Goal: Information Seeking & Learning: Learn about a topic

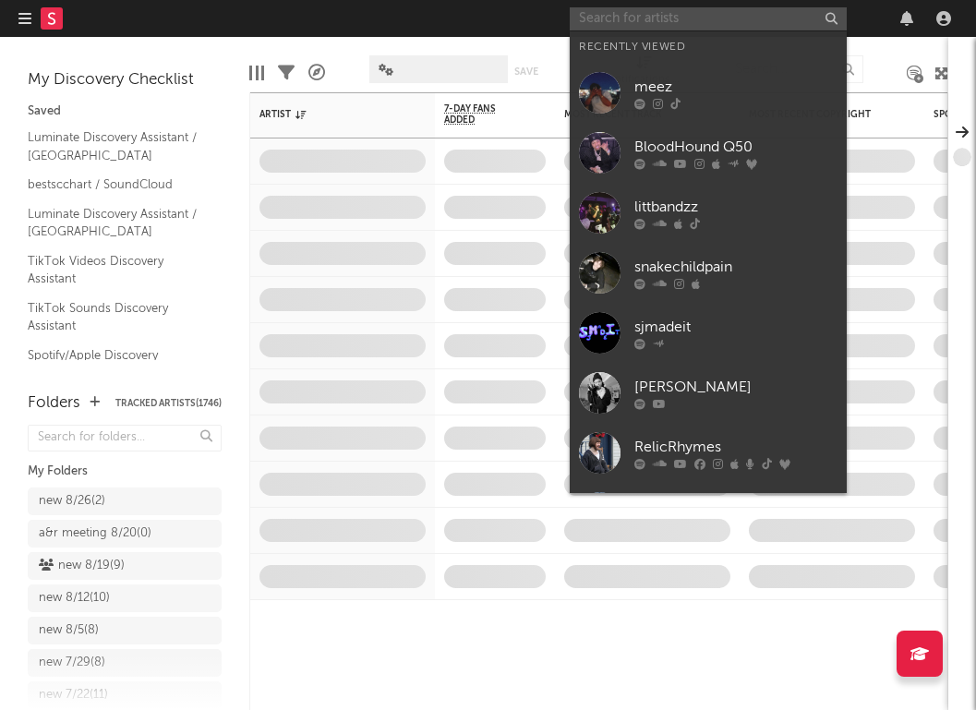
click at [627, 28] on input "text" at bounding box center [708, 18] width 277 height 23
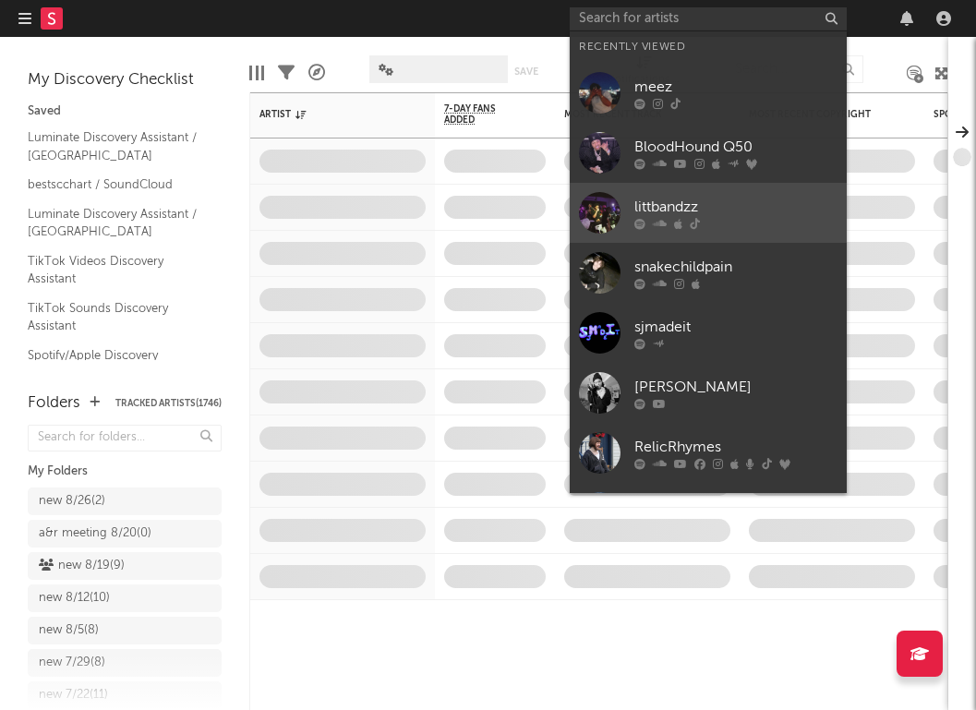
click at [652, 202] on div "littbandzz" at bounding box center [736, 207] width 203 height 22
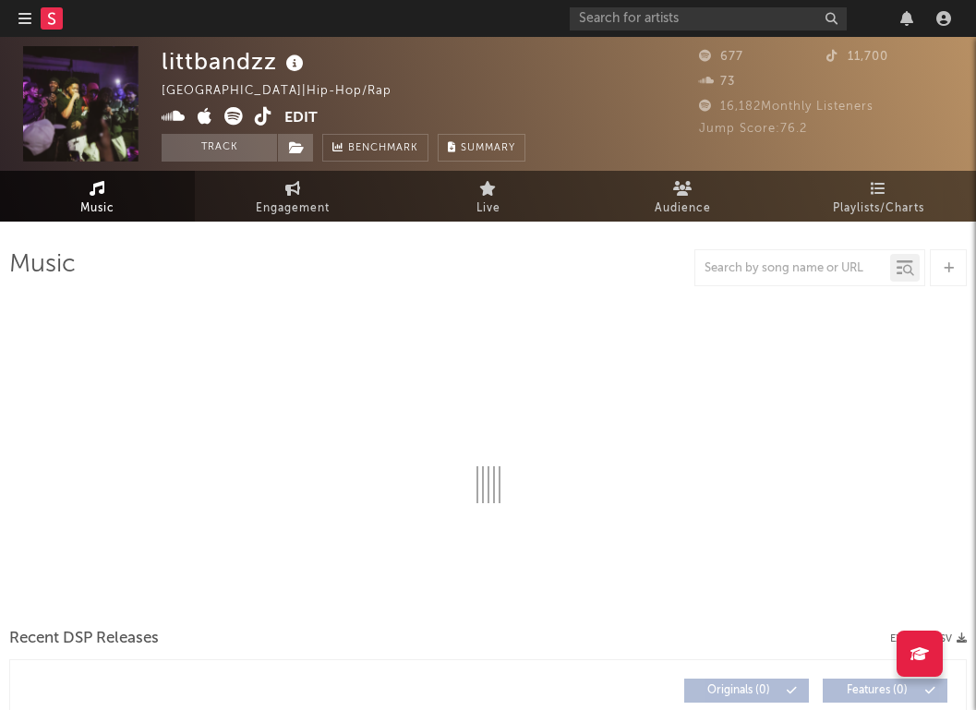
select select "1w"
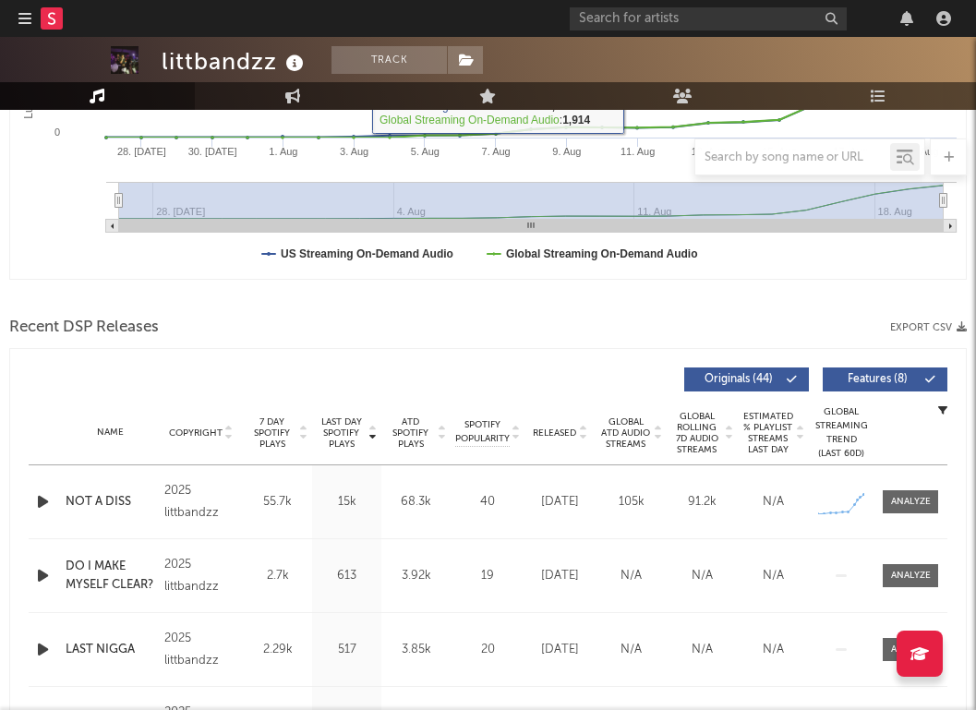
scroll to position [489, 0]
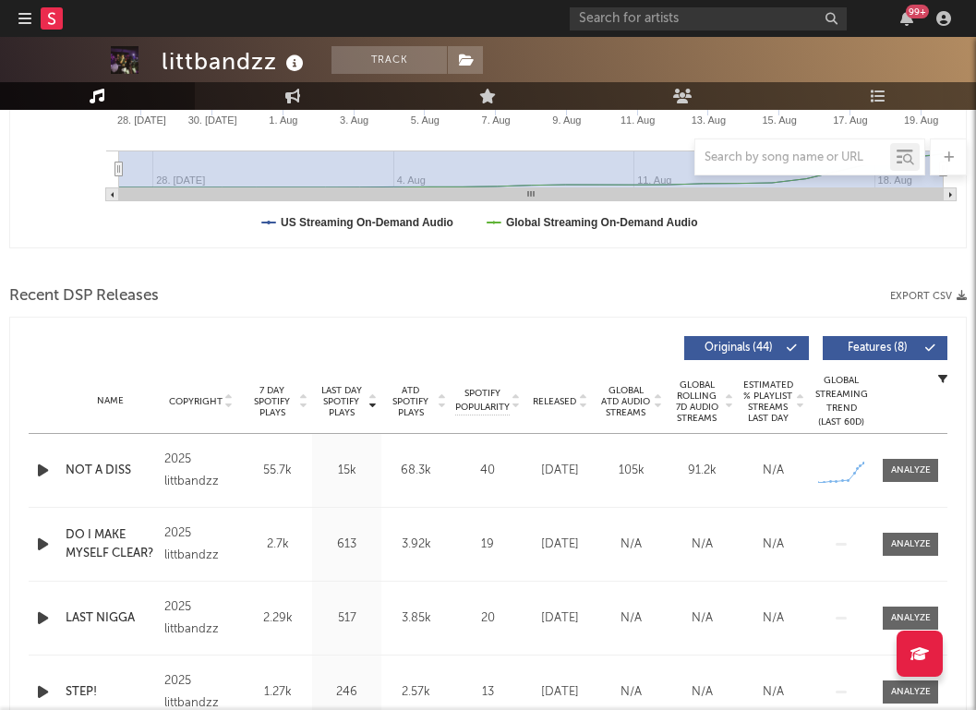
click at [39, 468] on icon "button" at bounding box center [42, 470] width 19 height 23
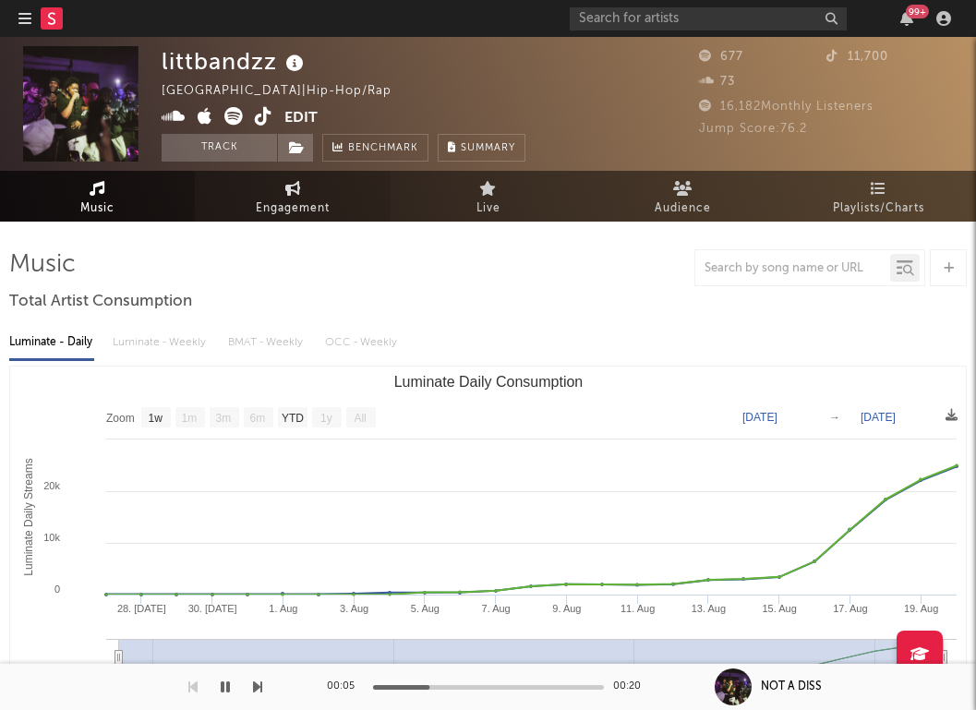
scroll to position [0, 0]
click at [172, 115] on icon at bounding box center [174, 116] width 24 height 18
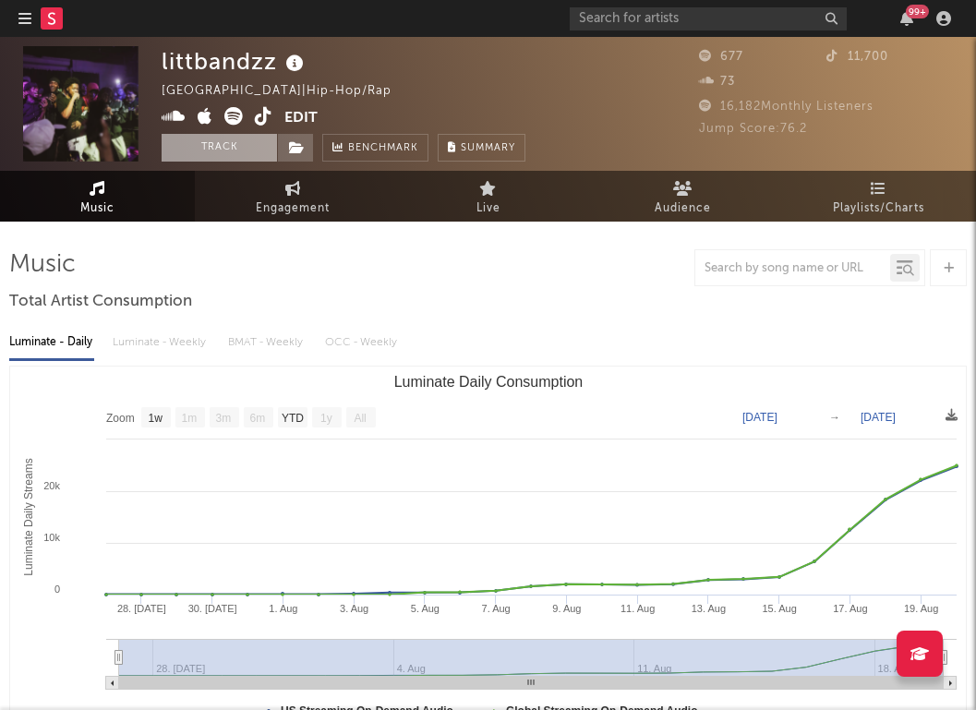
click at [216, 146] on button "Track" at bounding box center [219, 148] width 115 height 28
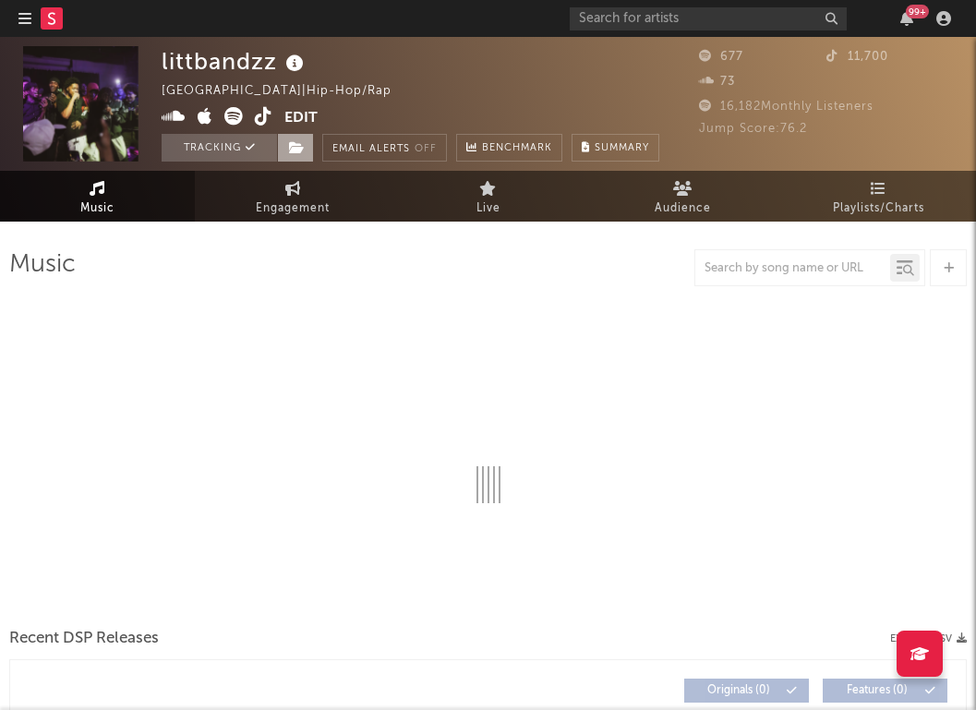
click at [301, 146] on icon at bounding box center [297, 147] width 16 height 13
select select "1w"
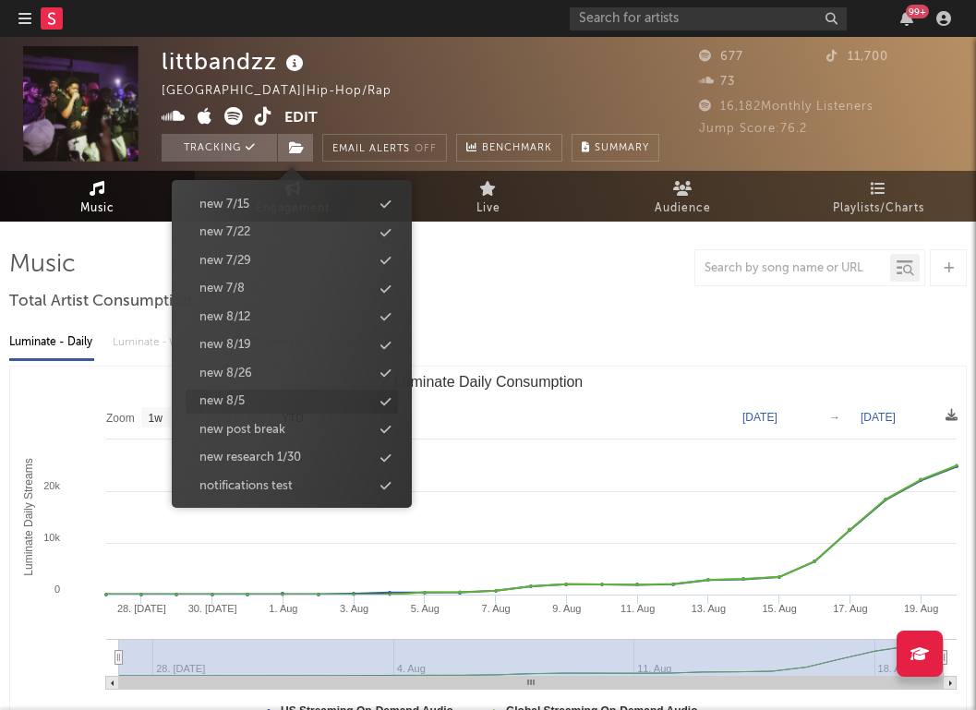
scroll to position [1777, 0]
click at [242, 367] on div "new 8/26" at bounding box center [226, 376] width 53 height 18
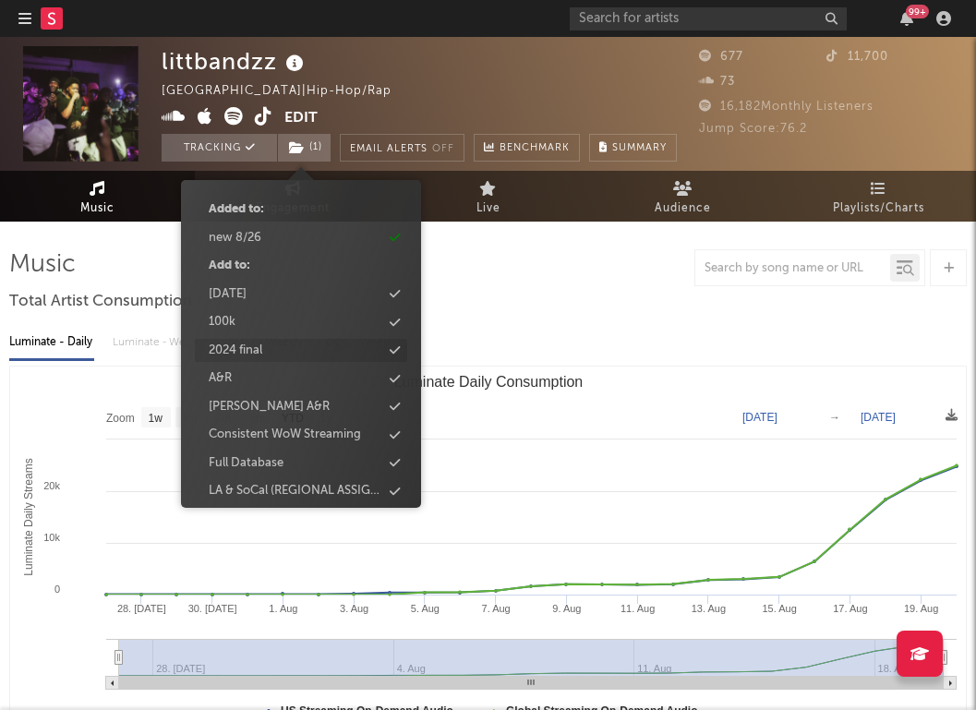
scroll to position [114, 0]
click at [236, 460] on div "Full Database" at bounding box center [246, 462] width 75 height 18
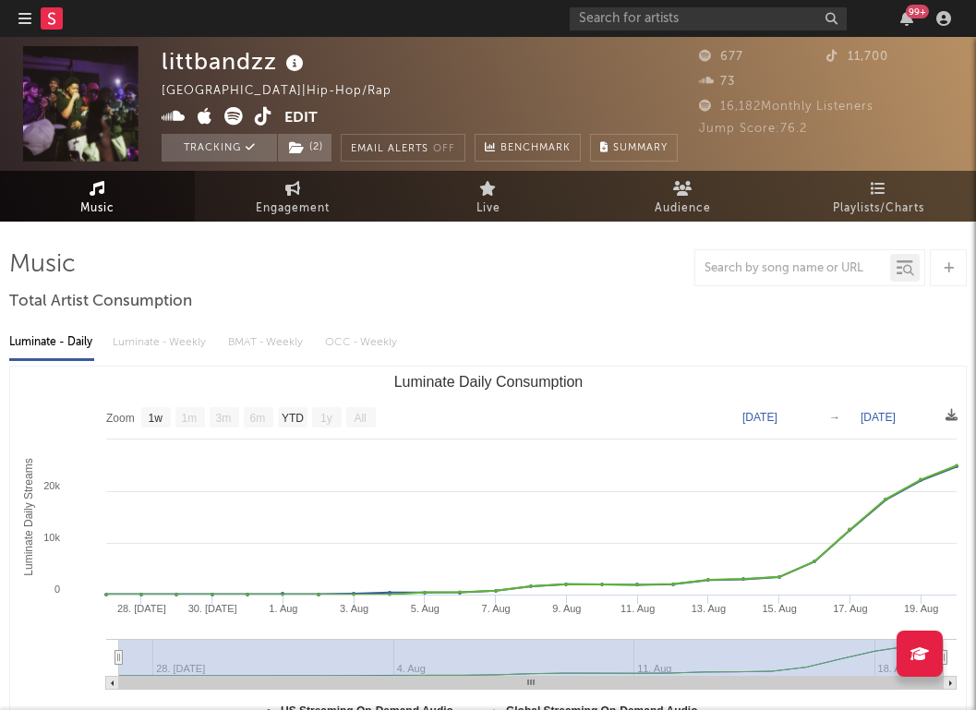
click at [687, 380] on rect "Luminate Daily Consumption" at bounding box center [488, 551] width 956 height 369
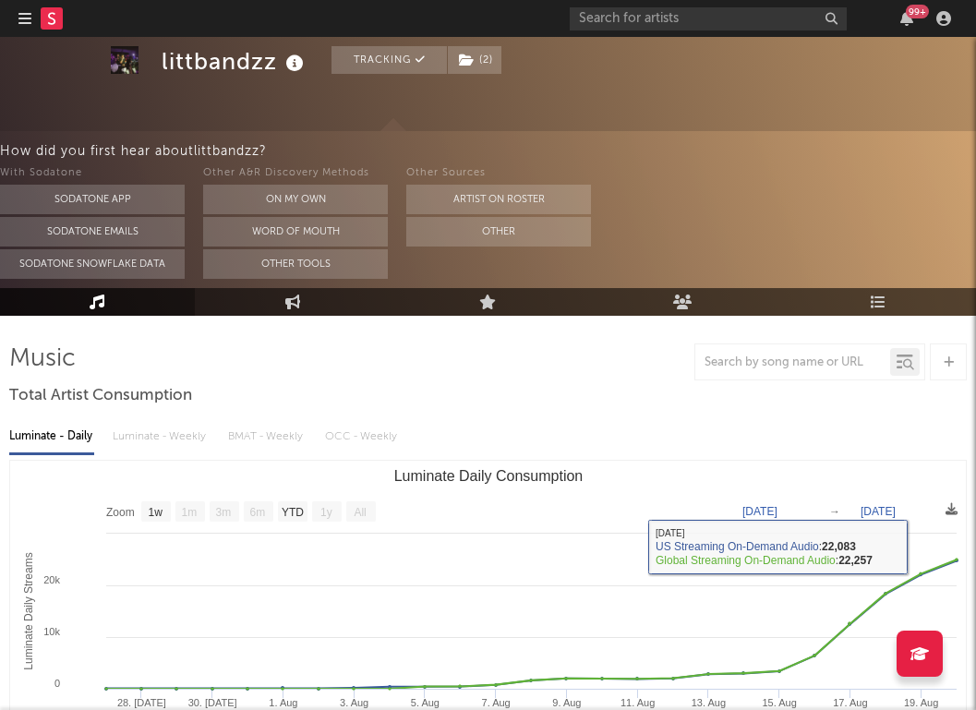
scroll to position [128, 0]
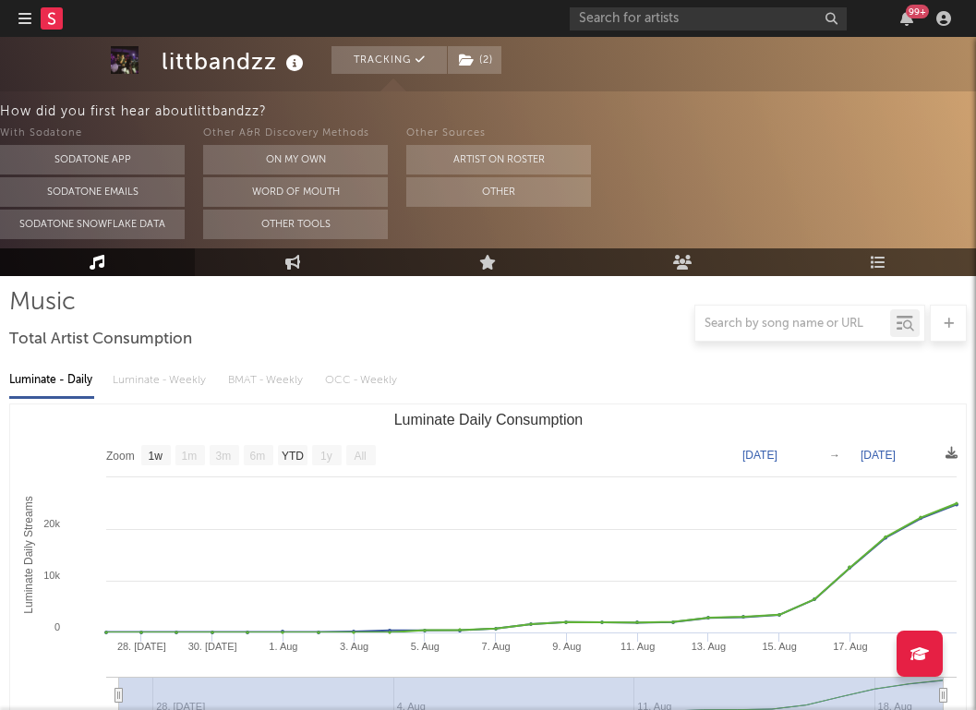
click at [22, 12] on icon "button" at bounding box center [24, 18] width 13 height 15
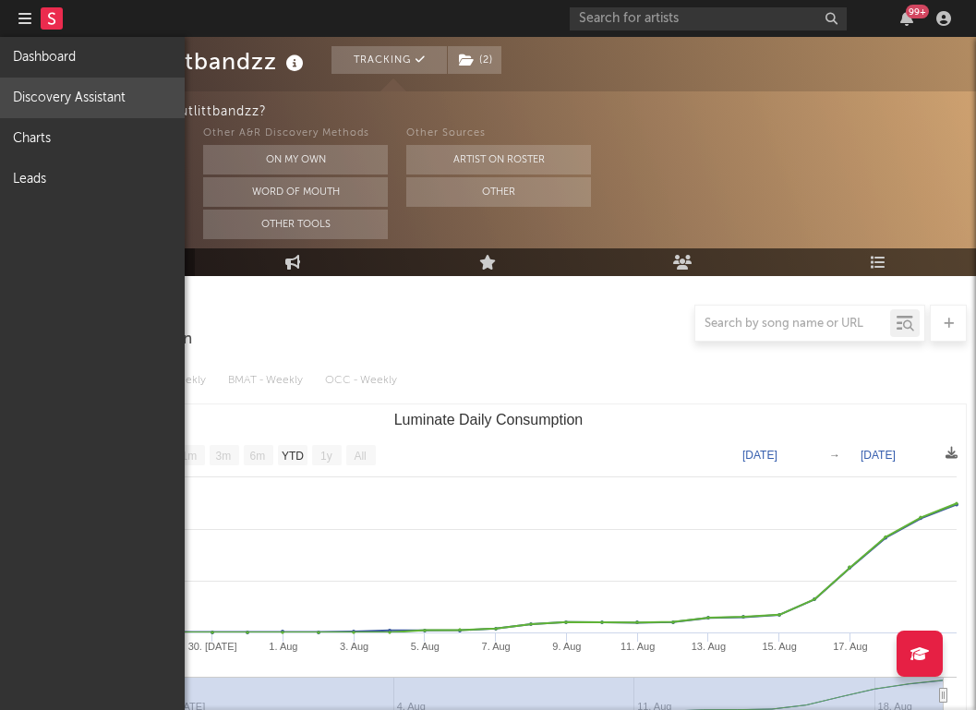
click at [54, 106] on link "Discovery Assistant" at bounding box center [92, 98] width 185 height 41
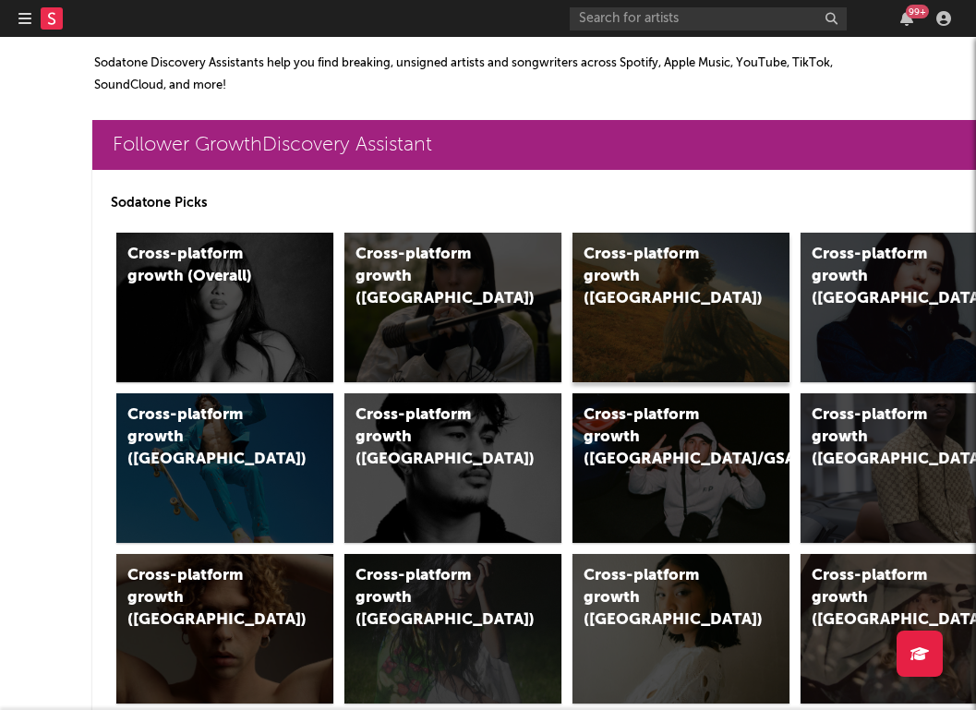
click at [712, 293] on div "Cross-platform growth ([GEOGRAPHIC_DATA])" at bounding box center [681, 308] width 217 height 150
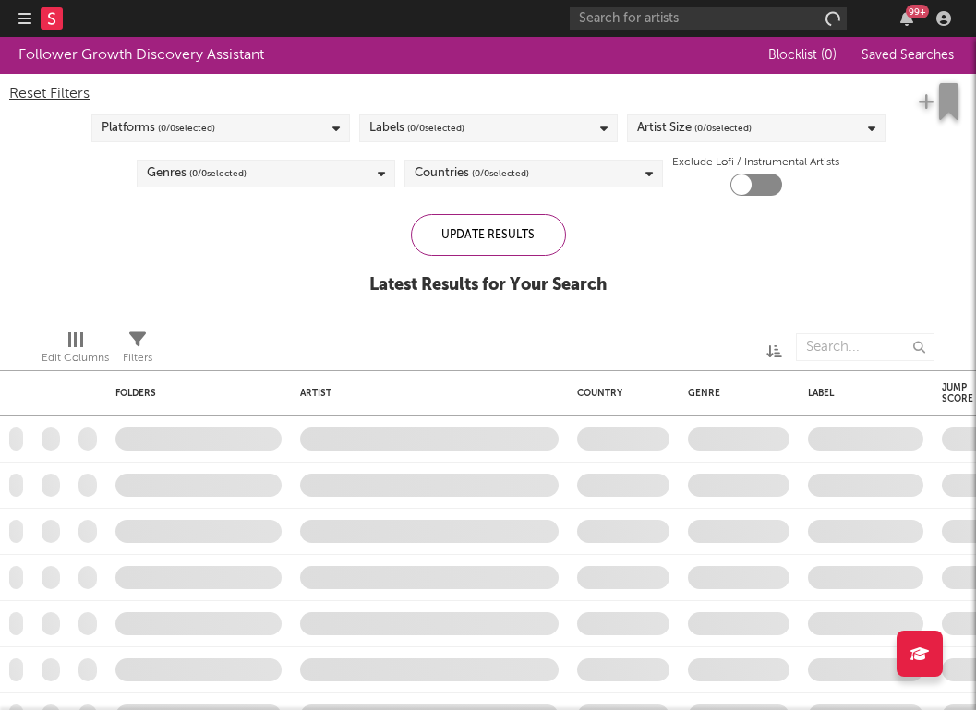
checkbox input "true"
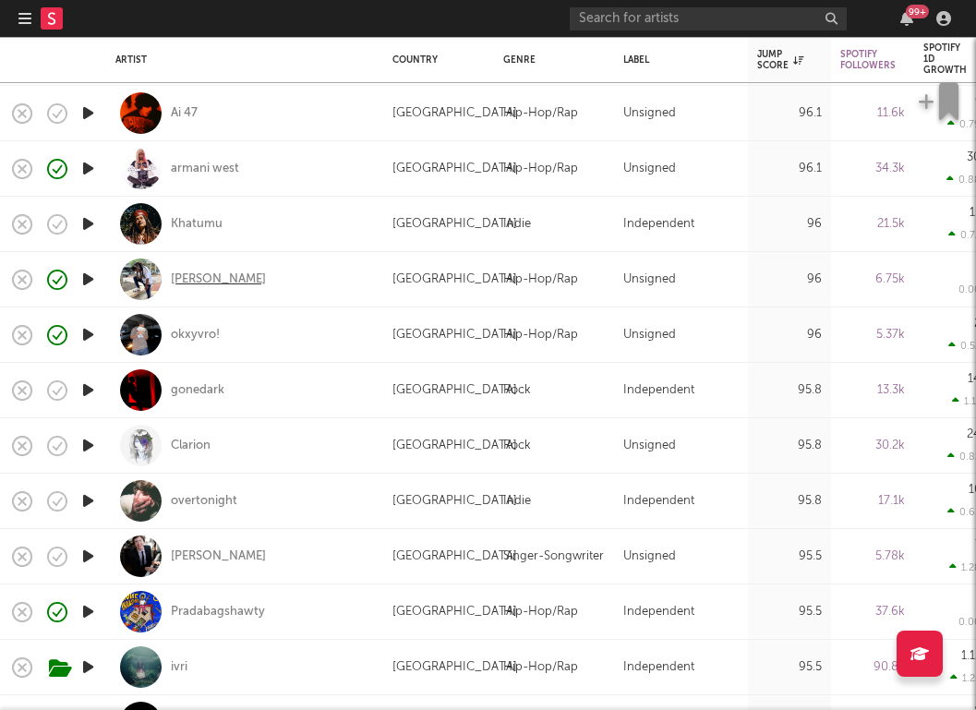
click at [215, 274] on div "Rashaad Lee" at bounding box center [218, 280] width 95 height 17
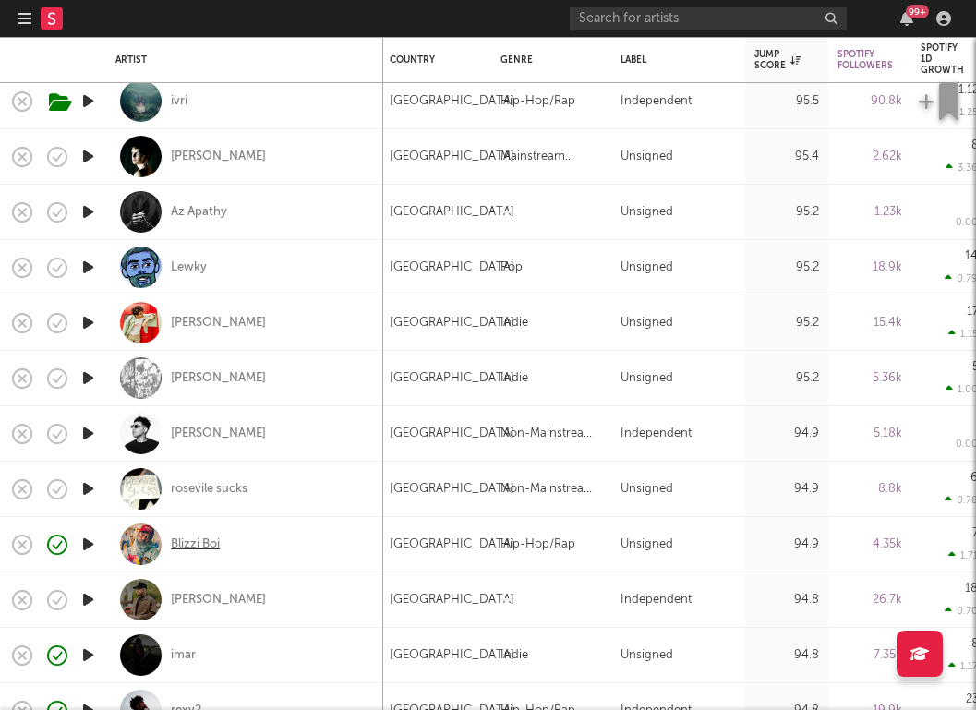
click at [199, 543] on div "Blizzi Boi" at bounding box center [195, 545] width 49 height 17
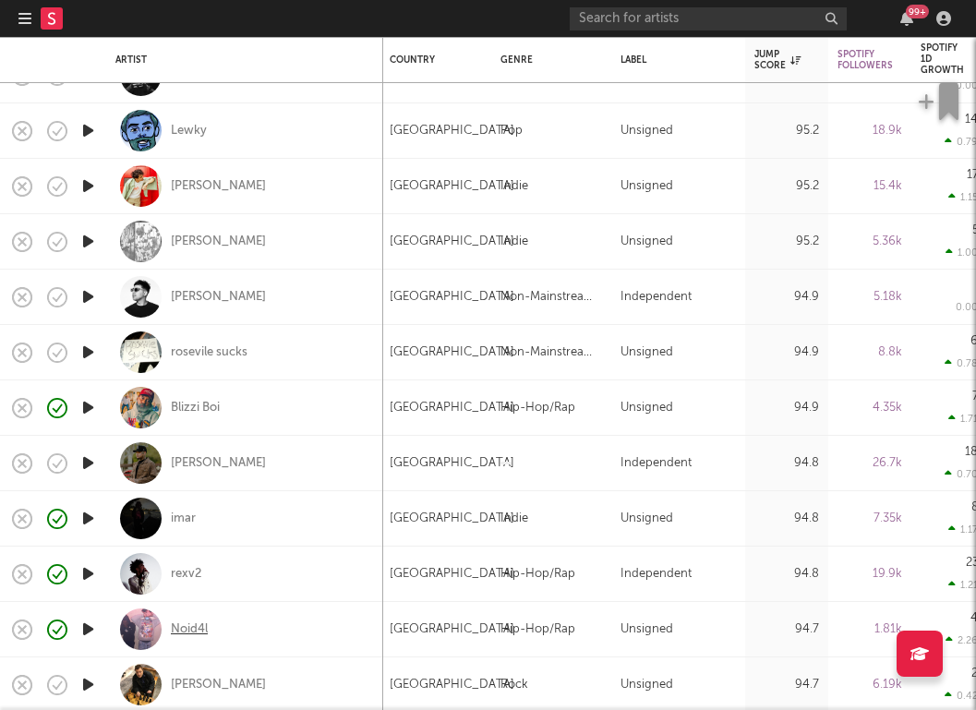
click at [182, 634] on div "Noid4l" at bounding box center [189, 630] width 37 height 17
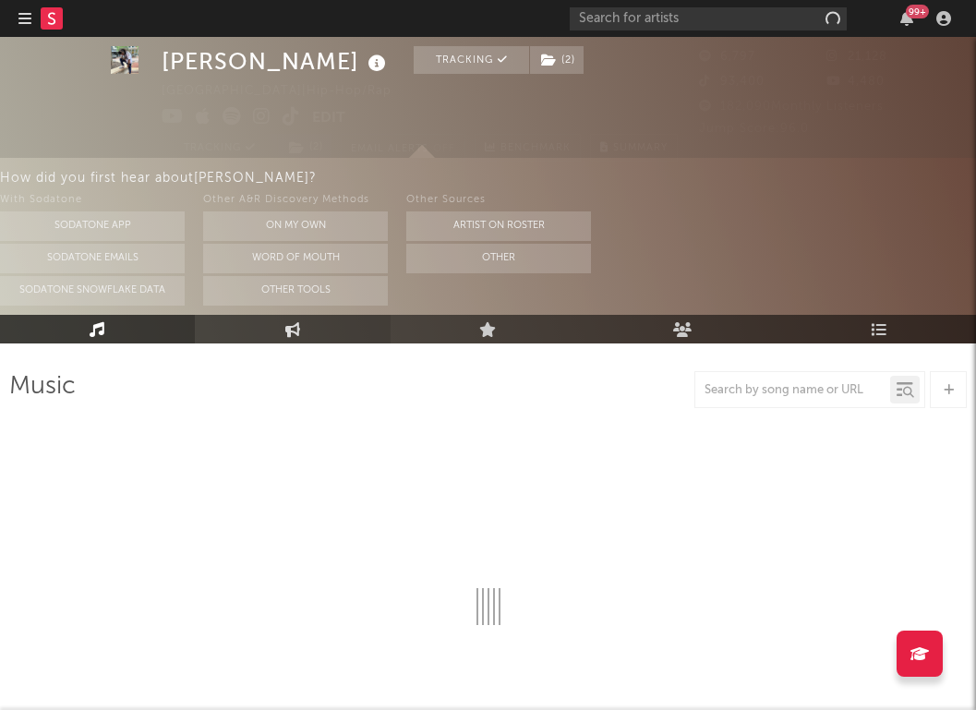
scroll to position [237, 0]
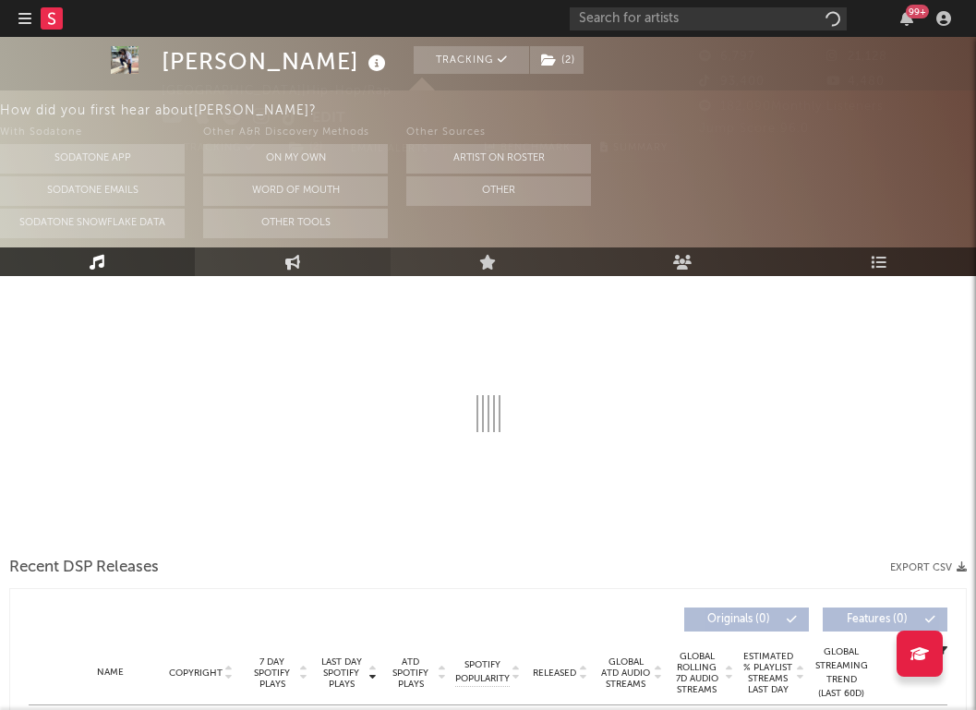
select select "6m"
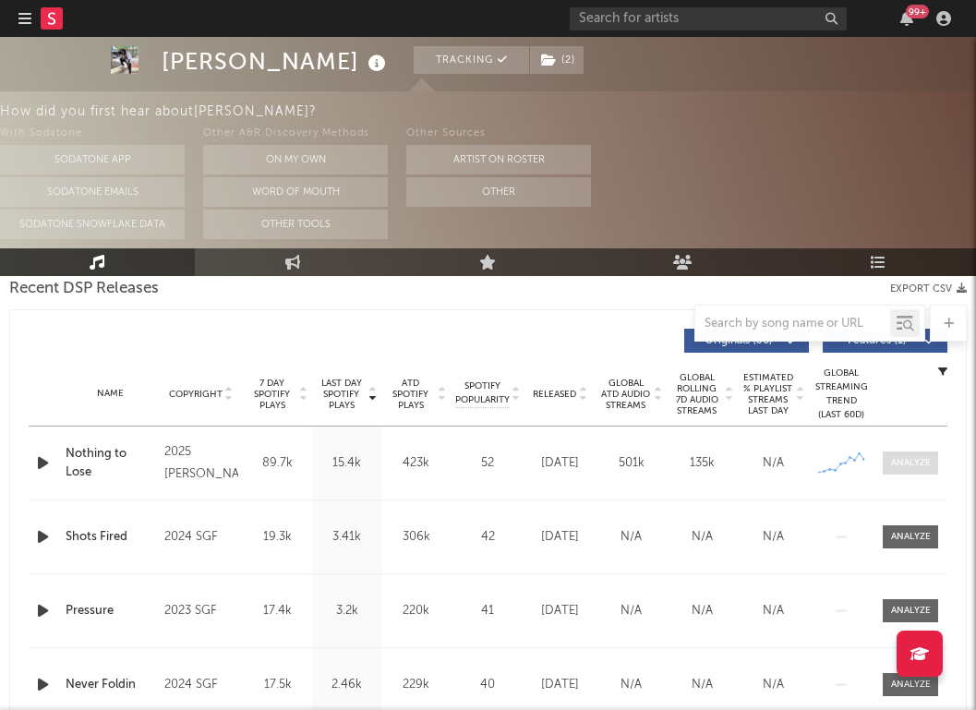
scroll to position [663, 0]
click at [896, 467] on div at bounding box center [911, 462] width 40 height 14
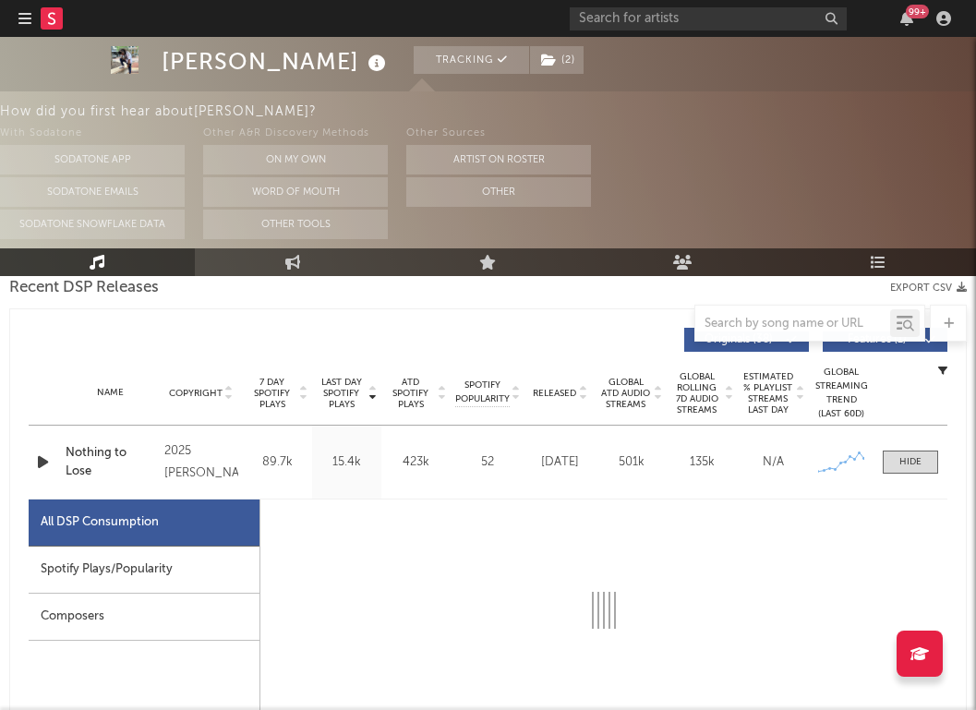
select select "1w"
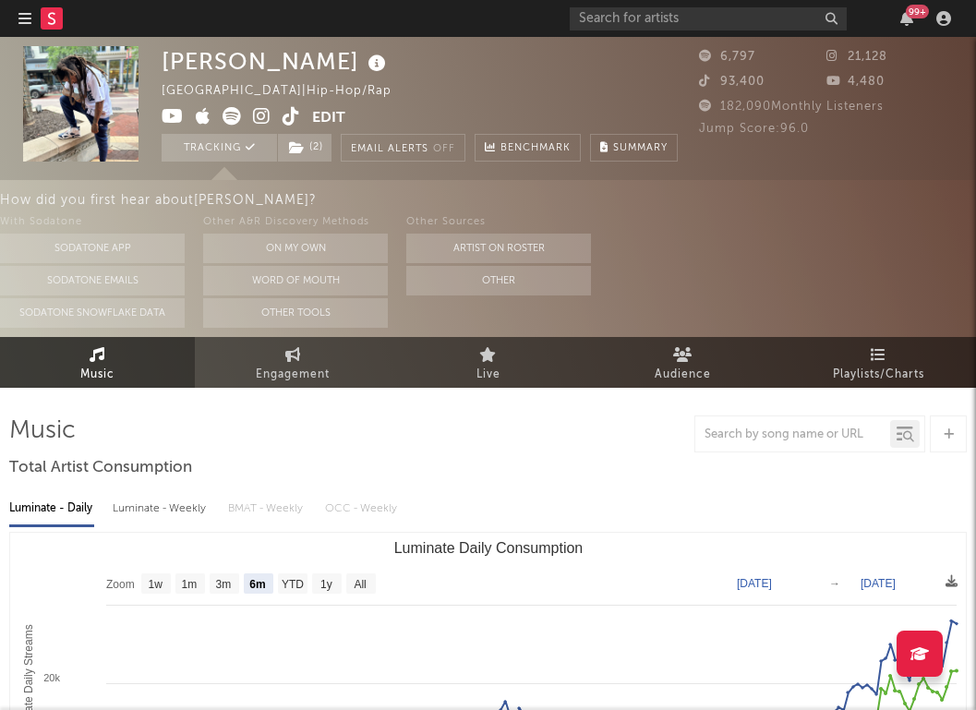
scroll to position [0, 0]
click at [268, 364] on span "Engagement" at bounding box center [293, 375] width 74 height 22
select select "1w"
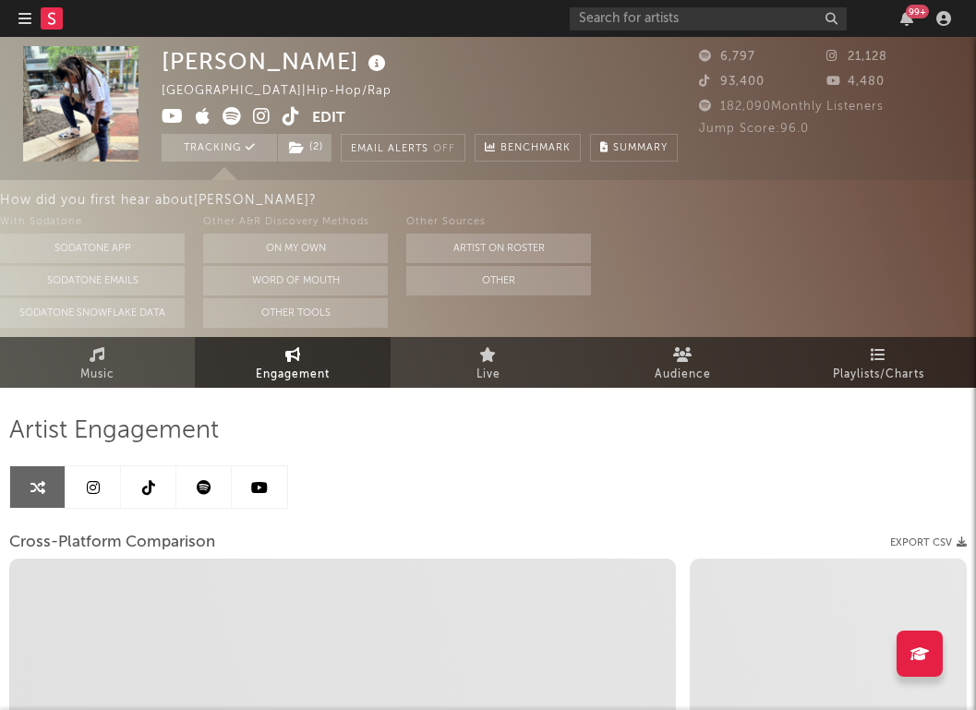
select select "1m"
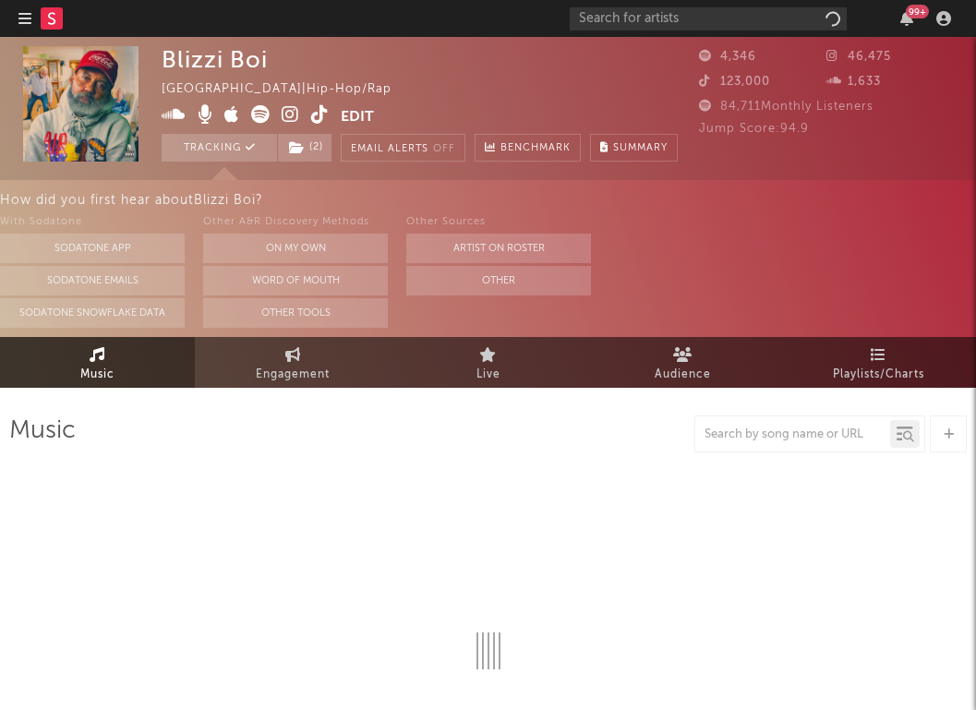
select select "1w"
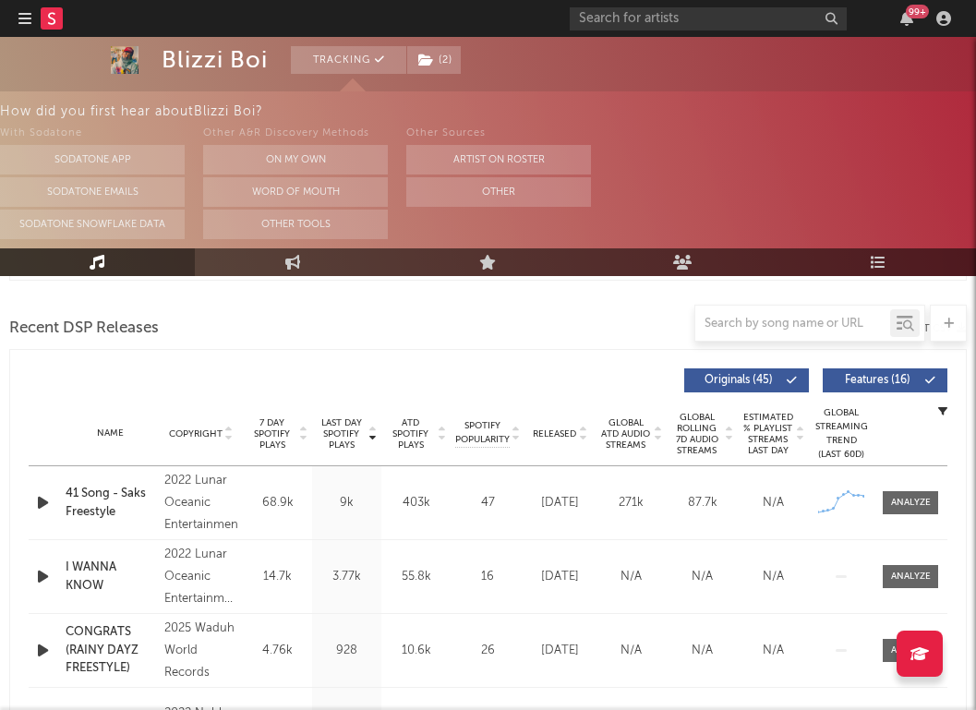
scroll to position [625, 0]
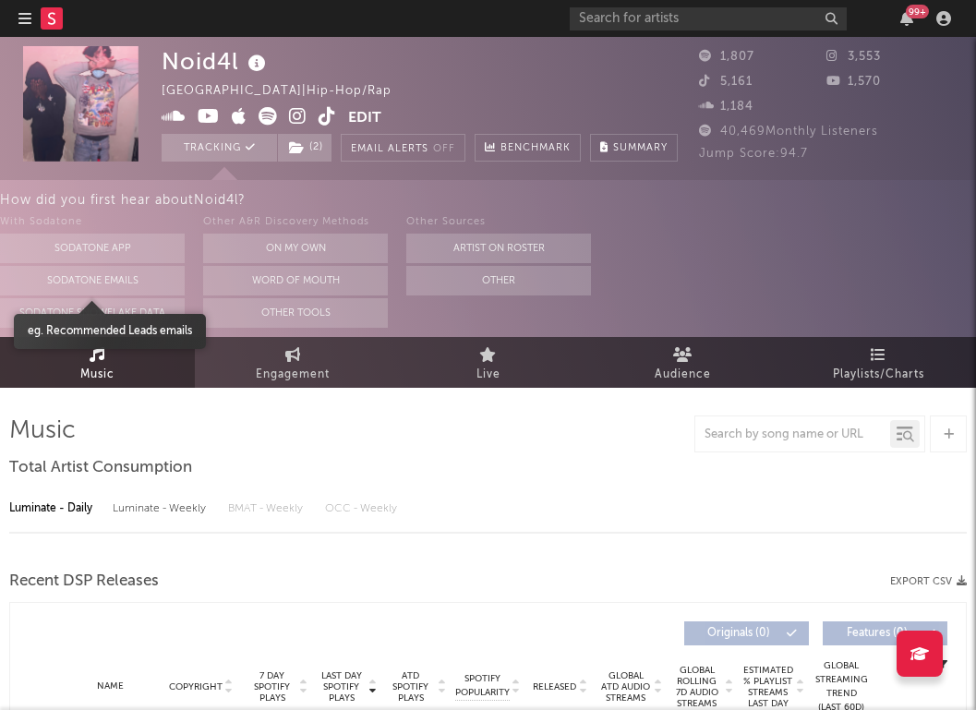
select select "6m"
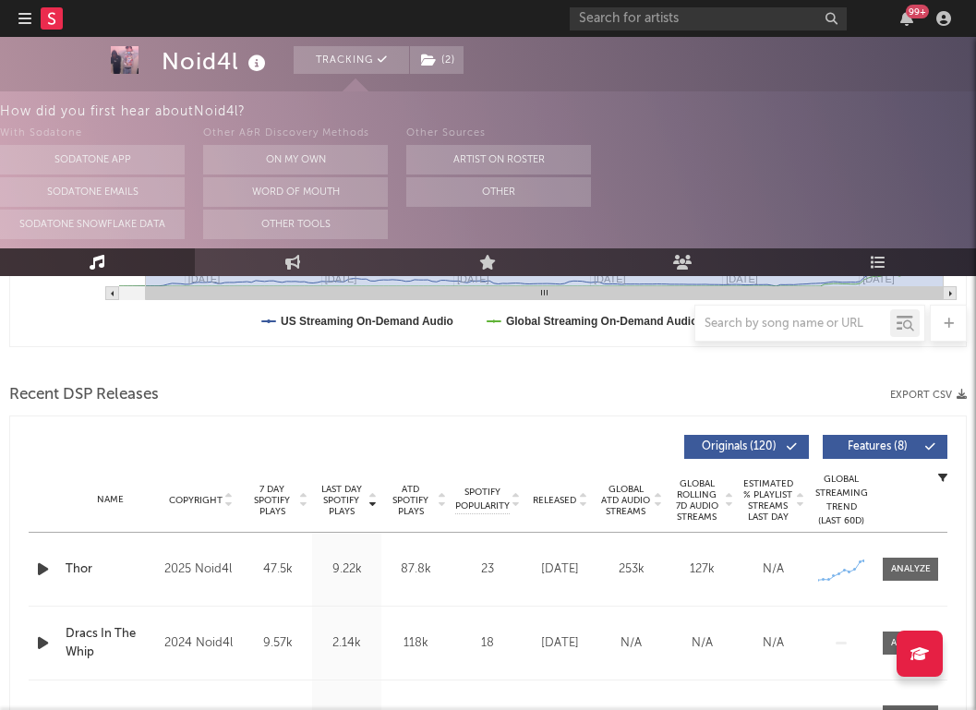
scroll to position [573, 0]
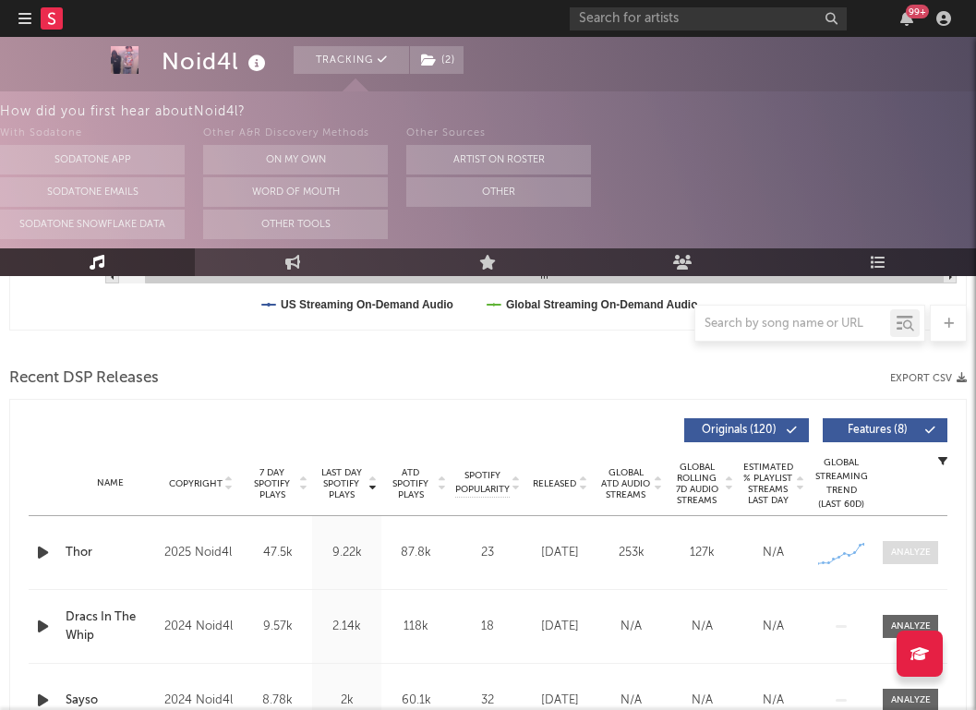
click at [929, 551] on div at bounding box center [911, 553] width 40 height 14
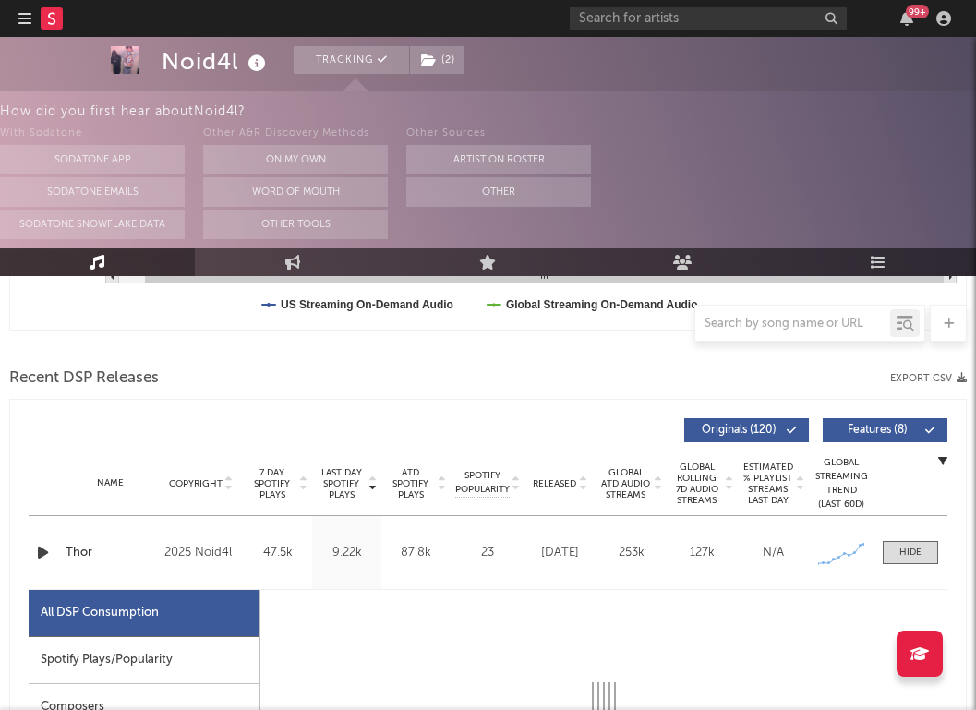
select select "1w"
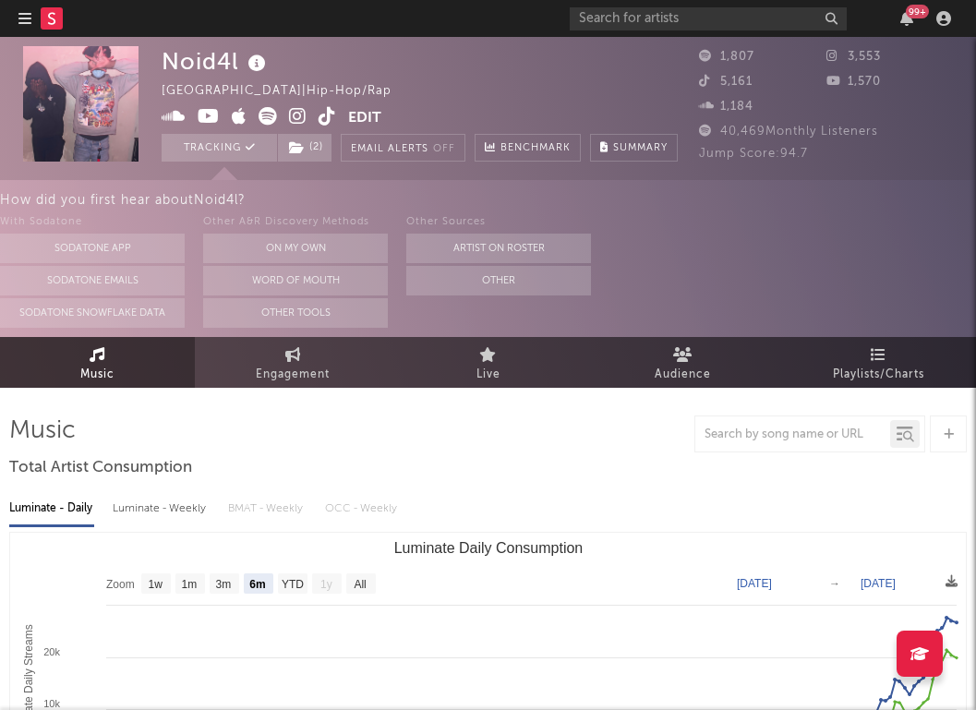
scroll to position [0, 0]
click at [28, 13] on icon "button" at bounding box center [24, 18] width 13 height 15
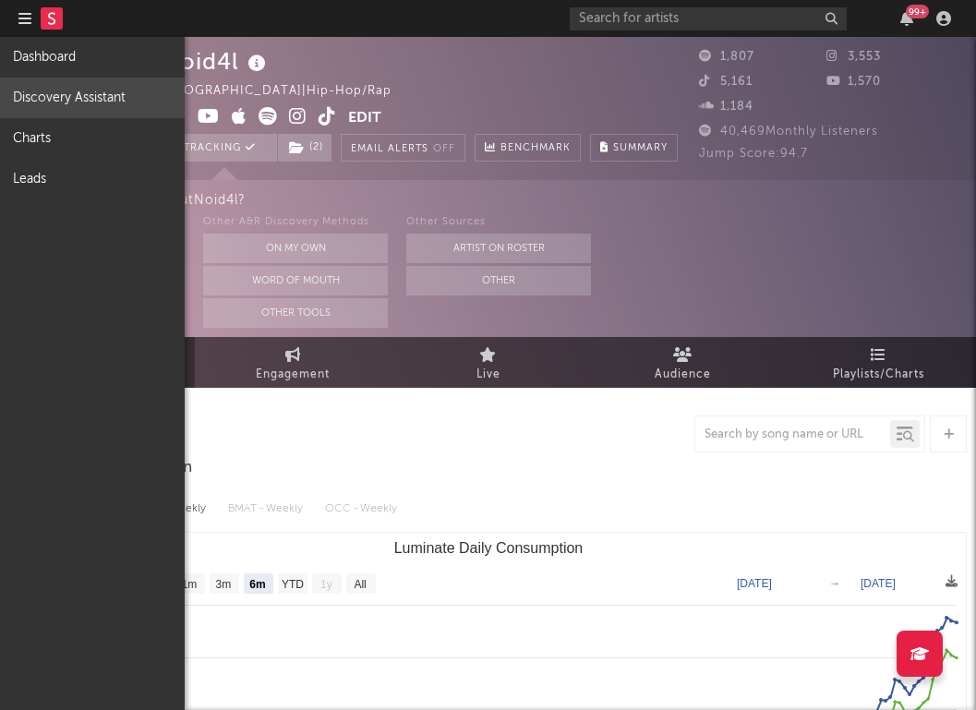
click at [59, 92] on link "Discovery Assistant" at bounding box center [92, 98] width 185 height 41
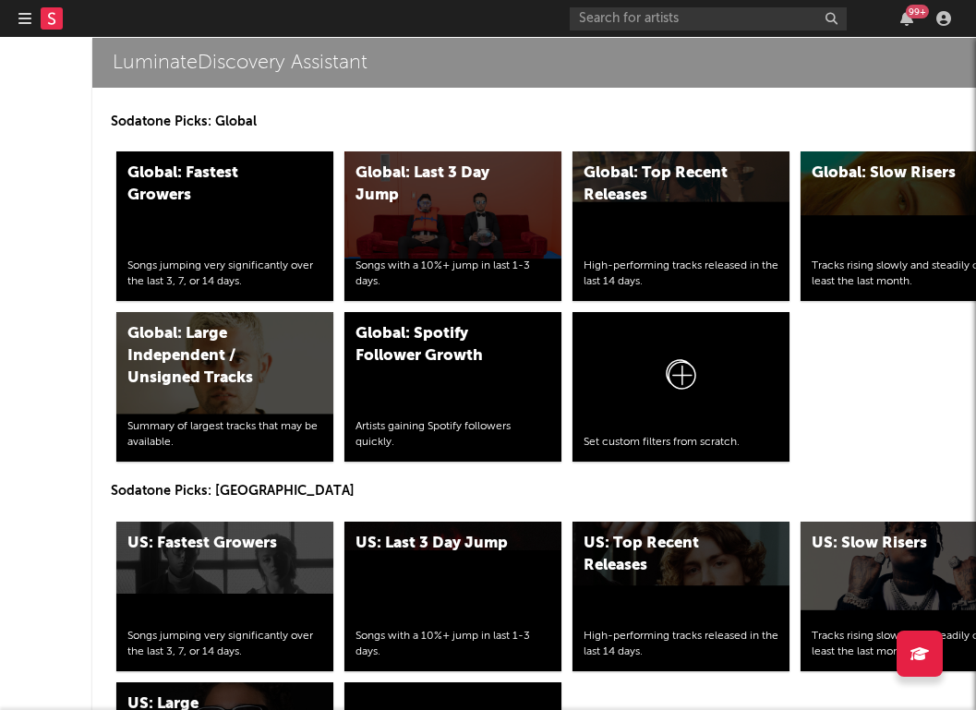
scroll to position [8340, 0]
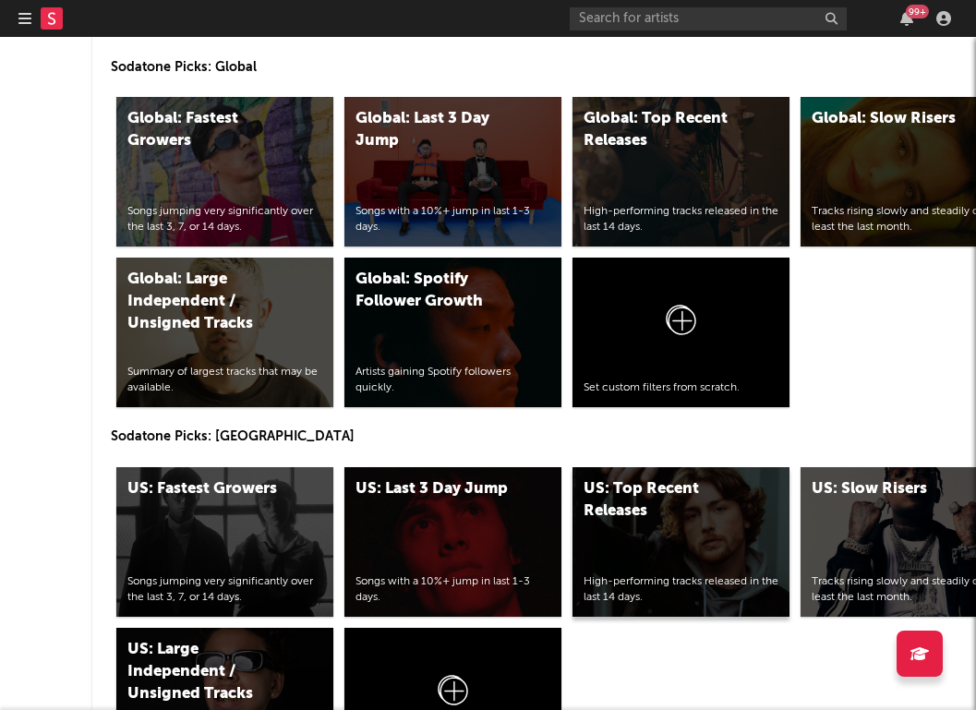
click at [679, 545] on div "US: Top Recent Releases High-performing tracks released in the last 14 days." at bounding box center [681, 542] width 217 height 150
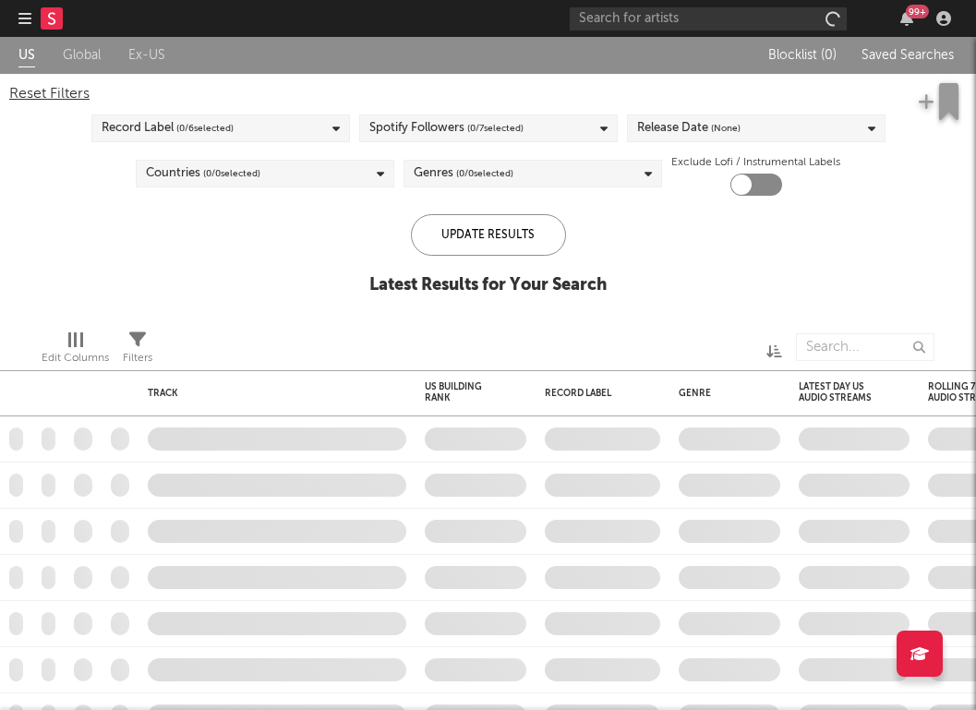
checkbox input "true"
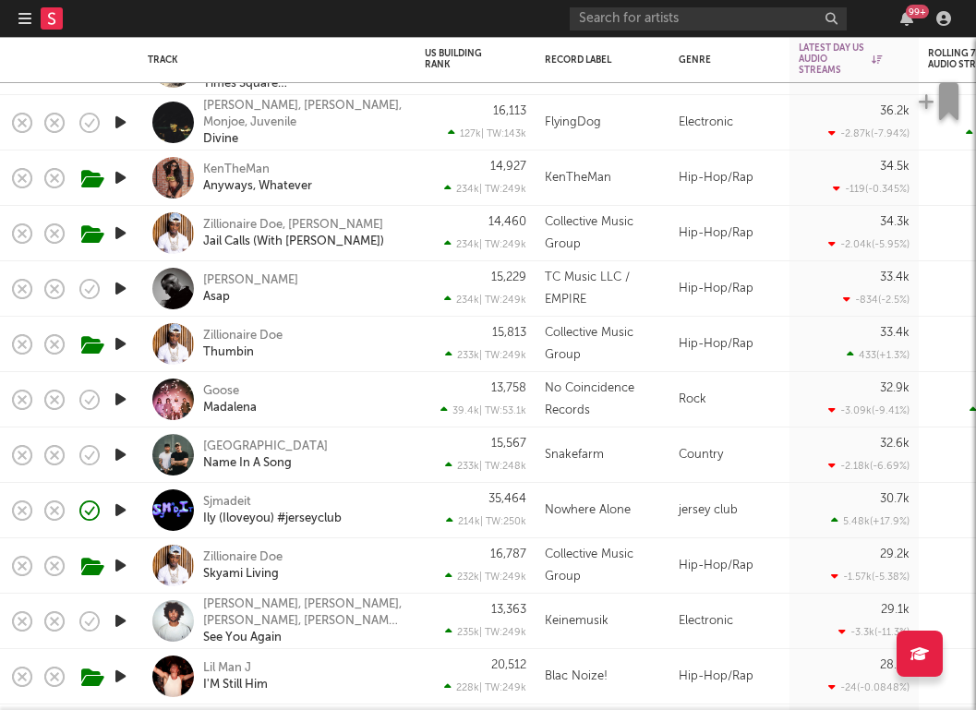
click at [369, 508] on div "Sjmadeit Ily (Iloveyou) #jerseyclub" at bounding box center [302, 510] width 199 height 33
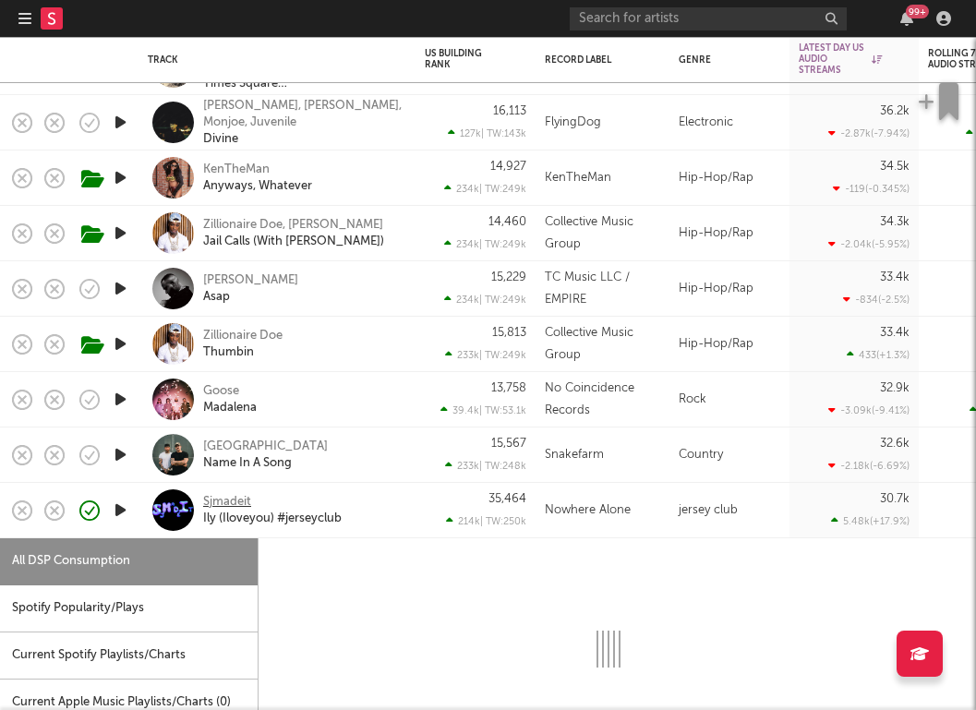
select select "1w"
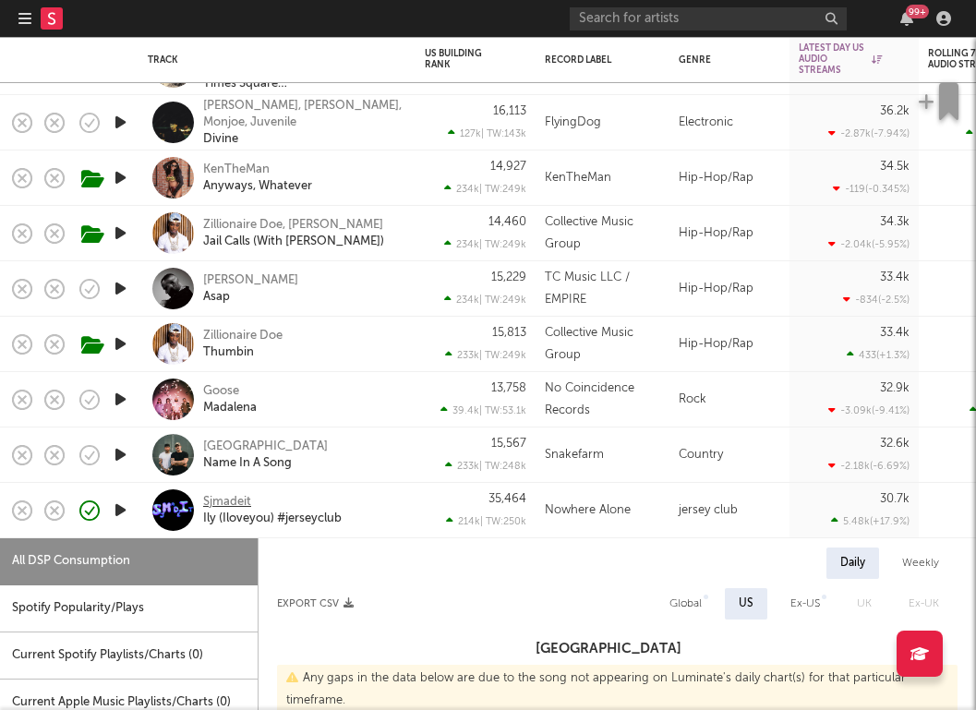
click at [232, 500] on div "Sjmadeit" at bounding box center [227, 502] width 48 height 17
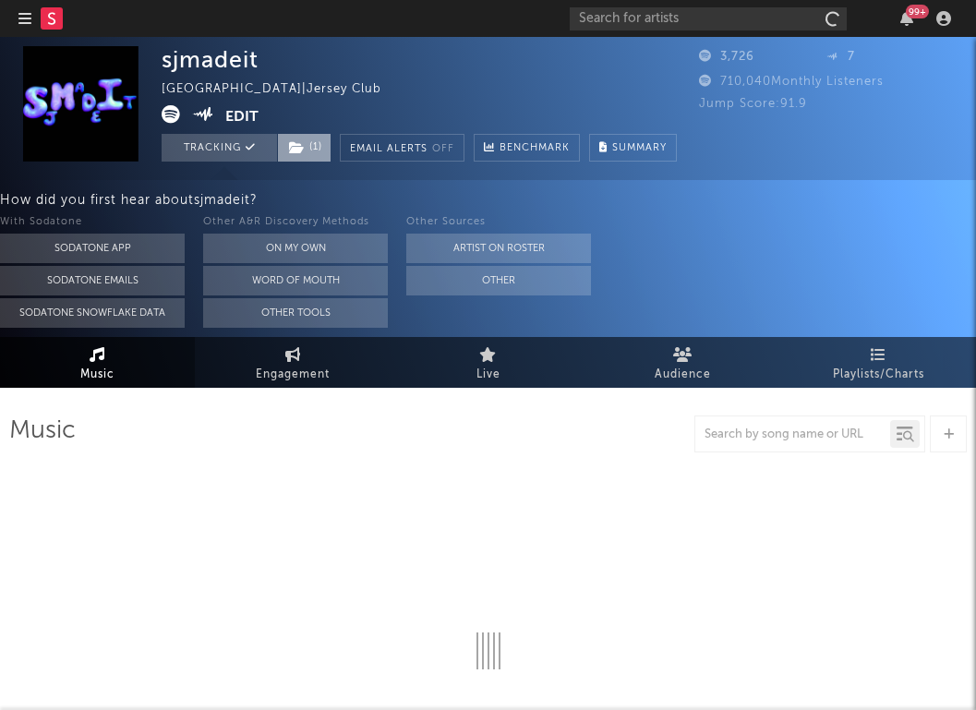
click at [304, 144] on icon at bounding box center [297, 147] width 16 height 13
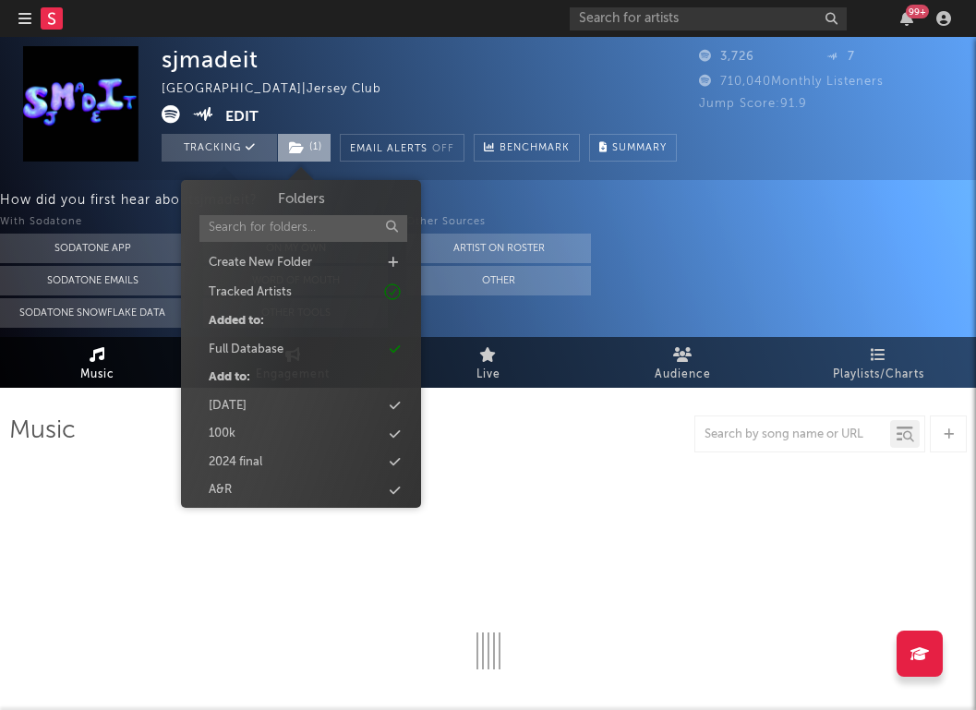
select select "1w"
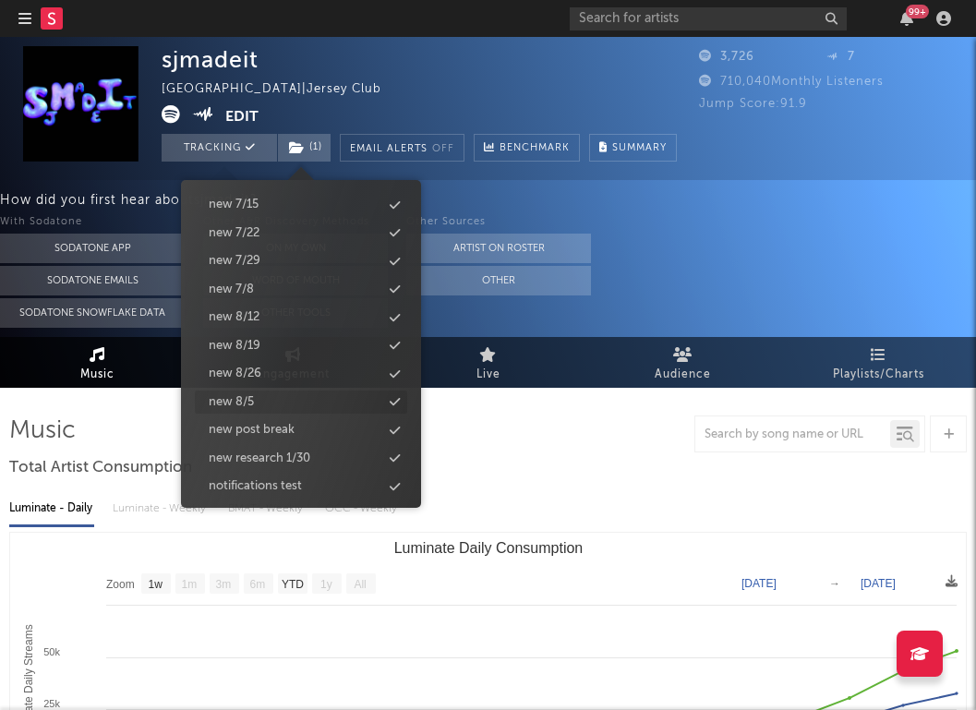
scroll to position [1805, 0]
click at [285, 364] on div "new 8/26" at bounding box center [301, 376] width 212 height 24
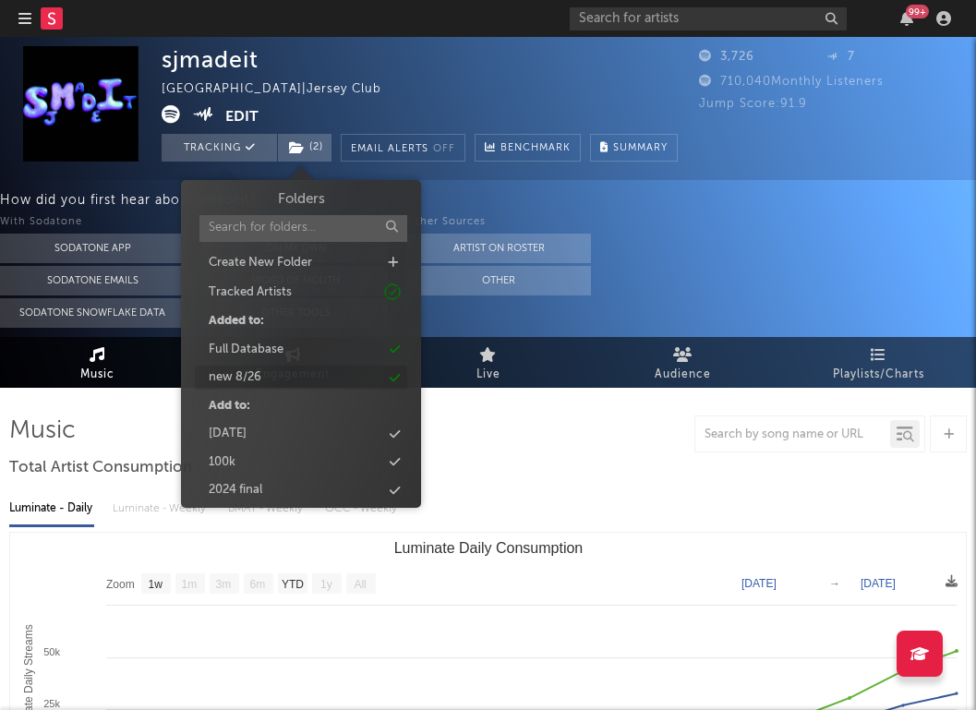
scroll to position [0, 0]
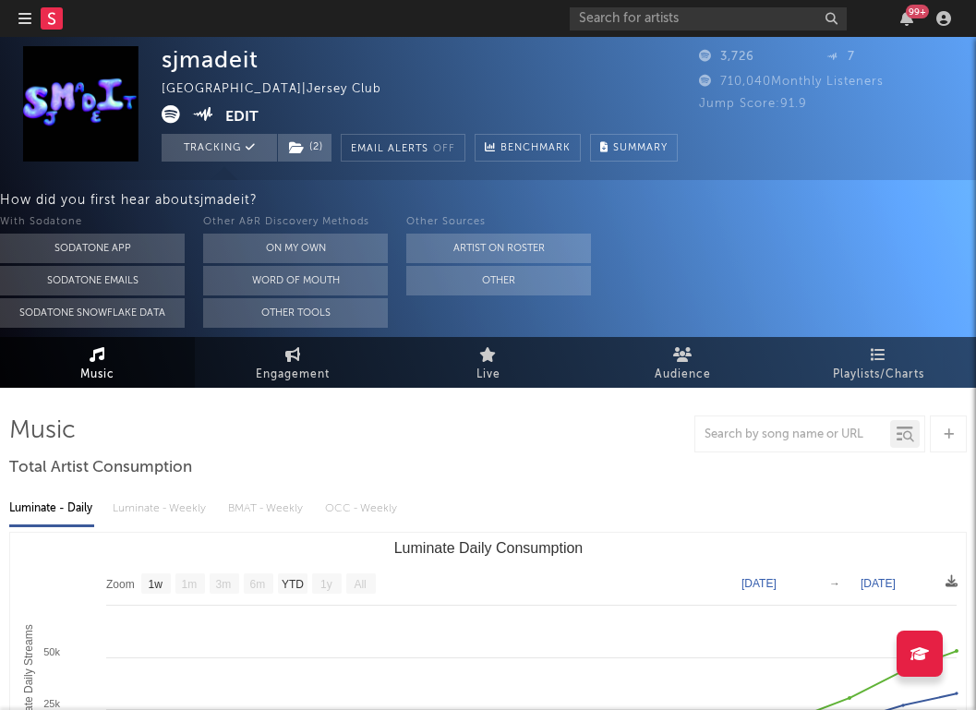
click at [790, 189] on div "How did you first hear about sjmadeit ?" at bounding box center [488, 200] width 976 height 22
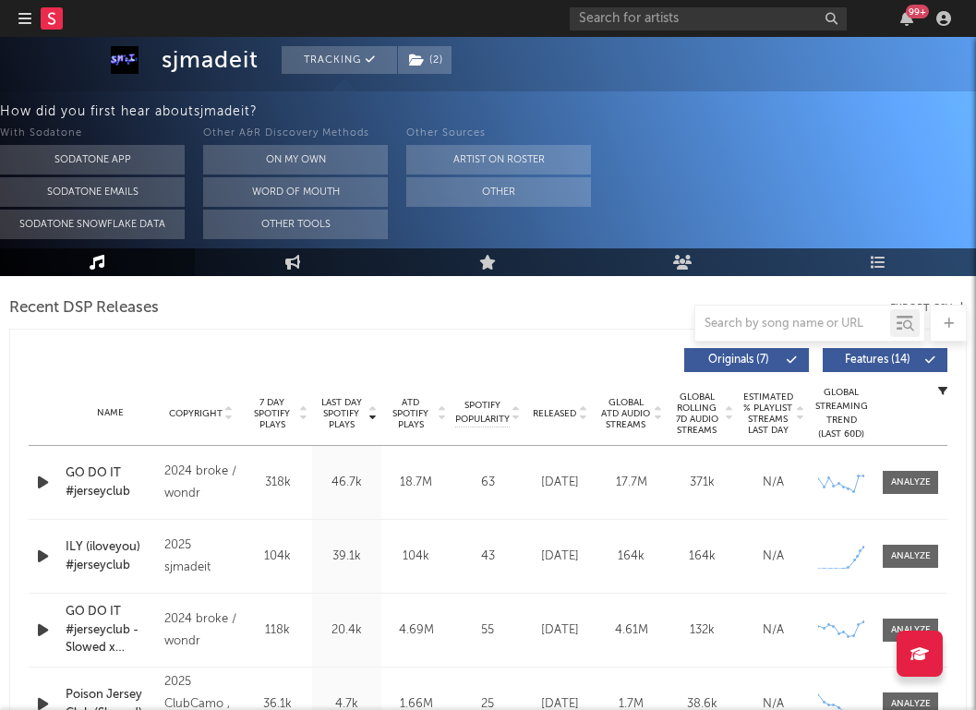
scroll to position [706, 0]
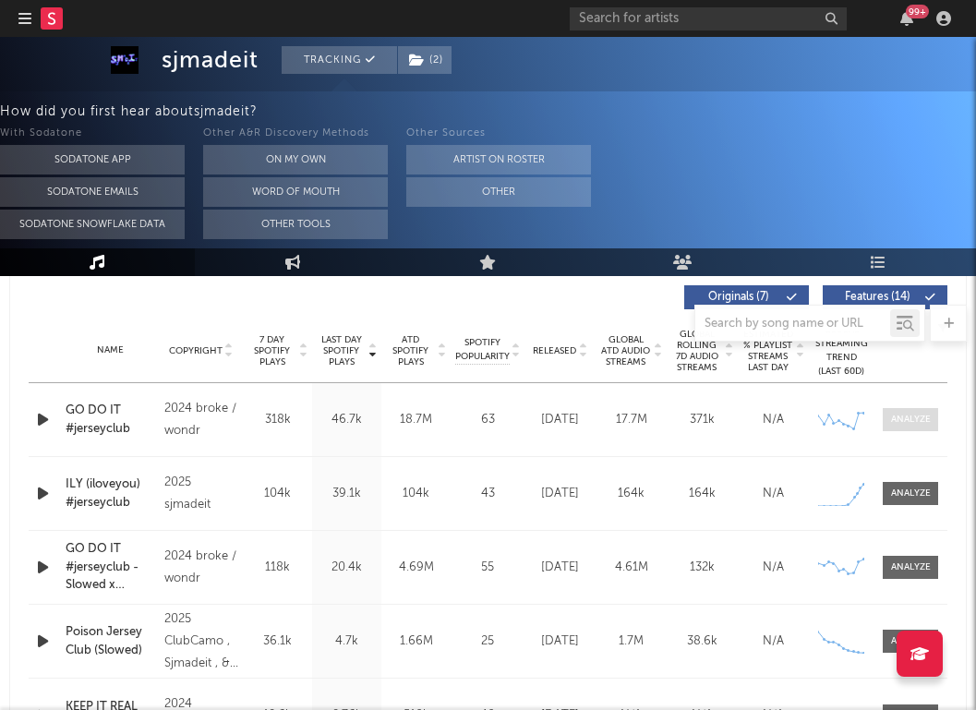
click at [897, 417] on div at bounding box center [911, 420] width 40 height 14
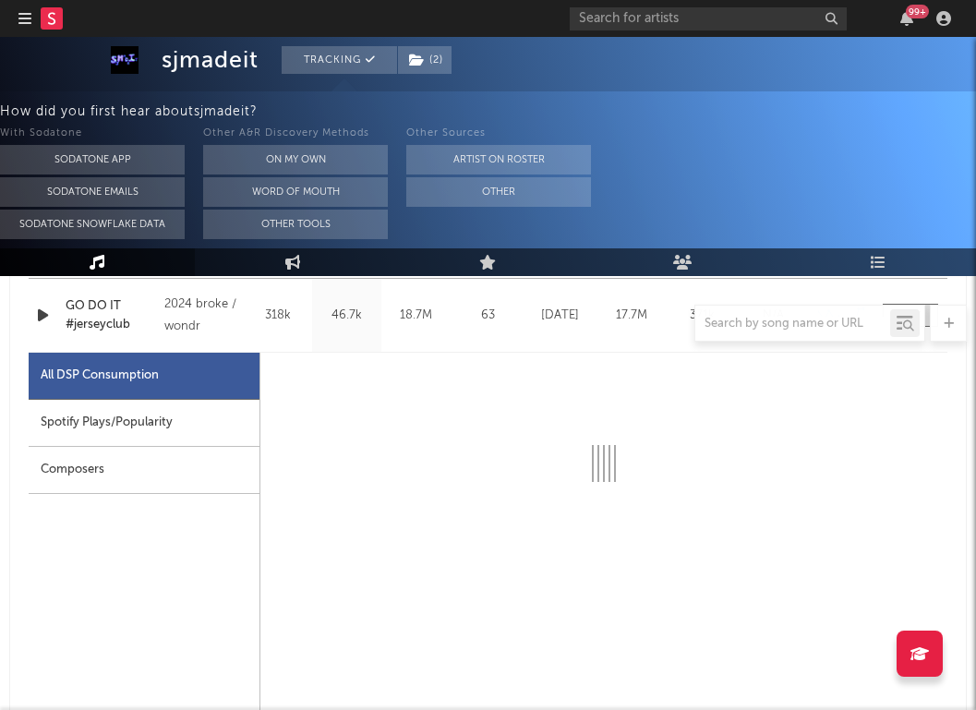
select select "6m"
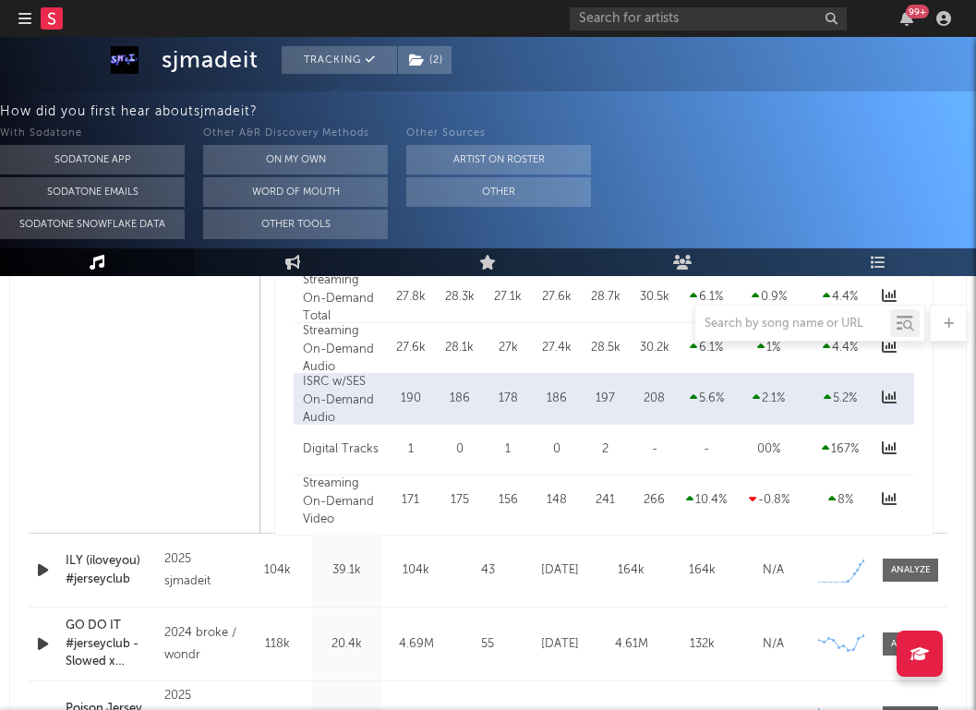
scroll to position [1544, 0]
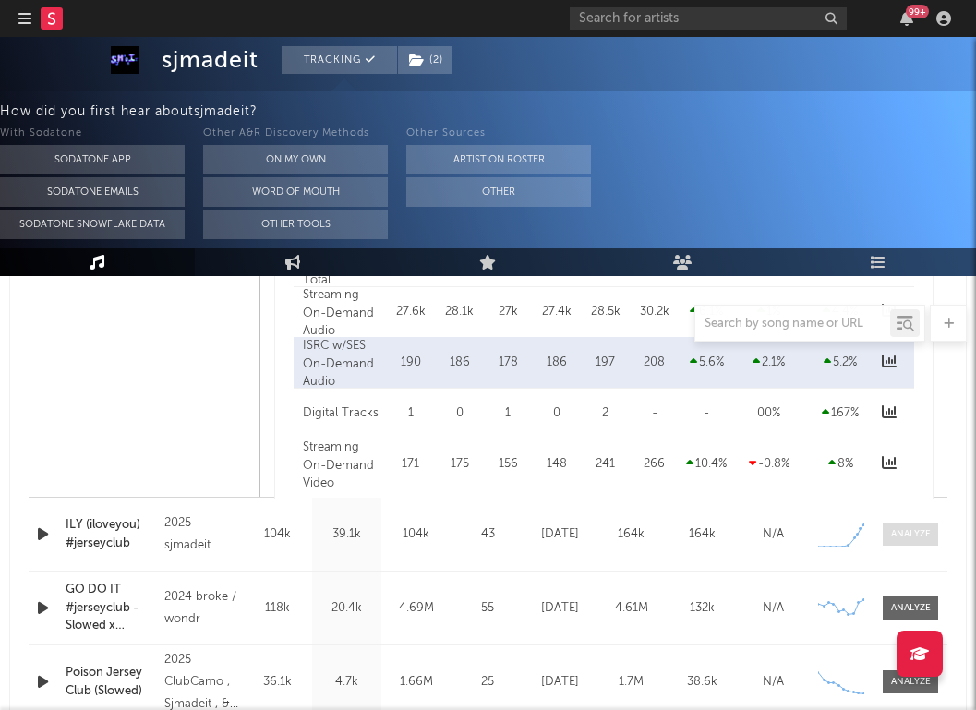
click at [890, 525] on span at bounding box center [910, 534] width 55 height 23
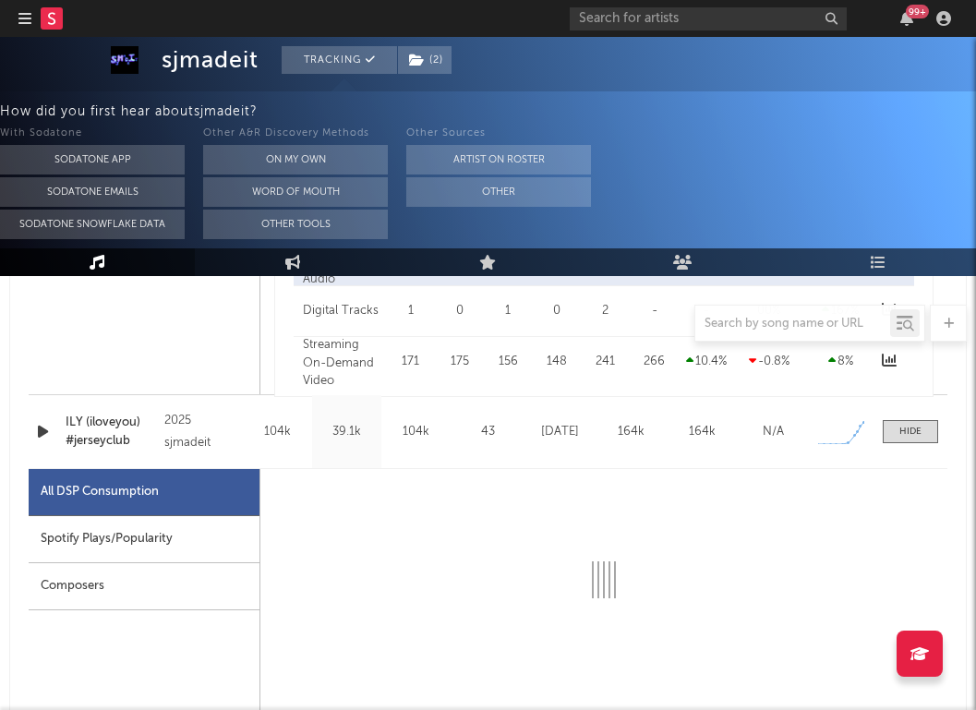
select select "6m"
select select "1w"
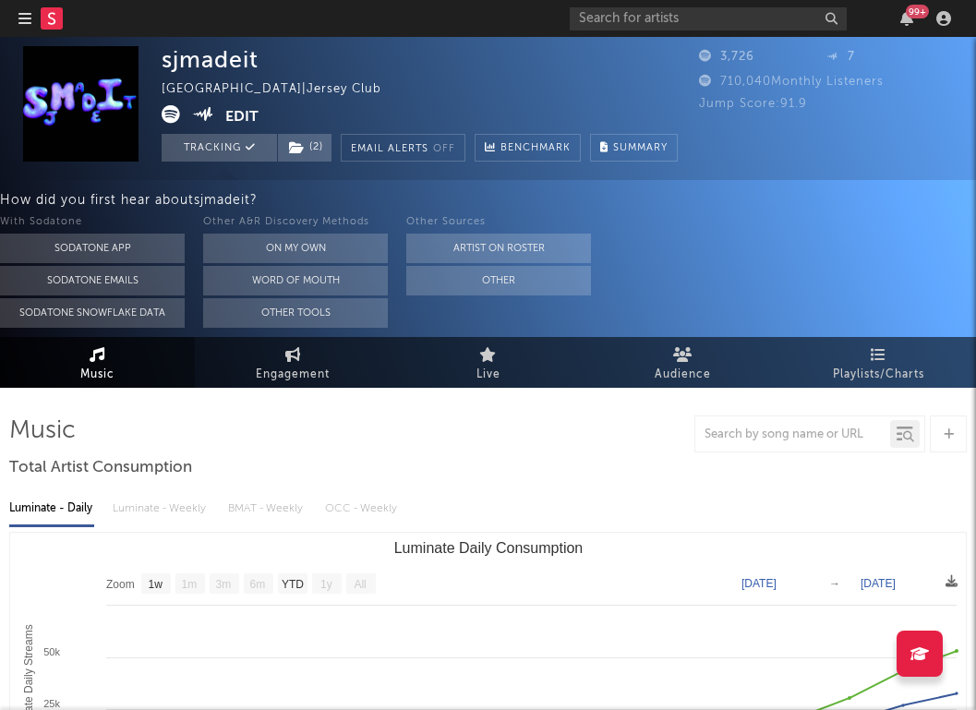
scroll to position [0, 0]
click at [54, 35] on link at bounding box center [52, 18] width 22 height 37
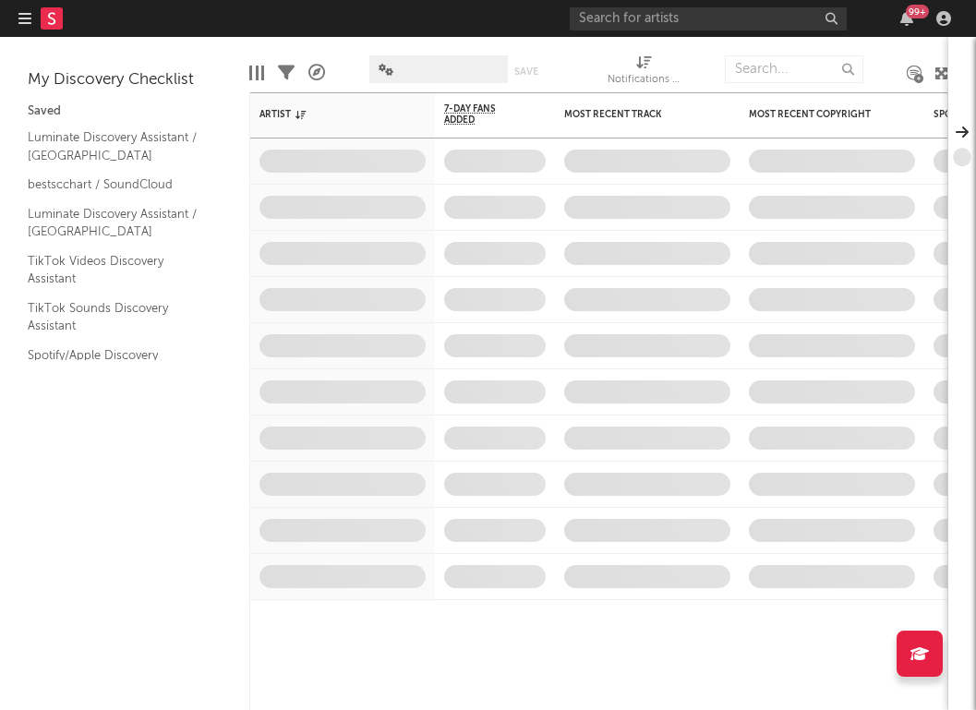
click at [28, 20] on icon "button" at bounding box center [24, 18] width 13 height 15
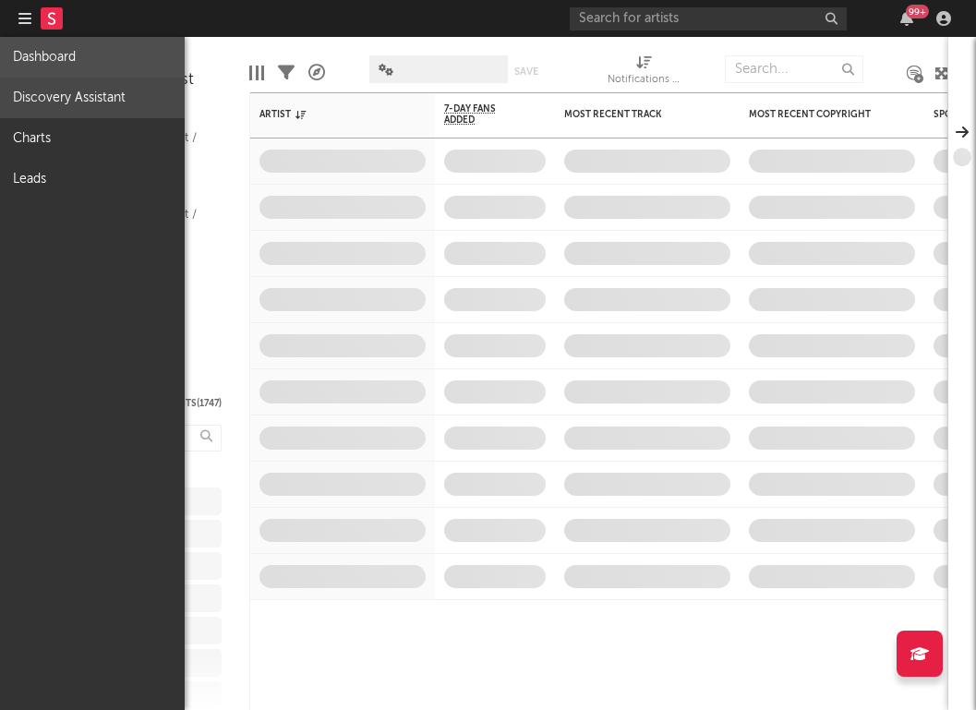
click at [54, 101] on link "Discovery Assistant" at bounding box center [92, 98] width 185 height 41
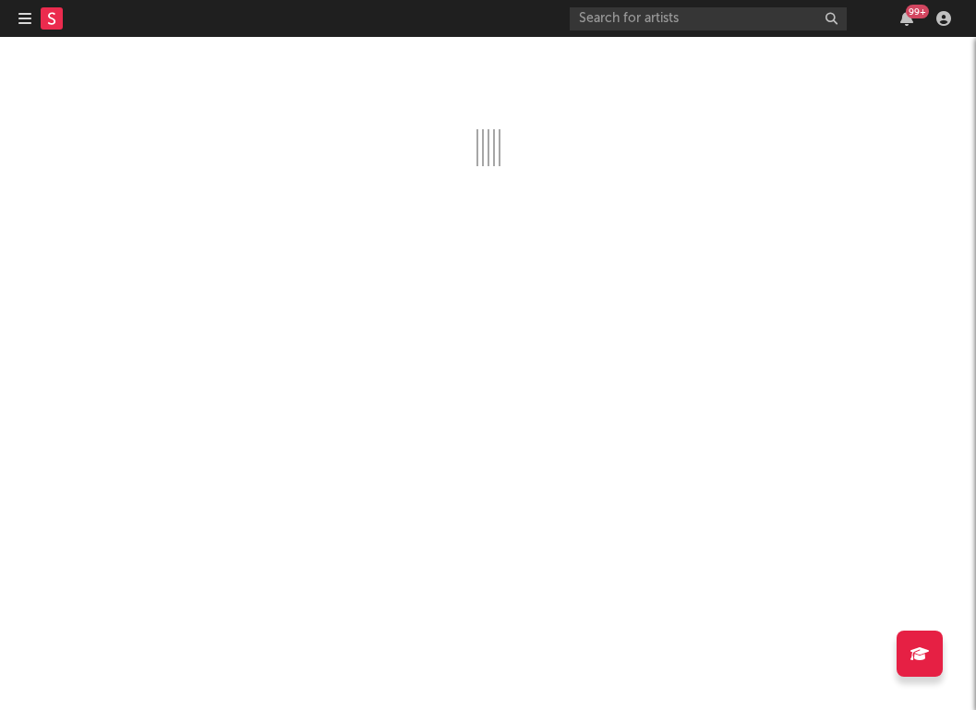
click at [24, 17] on icon "button" at bounding box center [24, 18] width 13 height 15
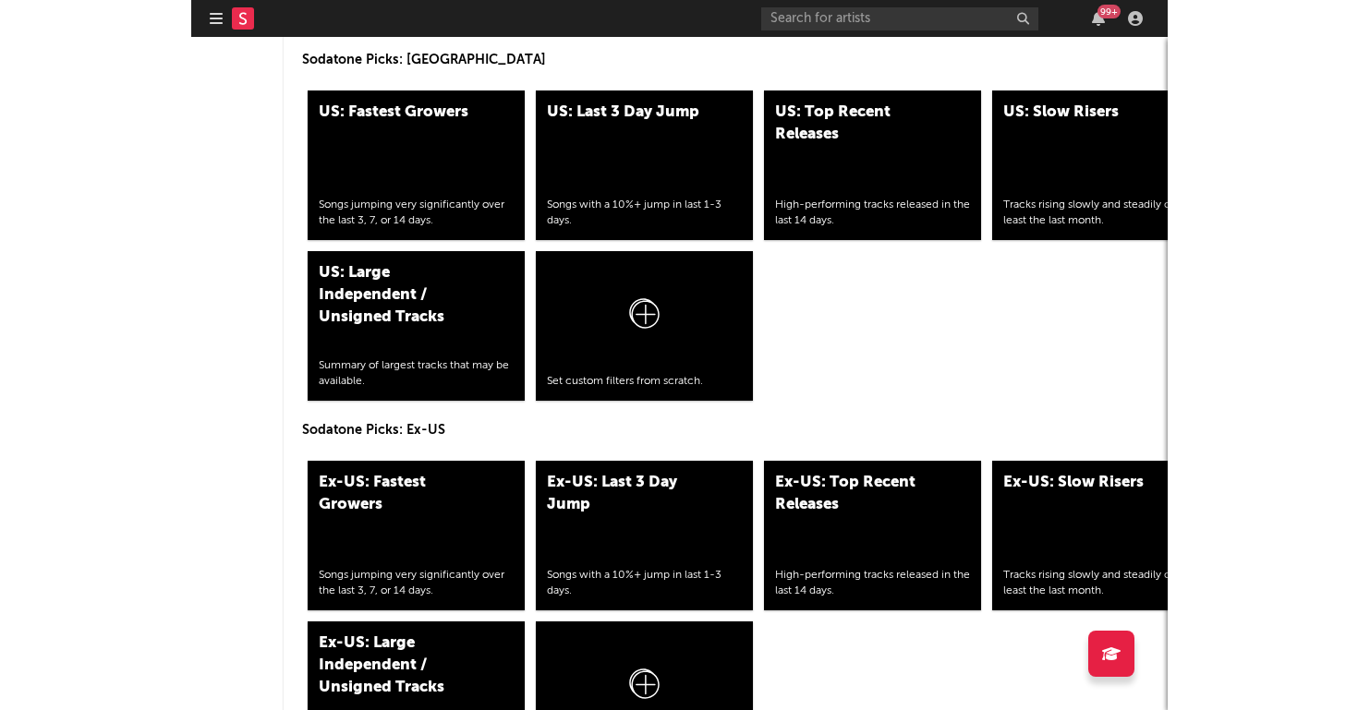
scroll to position [8744, 0]
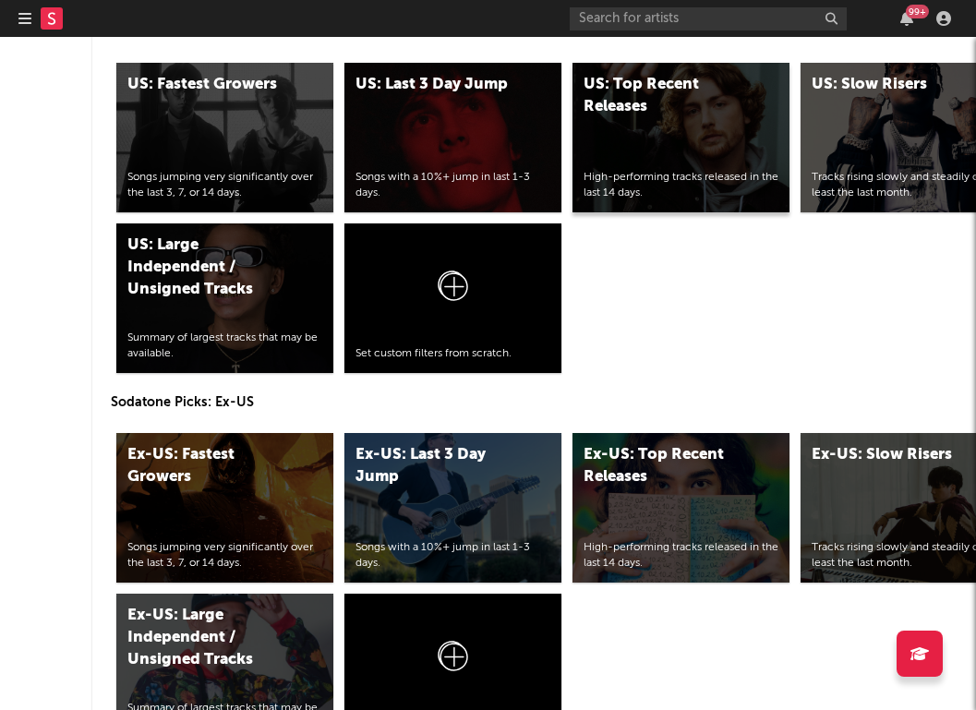
click at [624, 135] on div "US: Top Recent Releases High-performing tracks released in the last 14 days." at bounding box center [681, 138] width 217 height 150
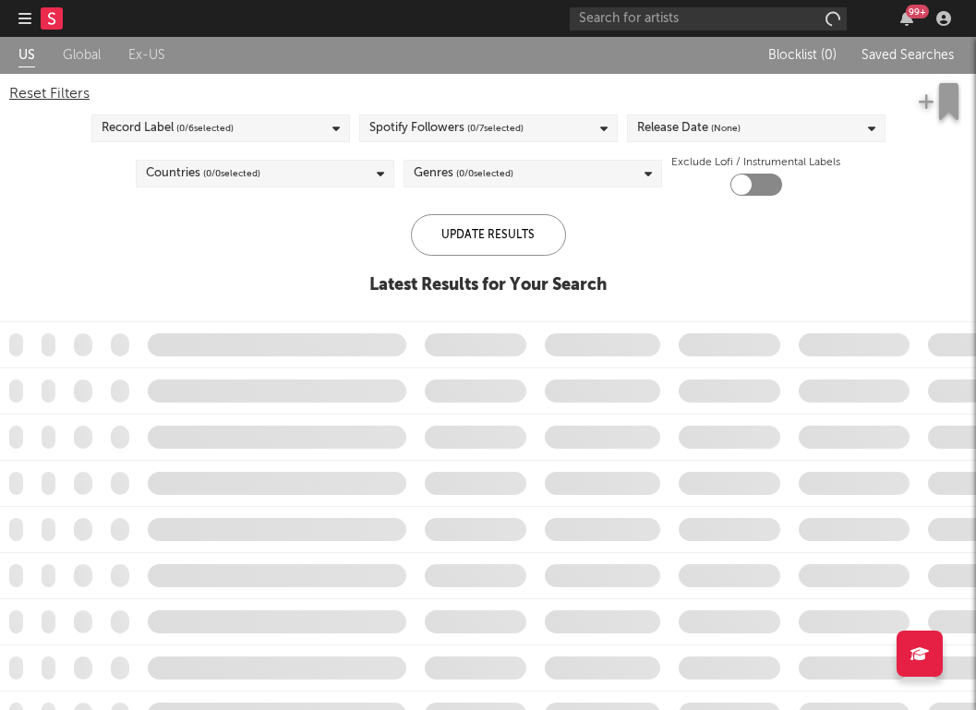
checkbox input "true"
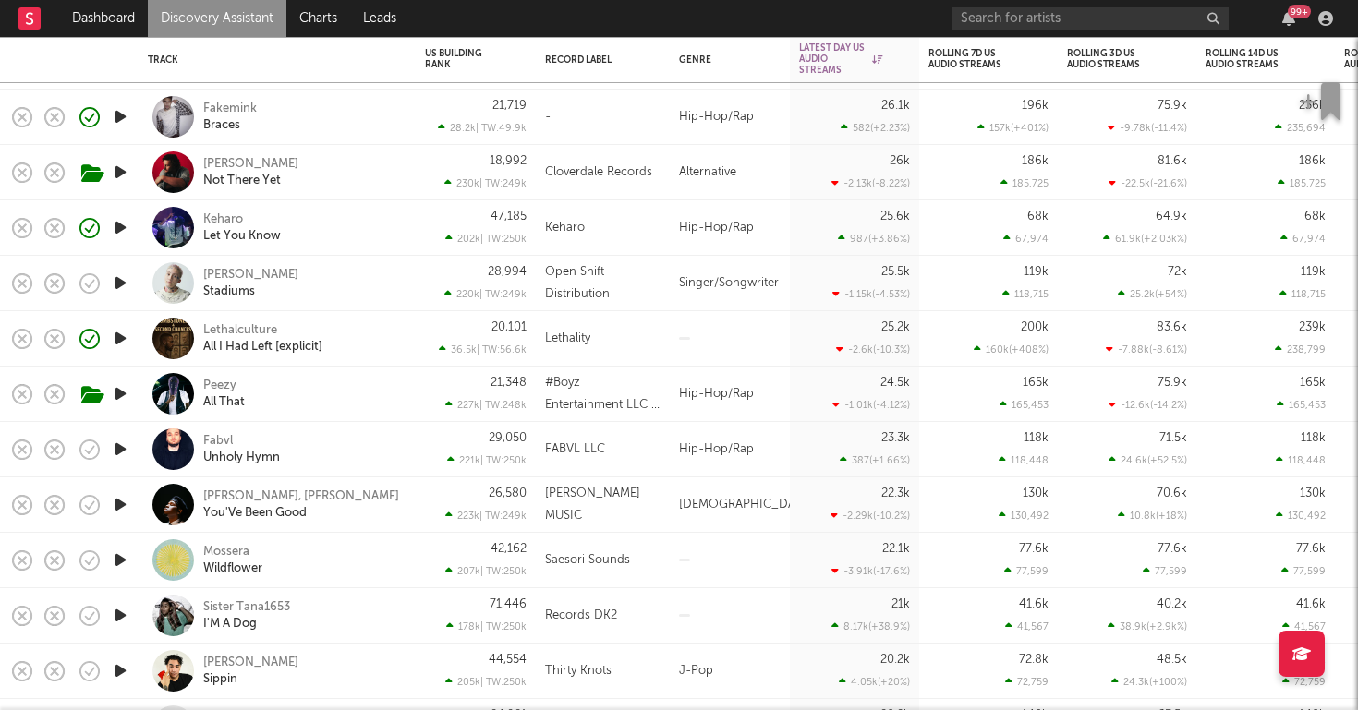
click at [446, 335] on div "20,101 36.5k | TW: 56.6k" at bounding box center [476, 338] width 102 height 55
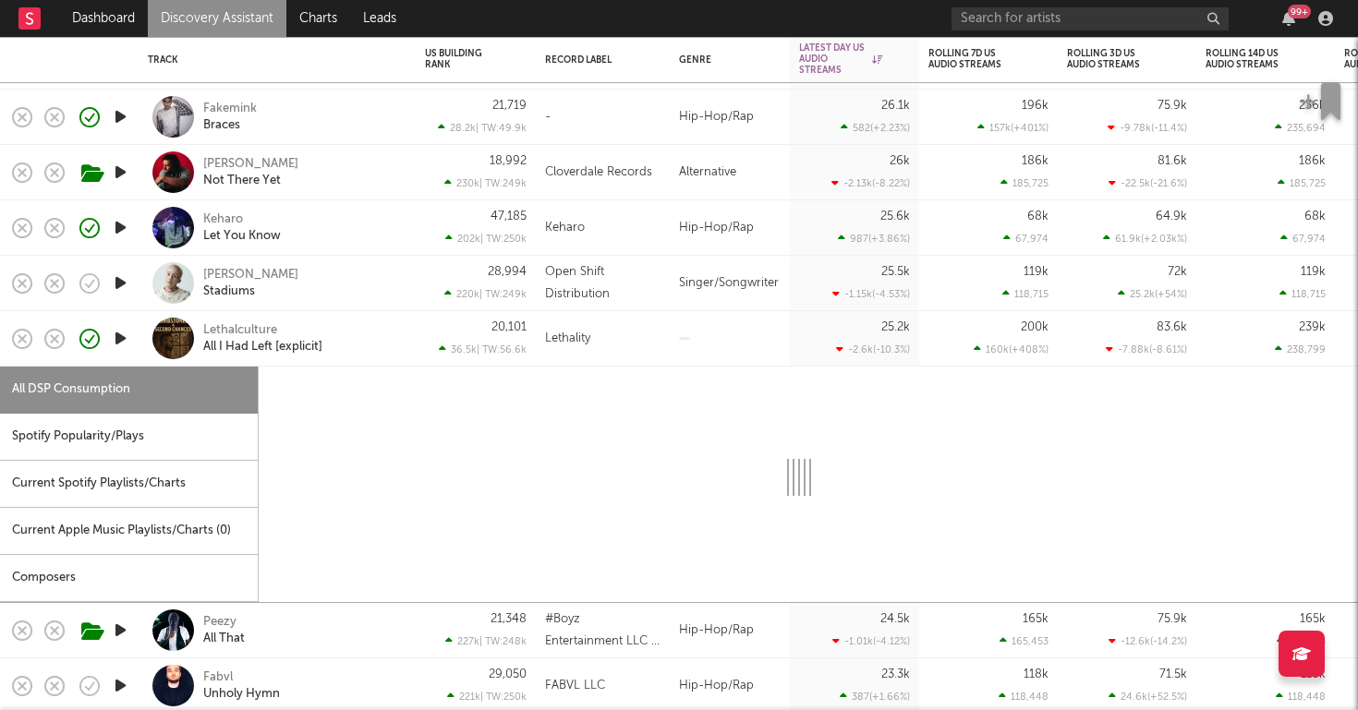
select select "1w"
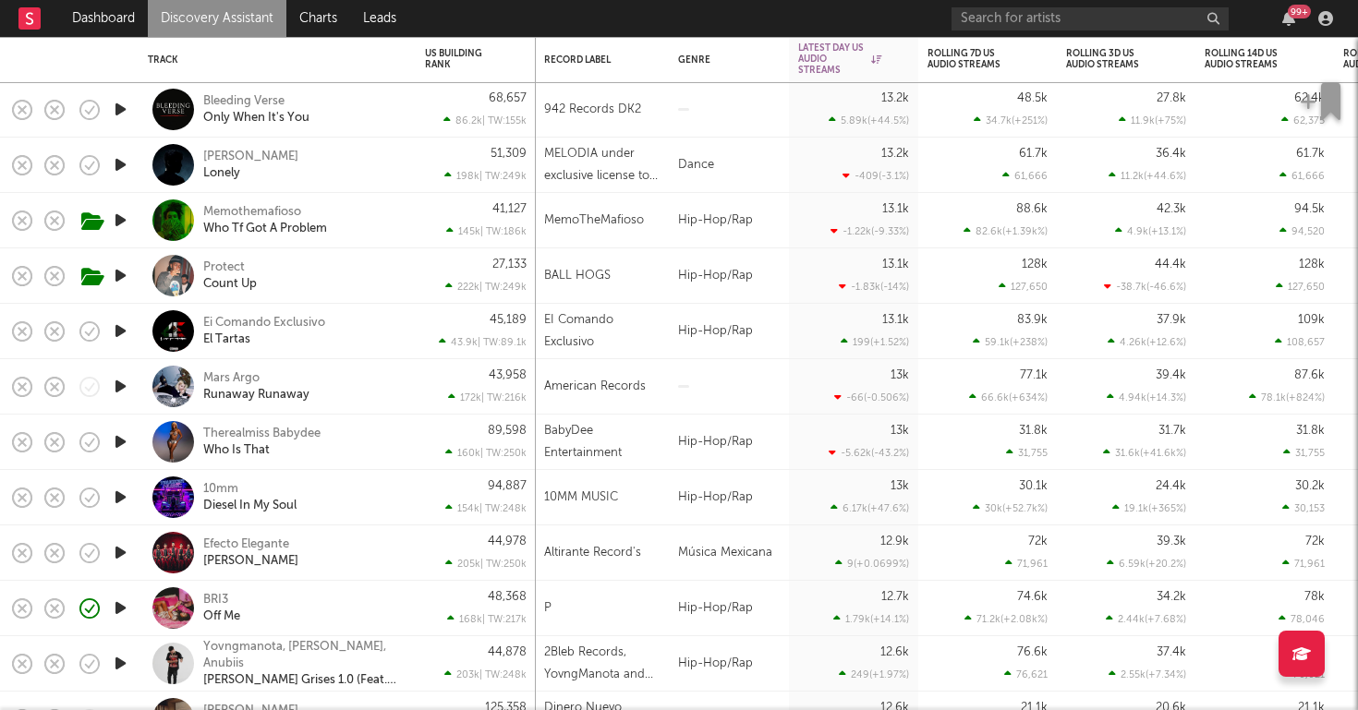
click at [119, 441] on icon "button" at bounding box center [120, 441] width 19 height 23
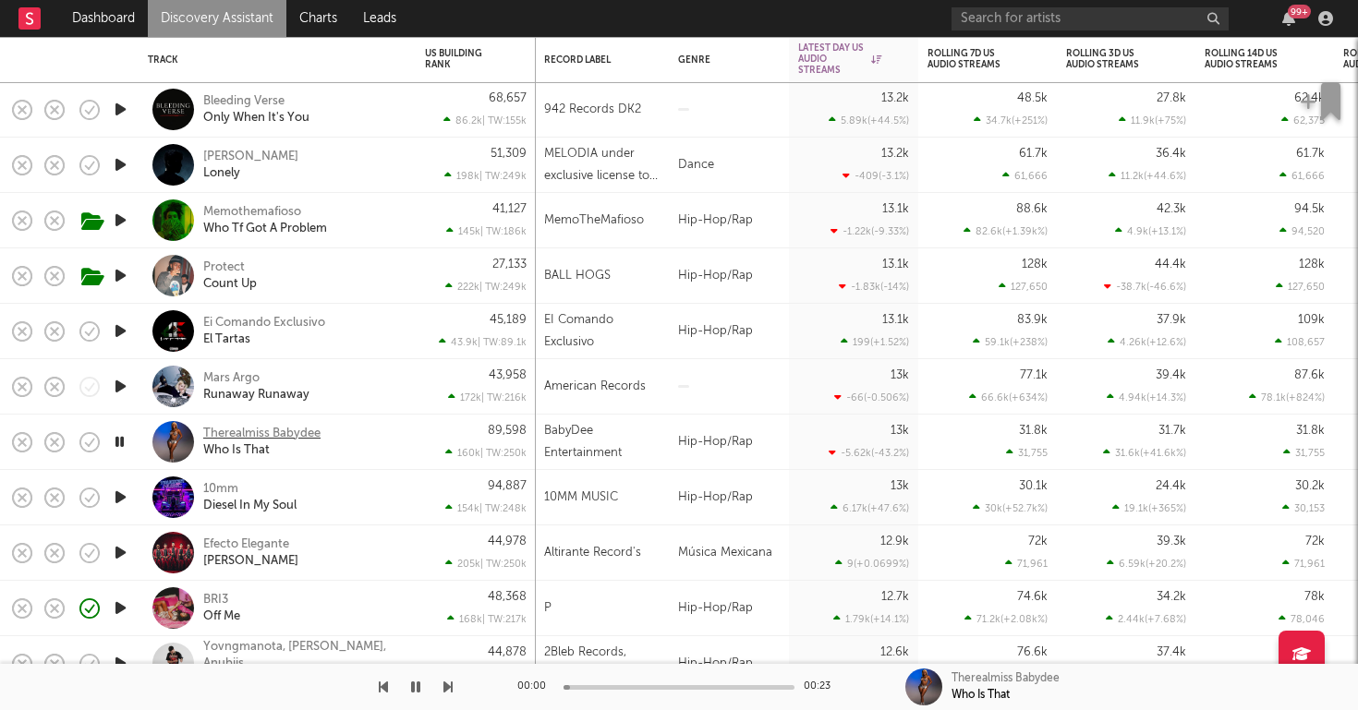
click at [260, 437] on div "Therealmiss Babydee" at bounding box center [261, 434] width 117 height 17
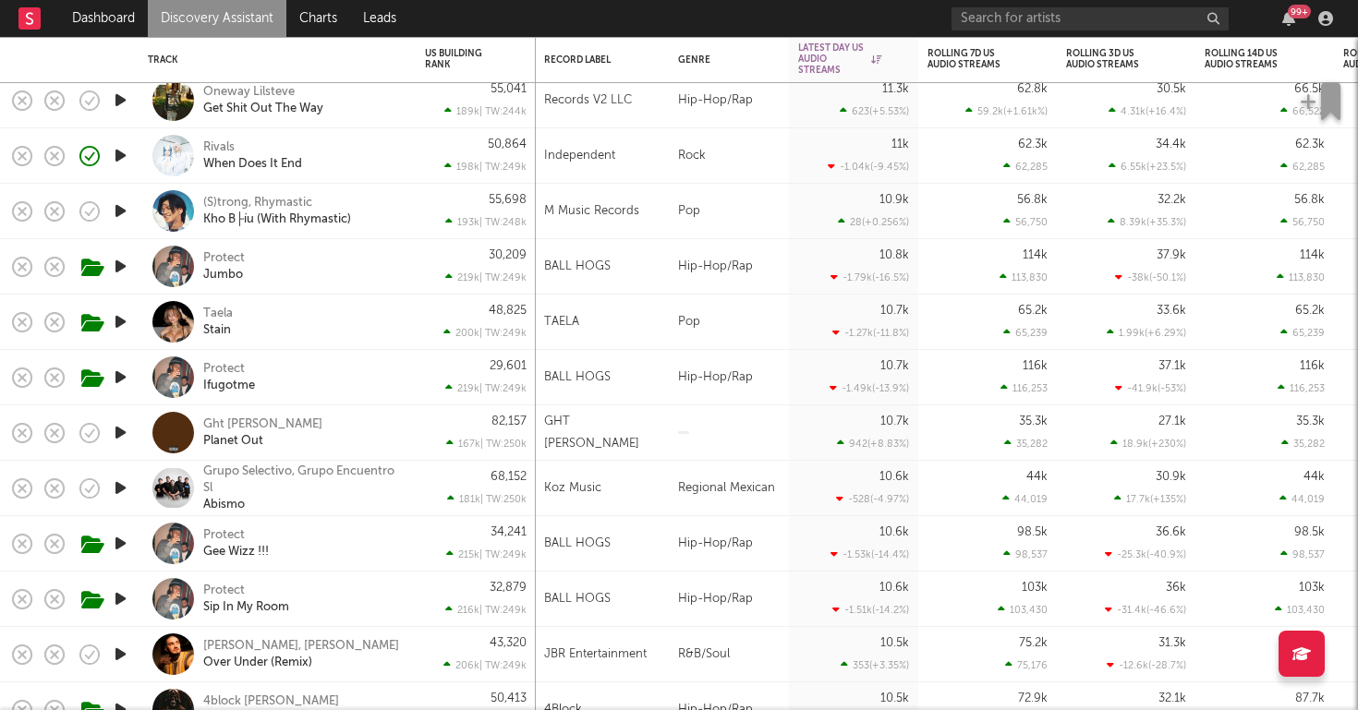
click at [116, 435] on icon "button" at bounding box center [120, 432] width 19 height 23
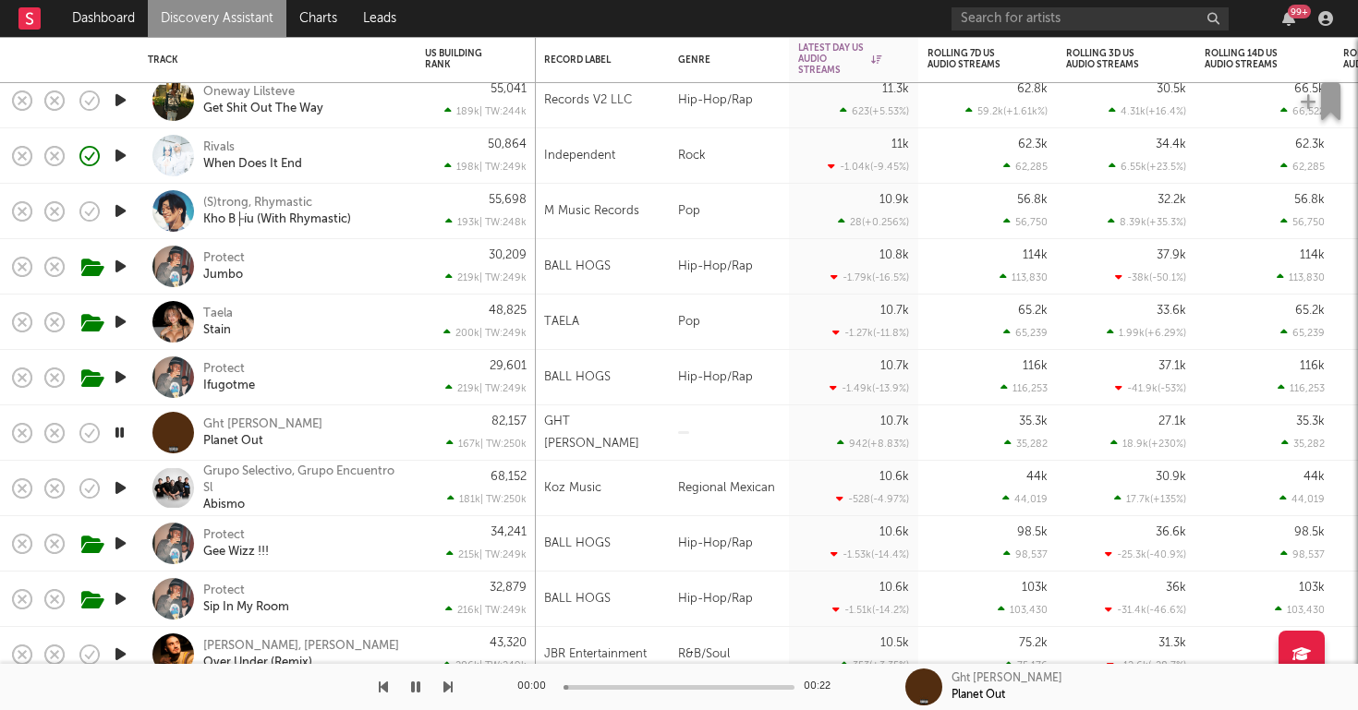
click at [358, 431] on div "Ght Ronny Planet Out" at bounding box center [302, 433] width 199 height 33
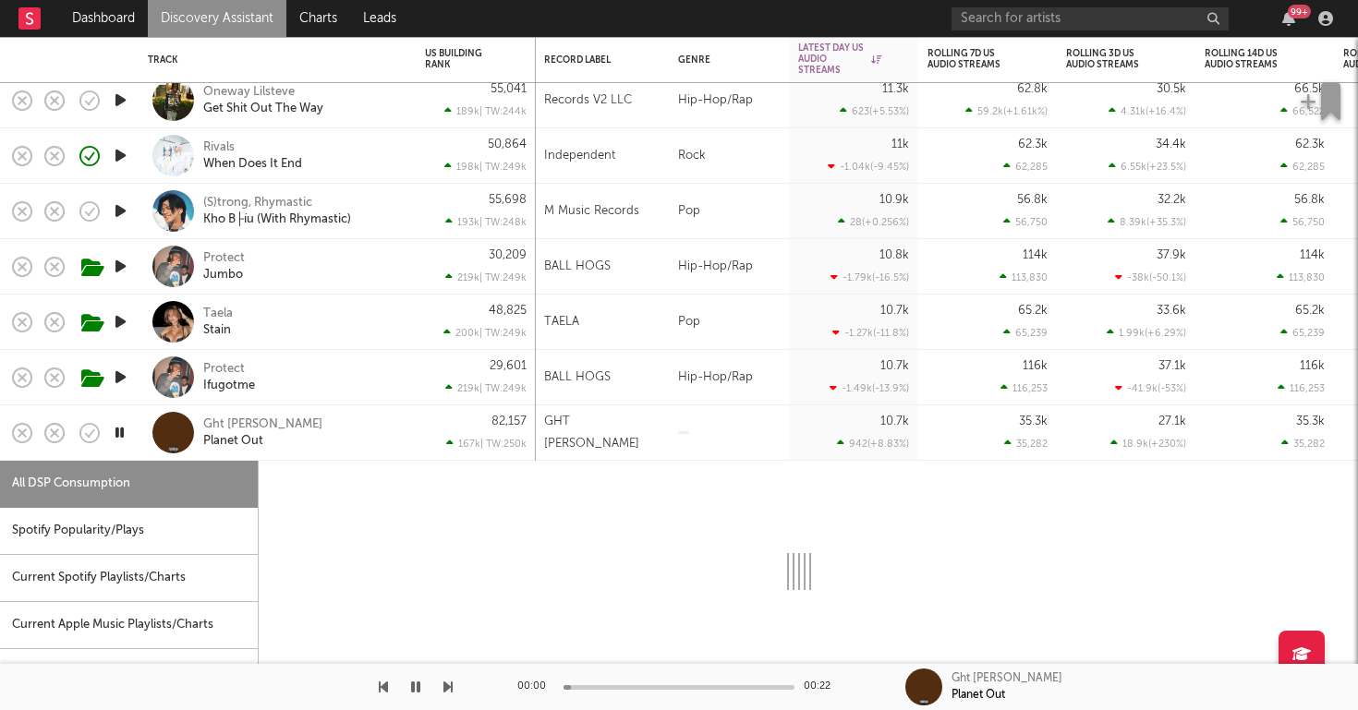
select select "1w"
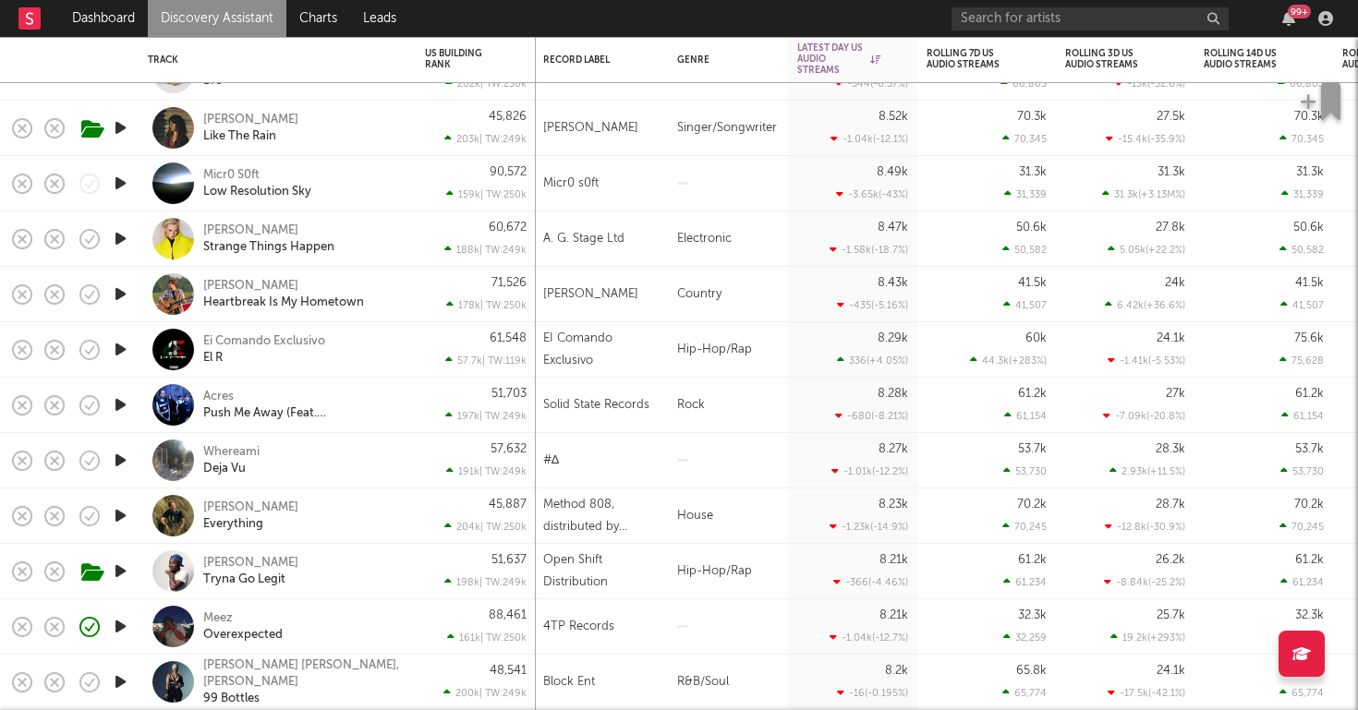
click at [377, 633] on div "Meez Overexpected" at bounding box center [302, 627] width 199 height 33
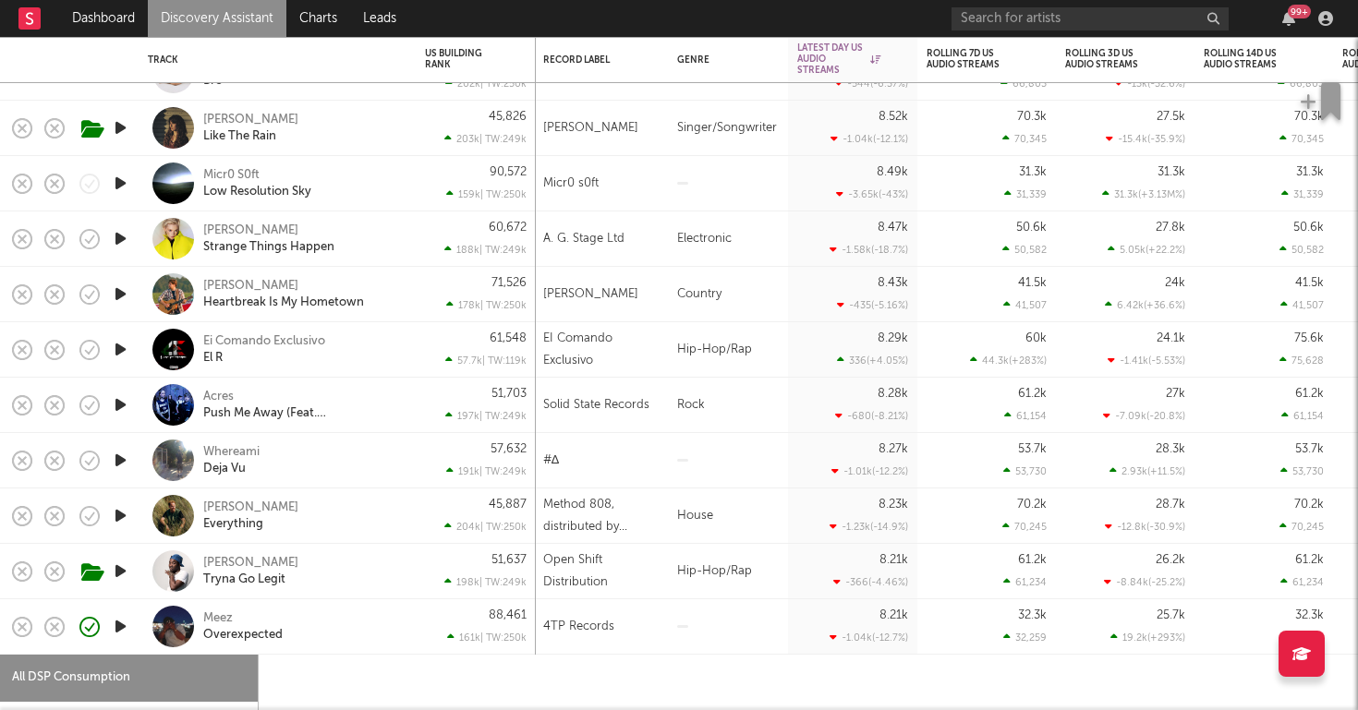
select select "1w"
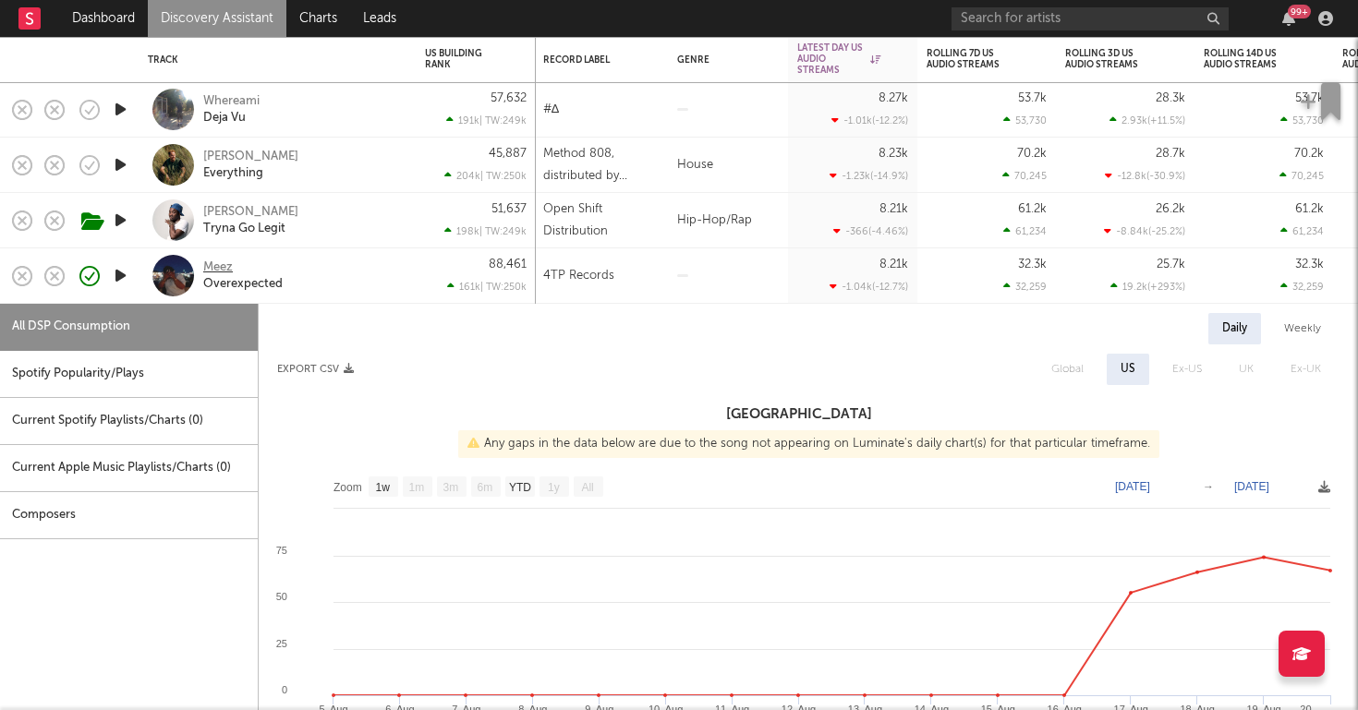
click at [224, 267] on div "Meez" at bounding box center [218, 268] width 30 height 17
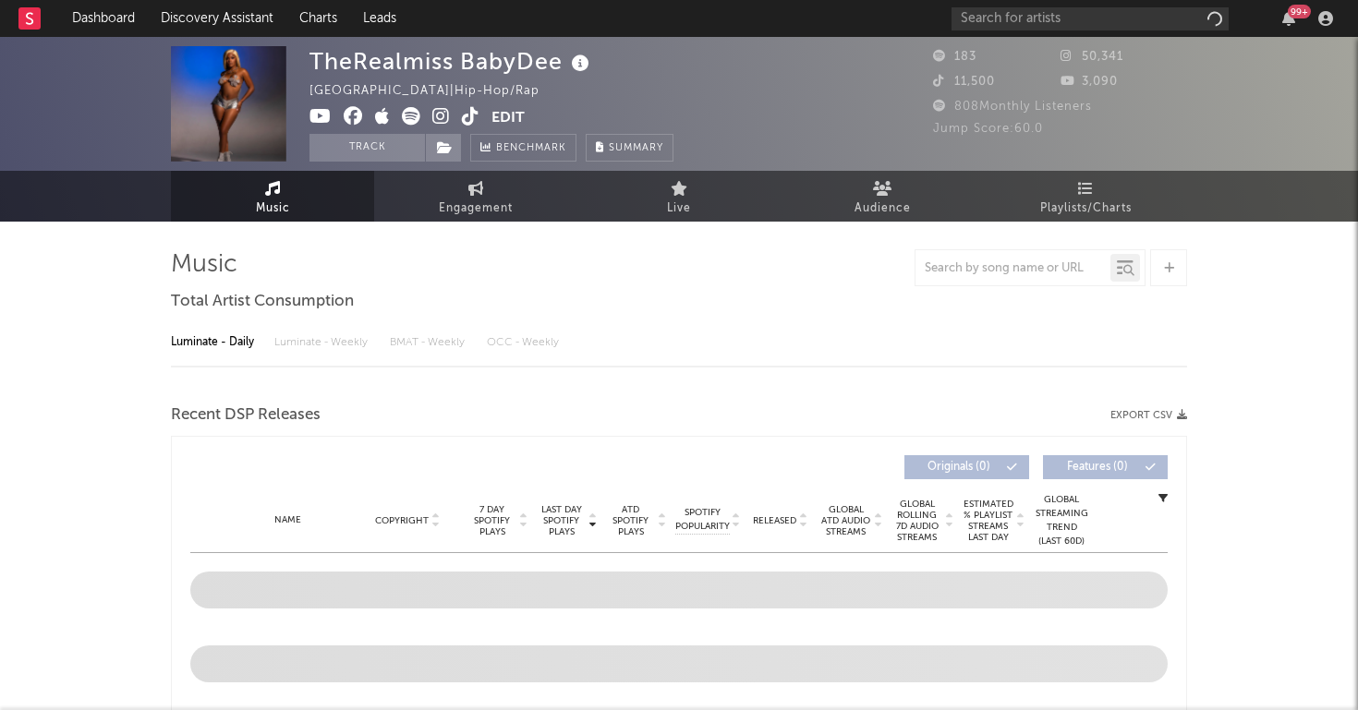
select select "1w"
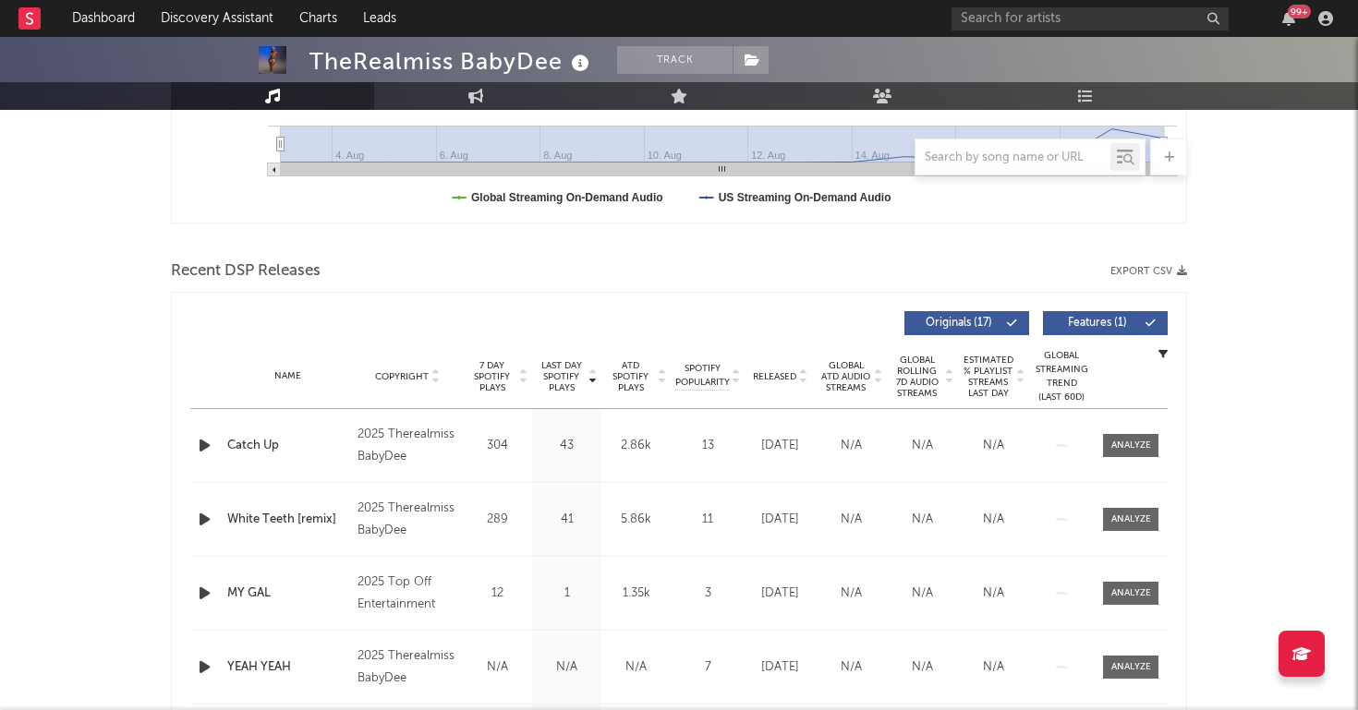
scroll to position [509, 0]
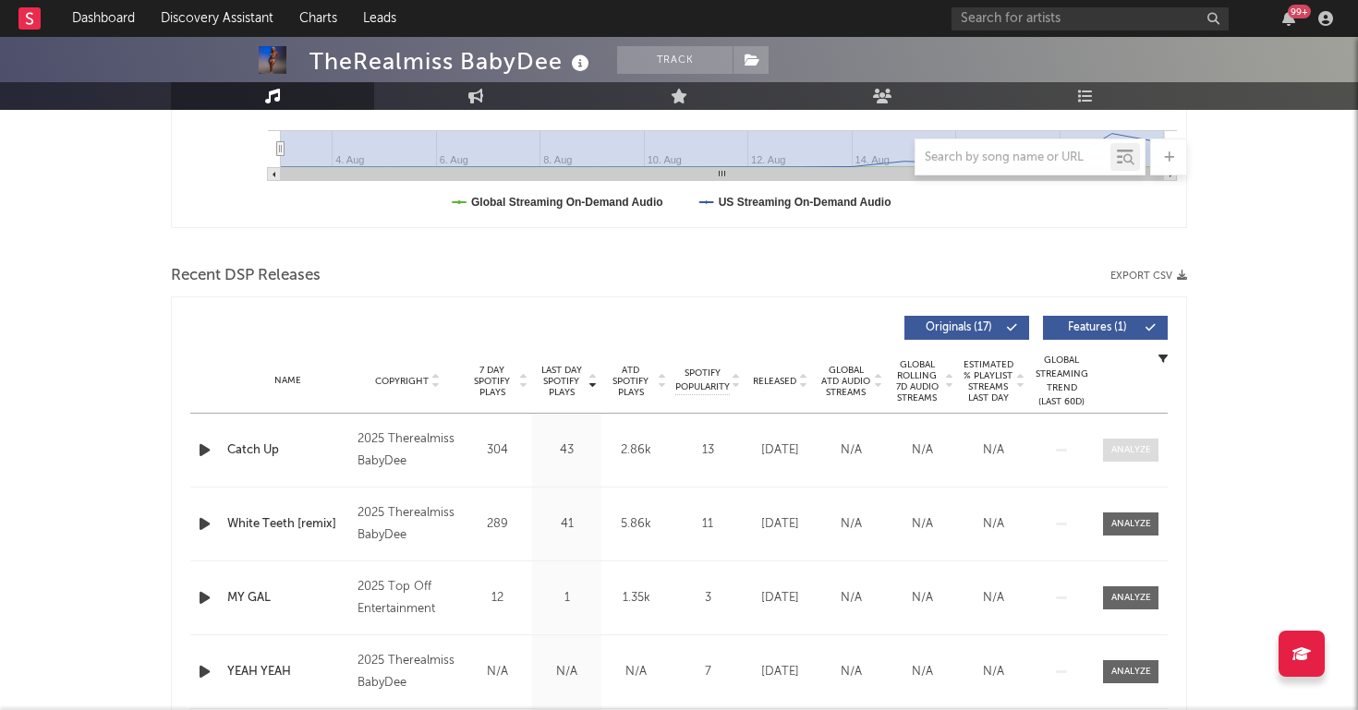
click at [1126, 451] on div at bounding box center [1131, 450] width 40 height 14
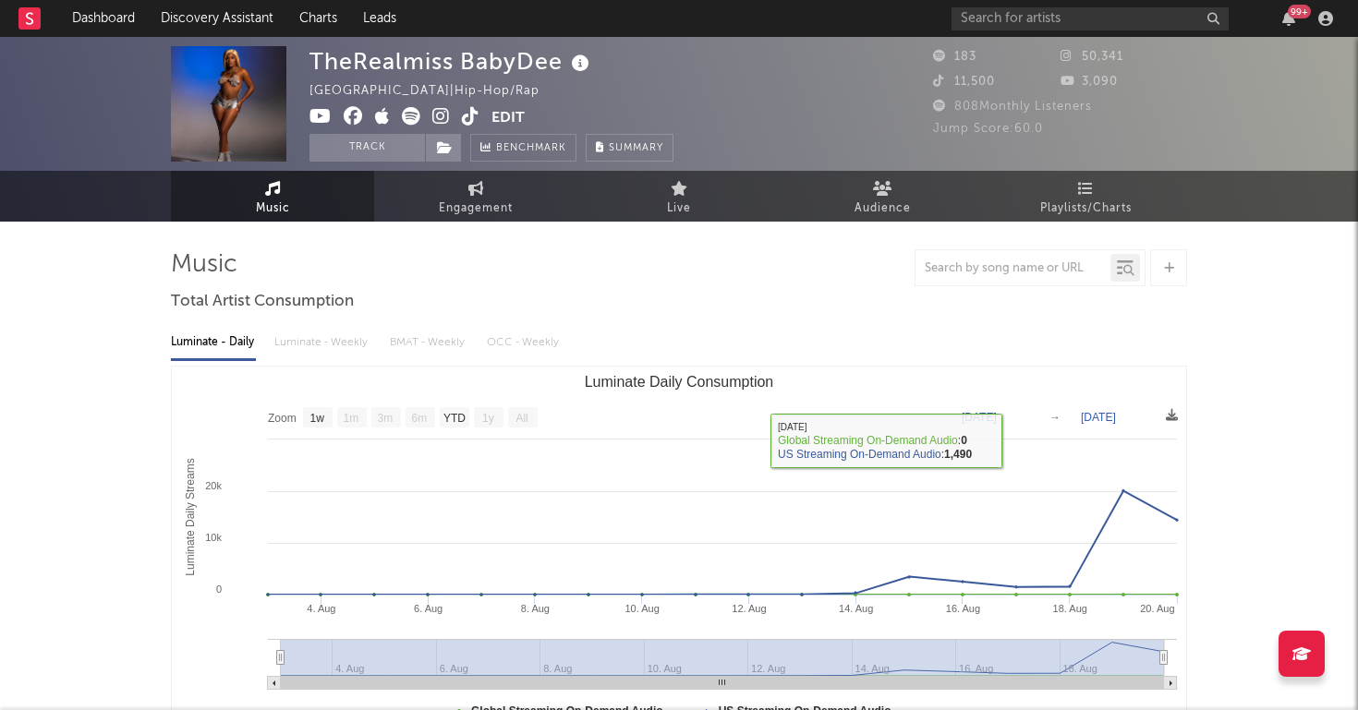
scroll to position [0, 0]
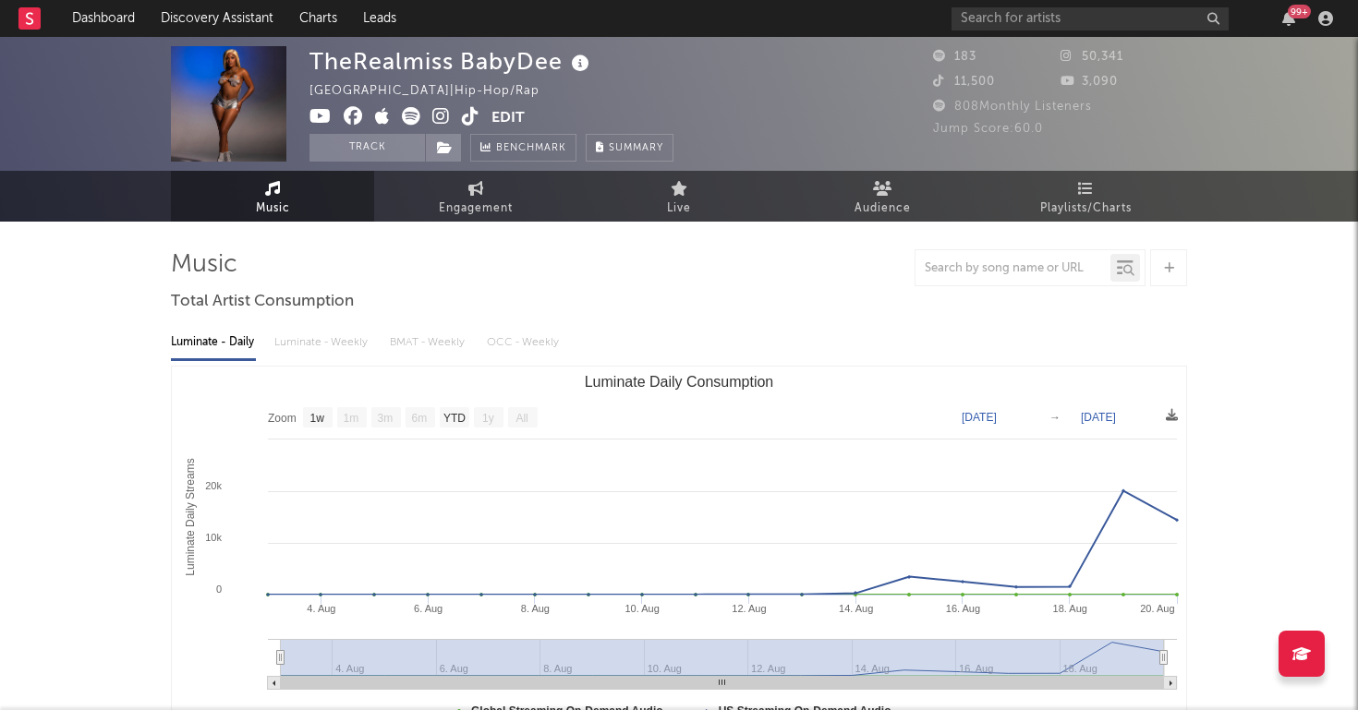
click at [432, 114] on icon at bounding box center [441, 116] width 18 height 18
click at [401, 148] on button "Track" at bounding box center [366, 148] width 115 height 28
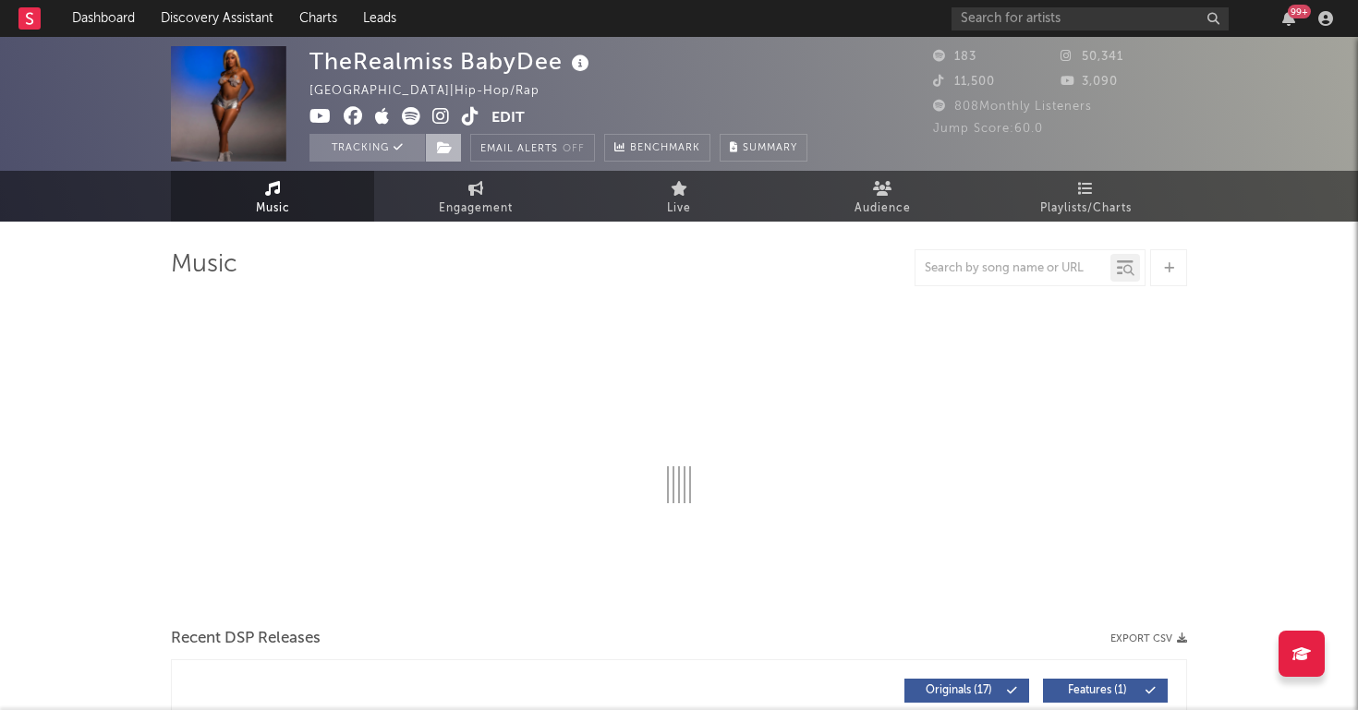
select select "1w"
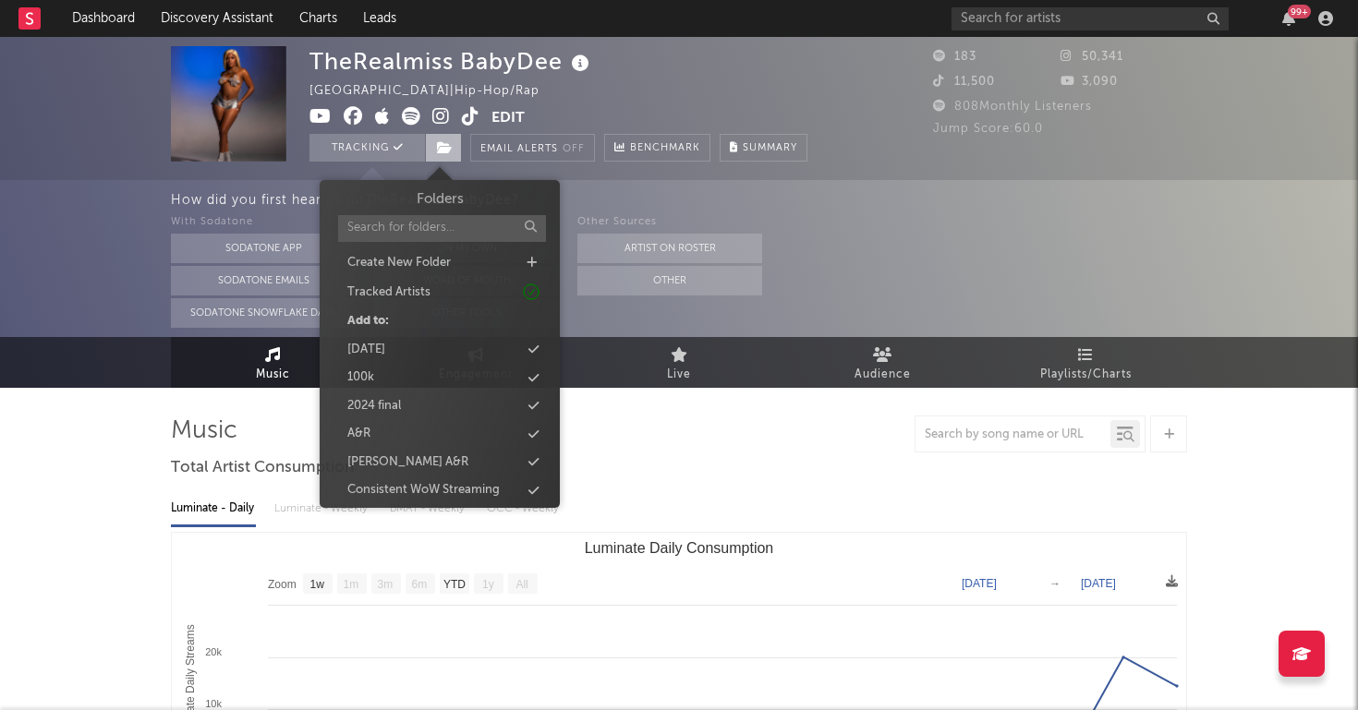
click at [453, 141] on span at bounding box center [443, 148] width 37 height 28
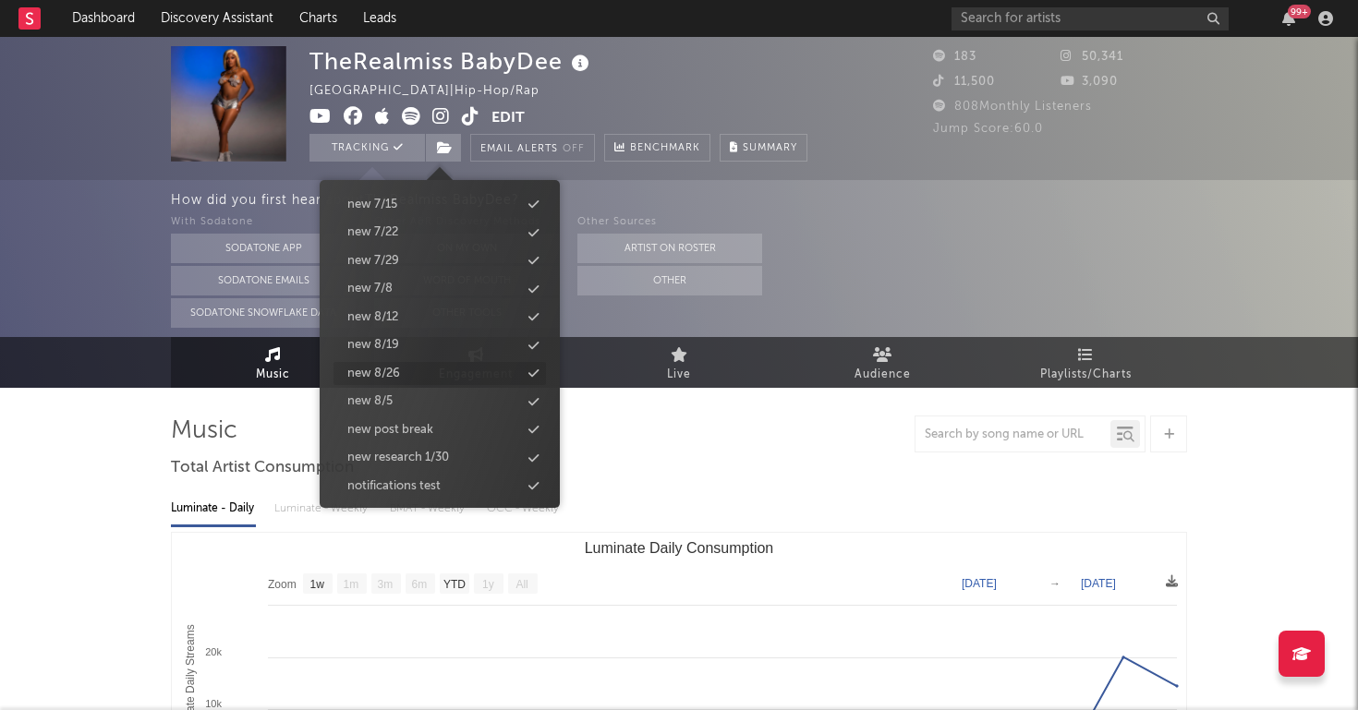
scroll to position [1777, 0]
click at [398, 367] on div "new 8/26" at bounding box center [373, 376] width 53 height 18
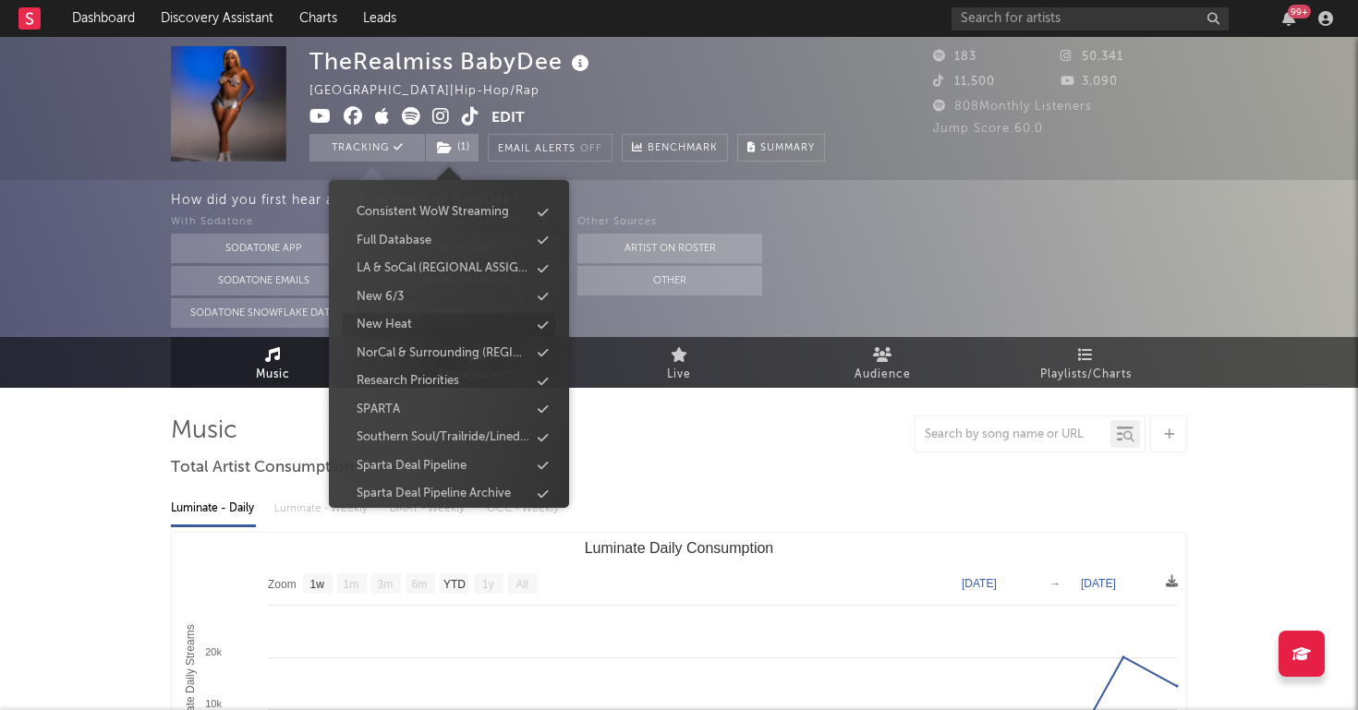
scroll to position [265, 0]
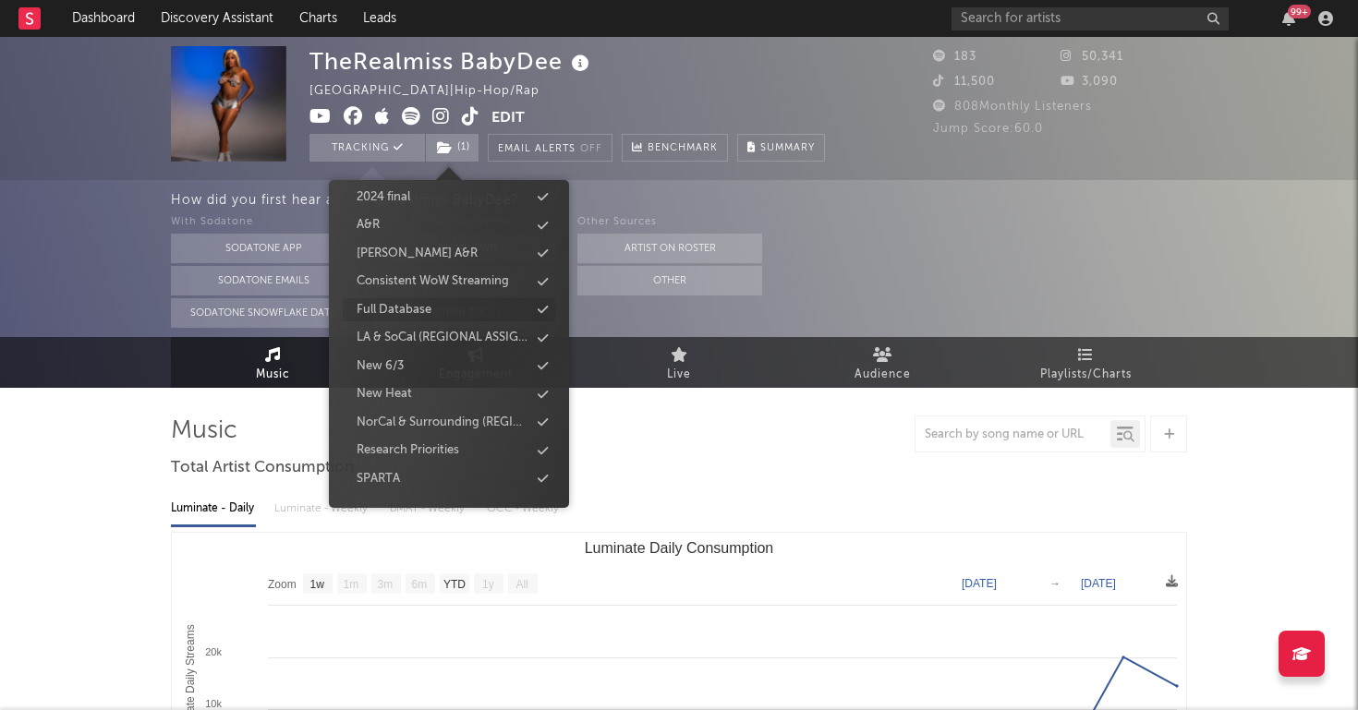
click at [411, 306] on div "Full Database" at bounding box center [394, 310] width 75 height 18
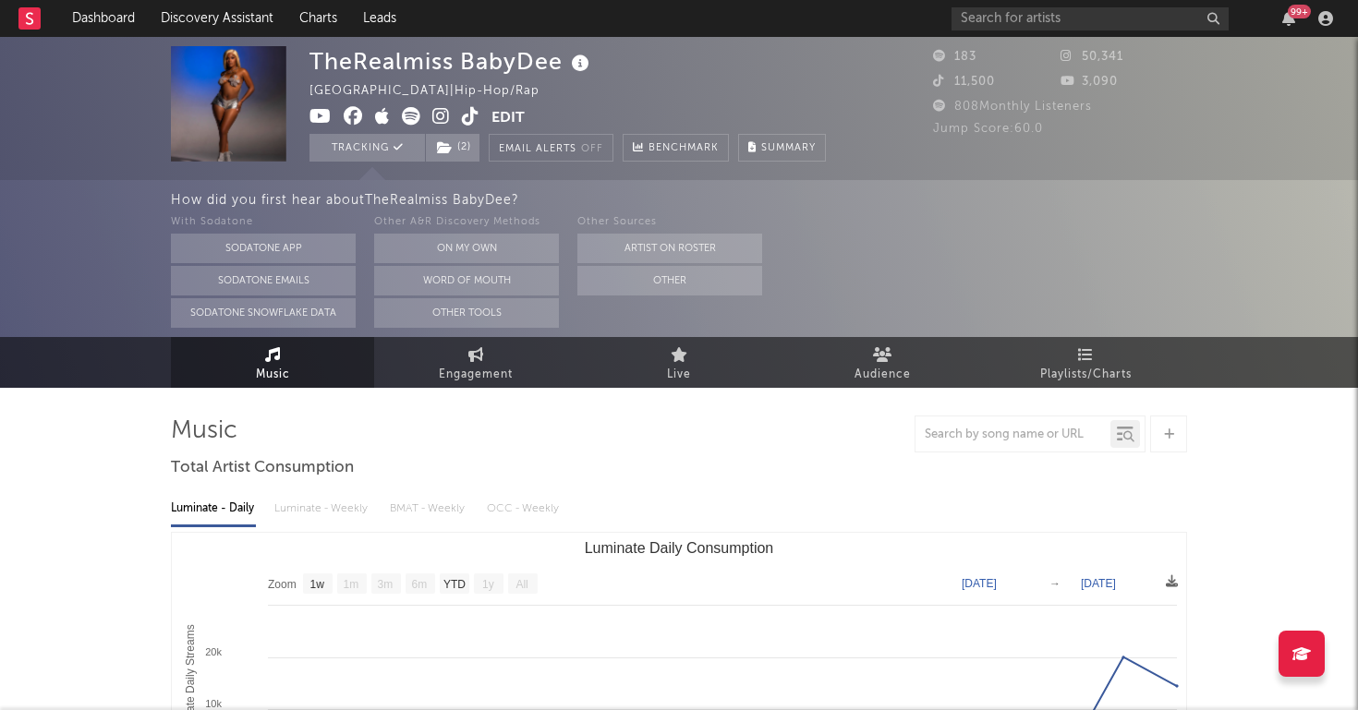
click at [193, 33] on link "Discovery Assistant" at bounding box center [217, 18] width 139 height 37
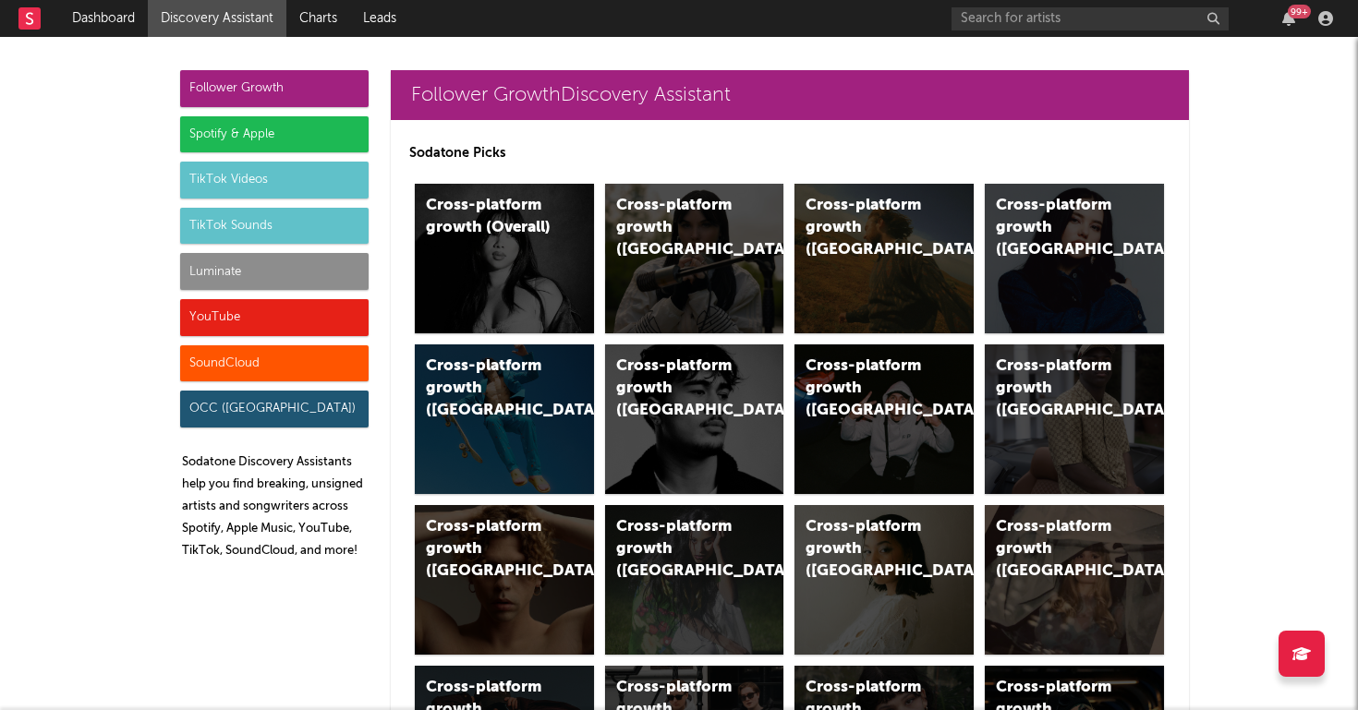
click at [215, 270] on div "Luminate" at bounding box center [274, 271] width 188 height 37
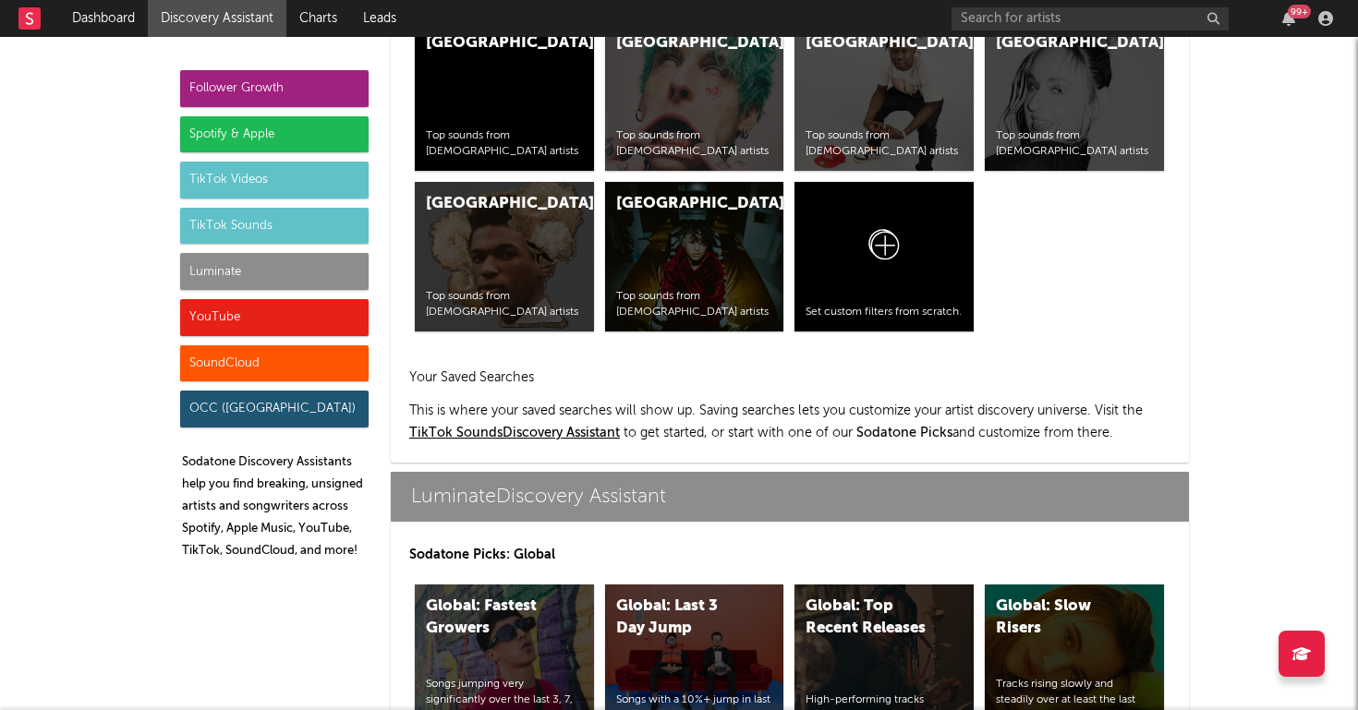
scroll to position [8200, 0]
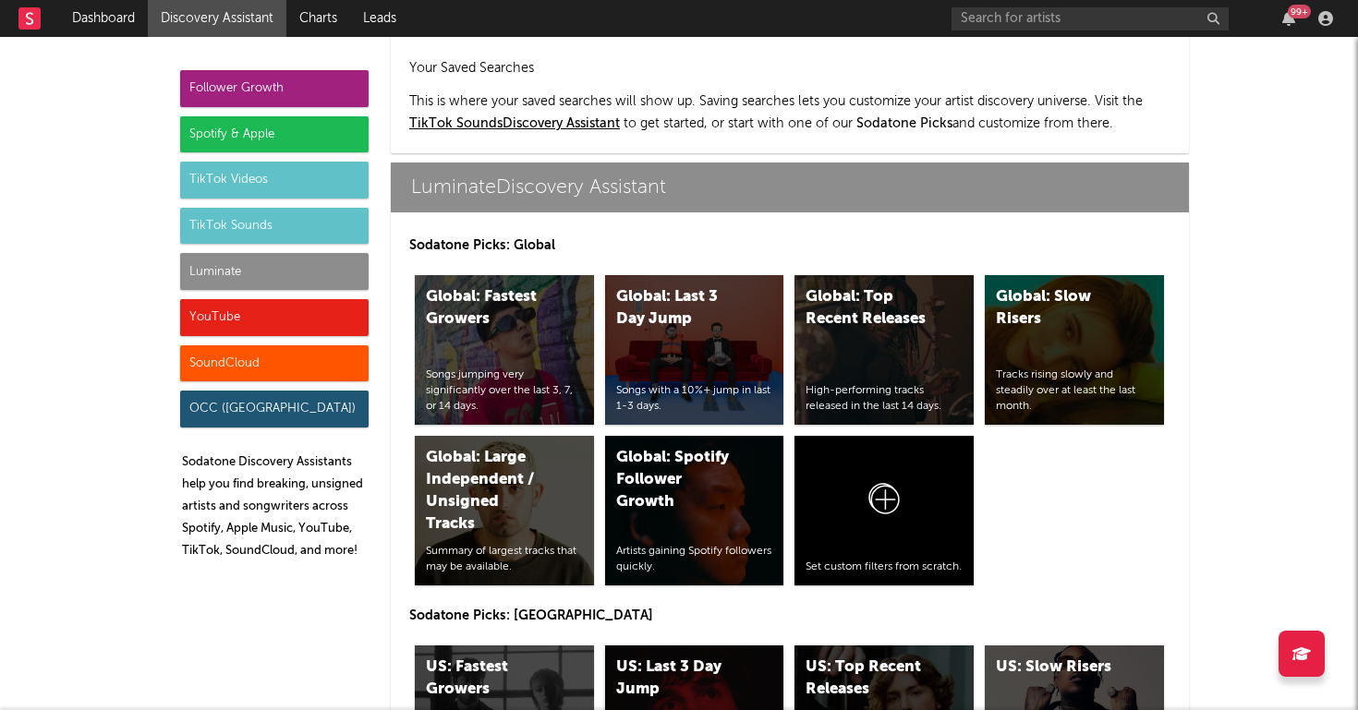
click at [708, 657] on div "US: Last 3 Day Jump" at bounding box center [679, 679] width 126 height 44
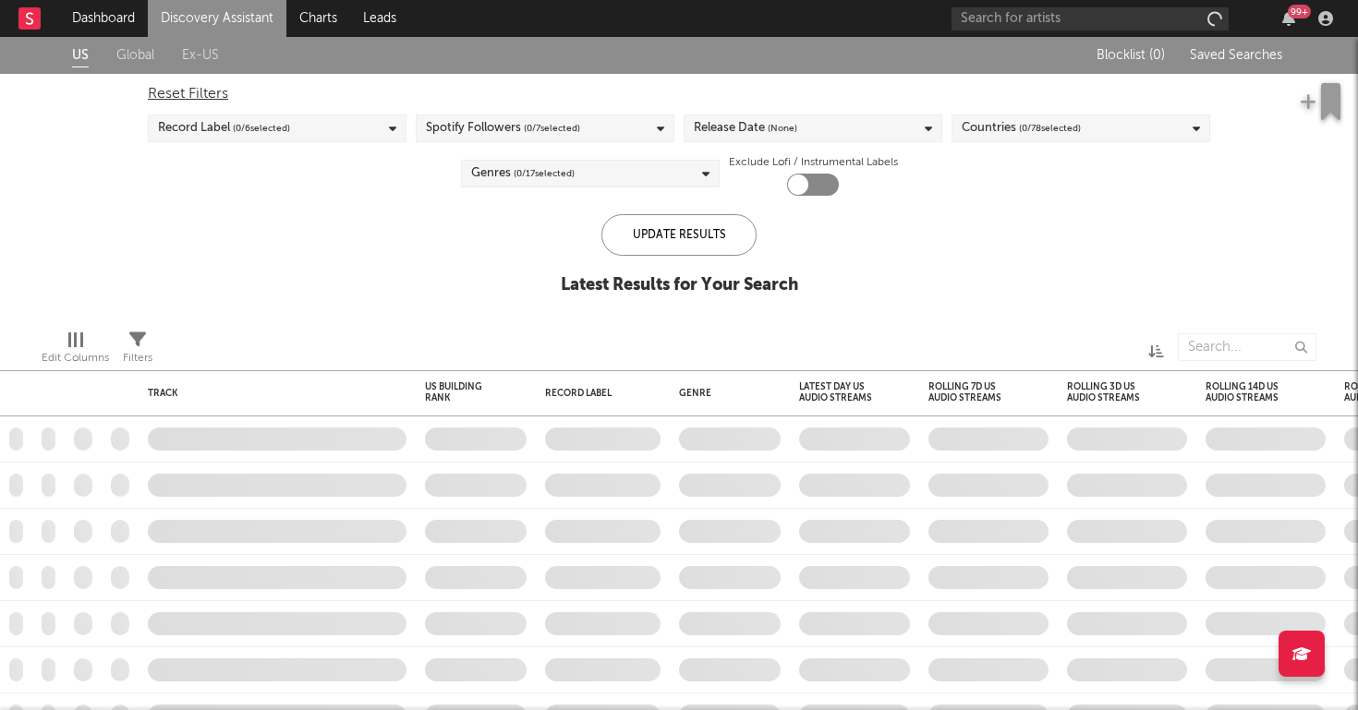
checkbox input "true"
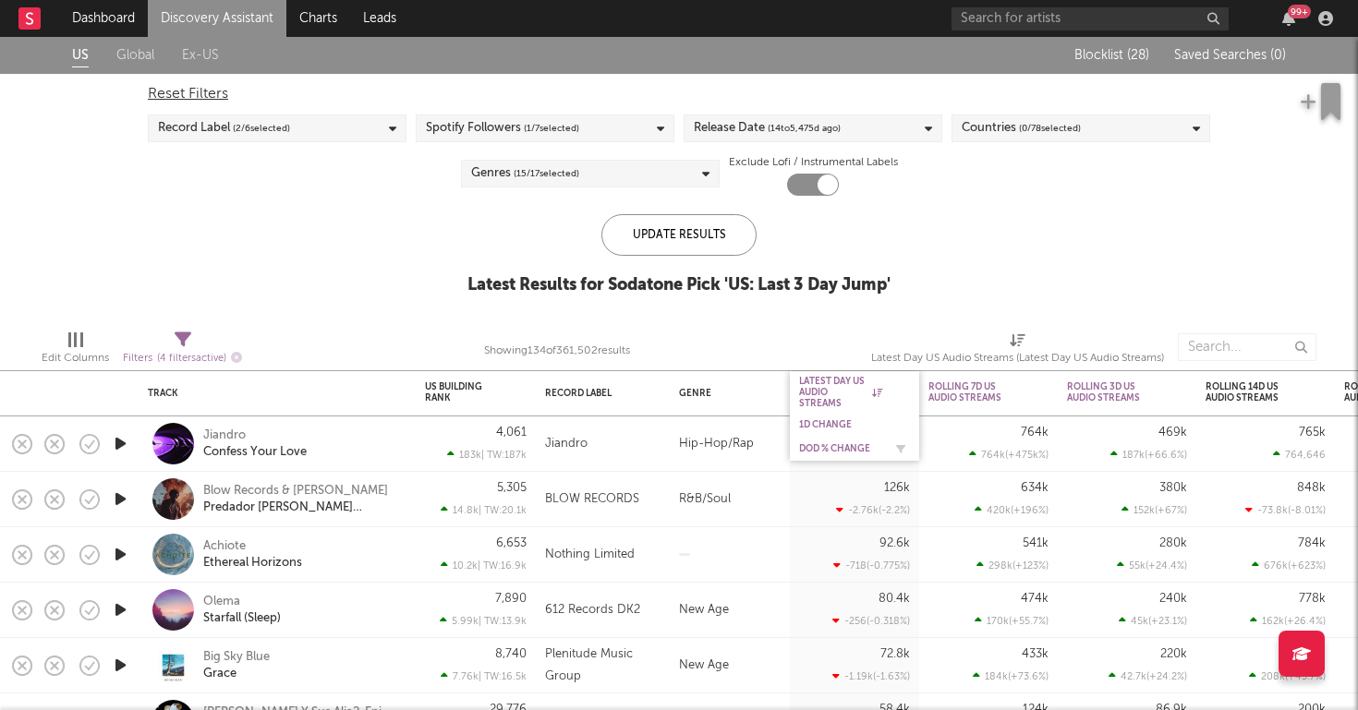
click at [820, 447] on div "DoD % Change" at bounding box center [840, 448] width 83 height 11
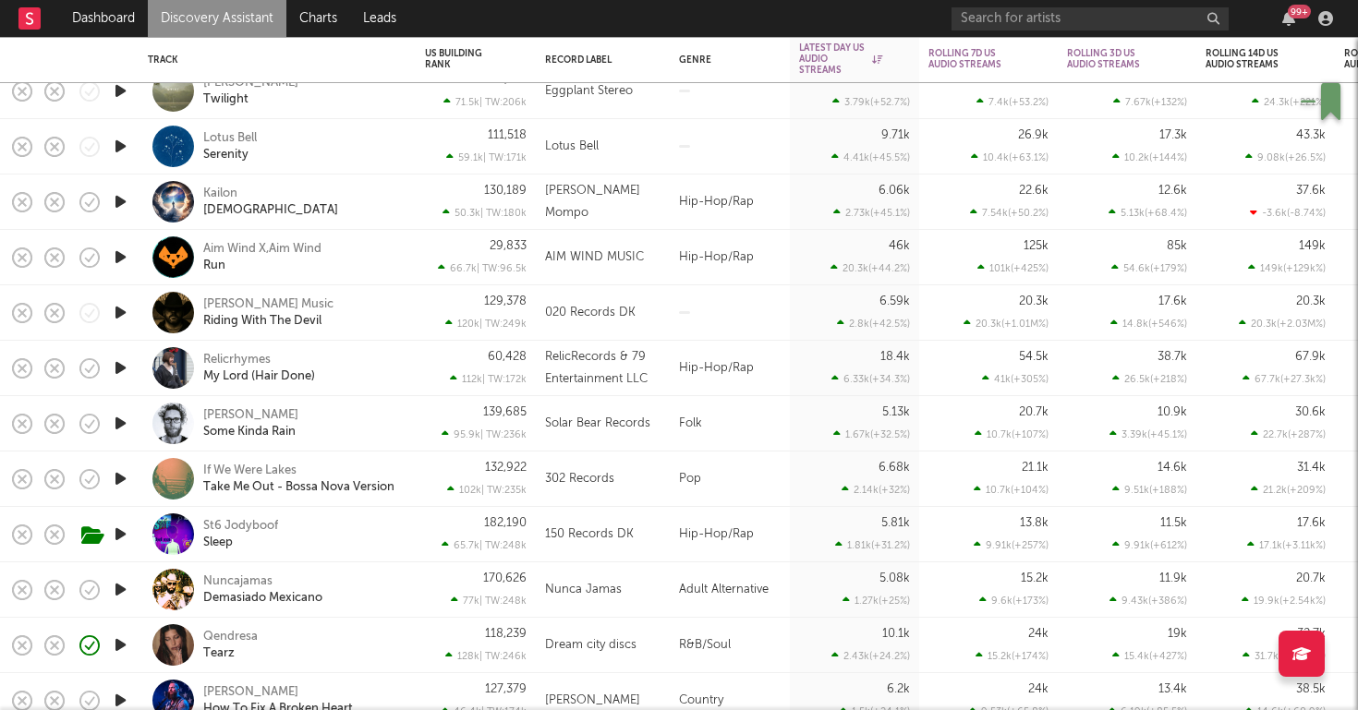
click at [398, 379] on div "Relicrhymes My Lord (Hair Done)" at bounding box center [302, 368] width 199 height 33
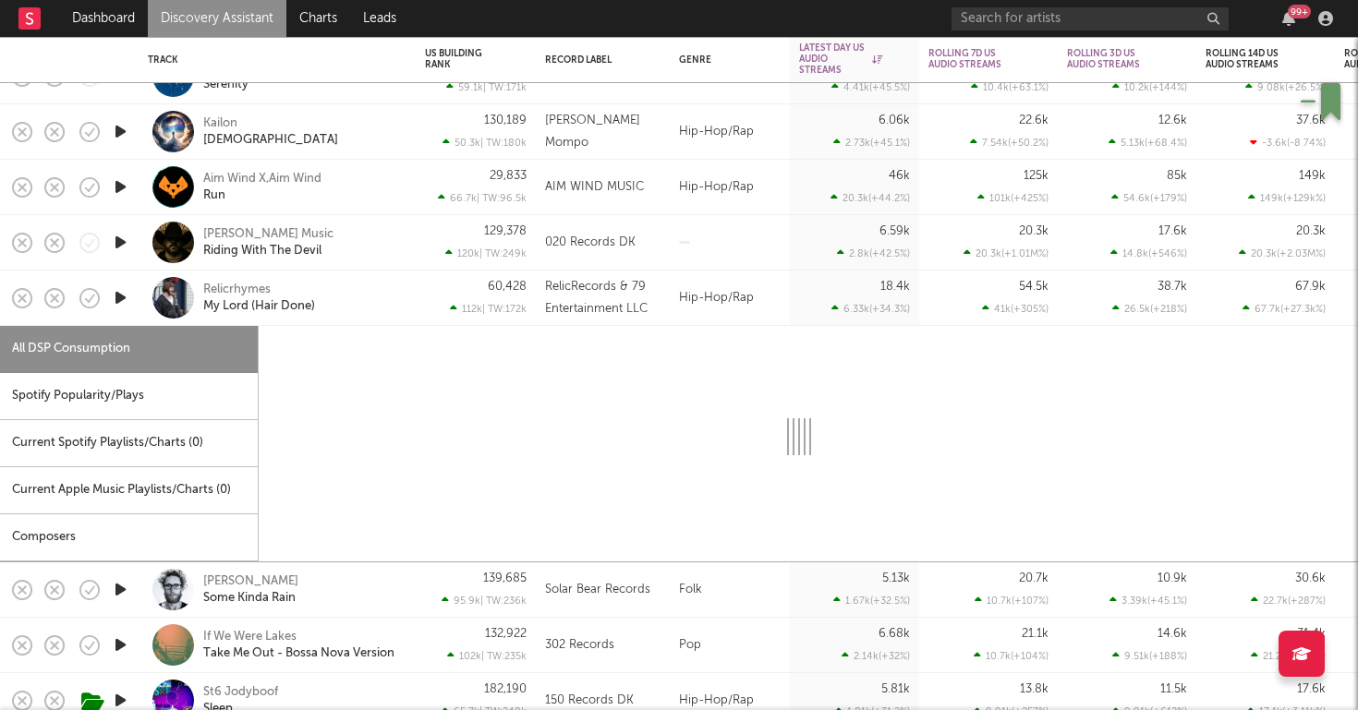
select select "1w"
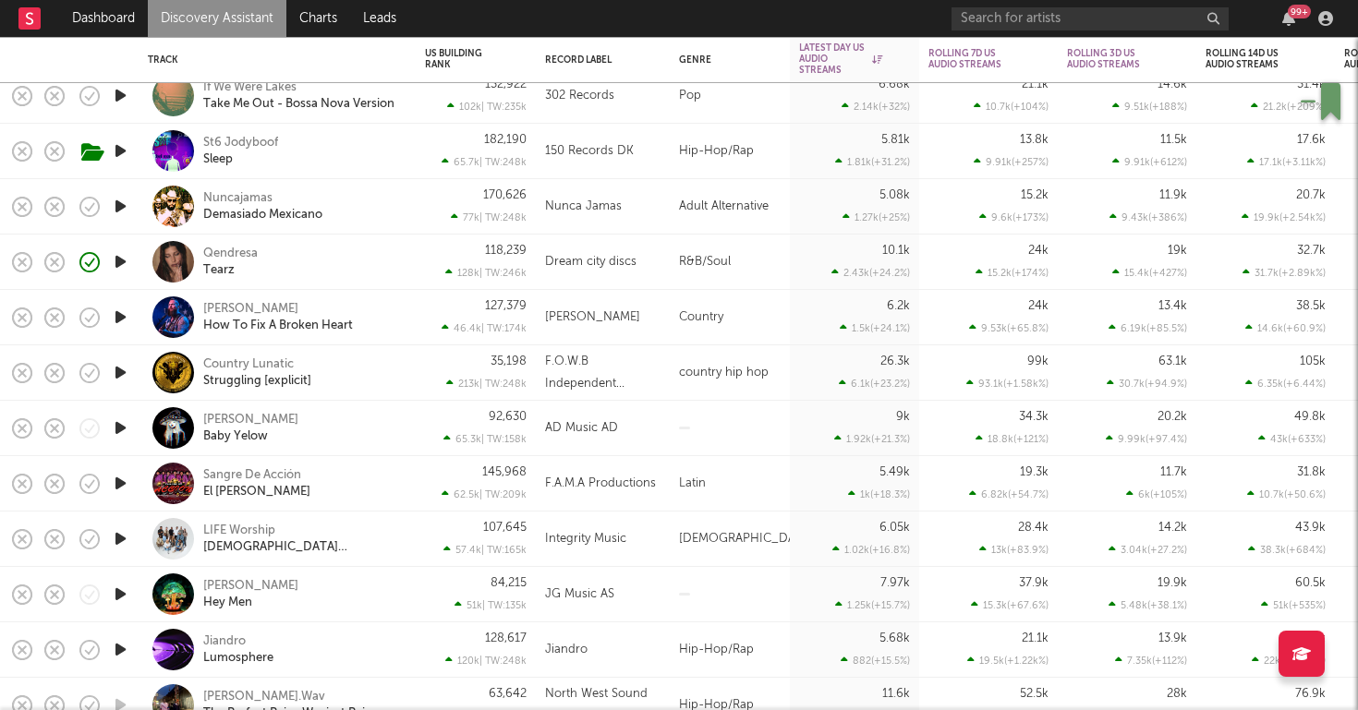
click at [355, 152] on div "St6 Jodyboof Sleep" at bounding box center [302, 151] width 199 height 33
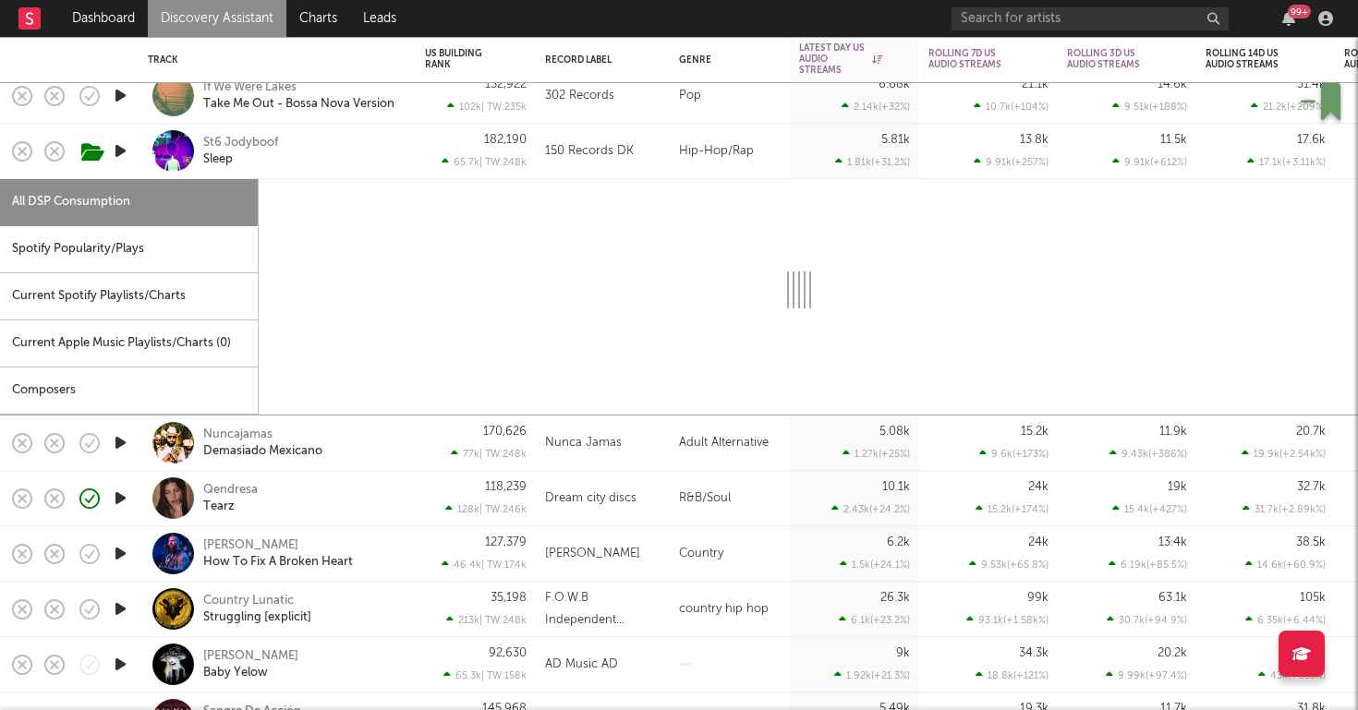
select select "1w"
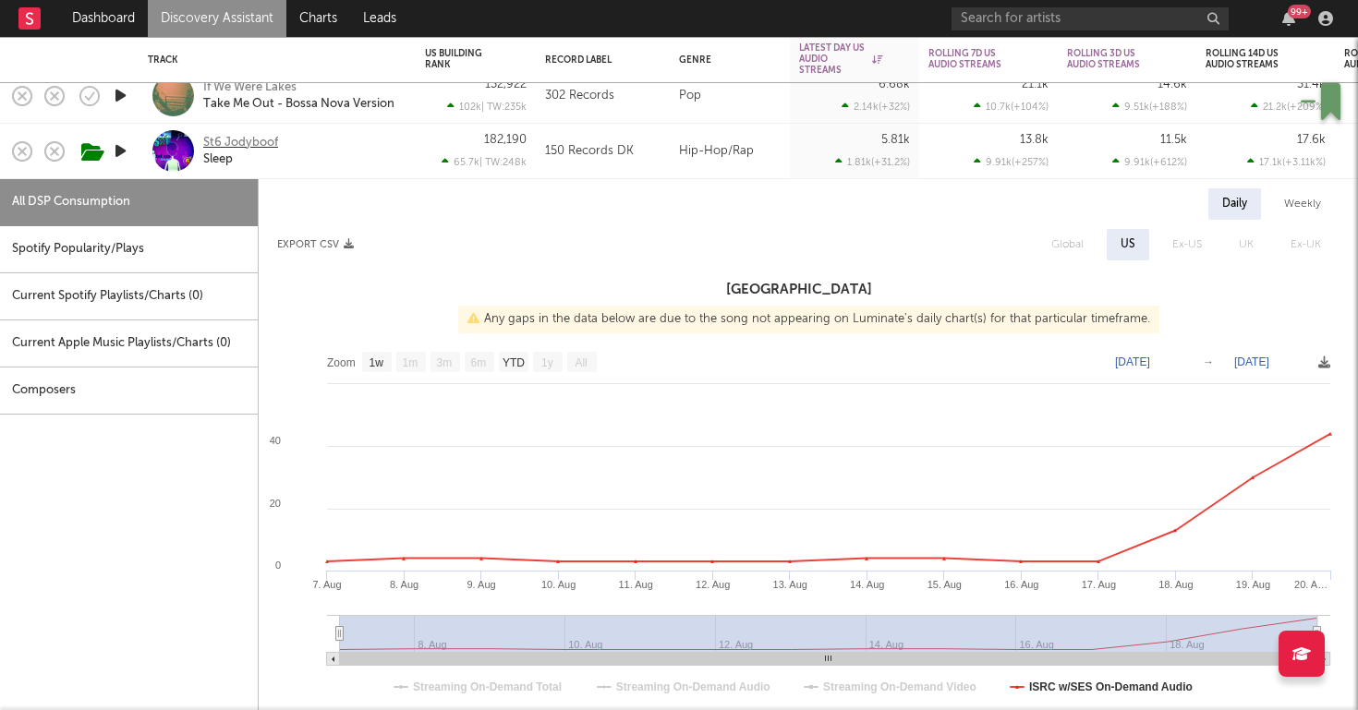
click at [219, 137] on div "St6 Jodyboof" at bounding box center [240, 143] width 75 height 17
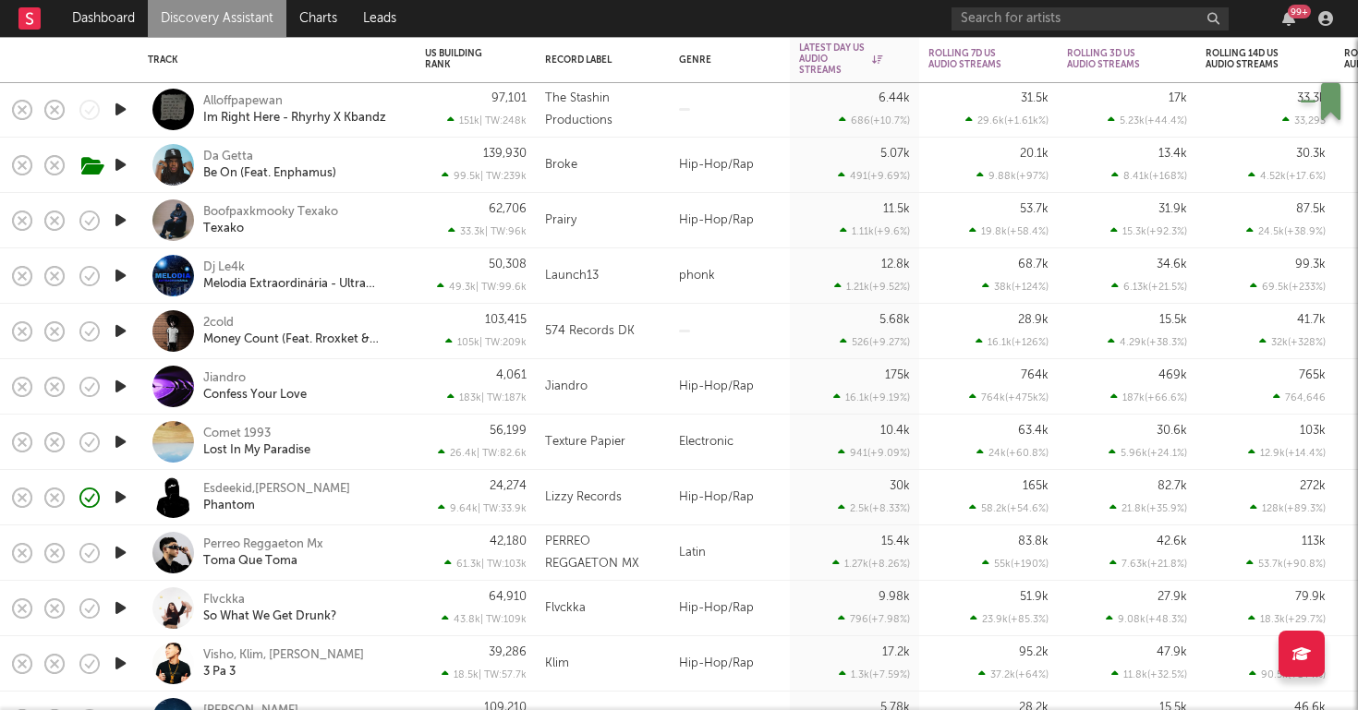
click at [118, 330] on icon "button" at bounding box center [120, 331] width 19 height 23
click at [223, 318] on div "2cold" at bounding box center [218, 323] width 30 height 17
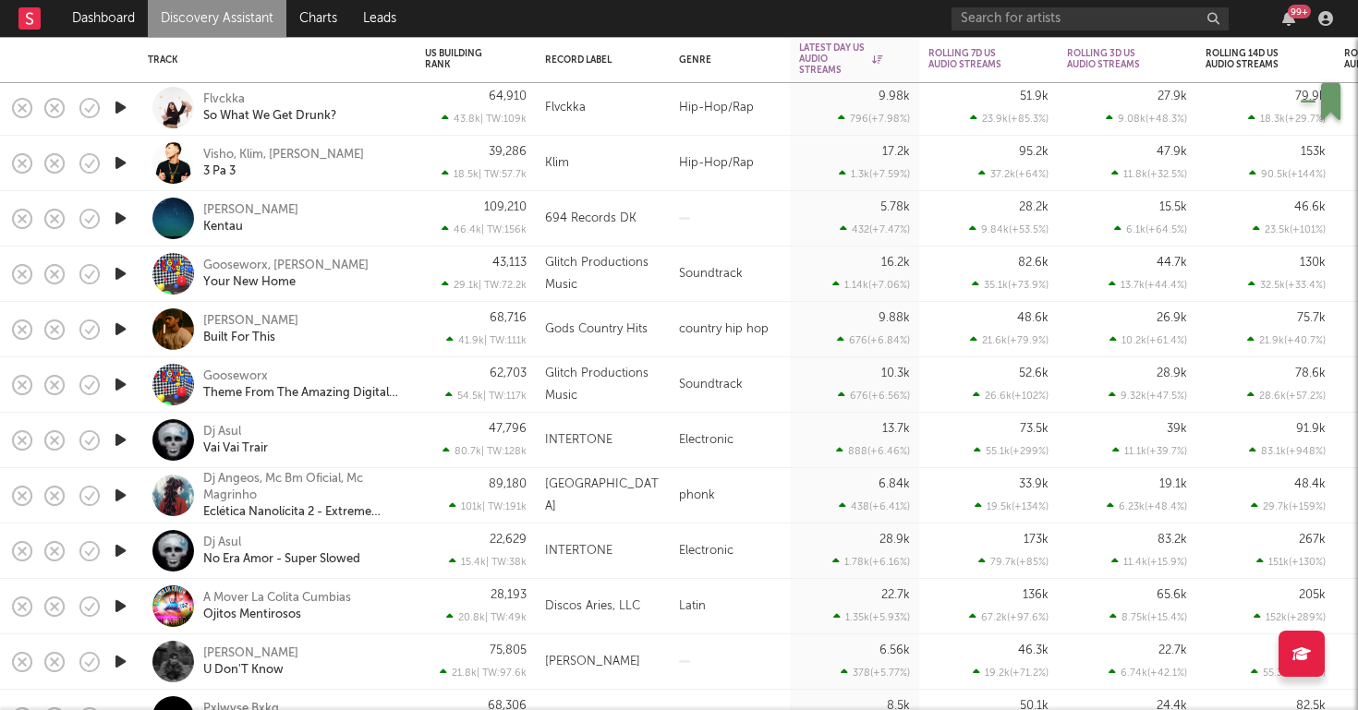
click at [123, 101] on icon "button" at bounding box center [120, 107] width 19 height 23
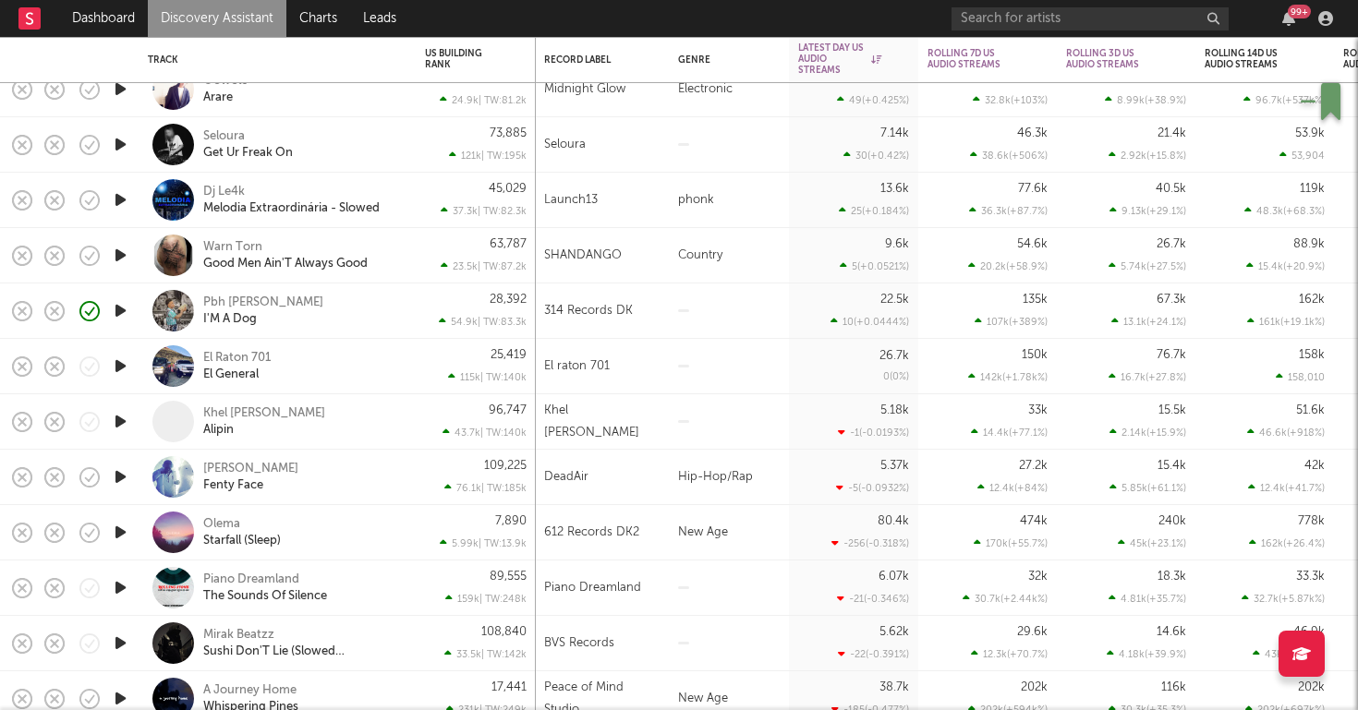
click at [391, 332] on div "Pbh Chris I'M A Dog" at bounding box center [277, 311] width 259 height 55
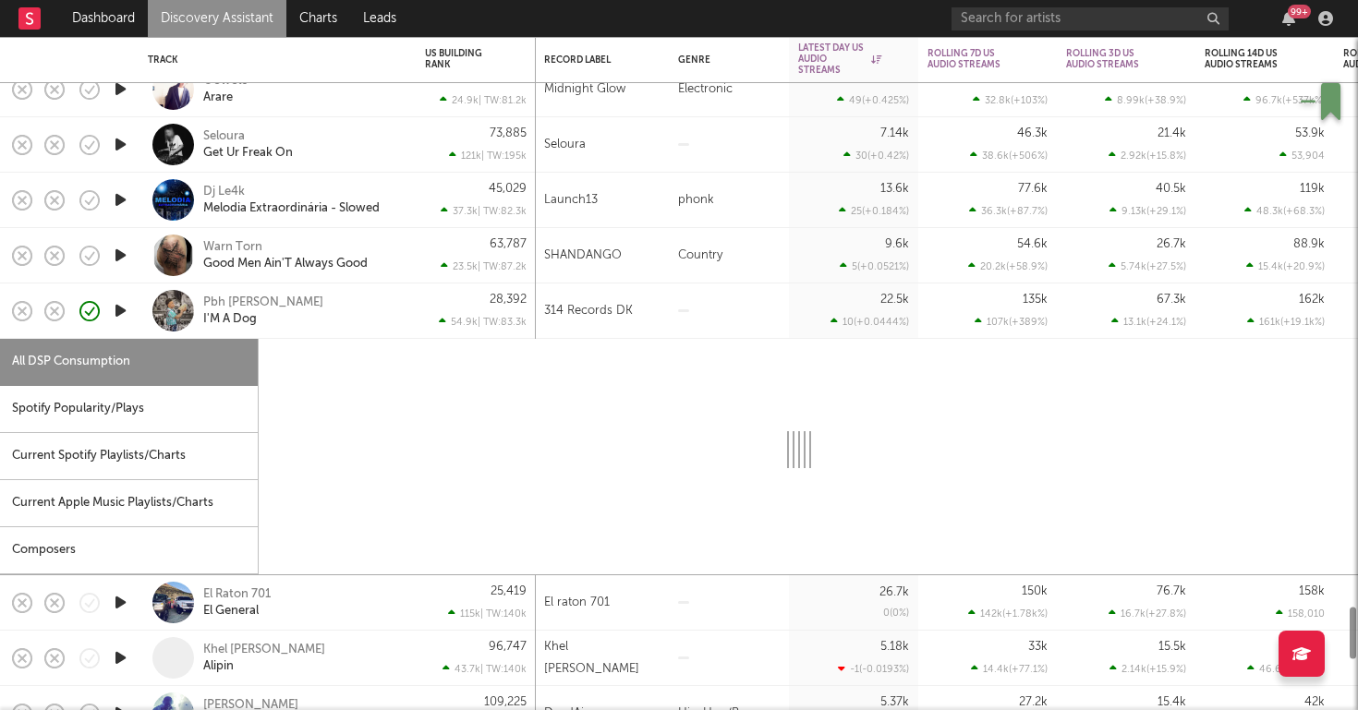
select select "1w"
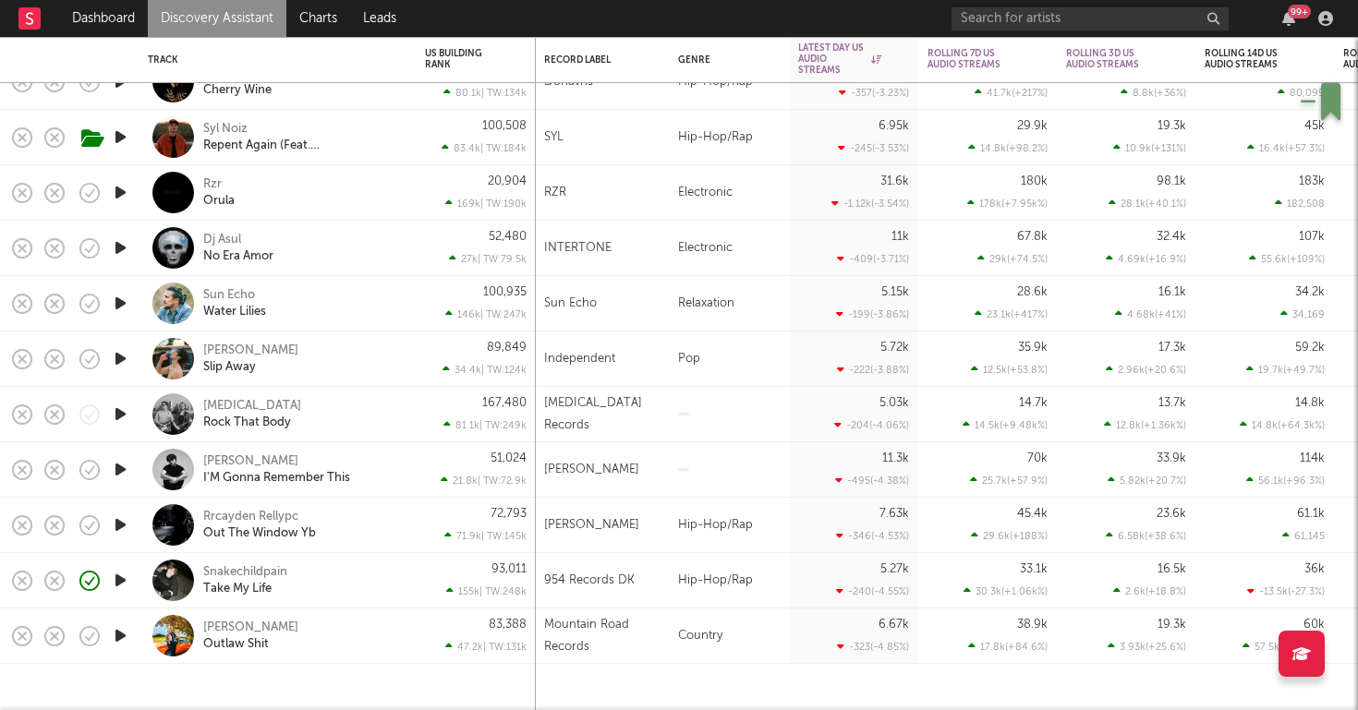
click at [128, 527] on icon "button" at bounding box center [120, 525] width 19 height 23
click at [121, 581] on icon "button" at bounding box center [120, 580] width 19 height 23
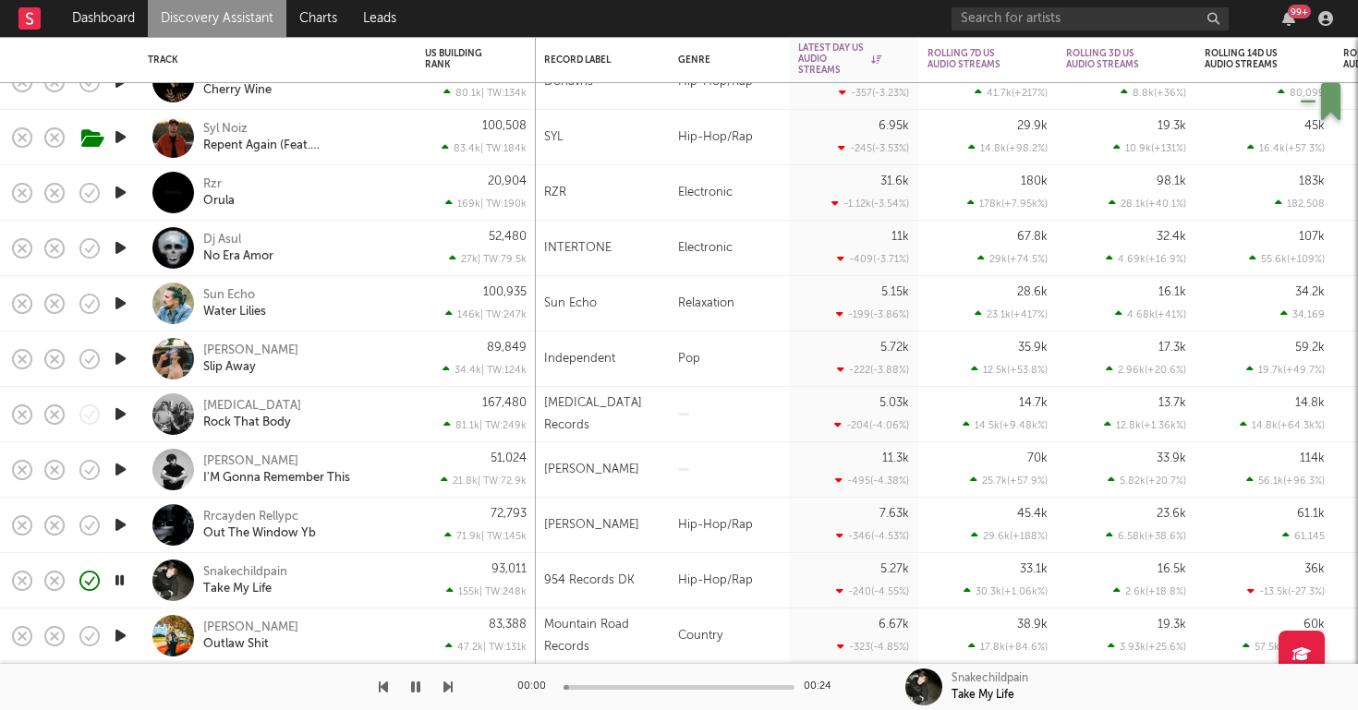
click at [383, 579] on div "Snakechildpain Take My Life" at bounding box center [302, 580] width 199 height 33
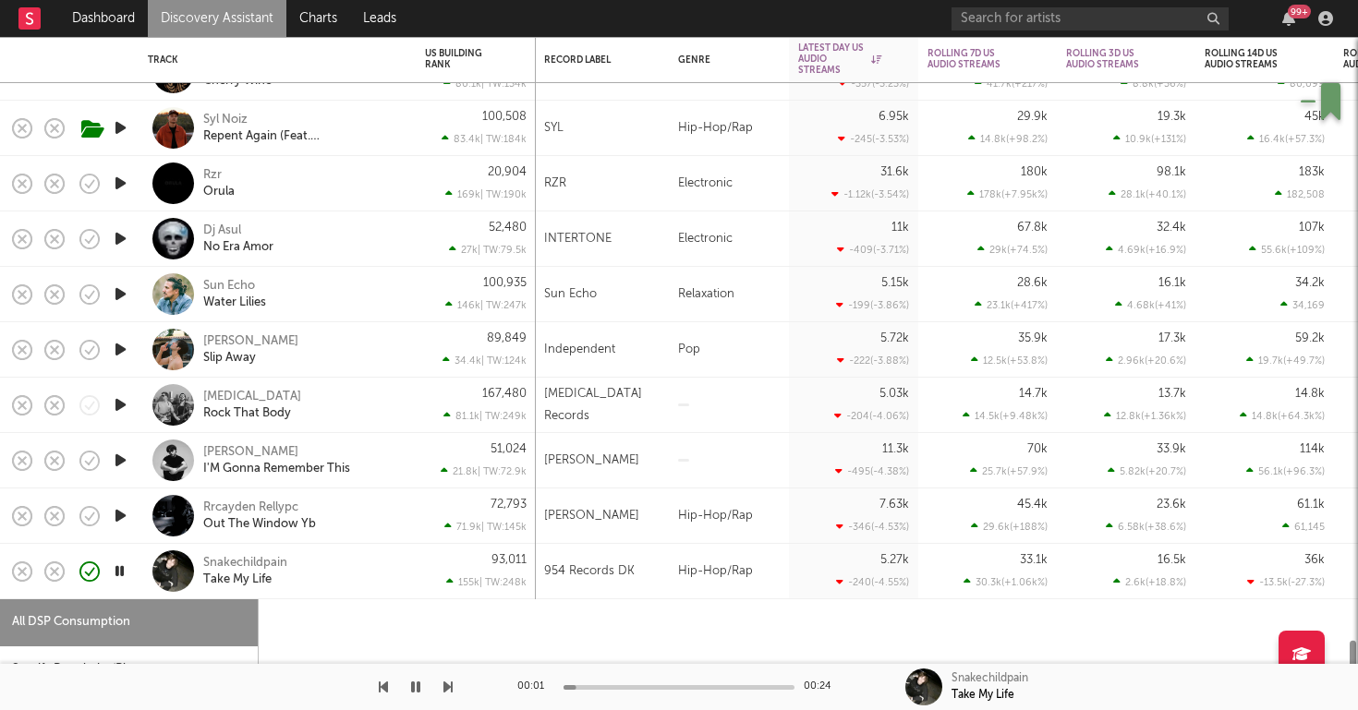
select select "1w"
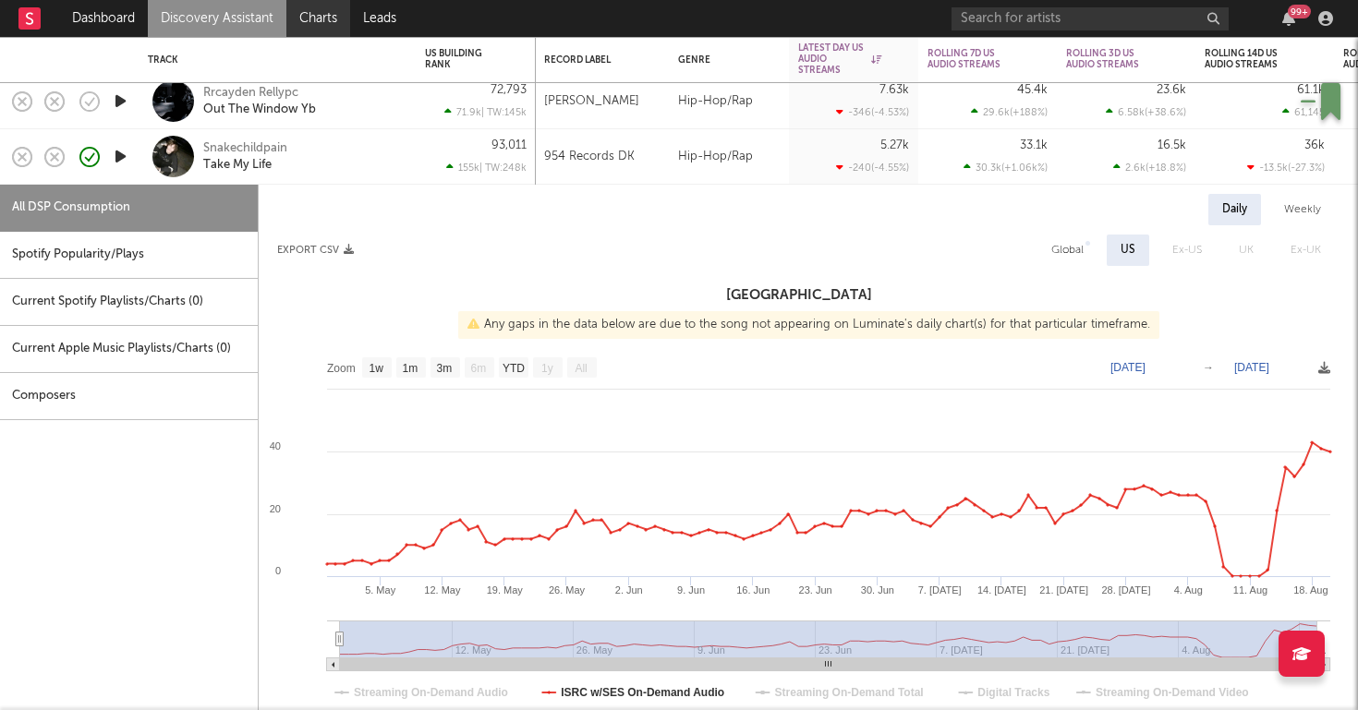
click at [317, 11] on link "Charts" at bounding box center [318, 18] width 64 height 37
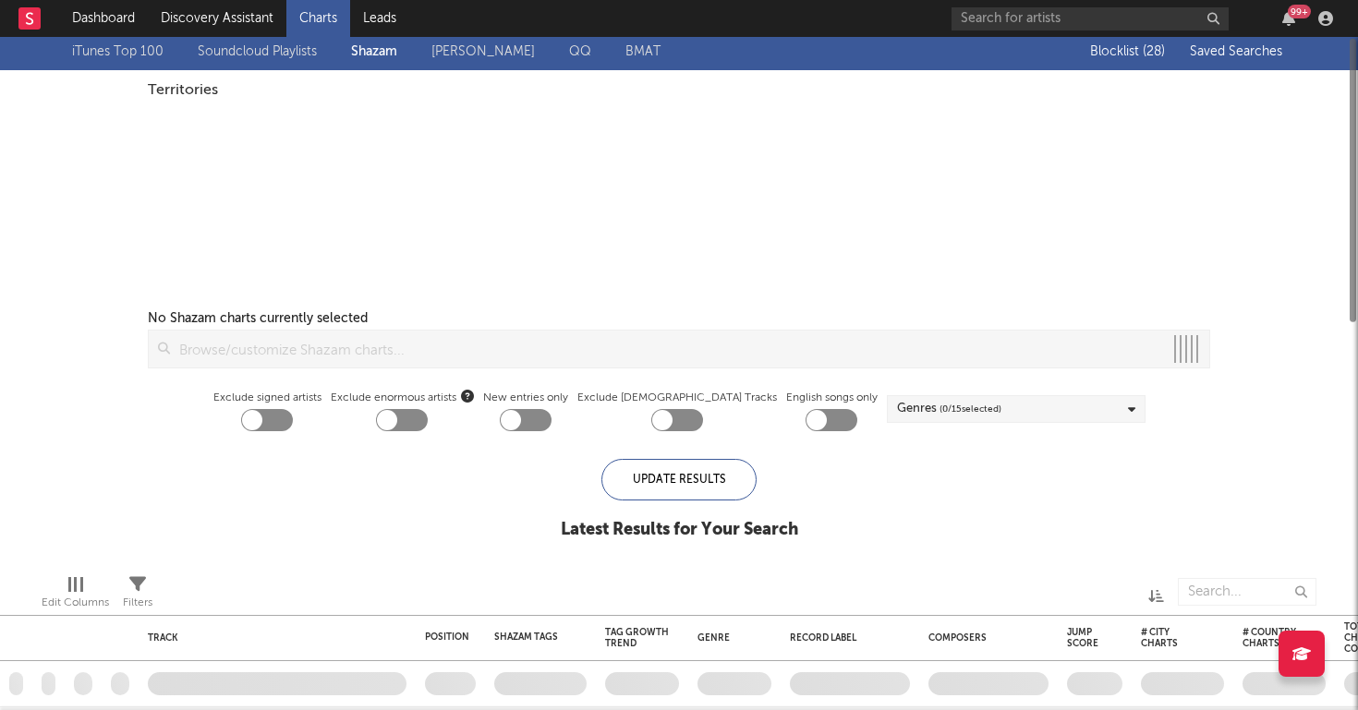
checkbox input "true"
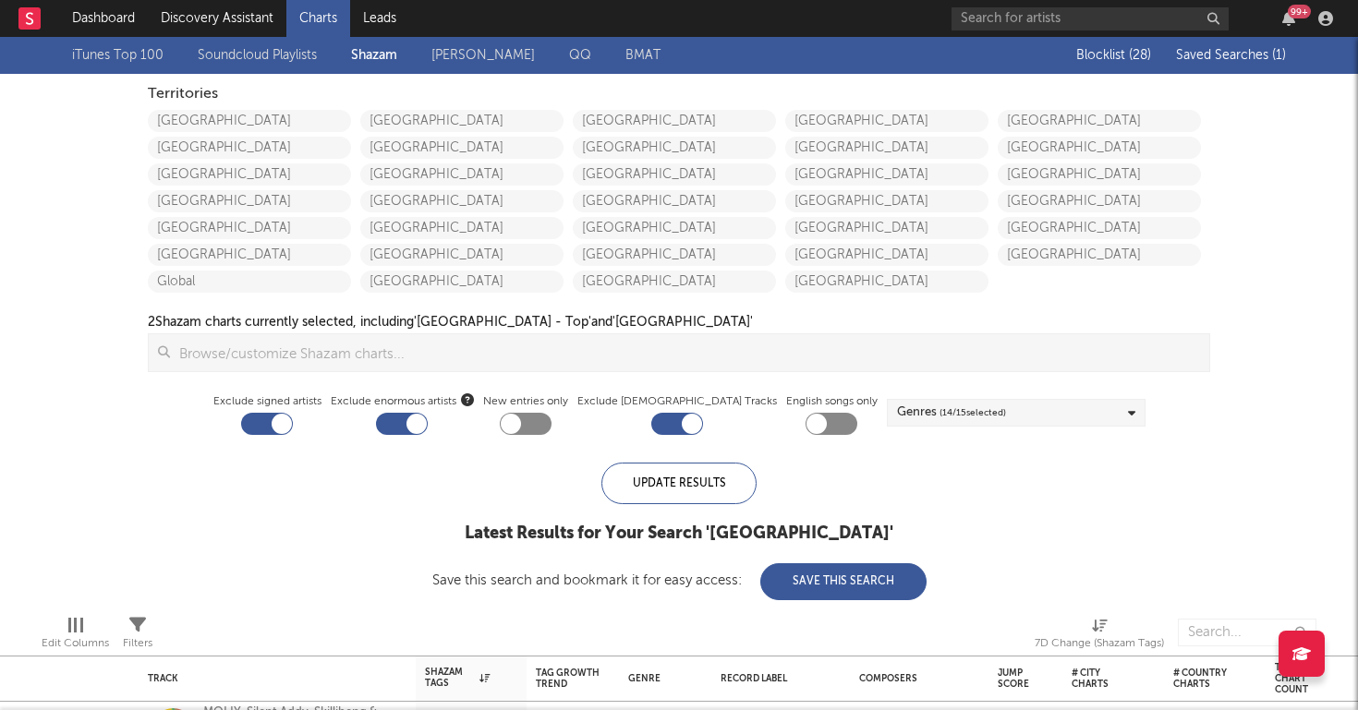
click at [1246, 55] on span "Saved Searches ( 1 )" at bounding box center [1231, 55] width 110 height 13
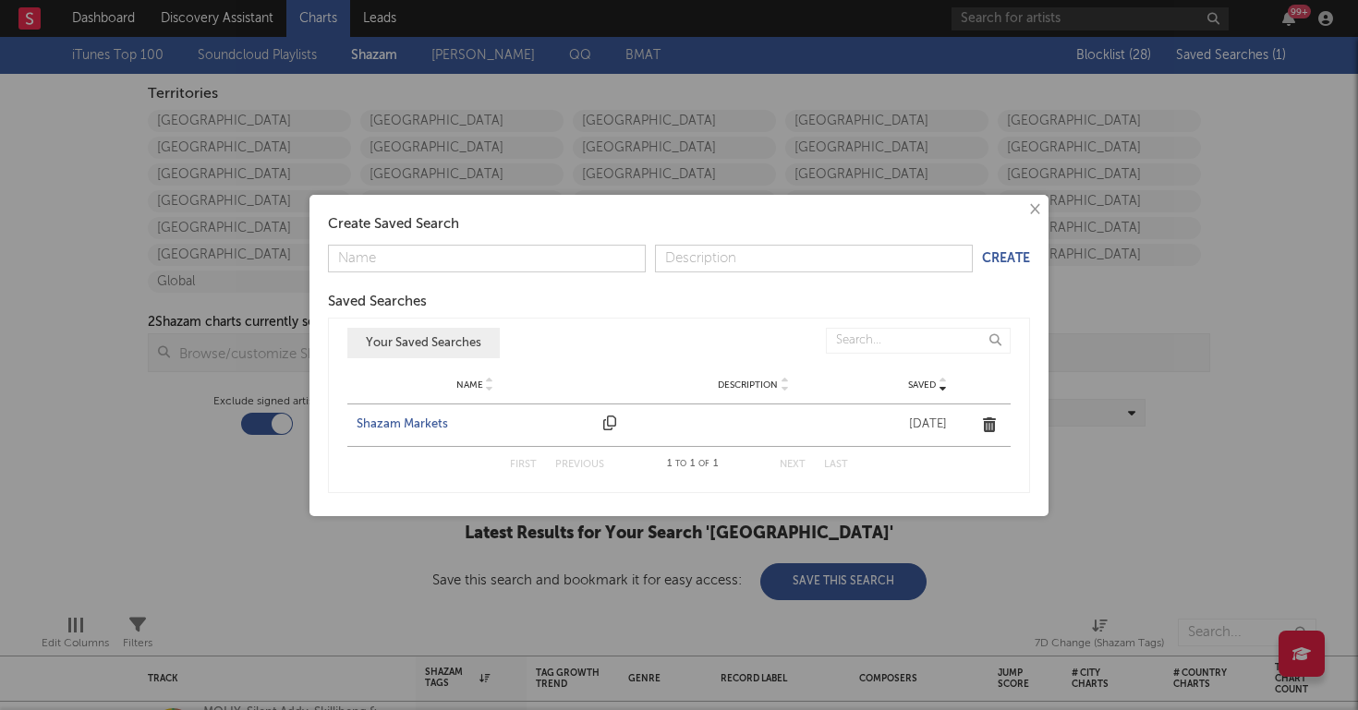
click at [425, 428] on div "Shazam Markets" at bounding box center [475, 425] width 237 height 18
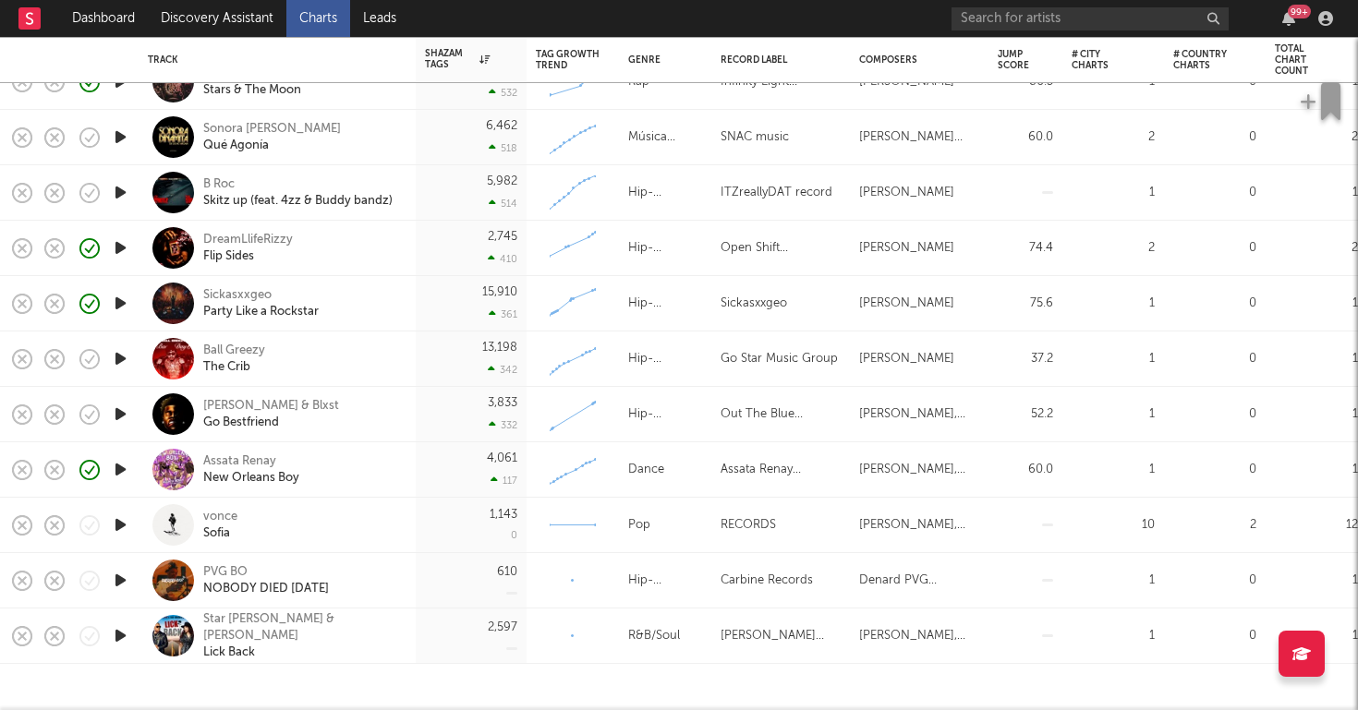
click at [115, 577] on icon "button" at bounding box center [120, 580] width 19 height 23
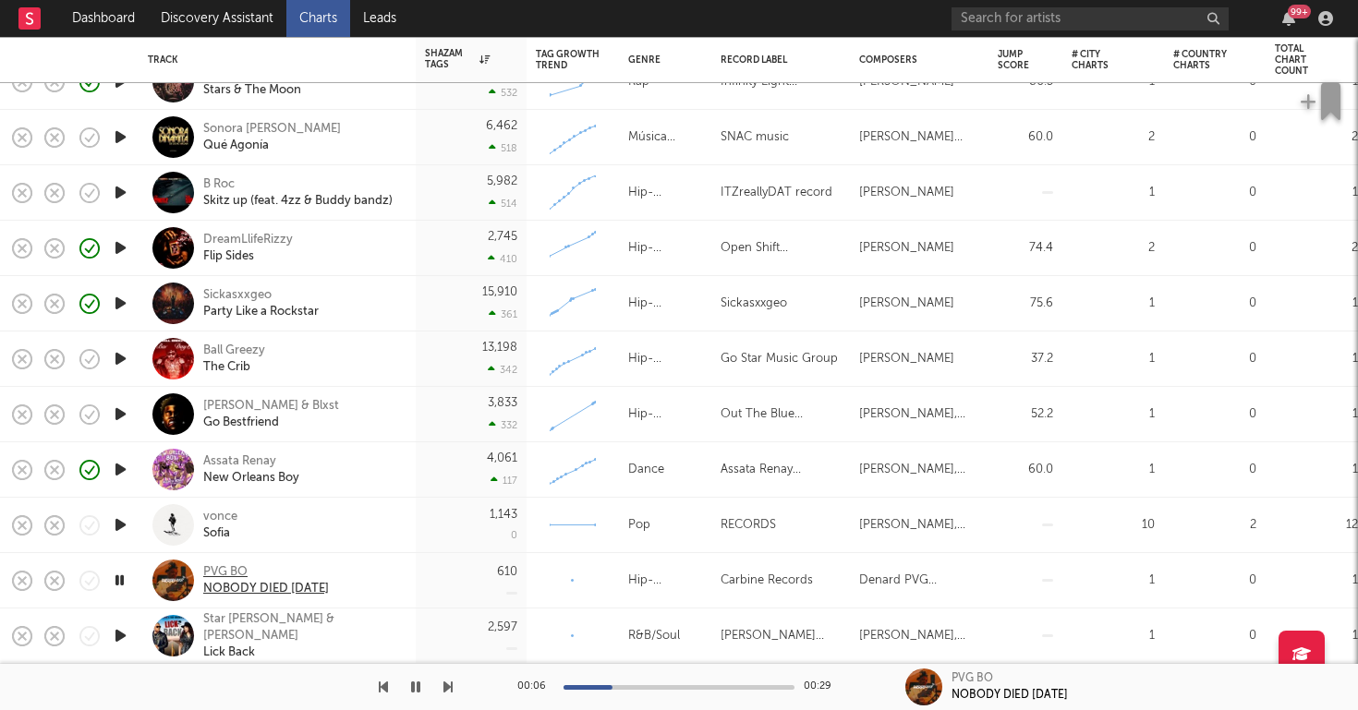
click at [220, 569] on div "PVG BO" at bounding box center [266, 572] width 126 height 17
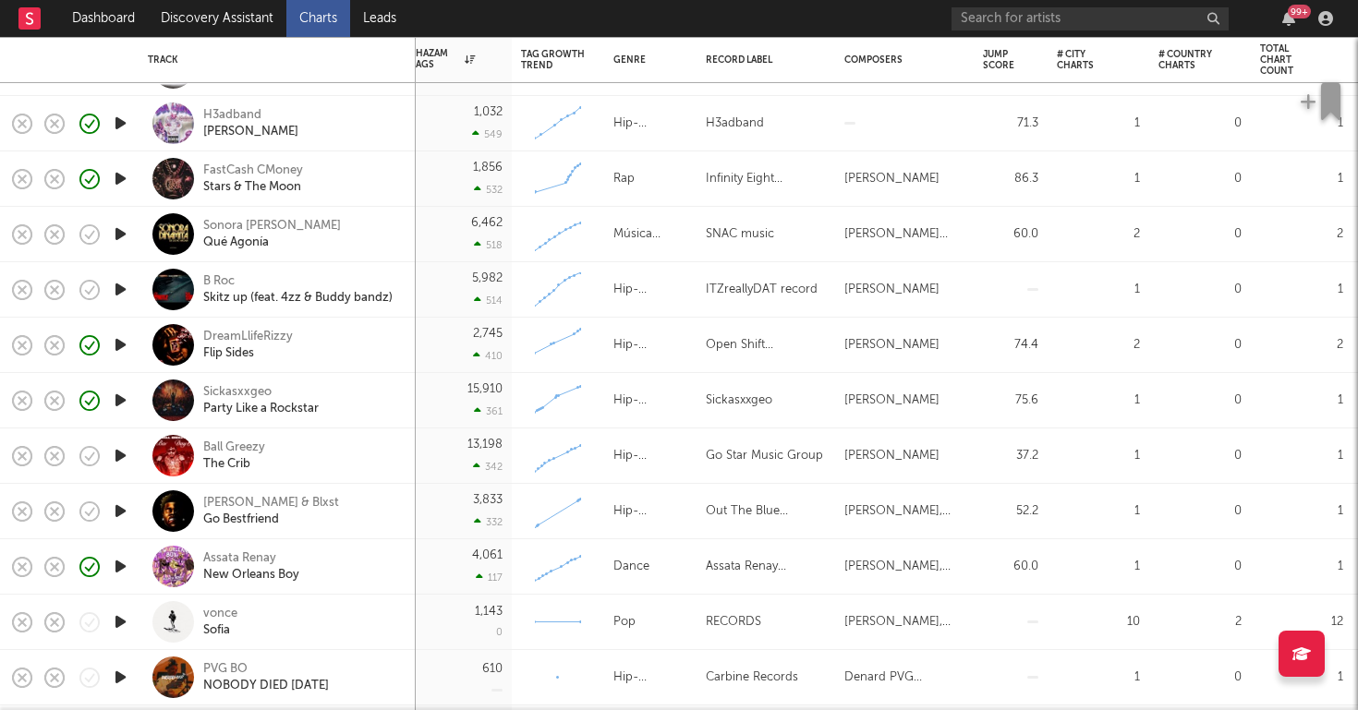
click at [120, 339] on icon "button" at bounding box center [120, 344] width 19 height 23
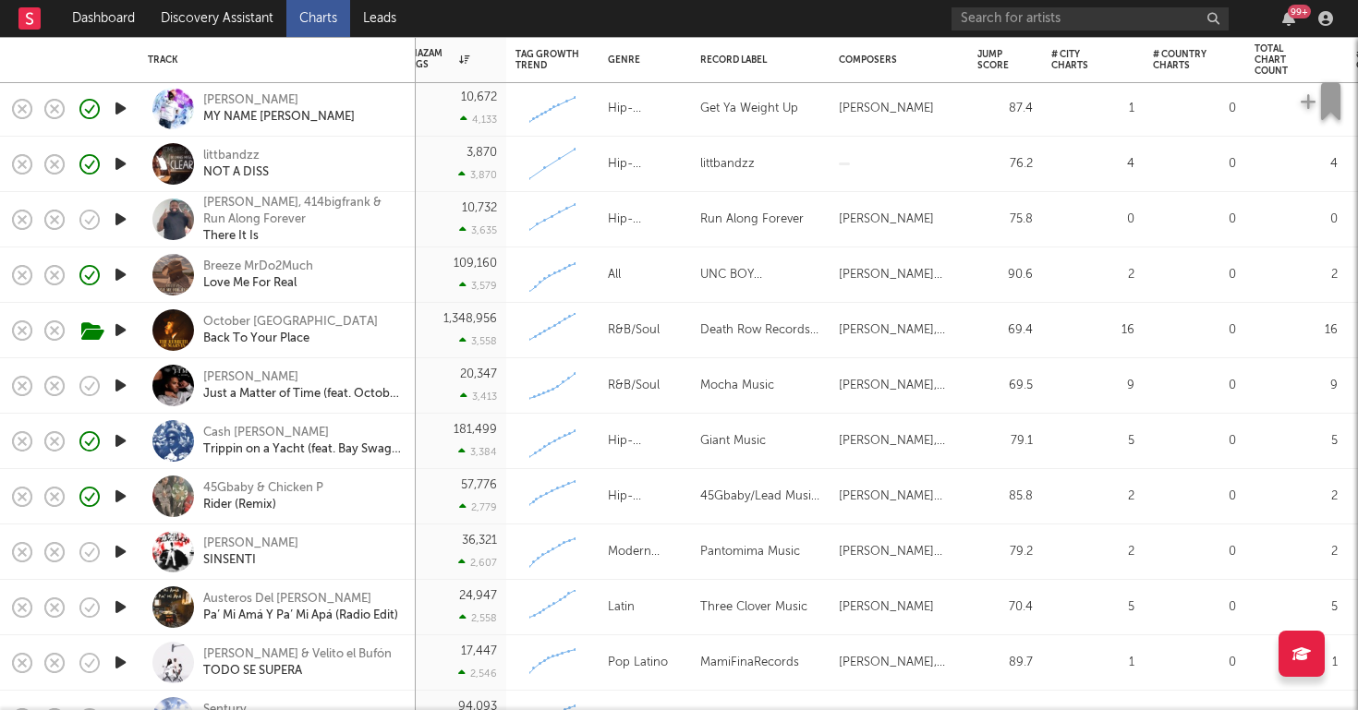
click at [301, 158] on div "littbandzz NOT A DISS" at bounding box center [302, 164] width 199 height 33
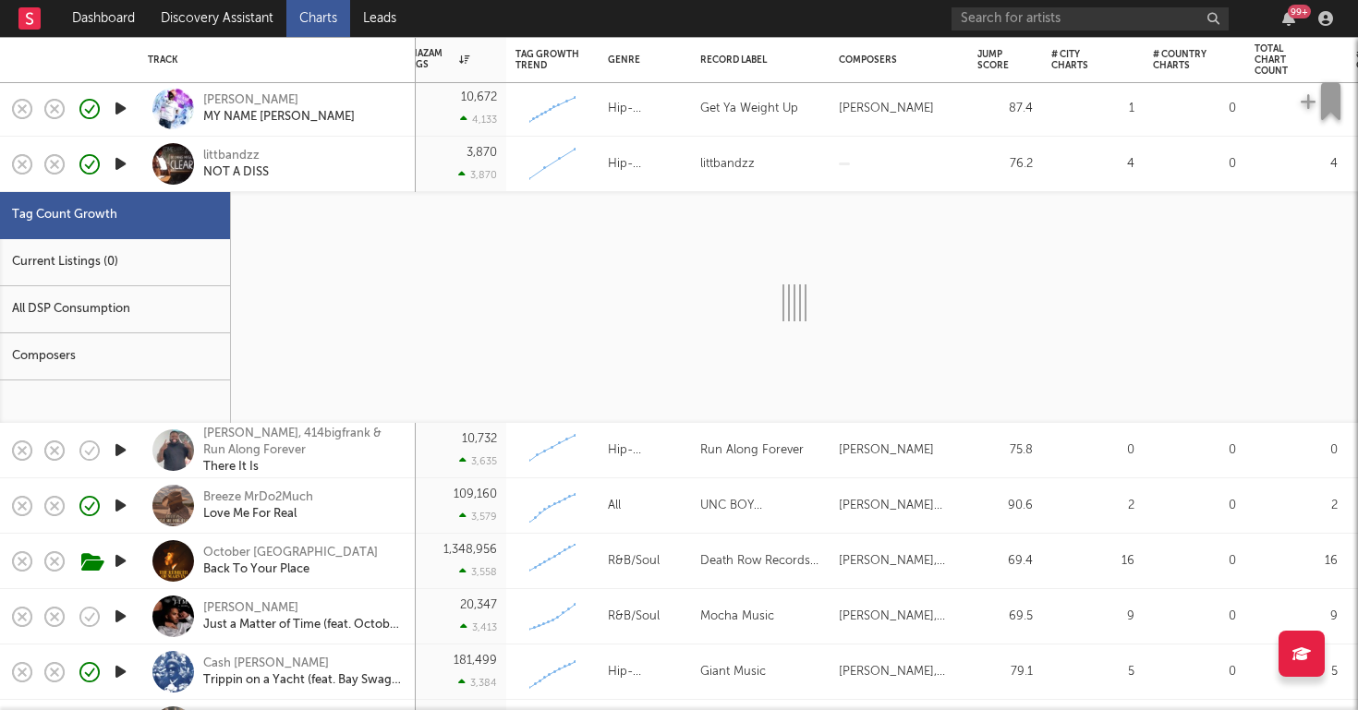
select select "1w"
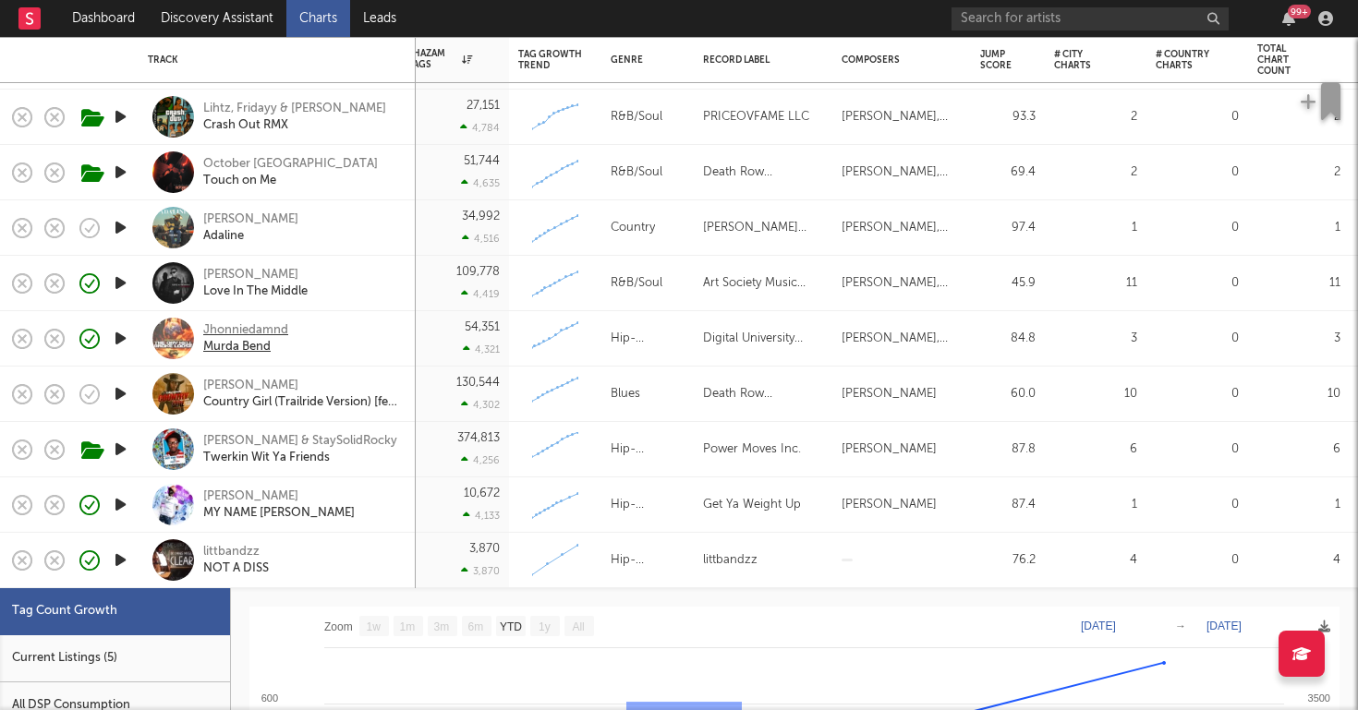
click at [239, 323] on div "Jhonniedamnd" at bounding box center [245, 330] width 85 height 17
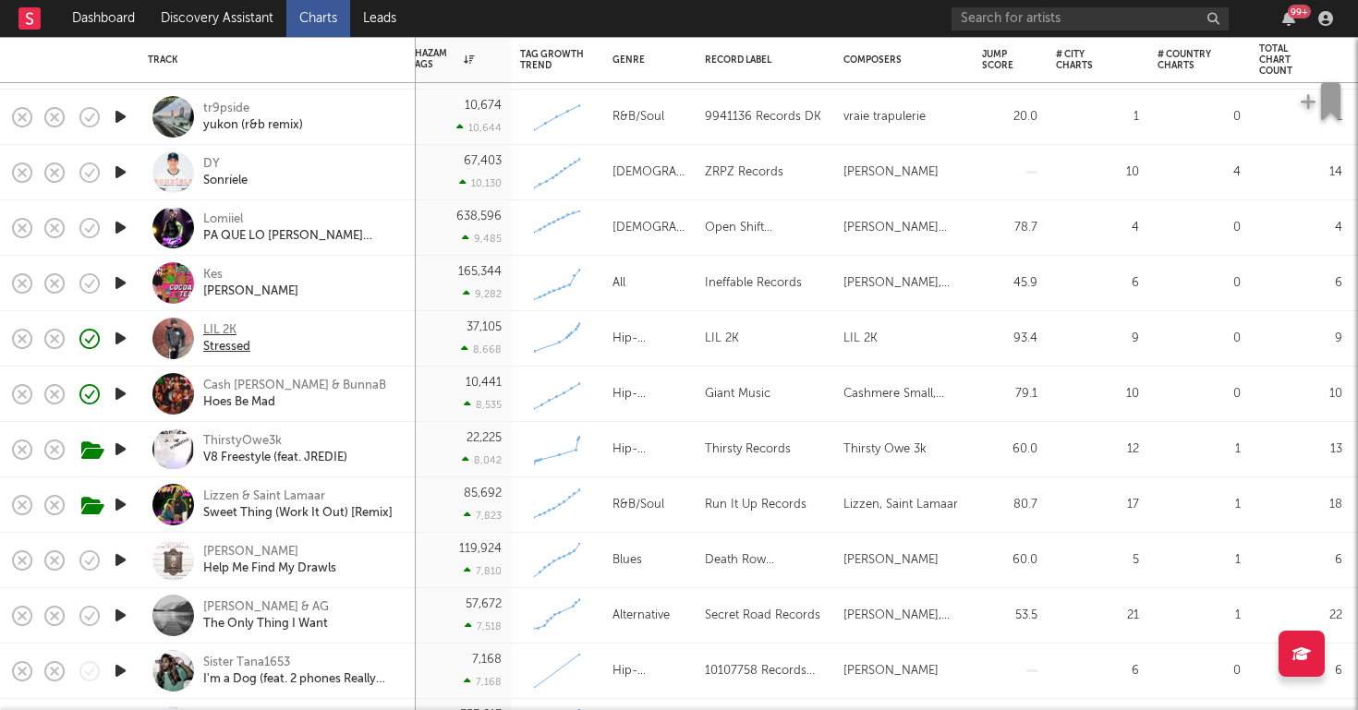
click at [222, 328] on div "LIL 2K" at bounding box center [226, 330] width 47 height 17
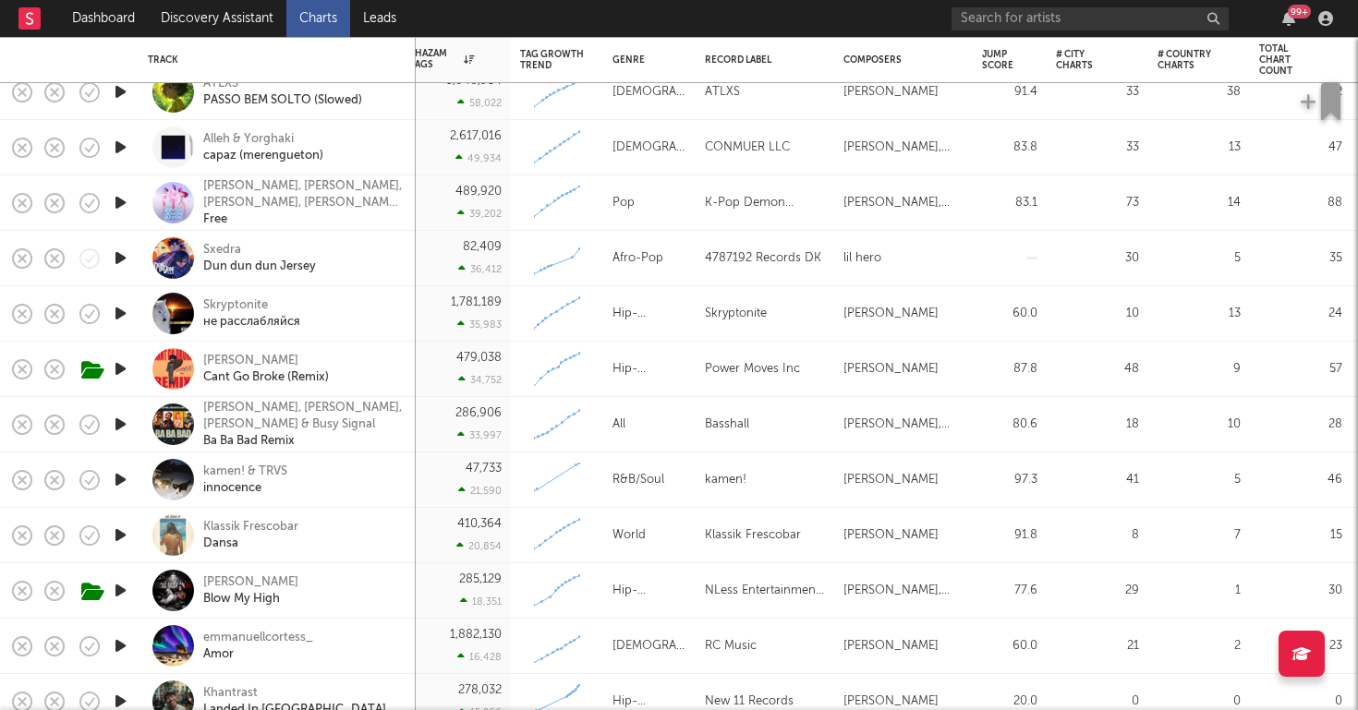
click at [120, 254] on icon "button" at bounding box center [120, 258] width 19 height 23
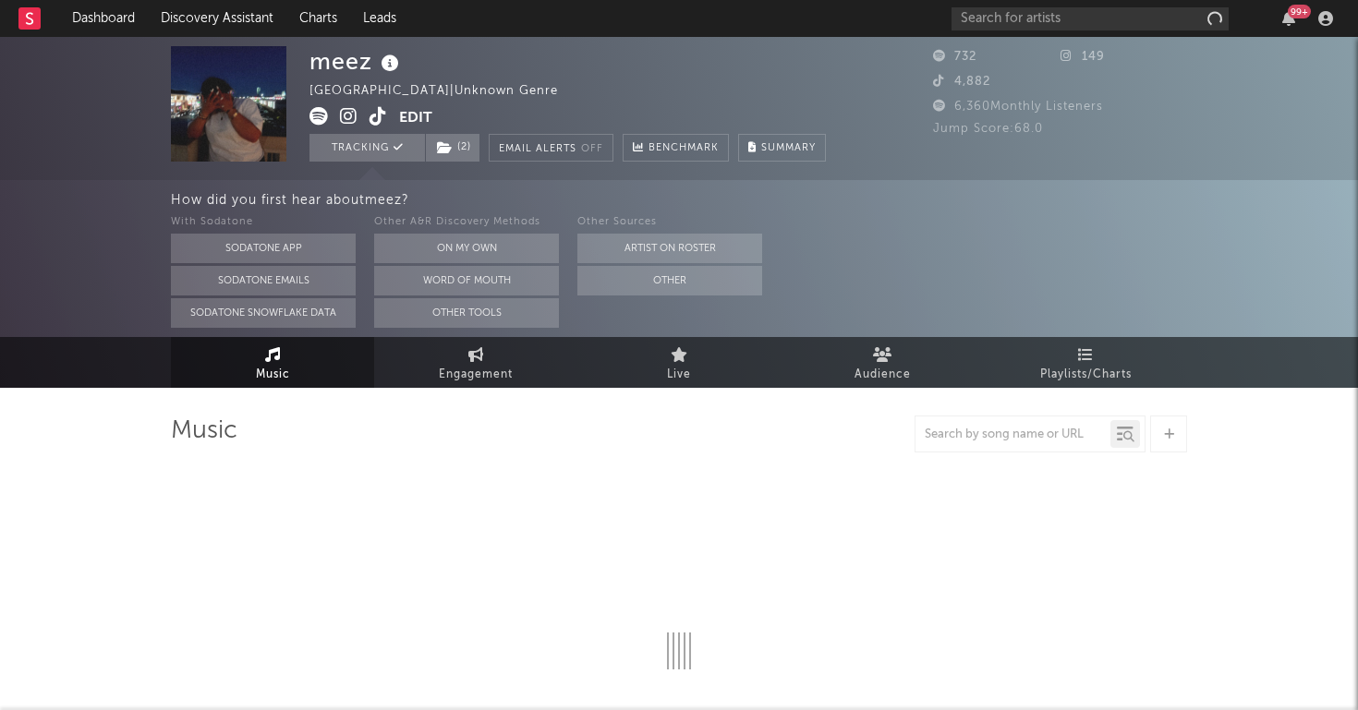
select select "1w"
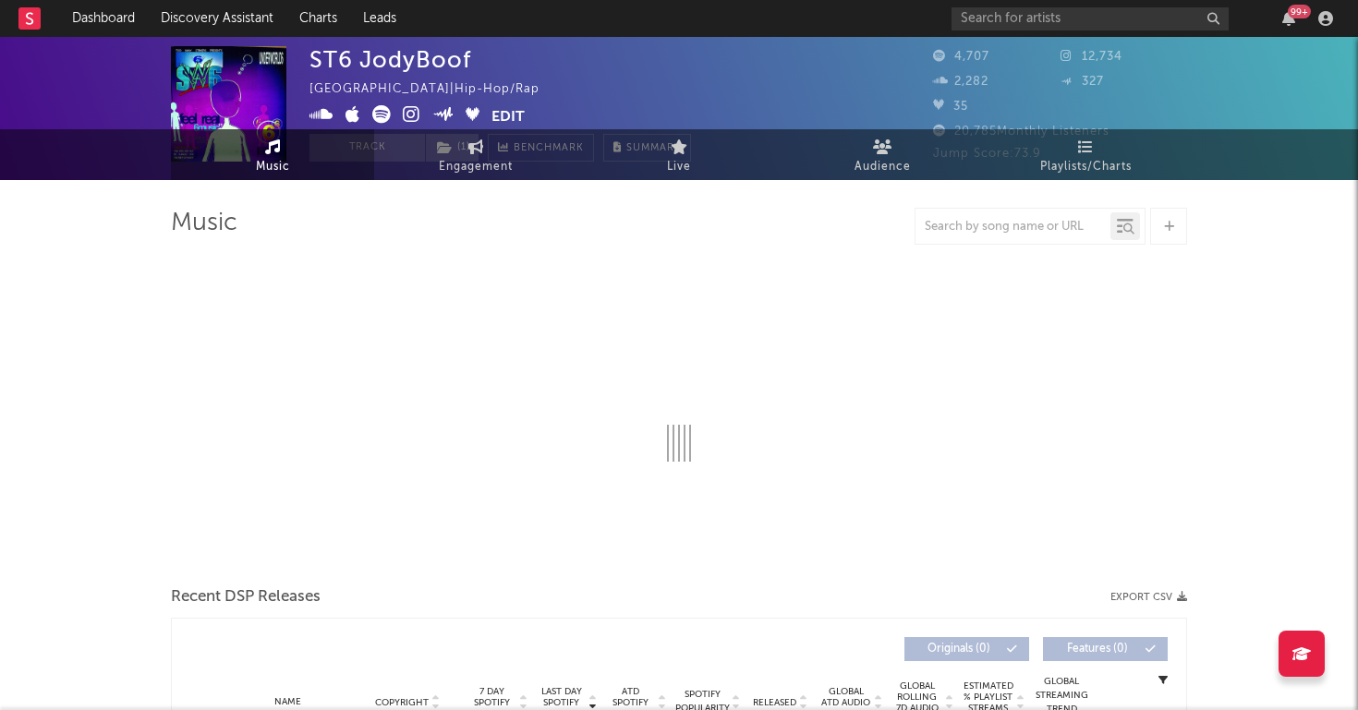
select select "6m"
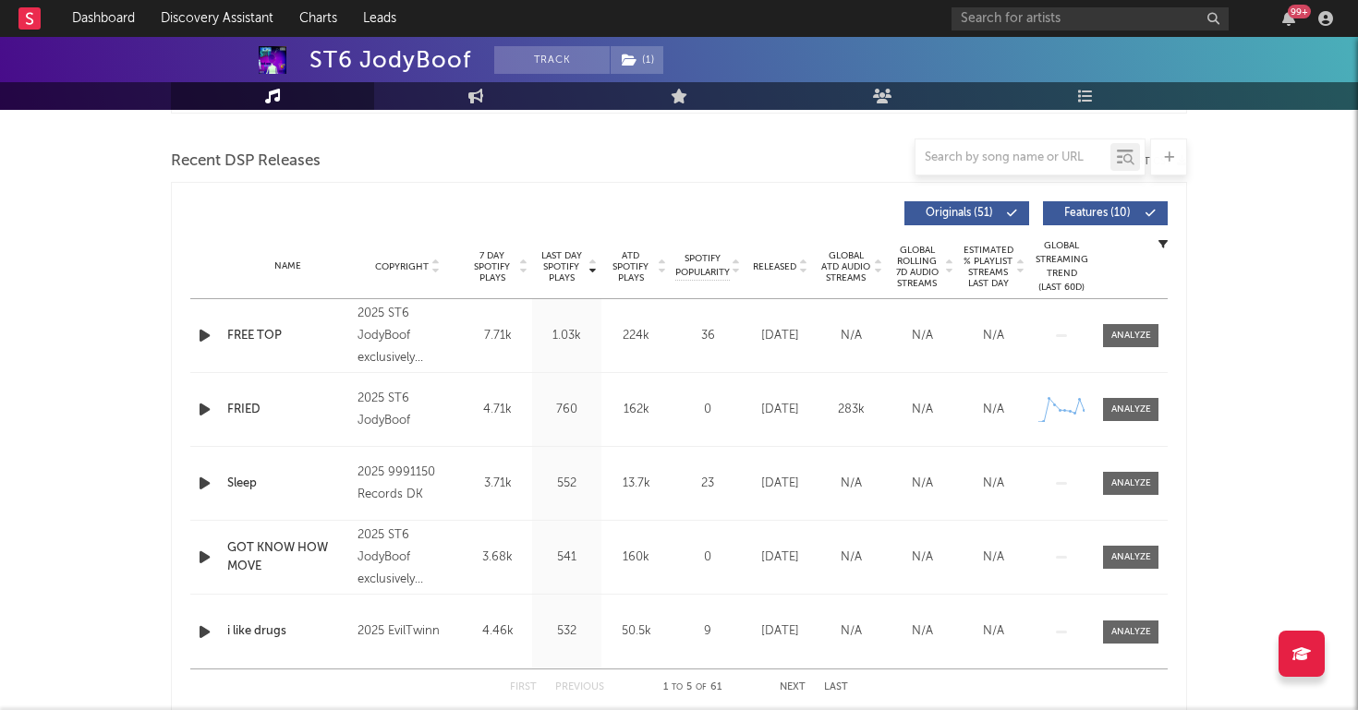
scroll to position [626, 0]
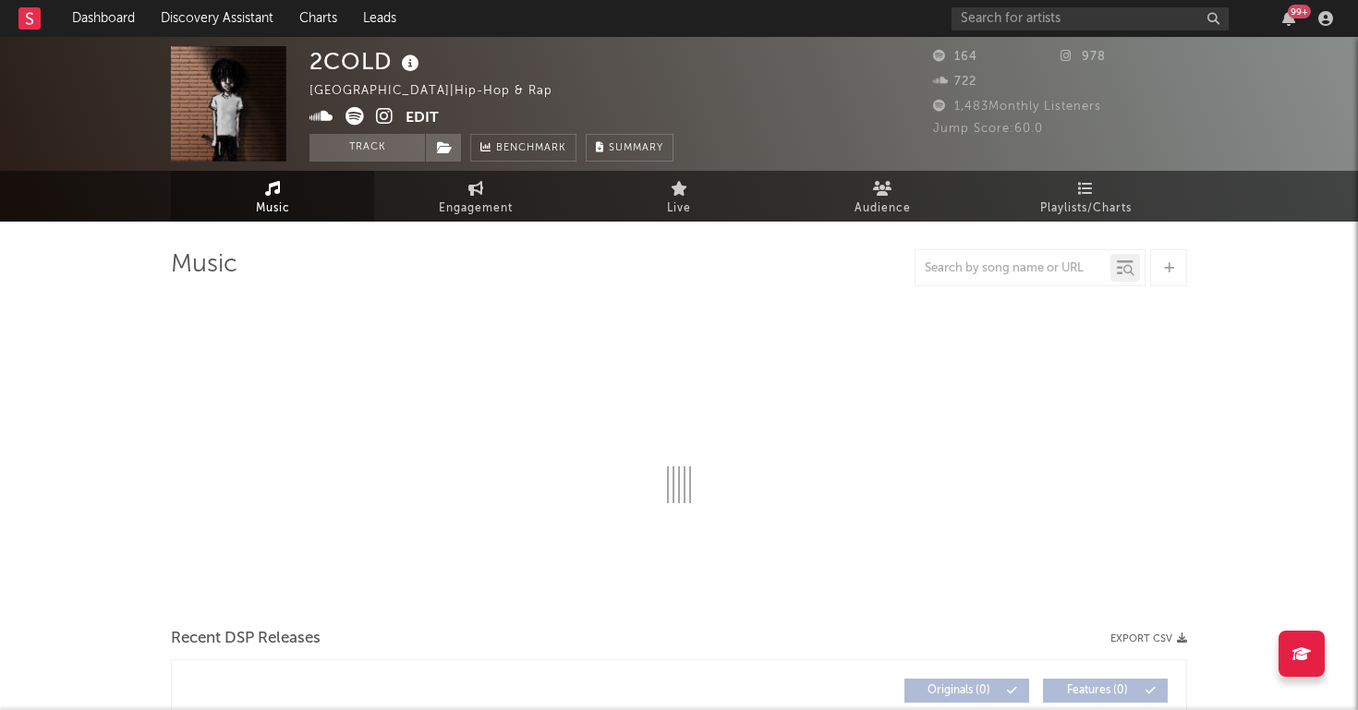
select select "1w"
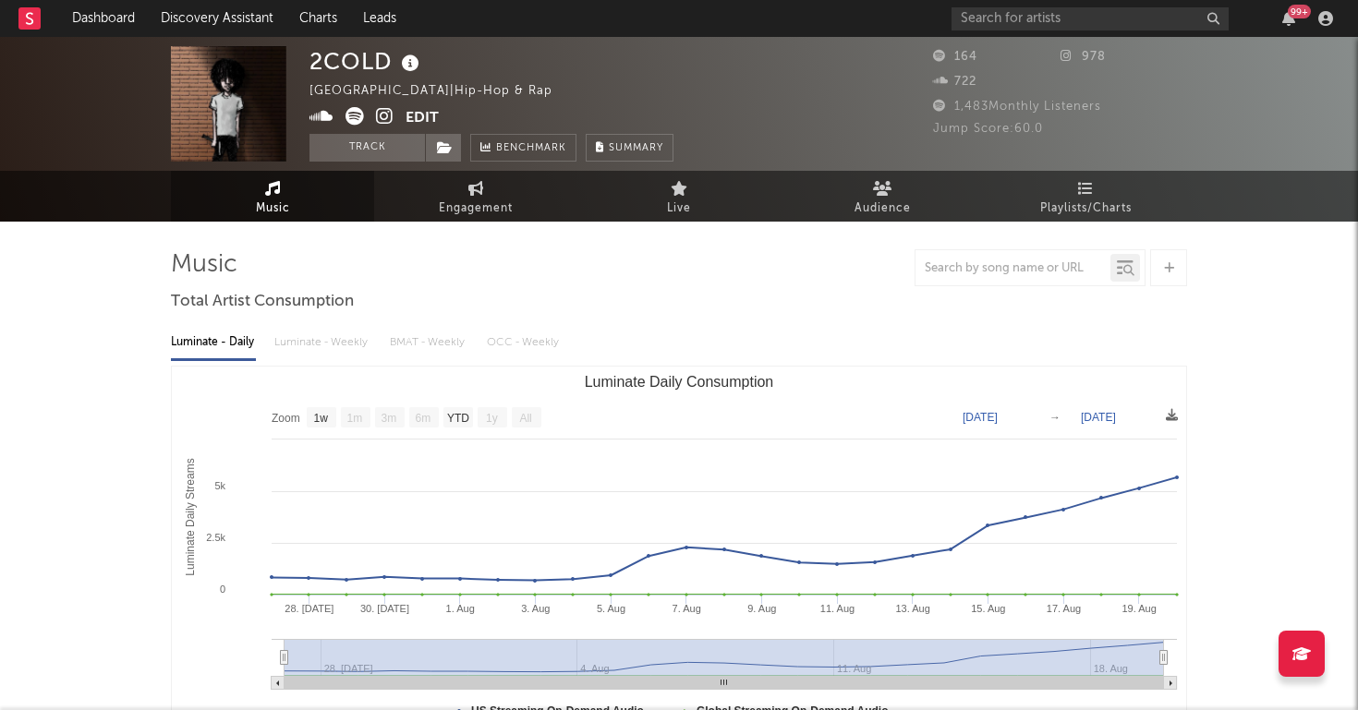
click at [367, 123] on span at bounding box center [357, 118] width 96 height 23
click at [363, 141] on button "Track" at bounding box center [366, 148] width 115 height 28
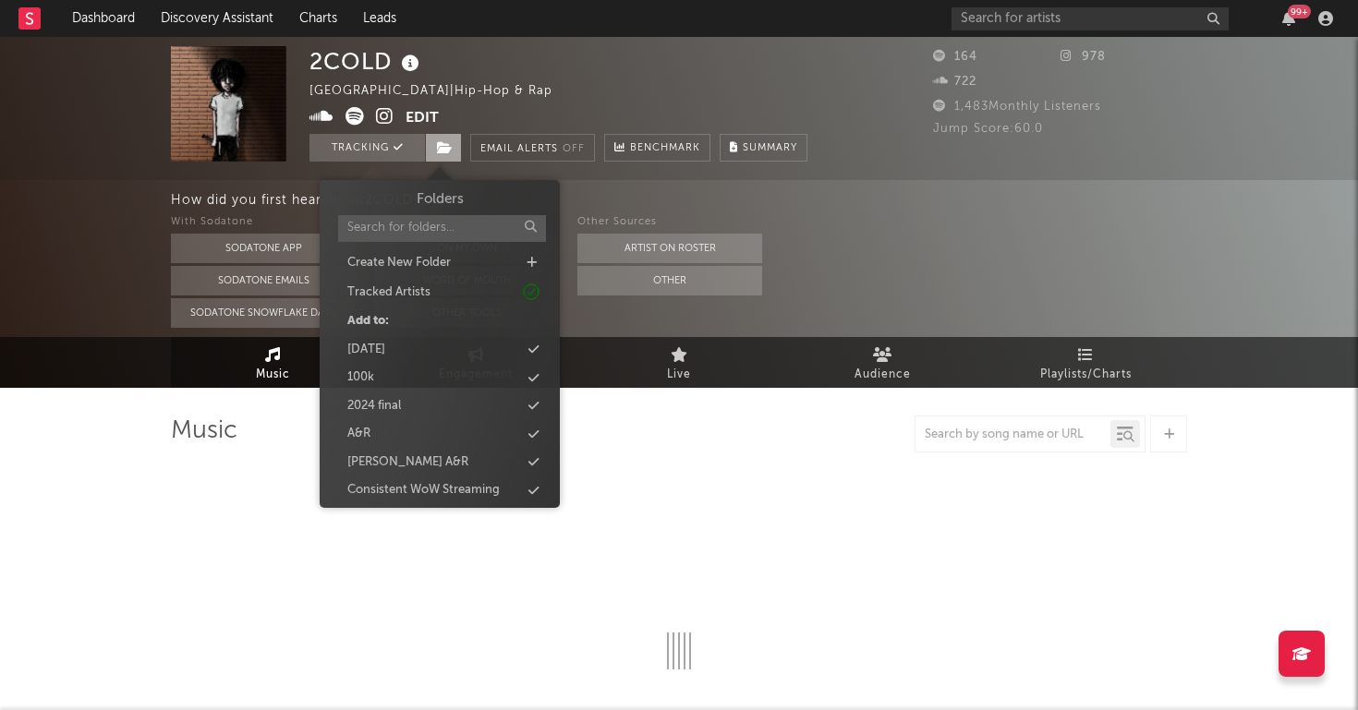
click at [443, 139] on span at bounding box center [443, 148] width 37 height 28
select select "1w"
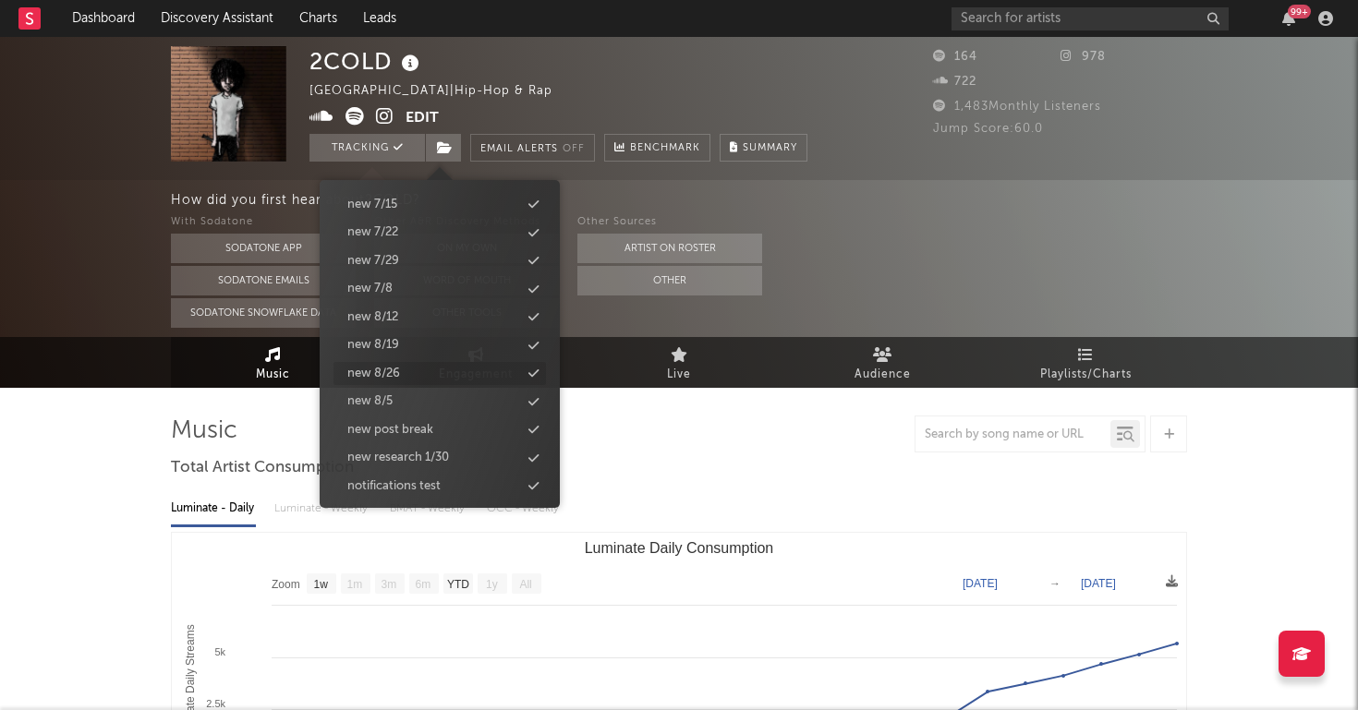
scroll to position [1777, 0]
click at [393, 367] on div "new 8/26" at bounding box center [373, 376] width 53 height 18
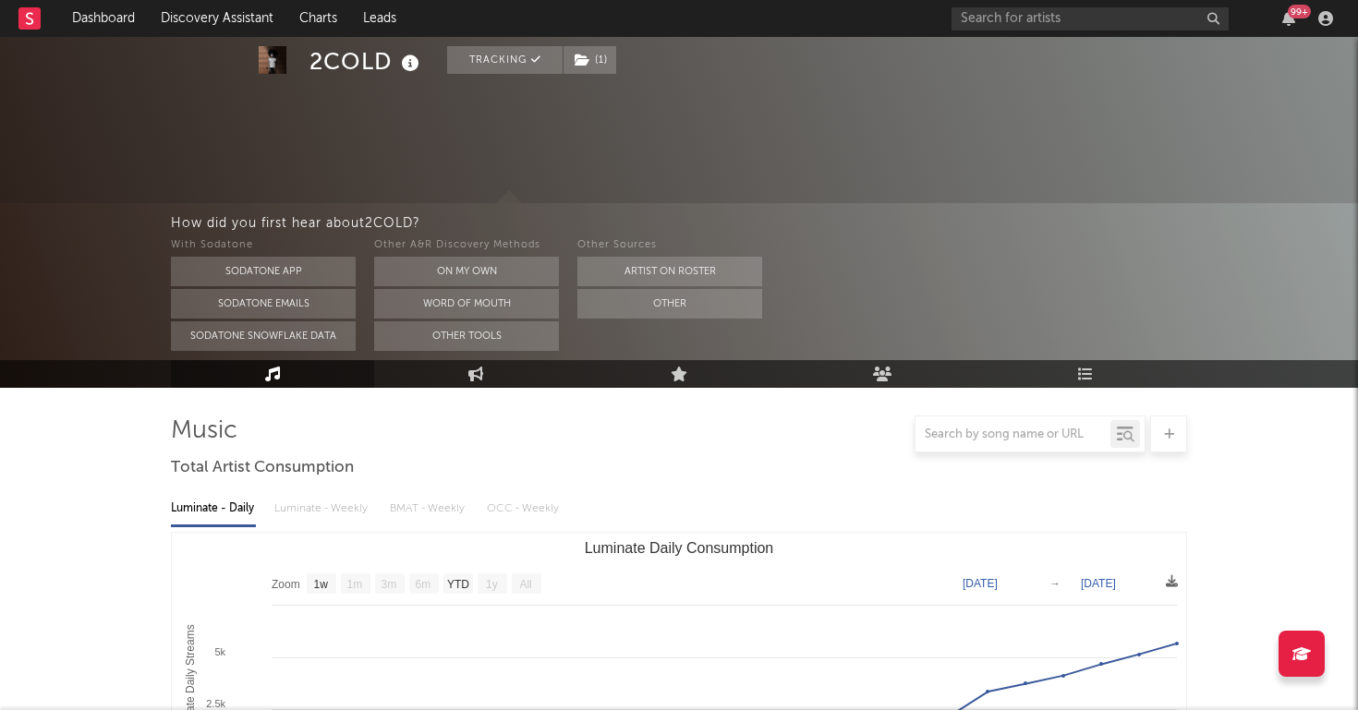
scroll to position [545, 0]
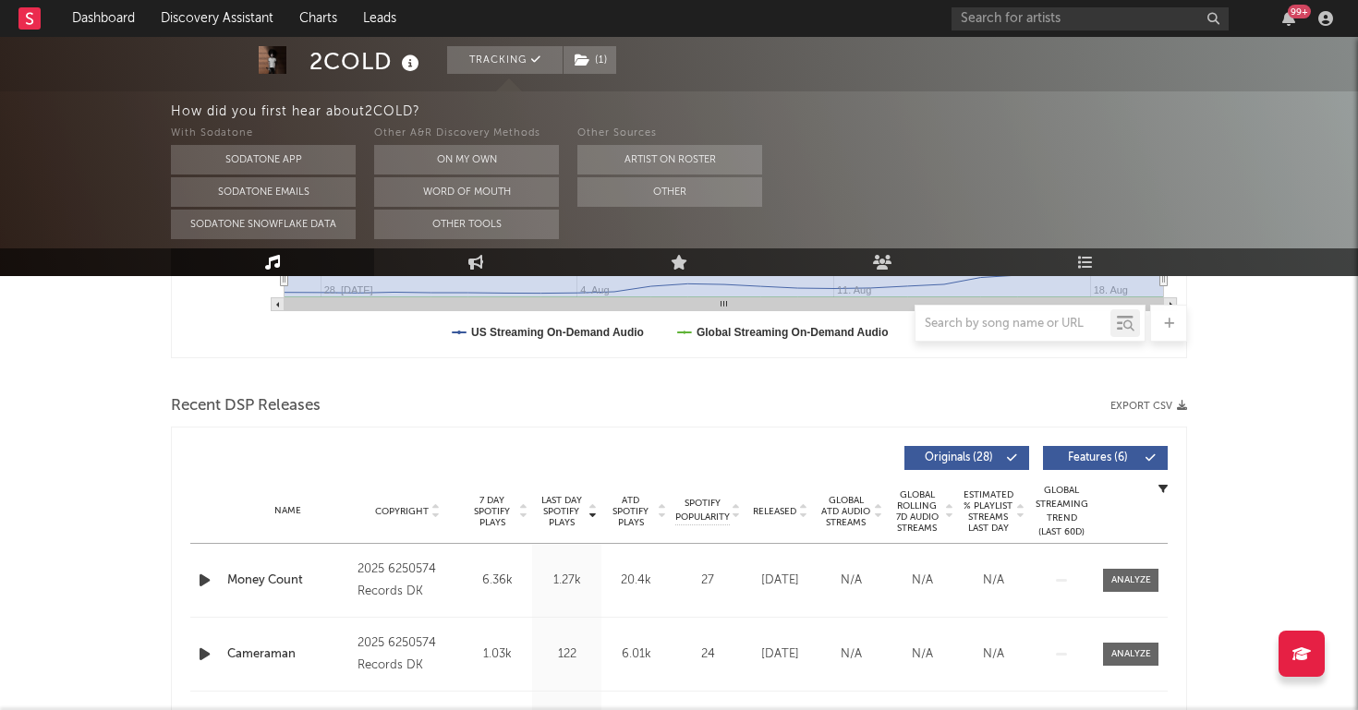
click at [205, 589] on icon "button" at bounding box center [204, 580] width 19 height 23
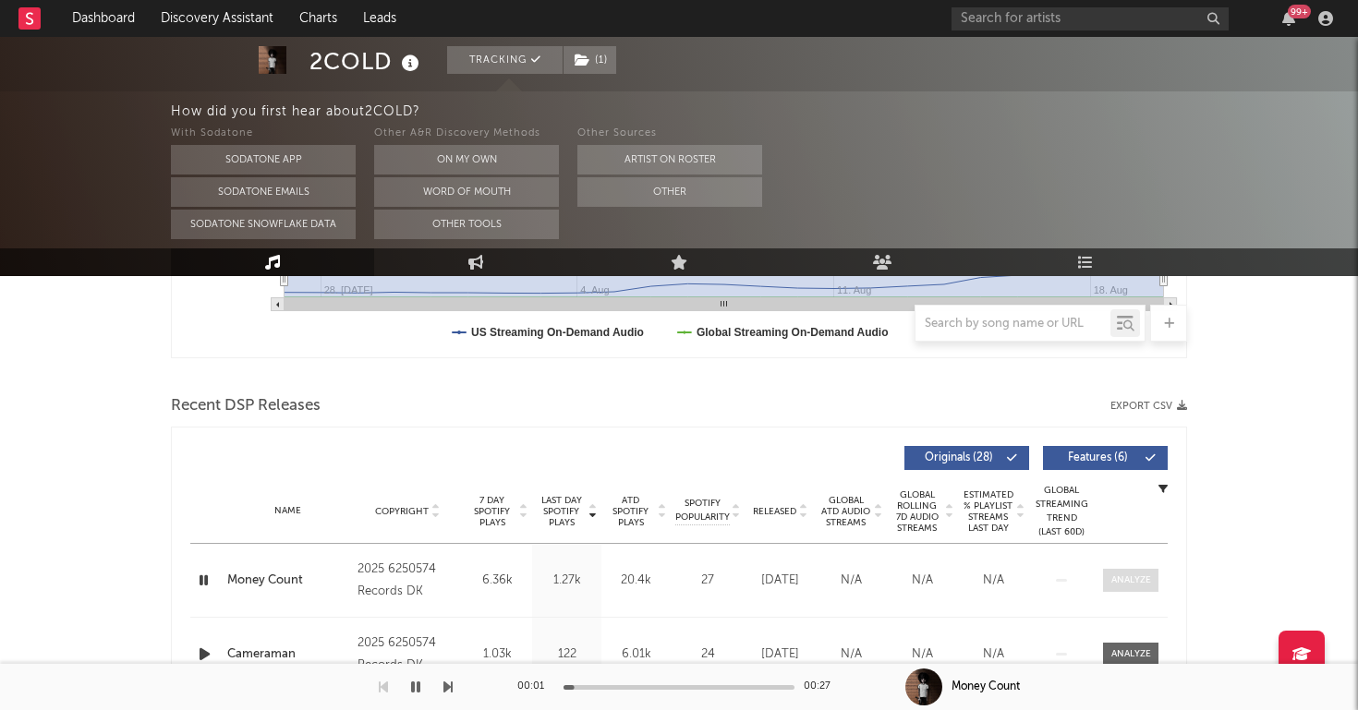
click at [1130, 583] on div at bounding box center [1131, 581] width 40 height 14
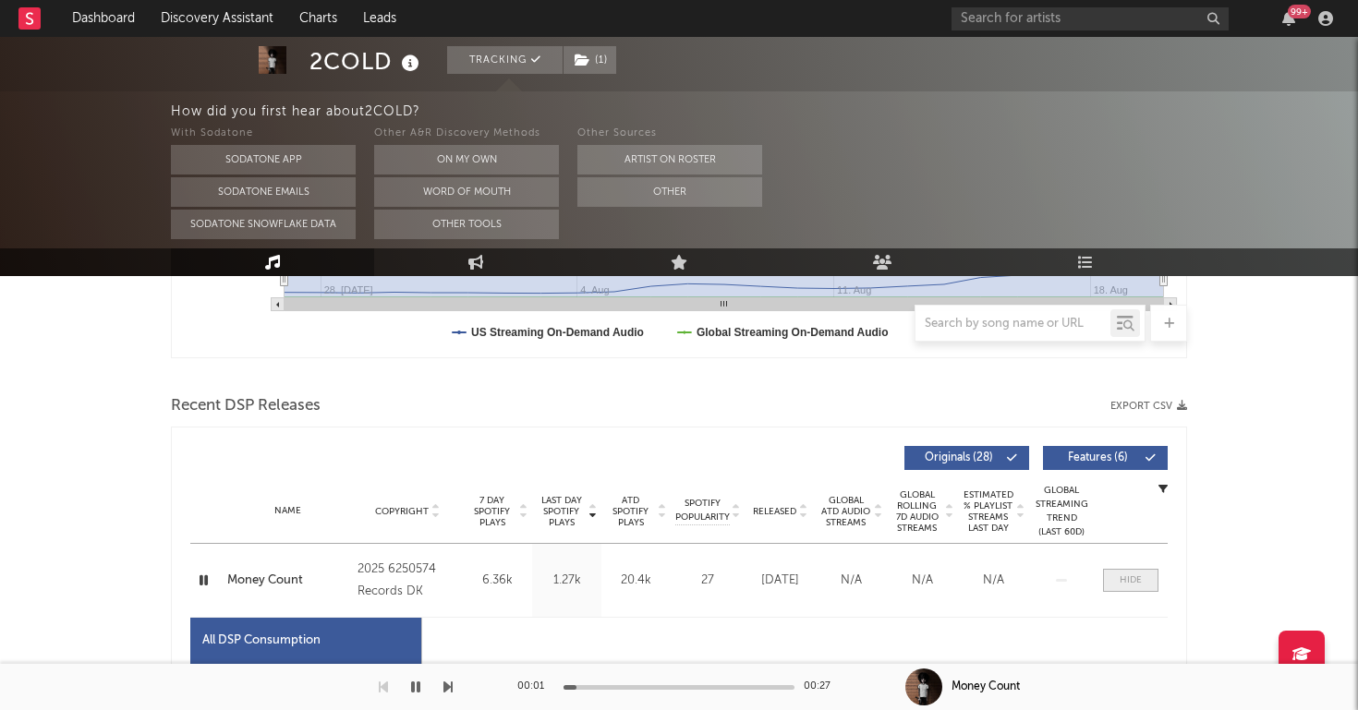
select select "1w"
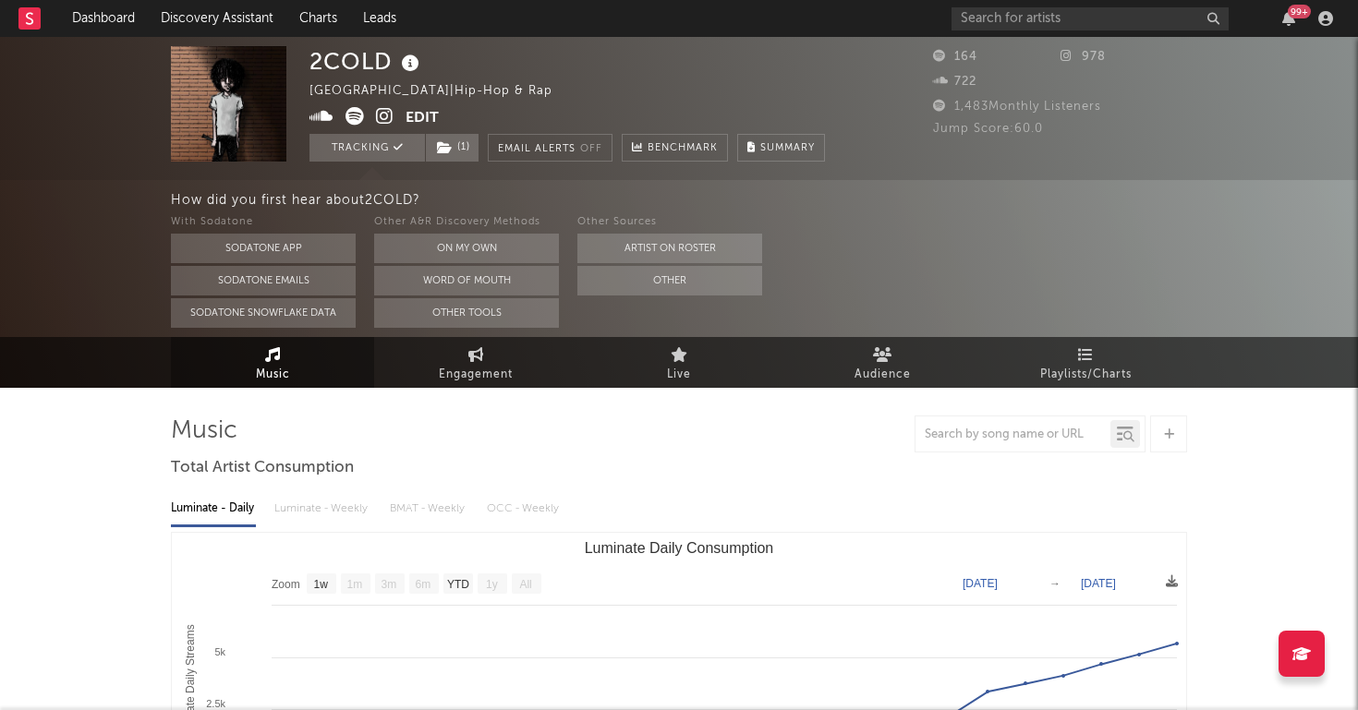
scroll to position [0, 0]
click at [391, 116] on icon at bounding box center [385, 116] width 18 height 18
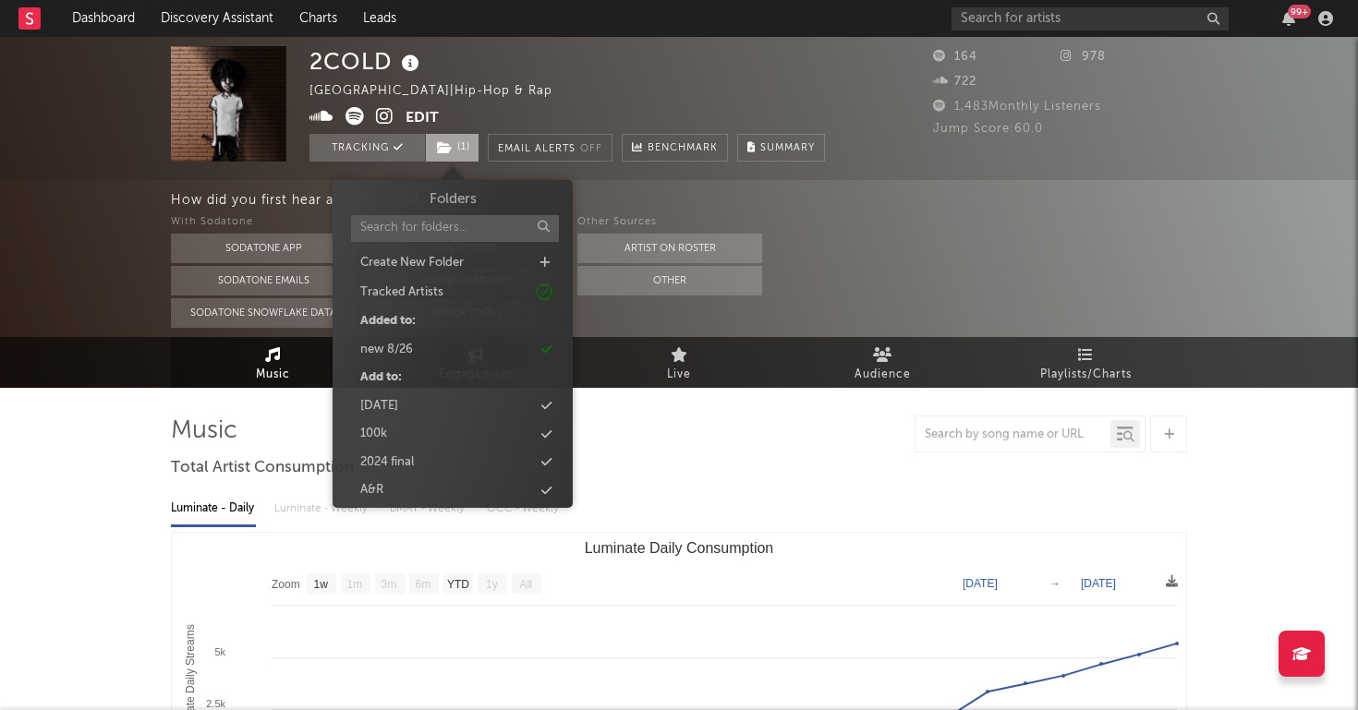
click at [449, 139] on span "( 1 )" at bounding box center [452, 148] width 55 height 28
click at [401, 349] on div "new 8/26" at bounding box center [386, 350] width 53 height 18
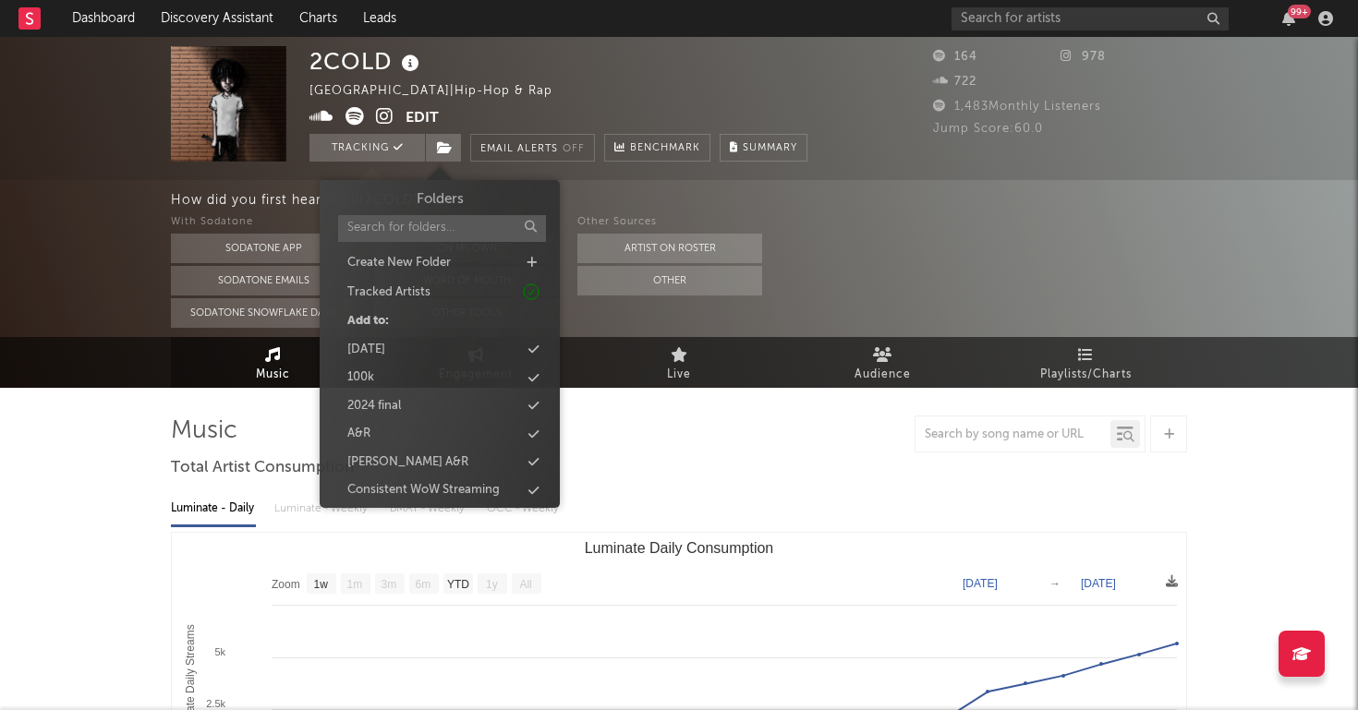
click at [319, 111] on icon at bounding box center [321, 116] width 24 height 18
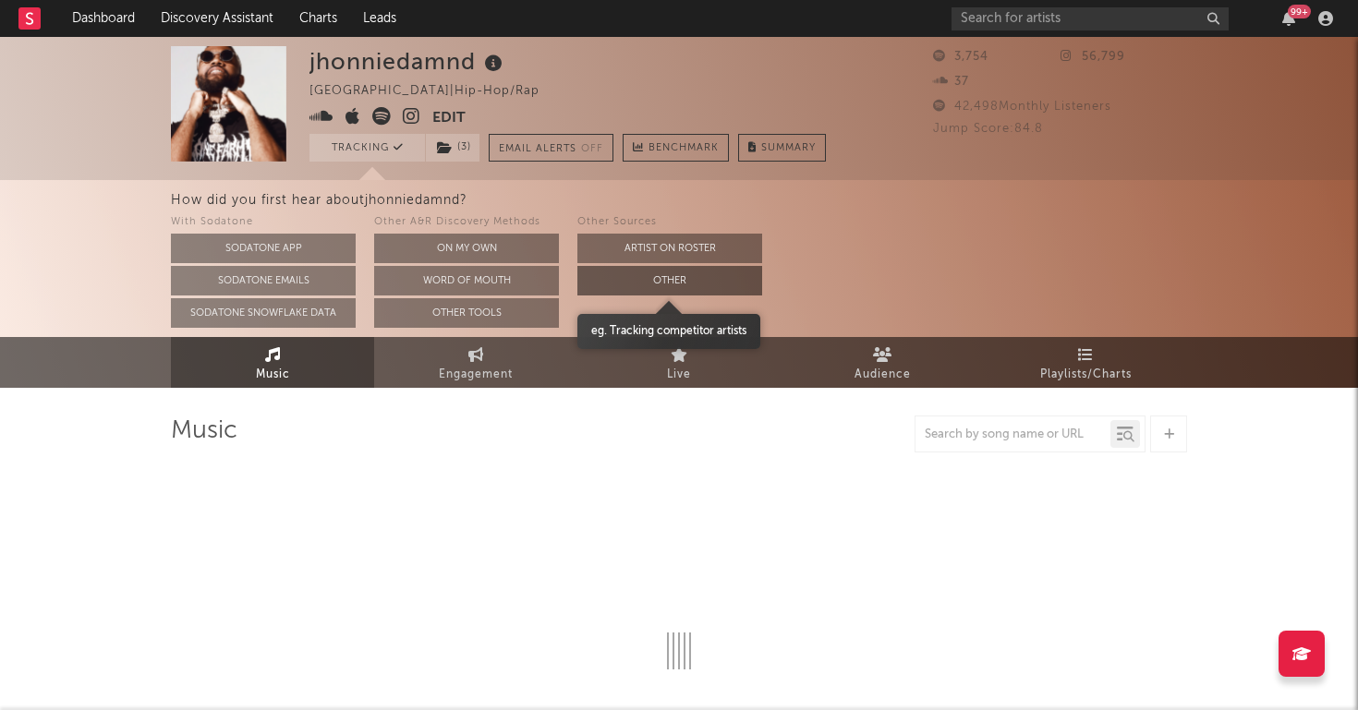
select select "6m"
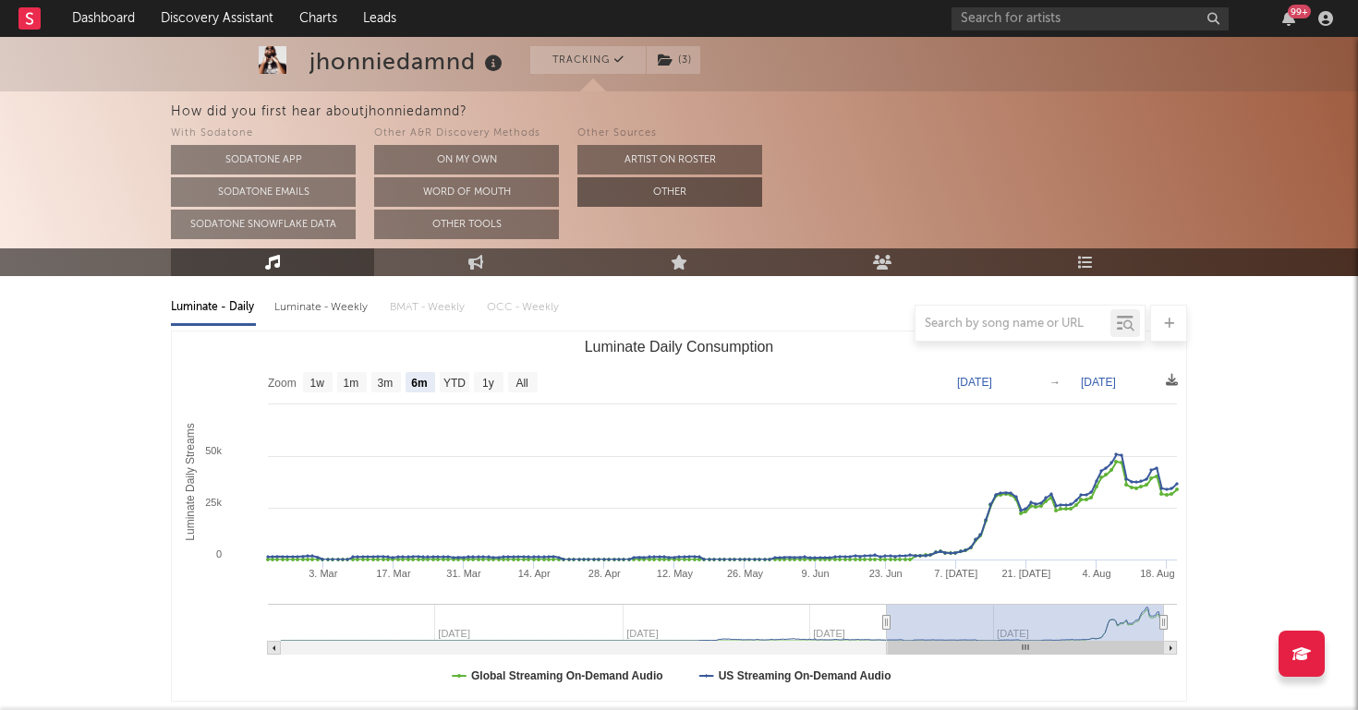
scroll to position [198, 0]
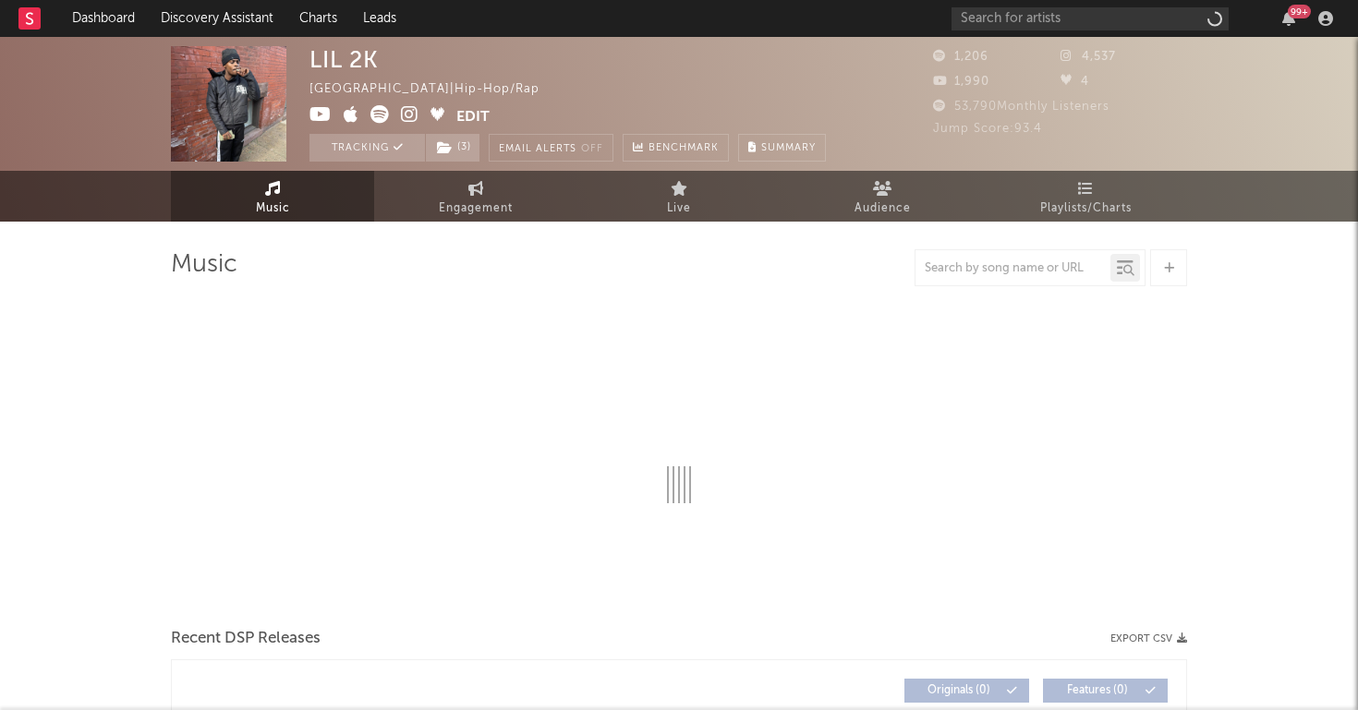
select select "6m"
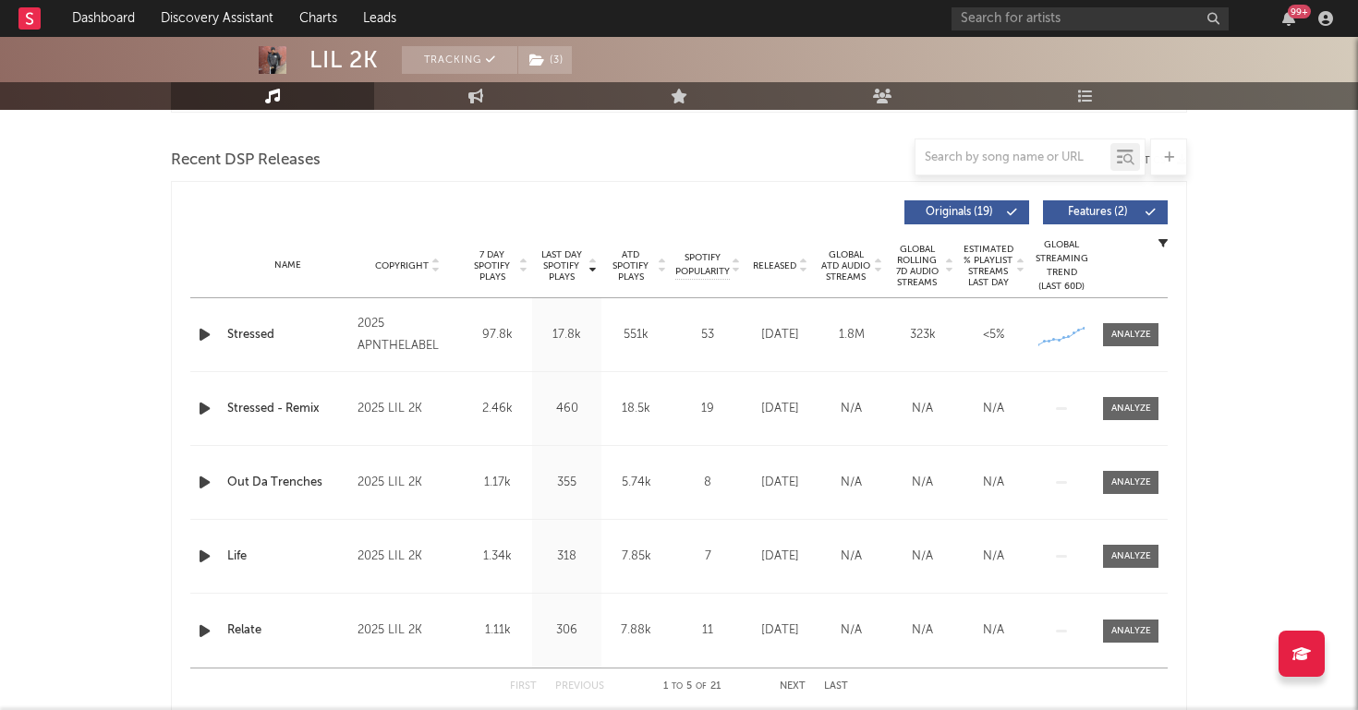
scroll to position [637, 0]
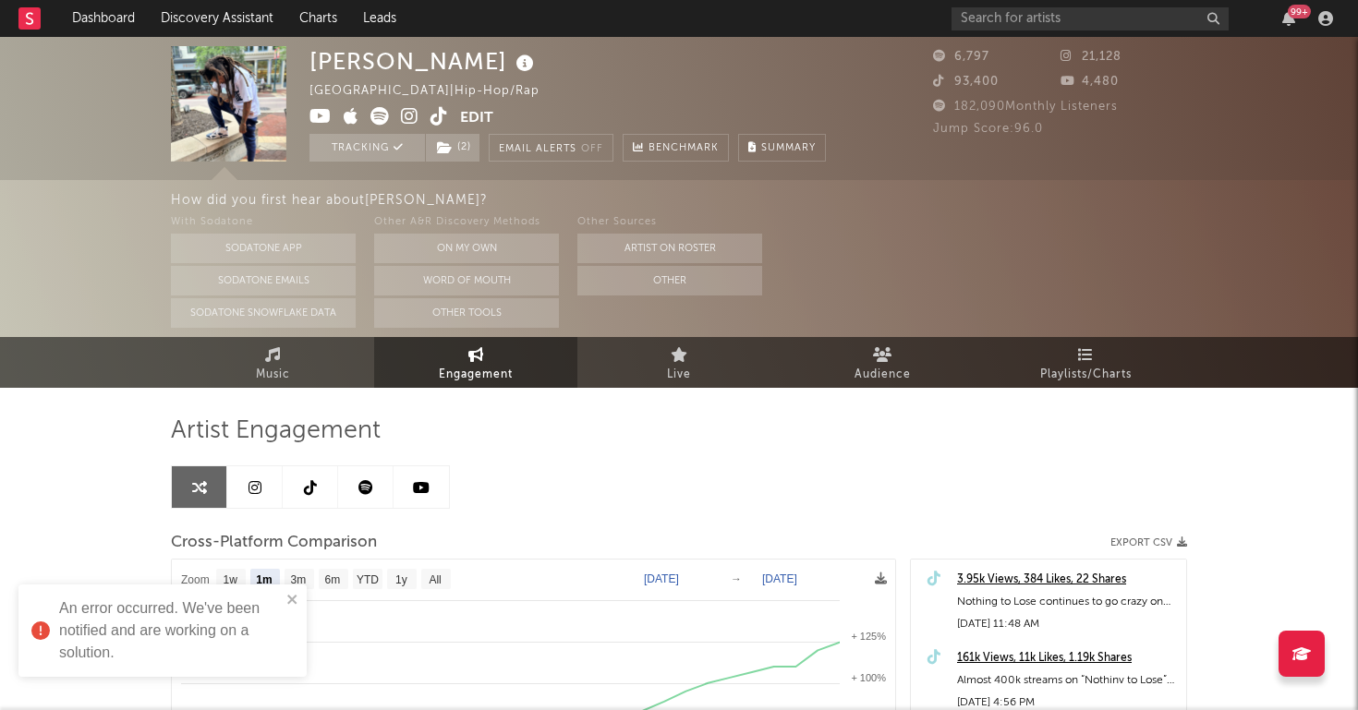
select select "1m"
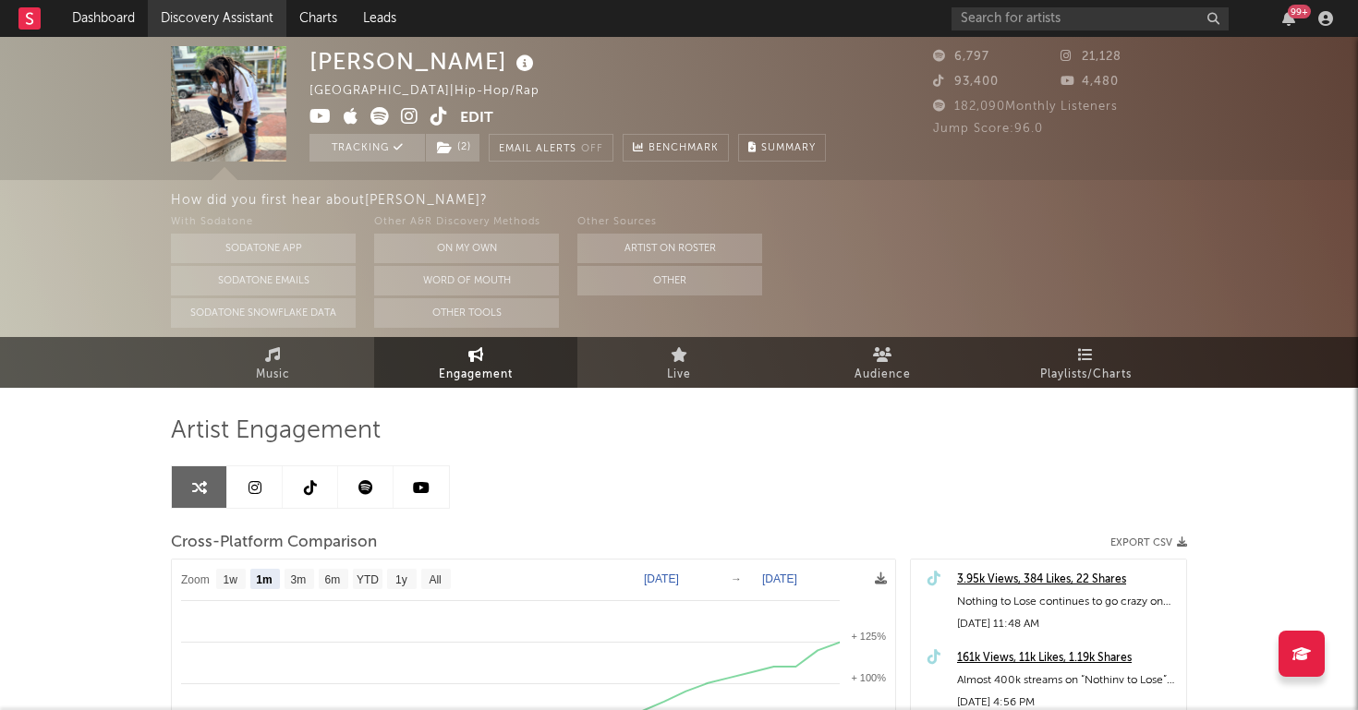
click at [211, 18] on link "Discovery Assistant" at bounding box center [217, 18] width 139 height 37
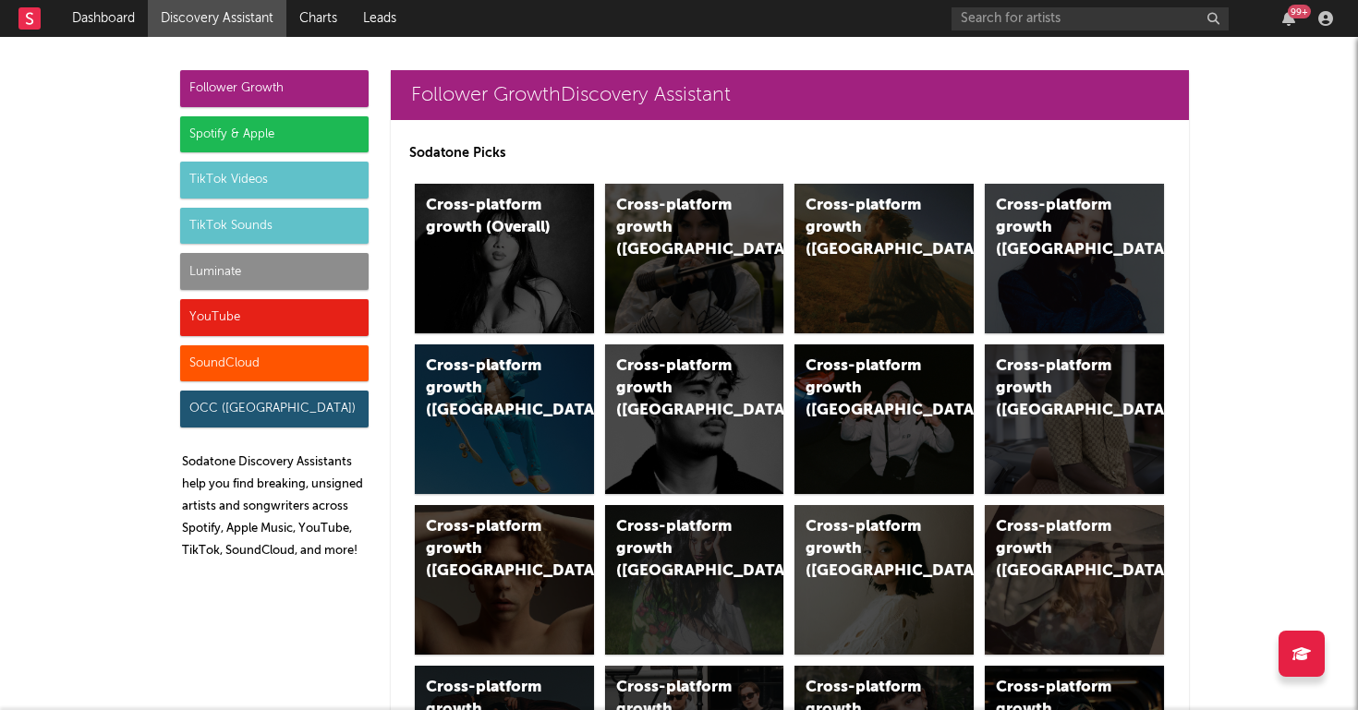
click at [266, 365] on div "SoundCloud" at bounding box center [274, 363] width 188 height 37
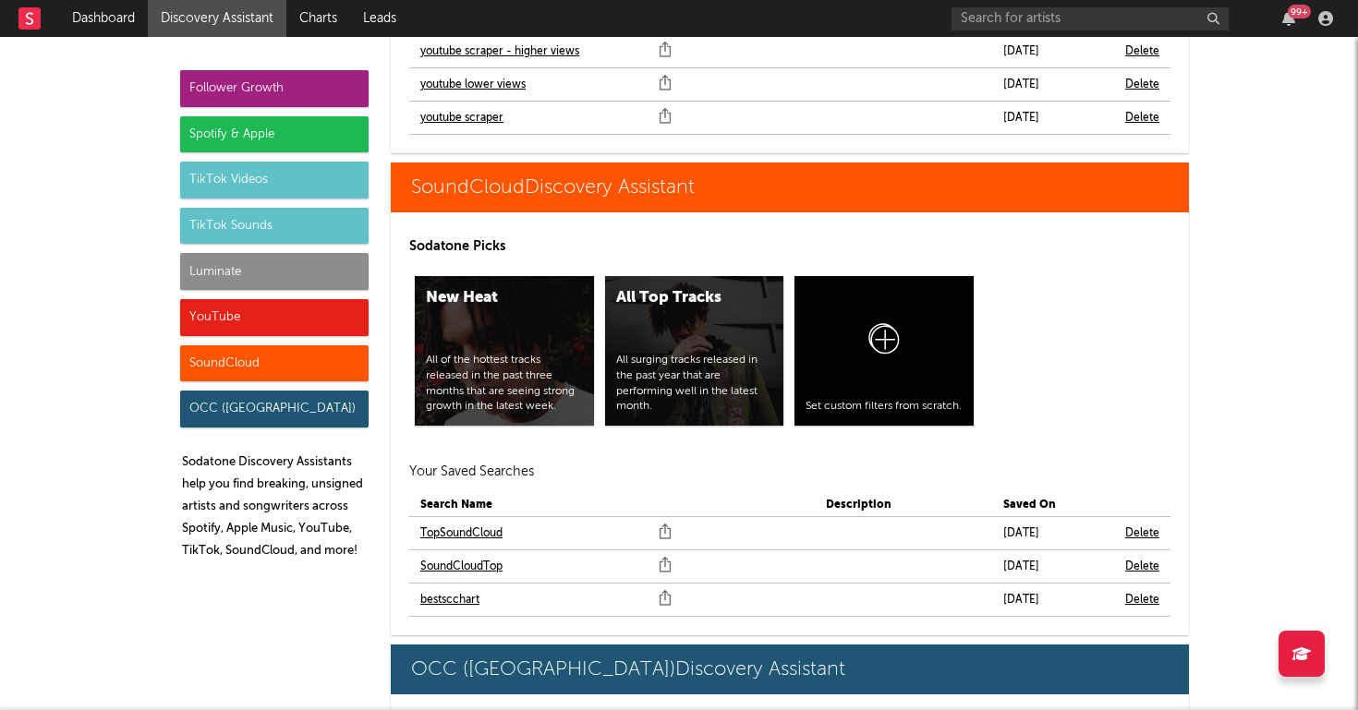
scroll to position [11160, 0]
click at [439, 589] on link "bestscchart" at bounding box center [449, 600] width 59 height 22
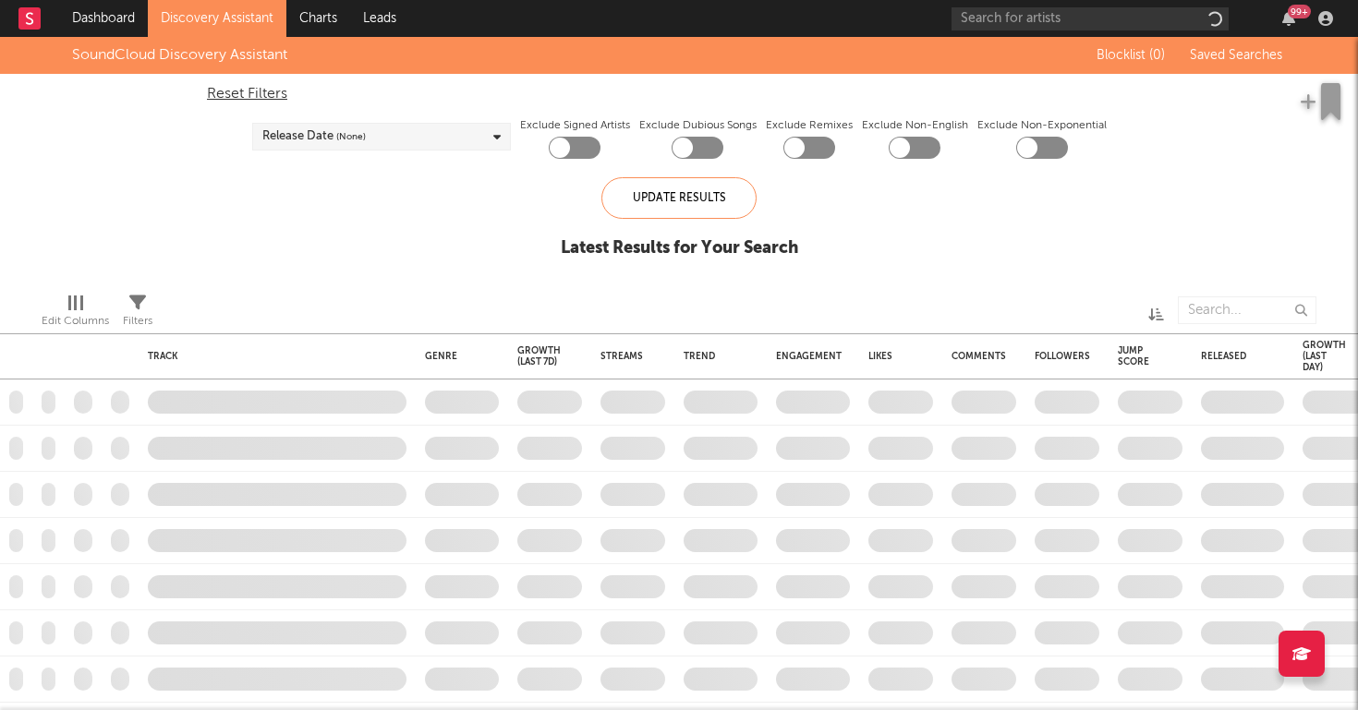
checkbox input "true"
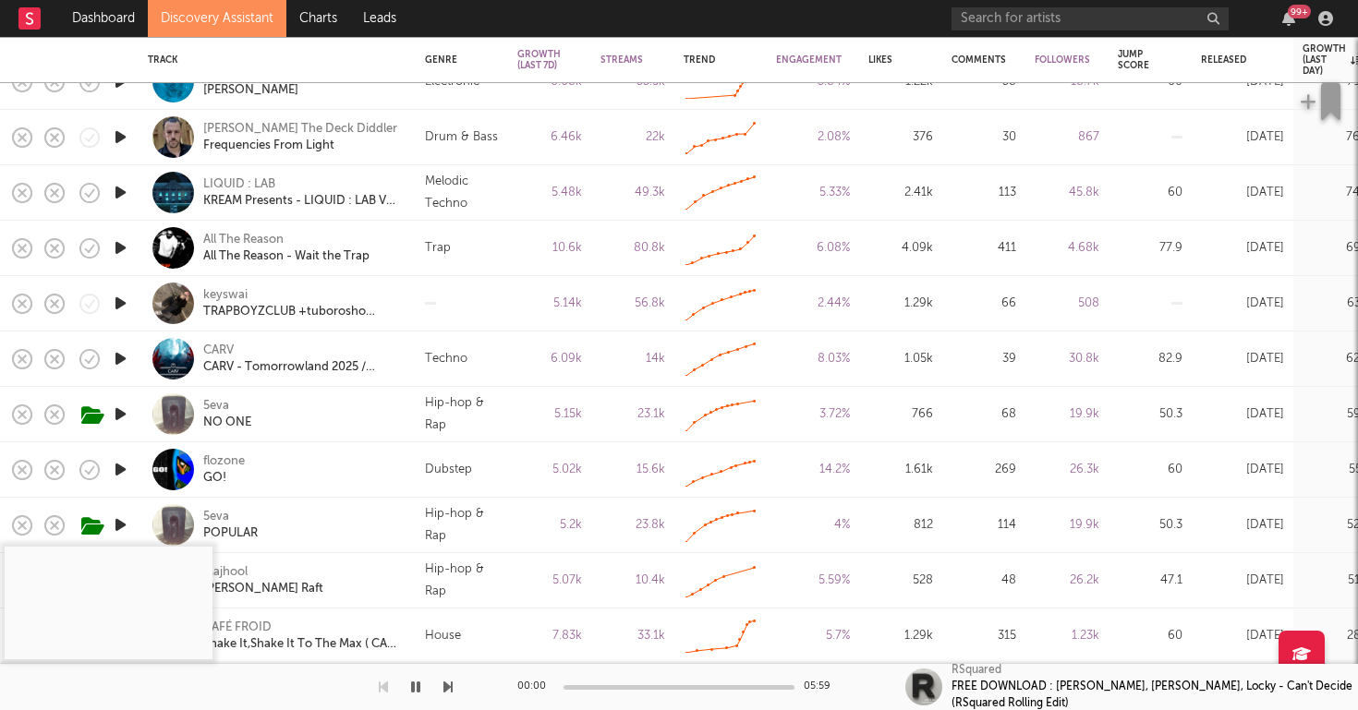
click at [120, 526] on icon "button" at bounding box center [120, 525] width 19 height 23
click at [222, 533] on div "POPULAR" at bounding box center [230, 534] width 55 height 17
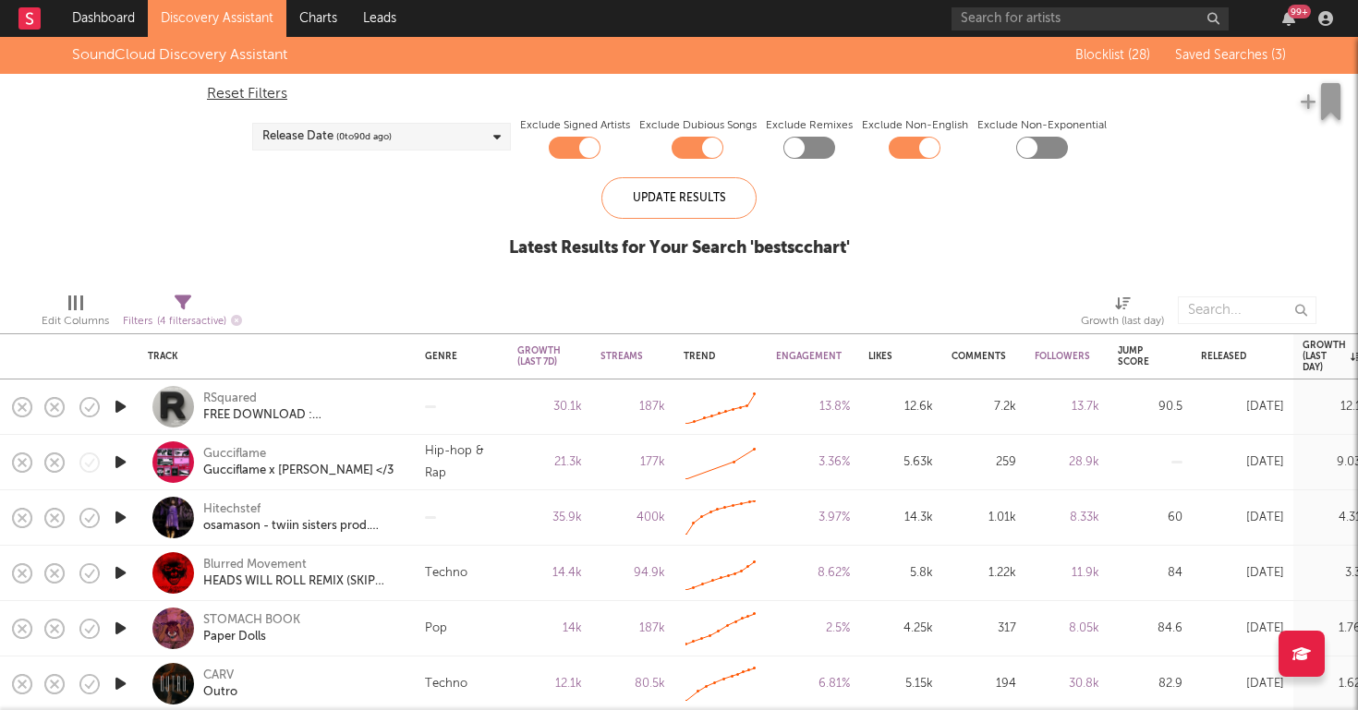
click at [176, 26] on link "Discovery Assistant" at bounding box center [217, 18] width 139 height 37
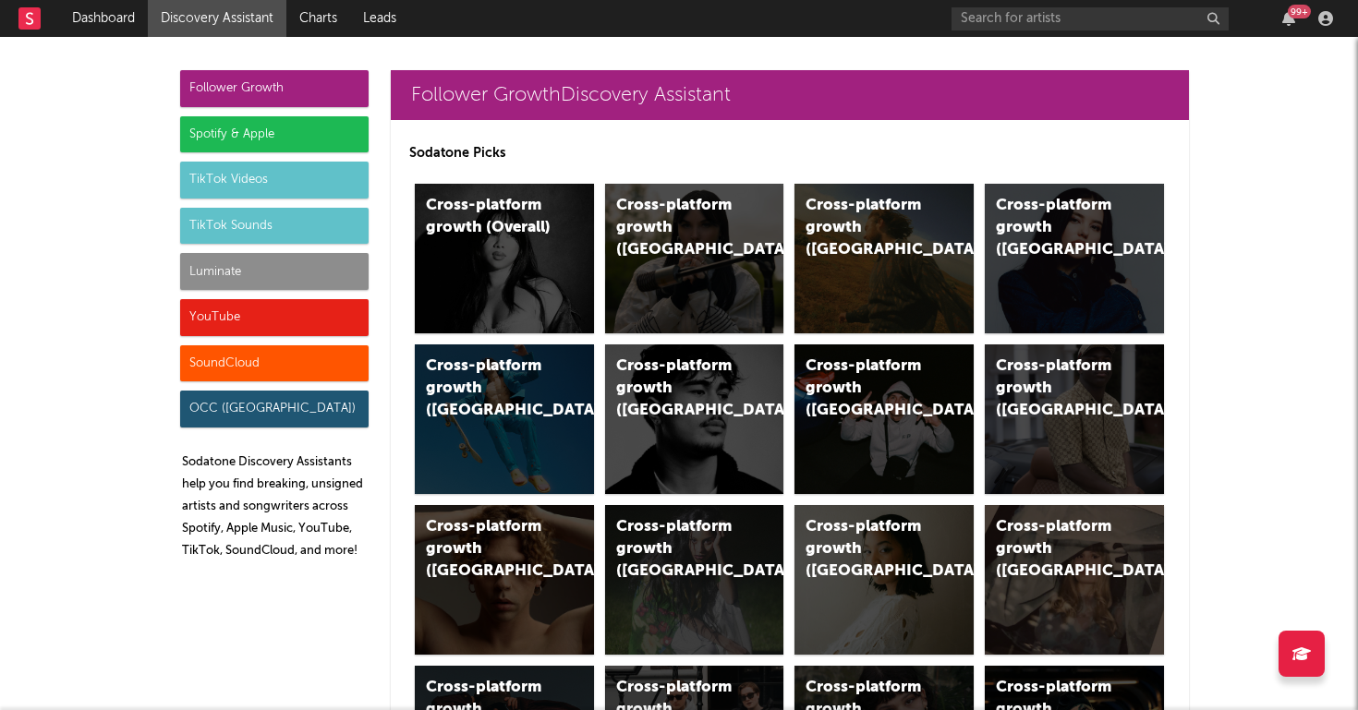
click at [252, 268] on div "Luminate" at bounding box center [274, 271] width 188 height 37
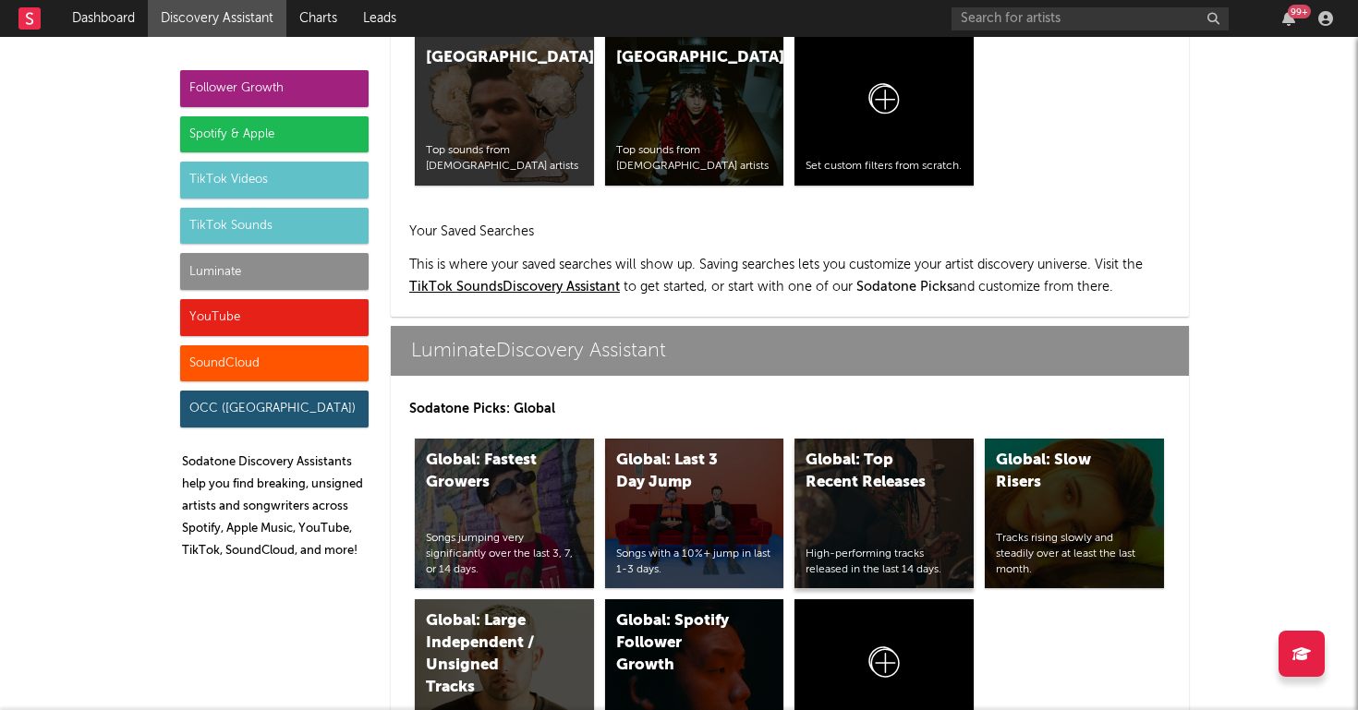
scroll to position [8200, 0]
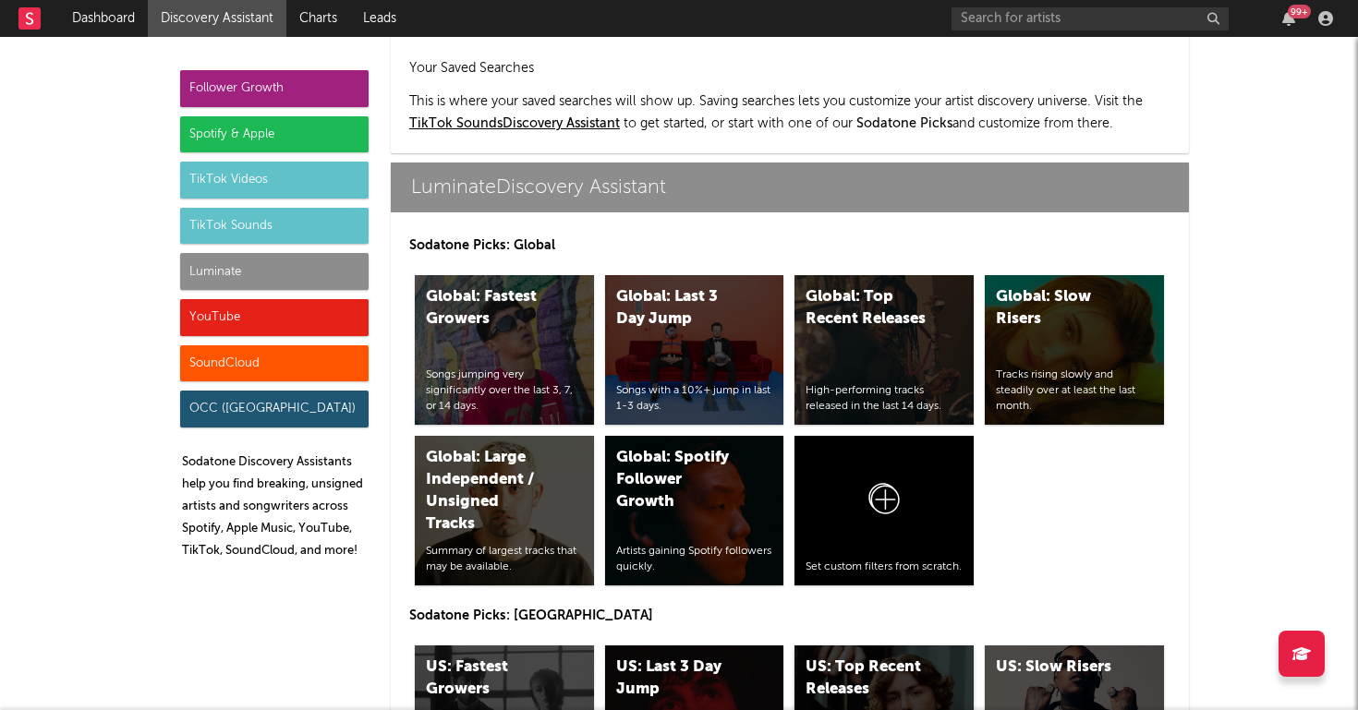
click at [881, 652] on div "US: Top Recent Releases High-performing tracks released in the last 14 days." at bounding box center [883, 721] width 179 height 150
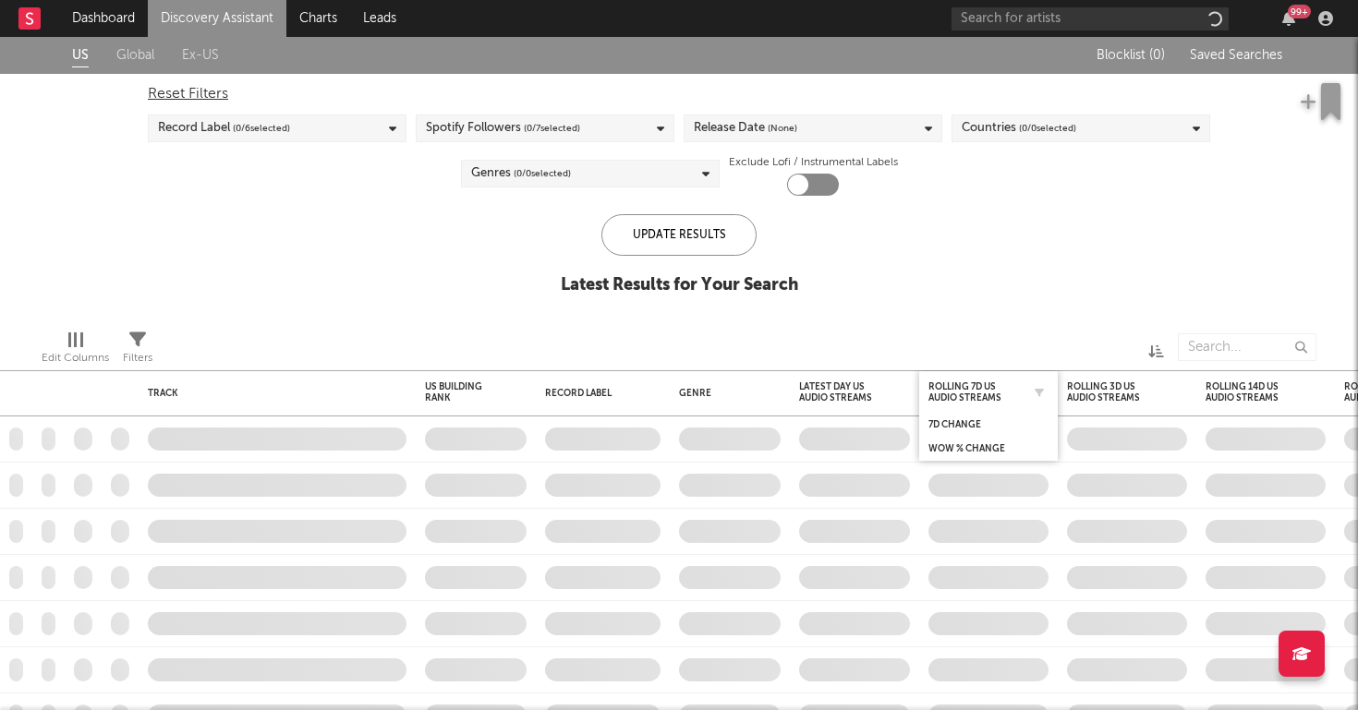
checkbox input "true"
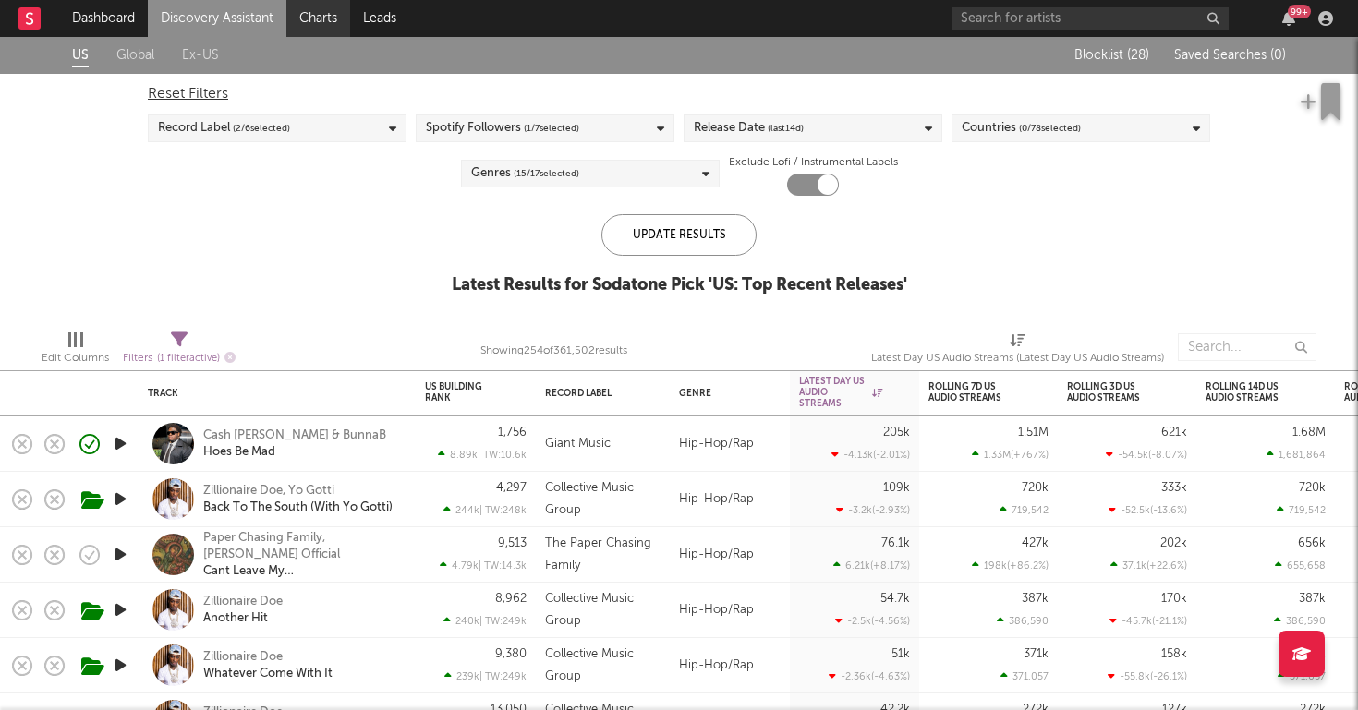
click at [327, 11] on link "Charts" at bounding box center [318, 18] width 64 height 37
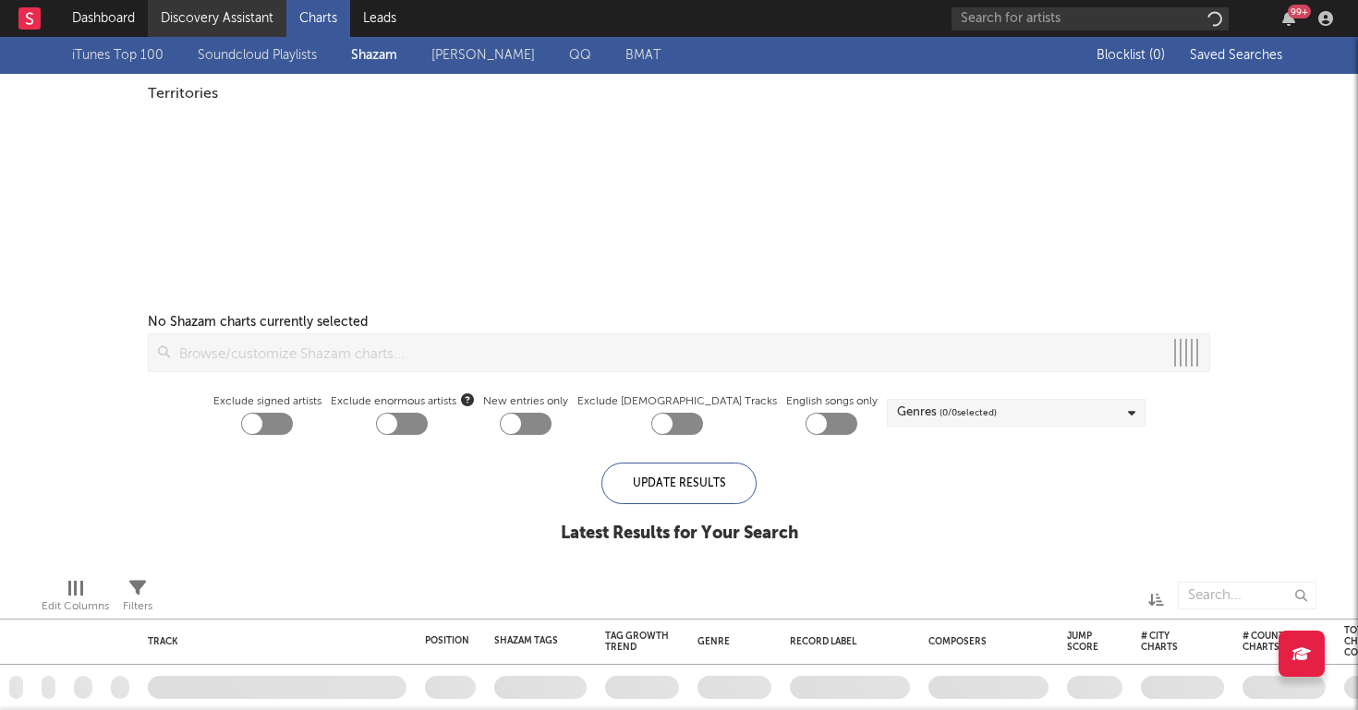
click at [222, 30] on link "Discovery Assistant" at bounding box center [217, 18] width 139 height 37
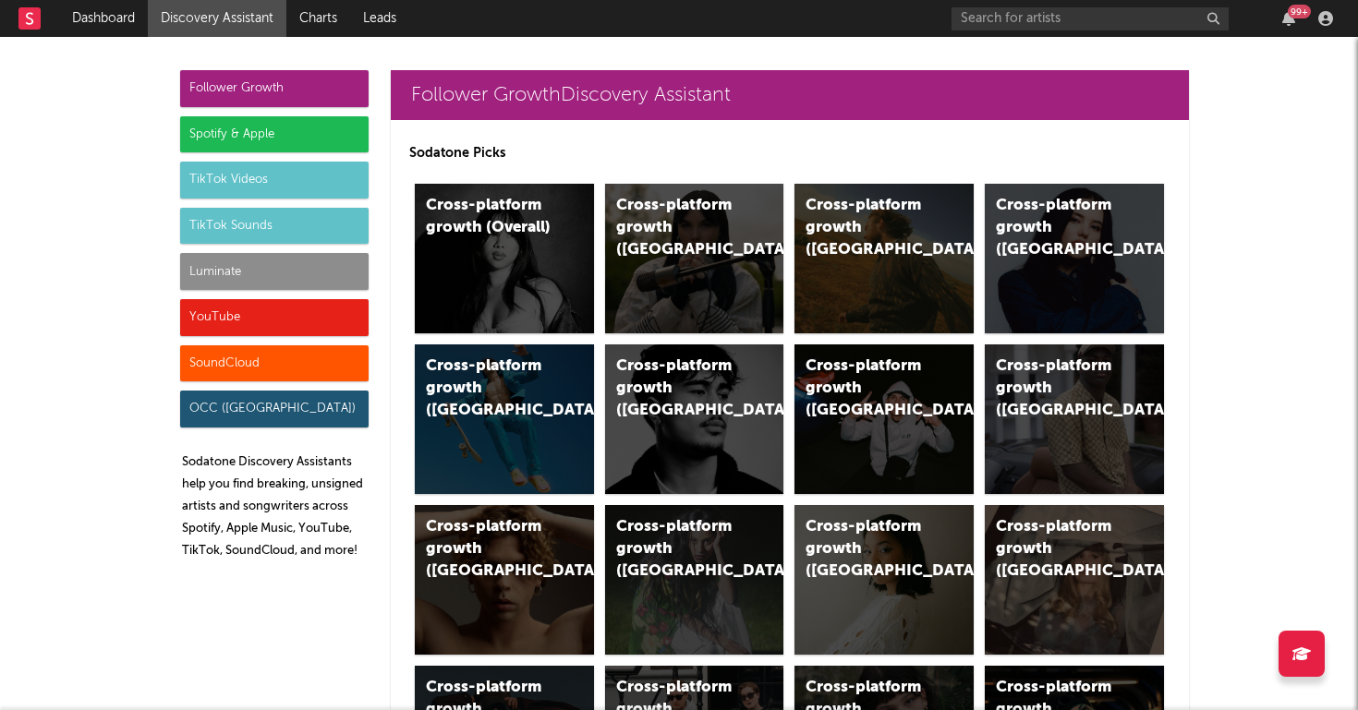
click at [272, 327] on div "YouTube" at bounding box center [274, 317] width 188 height 37
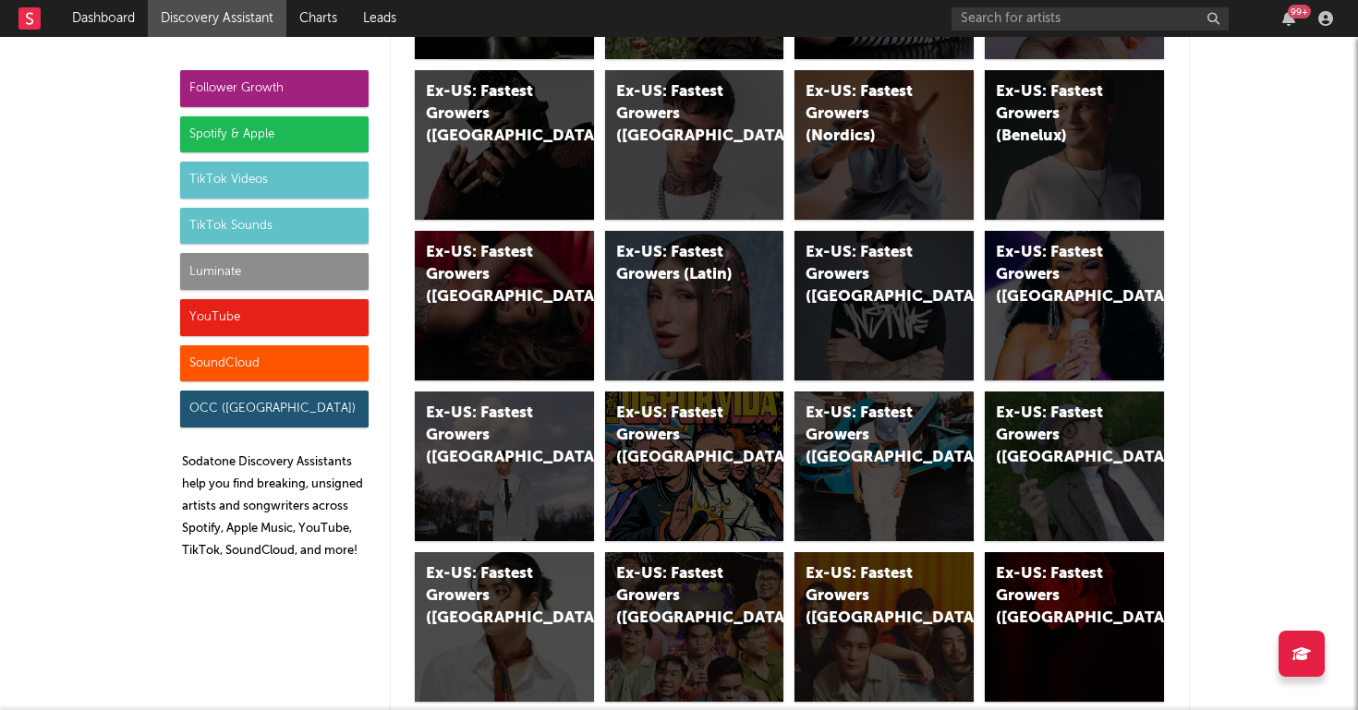
scroll to position [10518, 0]
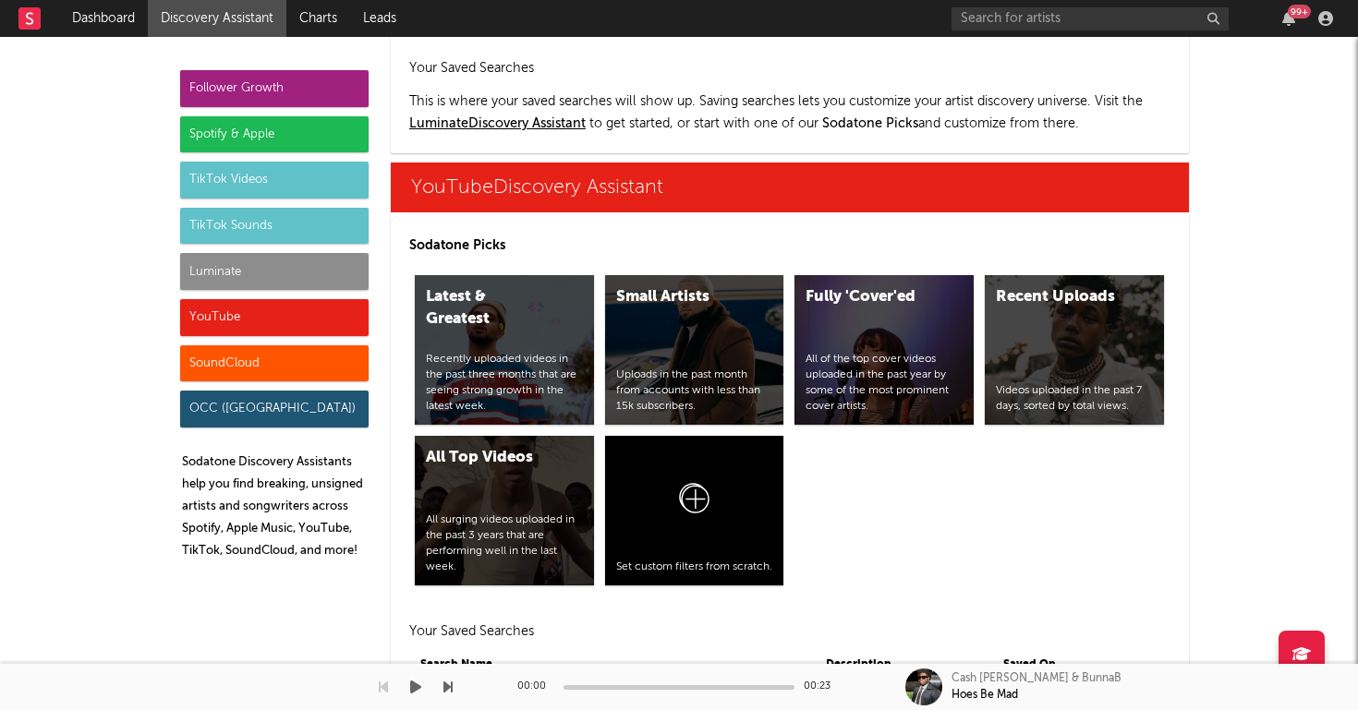
click at [458, 672] on div "00:00 00:23 Cash Cobain & BunnaB Hoes Be Mad" at bounding box center [679, 687] width 1358 height 46
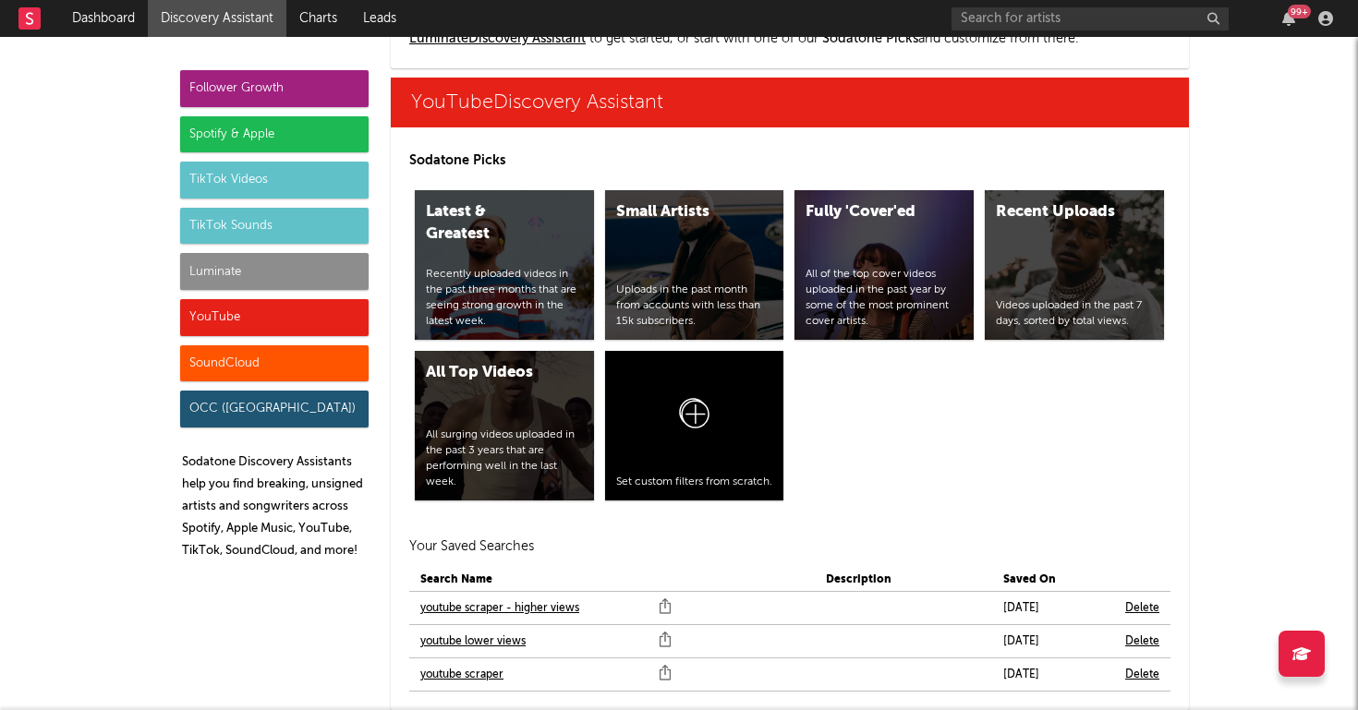
scroll to position [10604, 0]
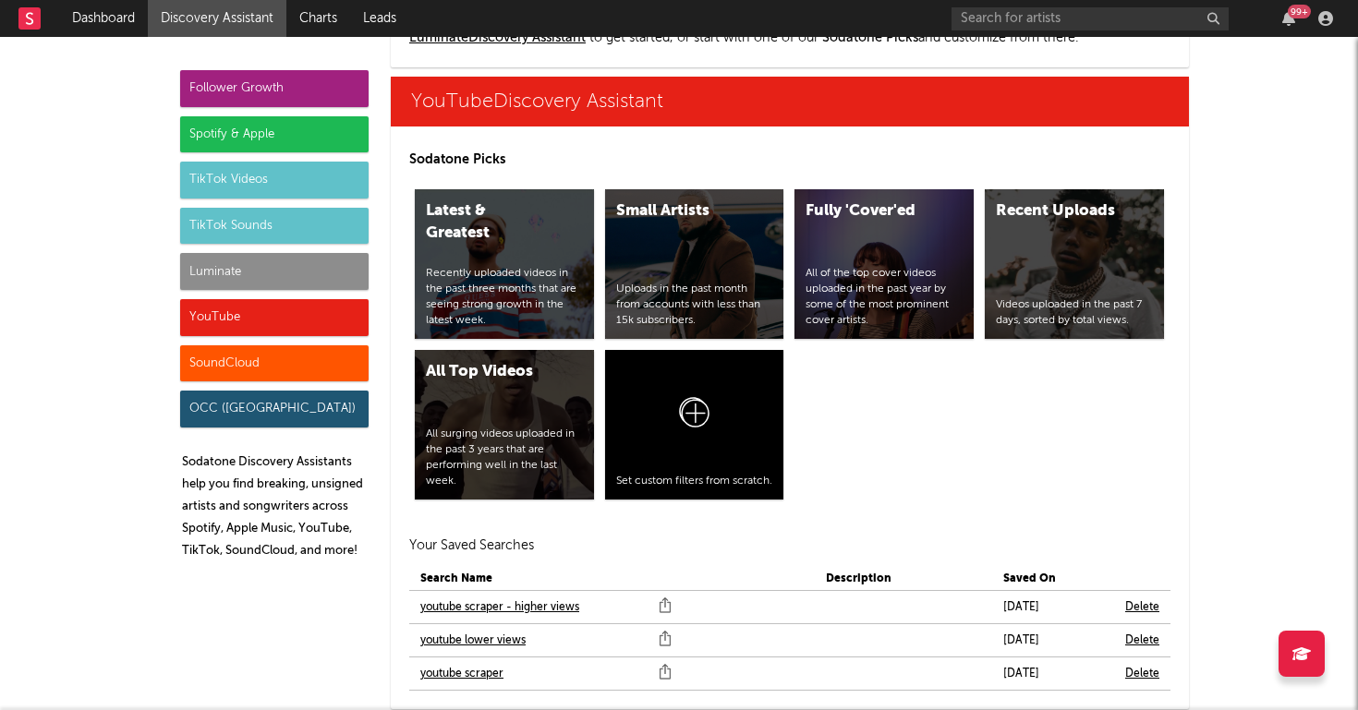
click at [447, 663] on link "youtube scraper" at bounding box center [461, 674] width 83 height 22
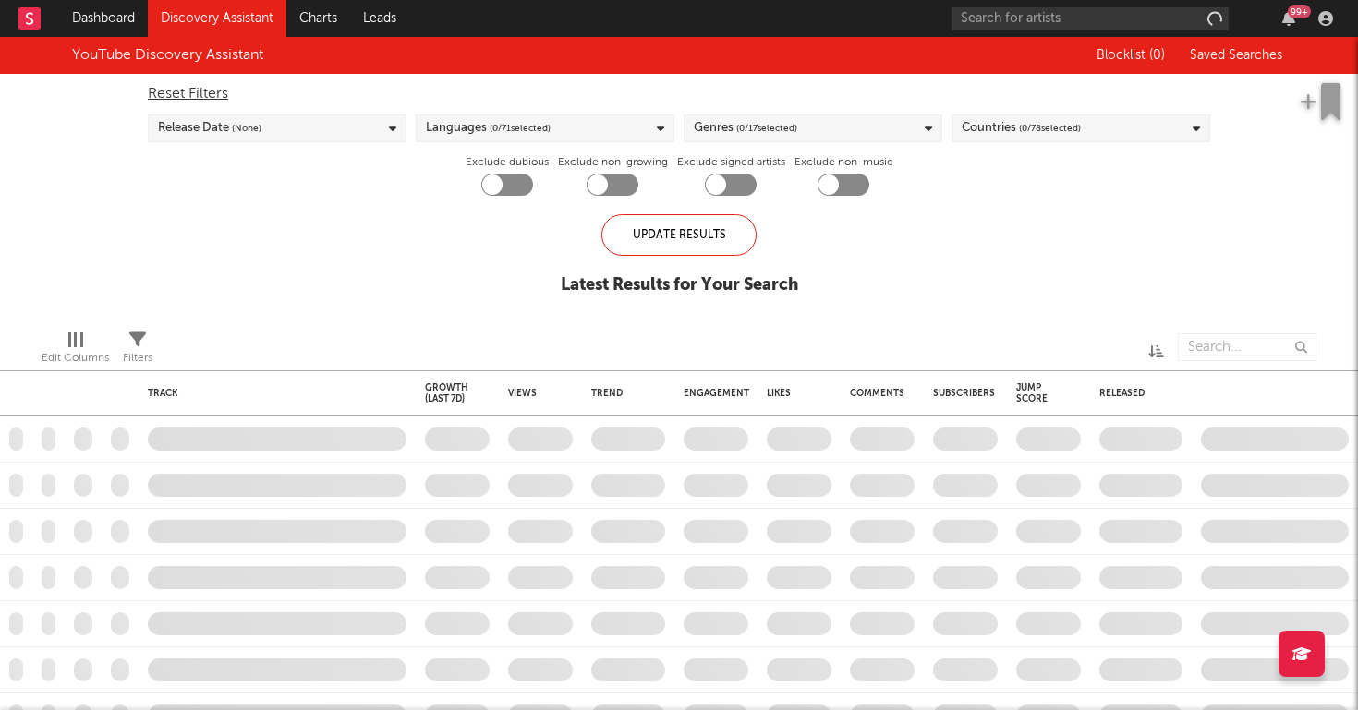
checkbox input "true"
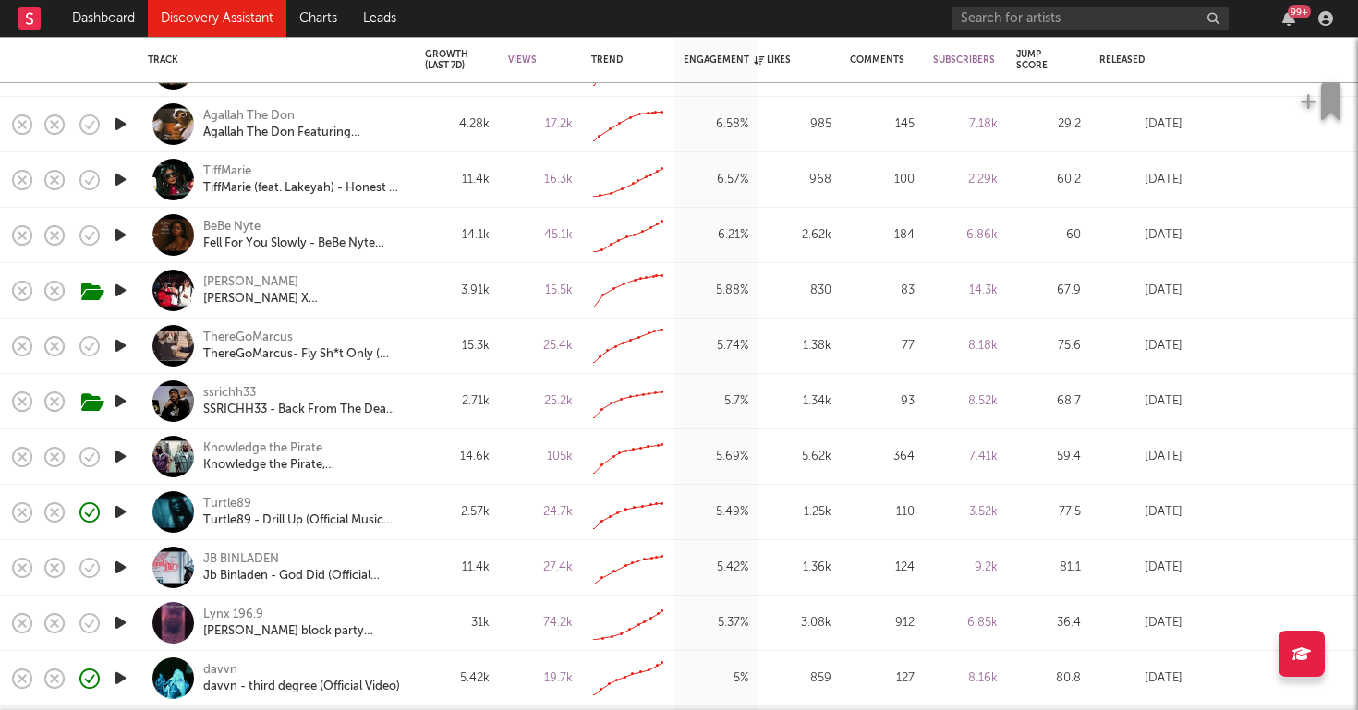
click at [123, 182] on icon "button" at bounding box center [120, 179] width 19 height 23
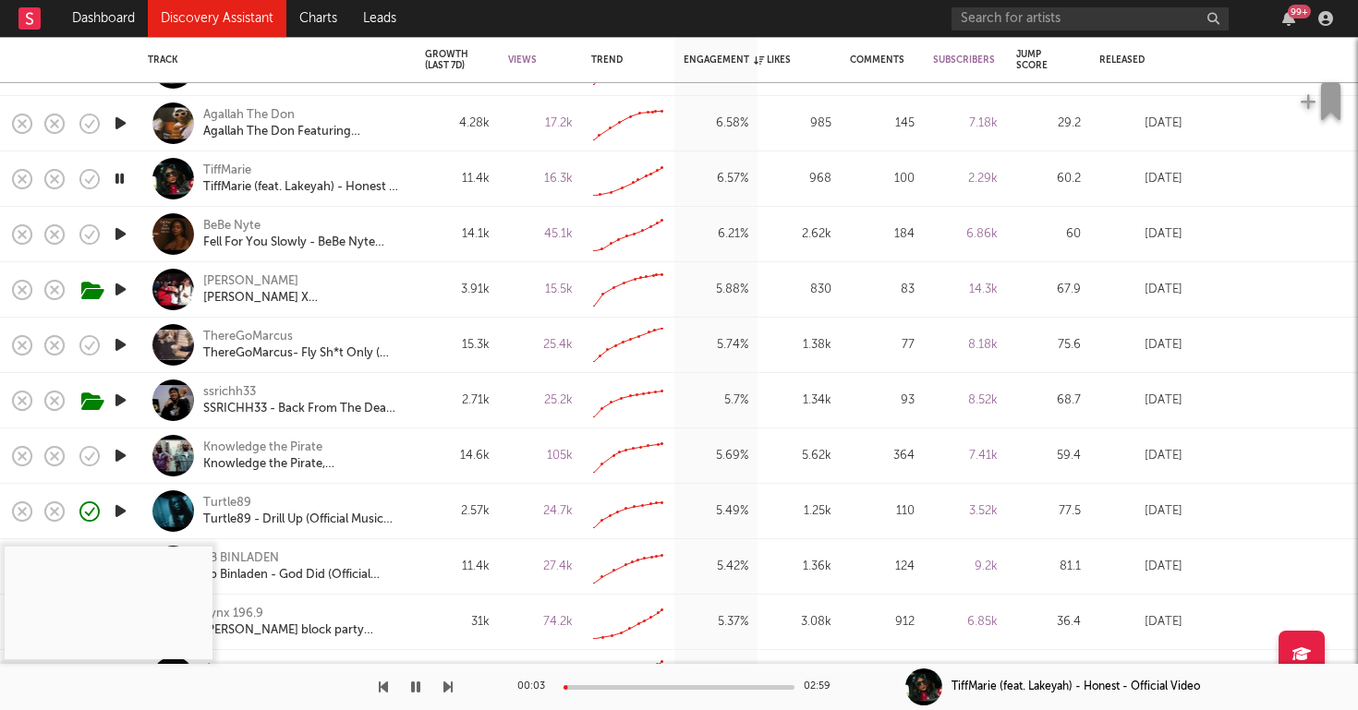
click at [118, 122] on icon "button" at bounding box center [120, 123] width 19 height 23
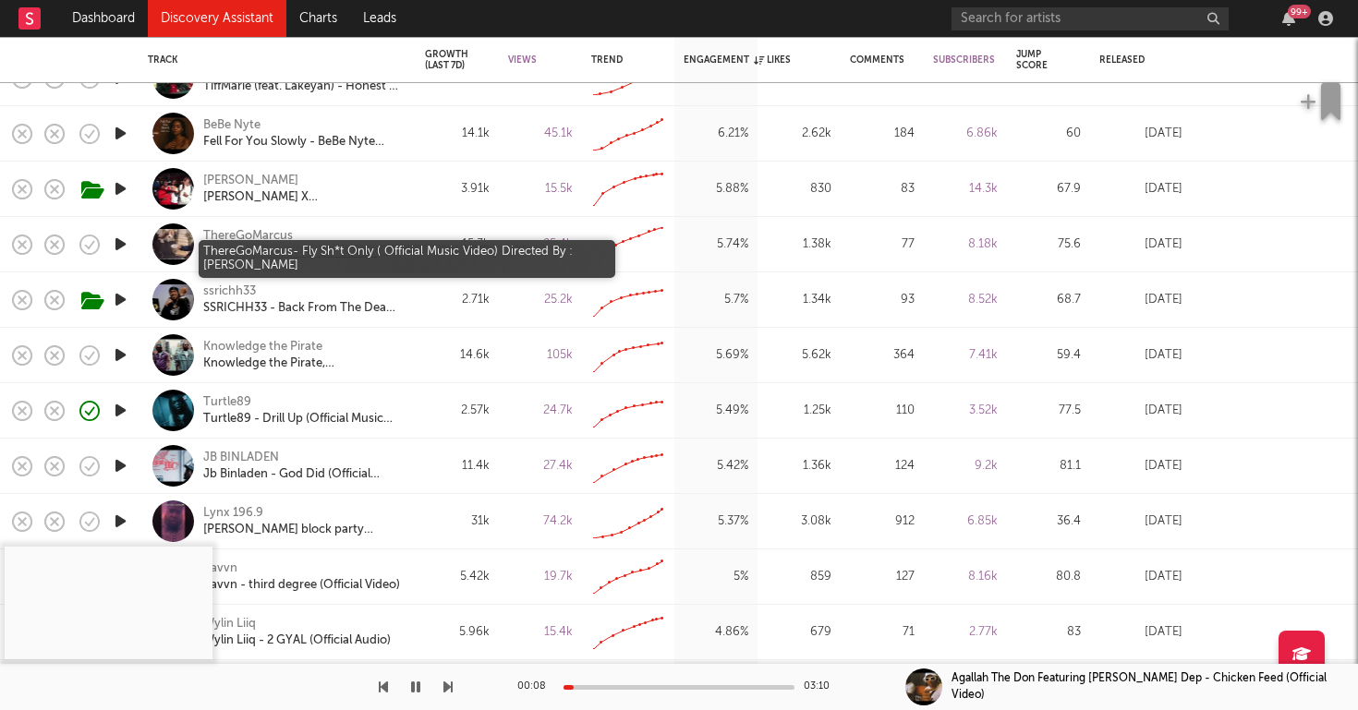
click at [278, 252] on div "ThereGoMarcus- Fly Sh*t Only ( Official Music Video) Directed By : [PERSON_NAME]" at bounding box center [302, 253] width 199 height 17
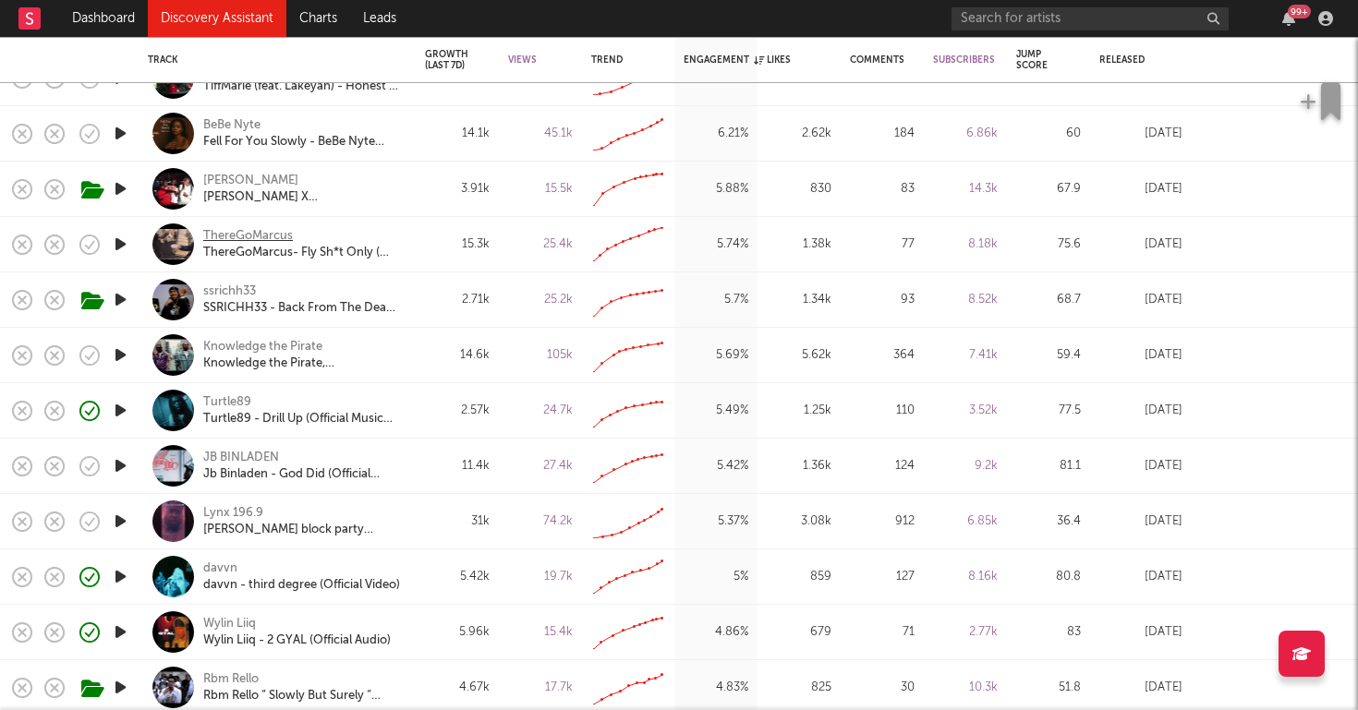
click at [260, 230] on div "ThereGoMarcus" at bounding box center [248, 236] width 90 height 17
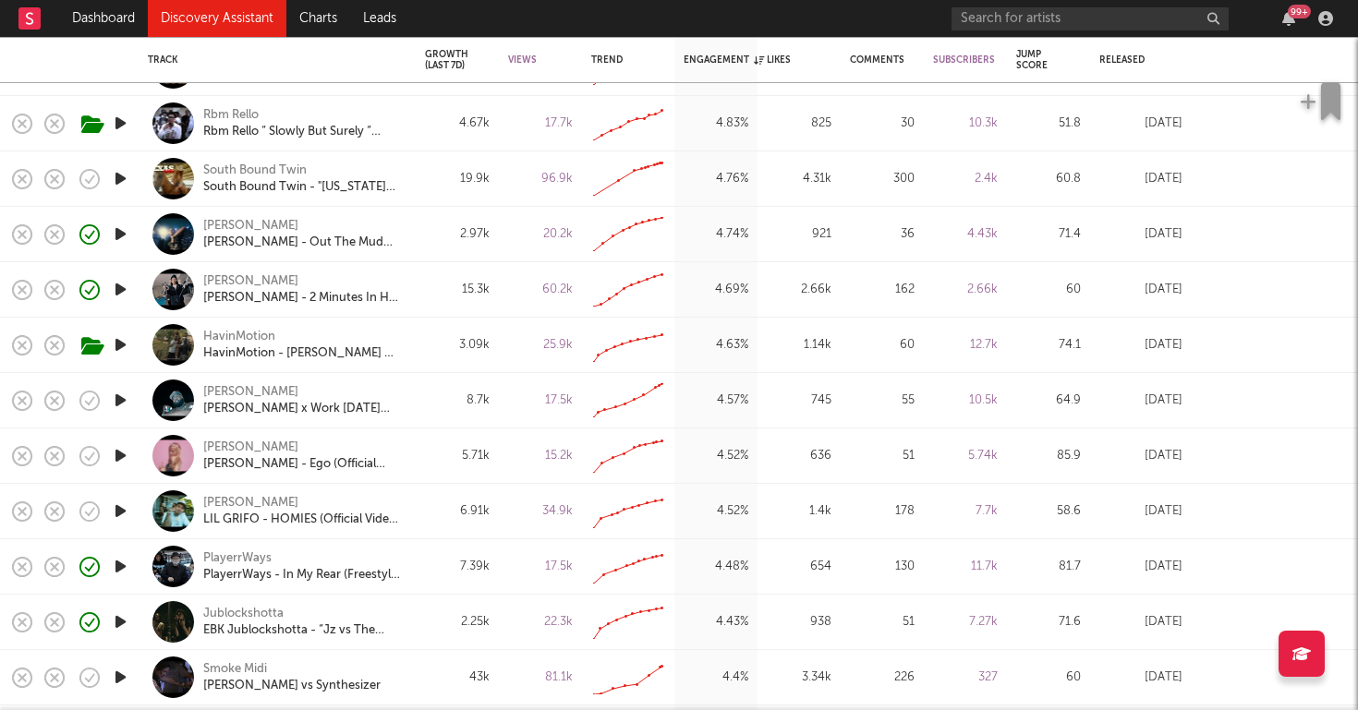
click at [123, 116] on icon "button" at bounding box center [120, 123] width 19 height 23
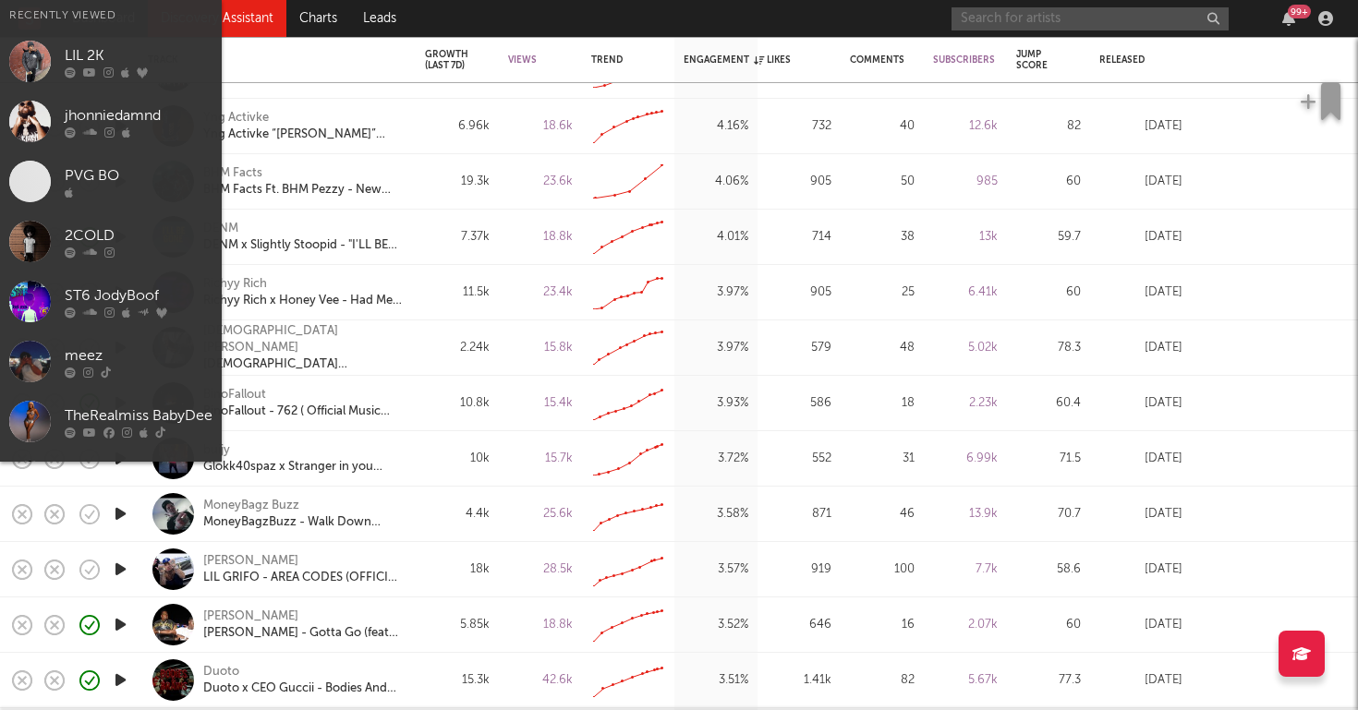
click at [1061, 21] on input "text" at bounding box center [1089, 18] width 277 height 23
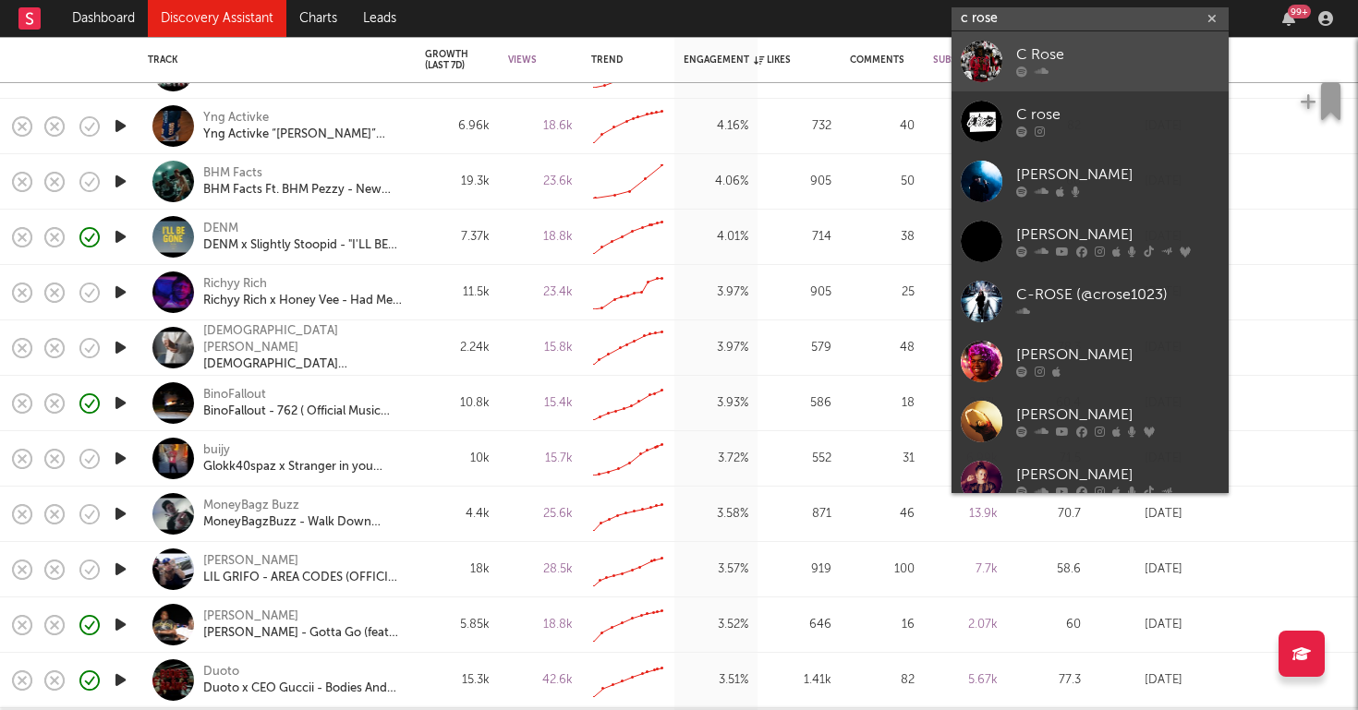
type input "c rose"
click at [1018, 70] on icon at bounding box center [1021, 72] width 11 height 11
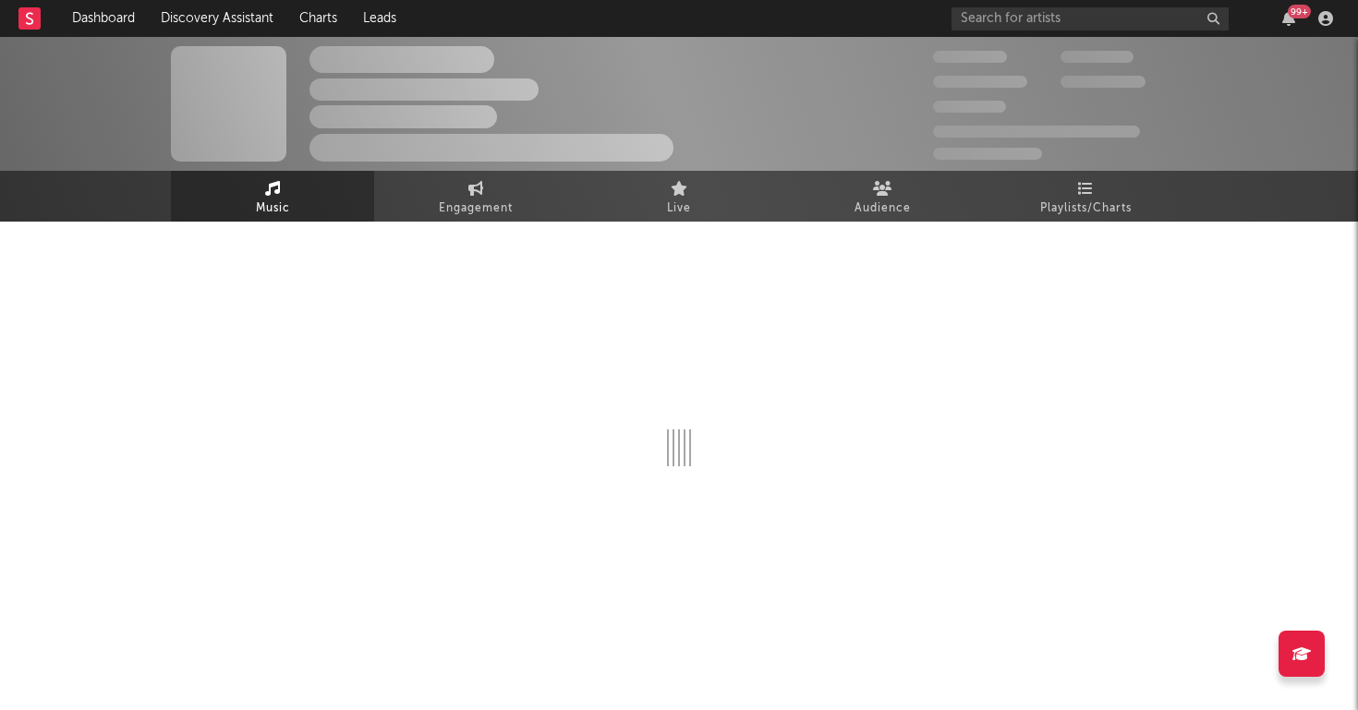
select select "1w"
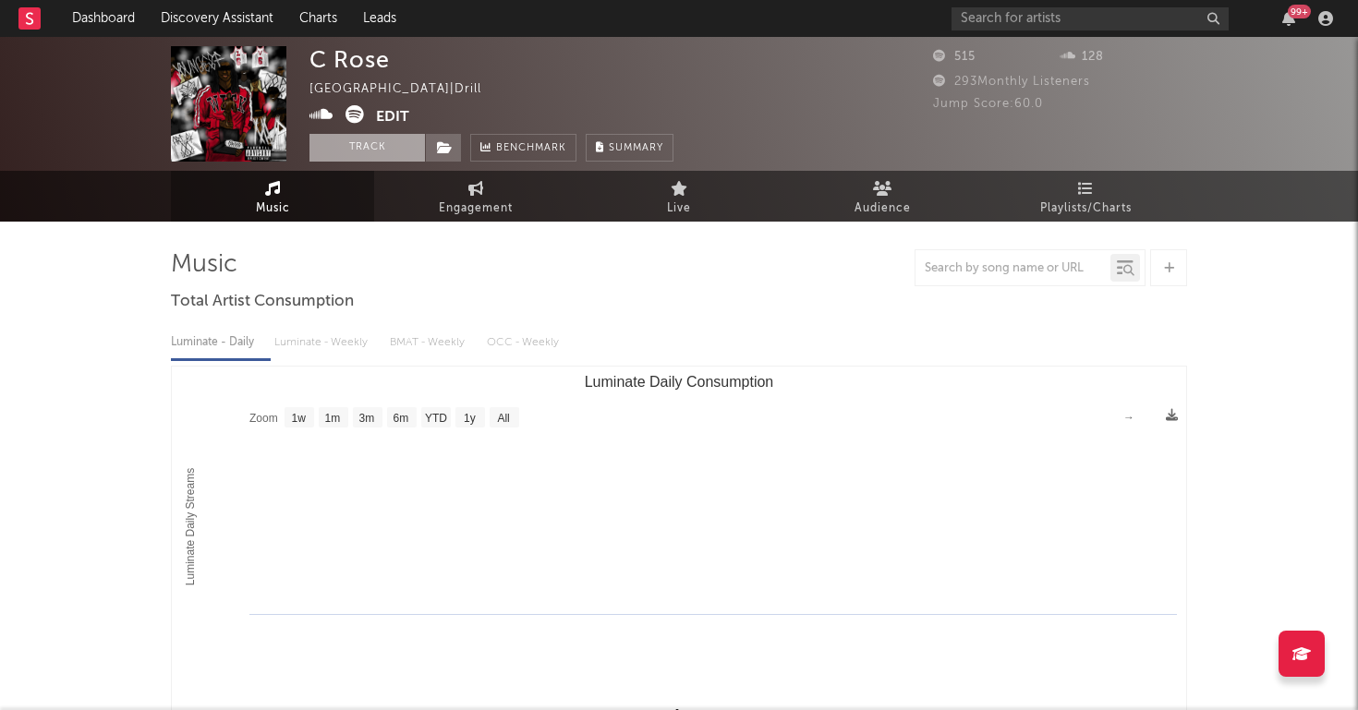
click at [359, 152] on button "Track" at bounding box center [366, 148] width 115 height 28
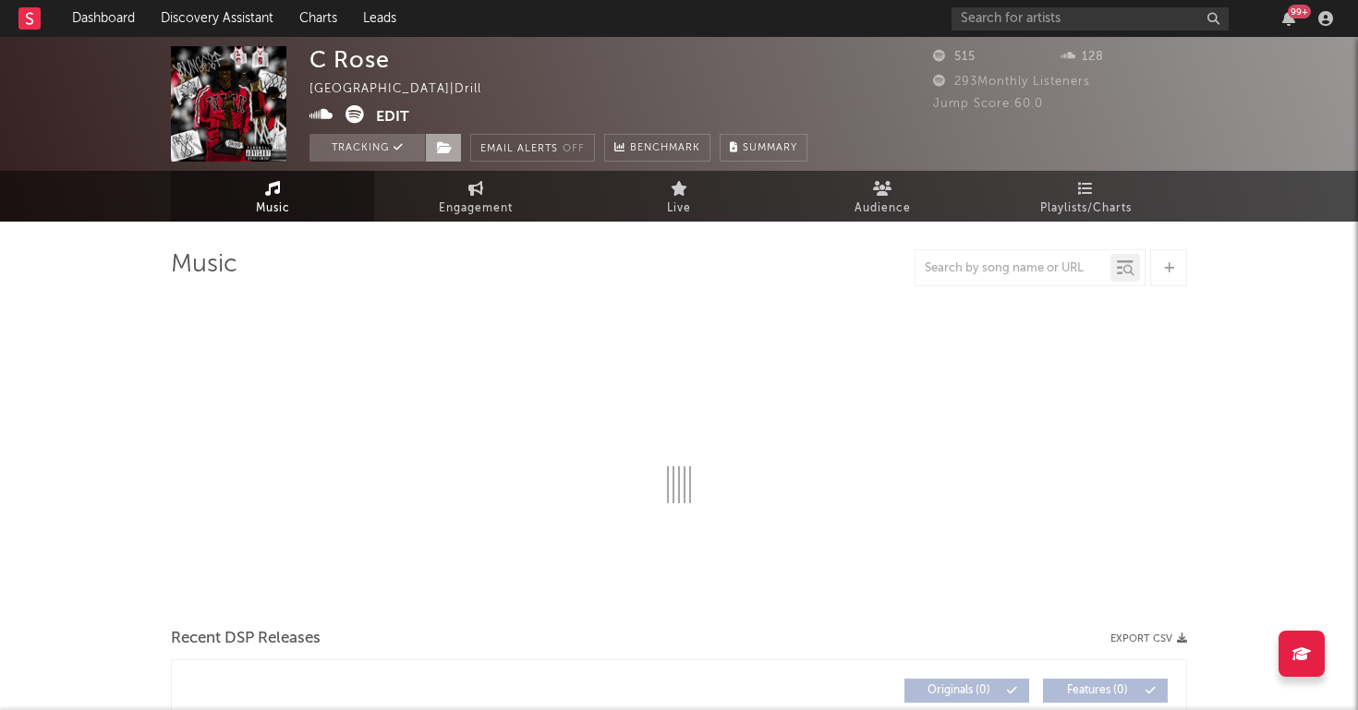
select select "1w"
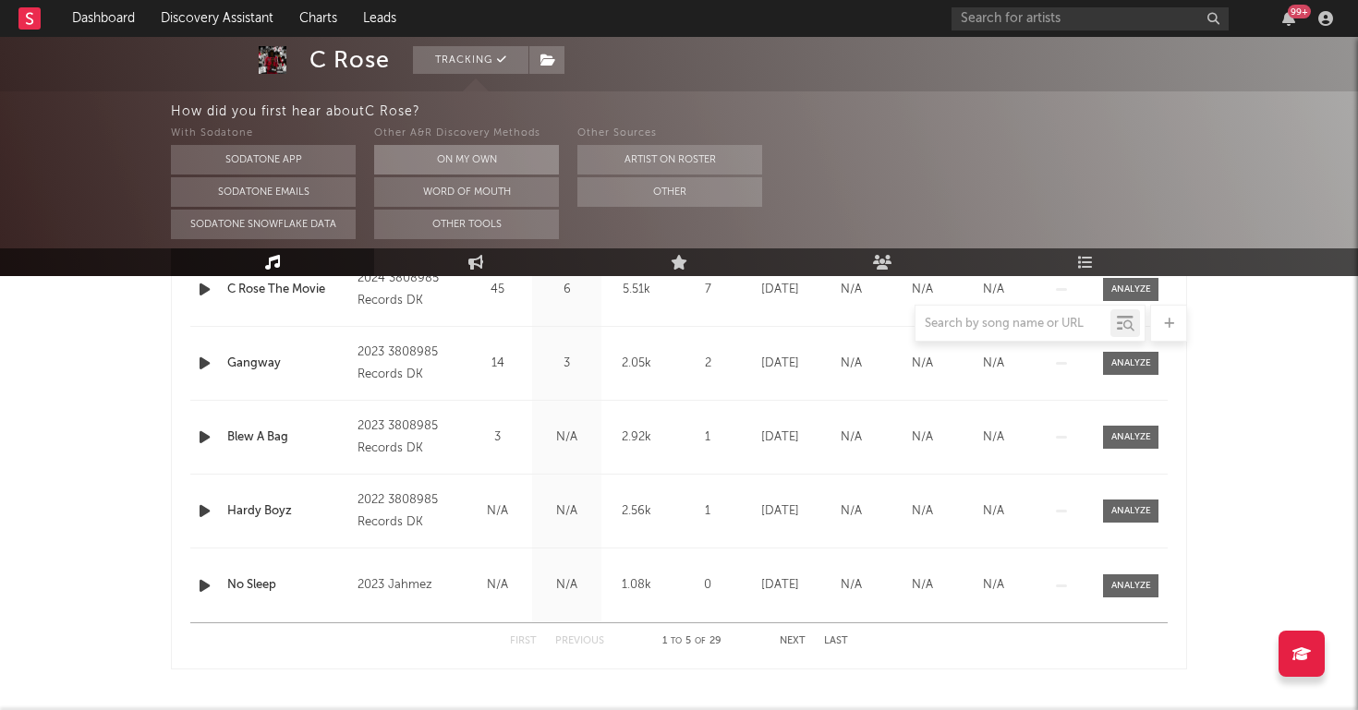
scroll to position [920, 0]
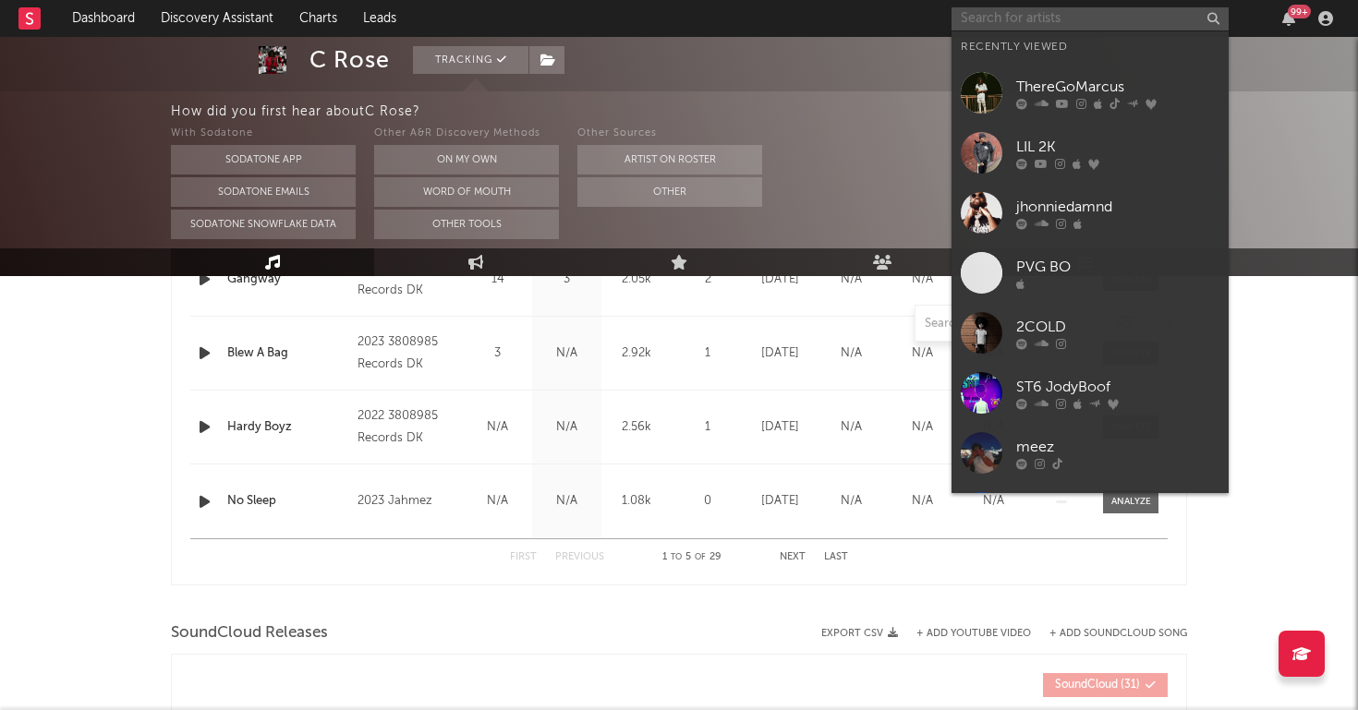
click at [1004, 20] on input "text" at bounding box center [1089, 18] width 277 height 23
paste input "https://www.youtube.com/watch?v=jR_4wlxR-KE"
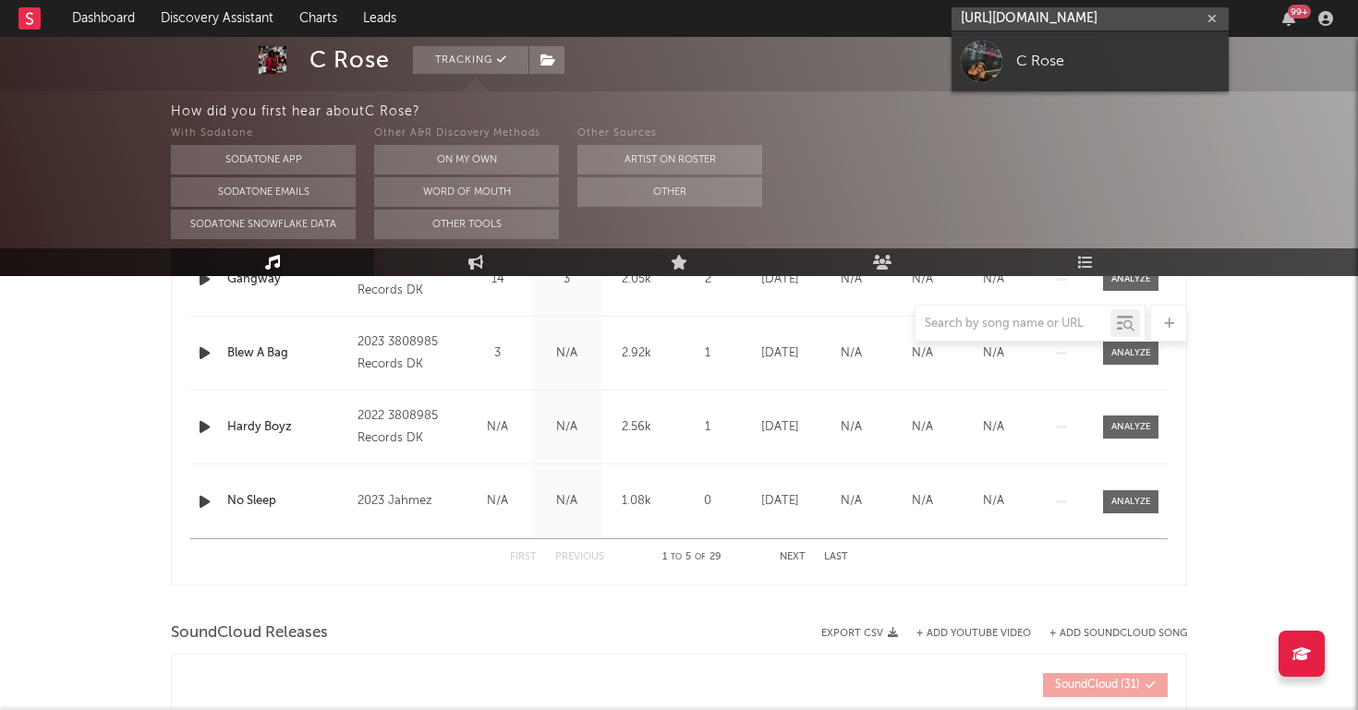
type input "https://www.youtube.com/watch?v=jR_4wlxR-KE"
click at [1011, 53] on link "C Rose" at bounding box center [1089, 61] width 277 height 60
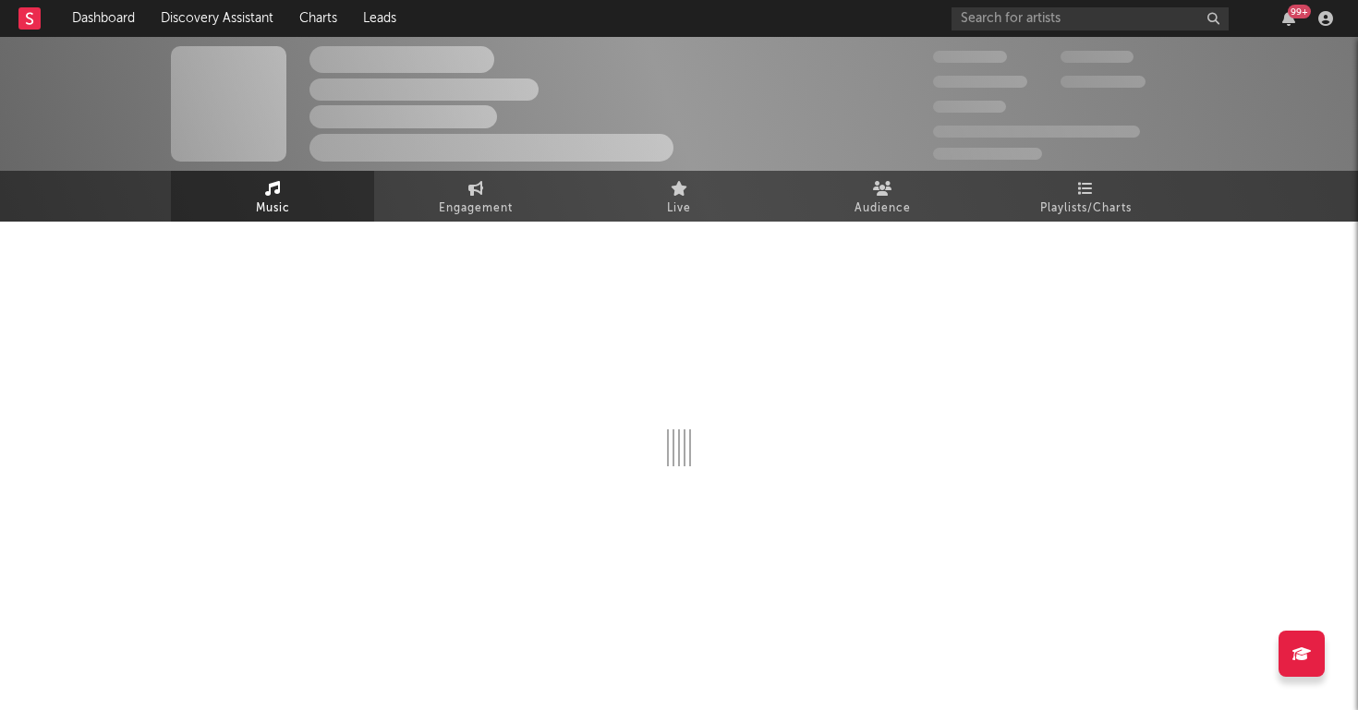
select select "1w"
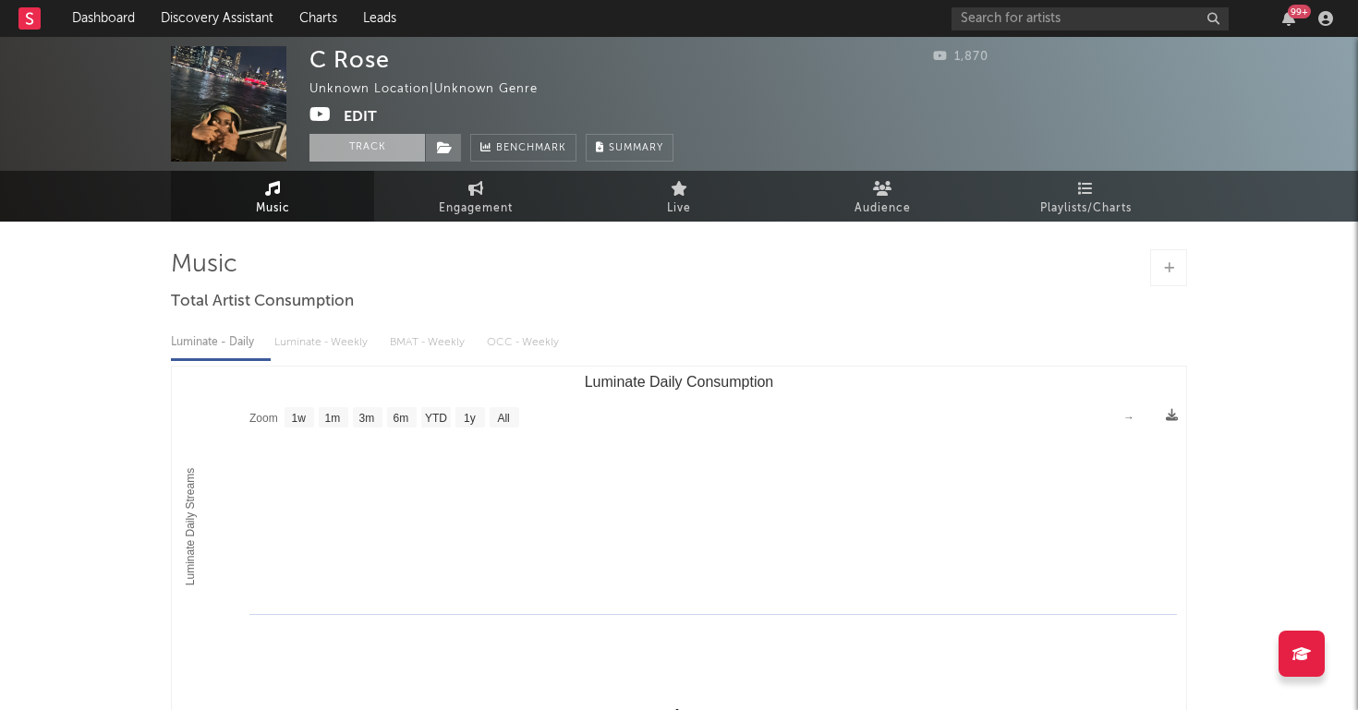
click at [361, 139] on button "Track" at bounding box center [366, 148] width 115 height 28
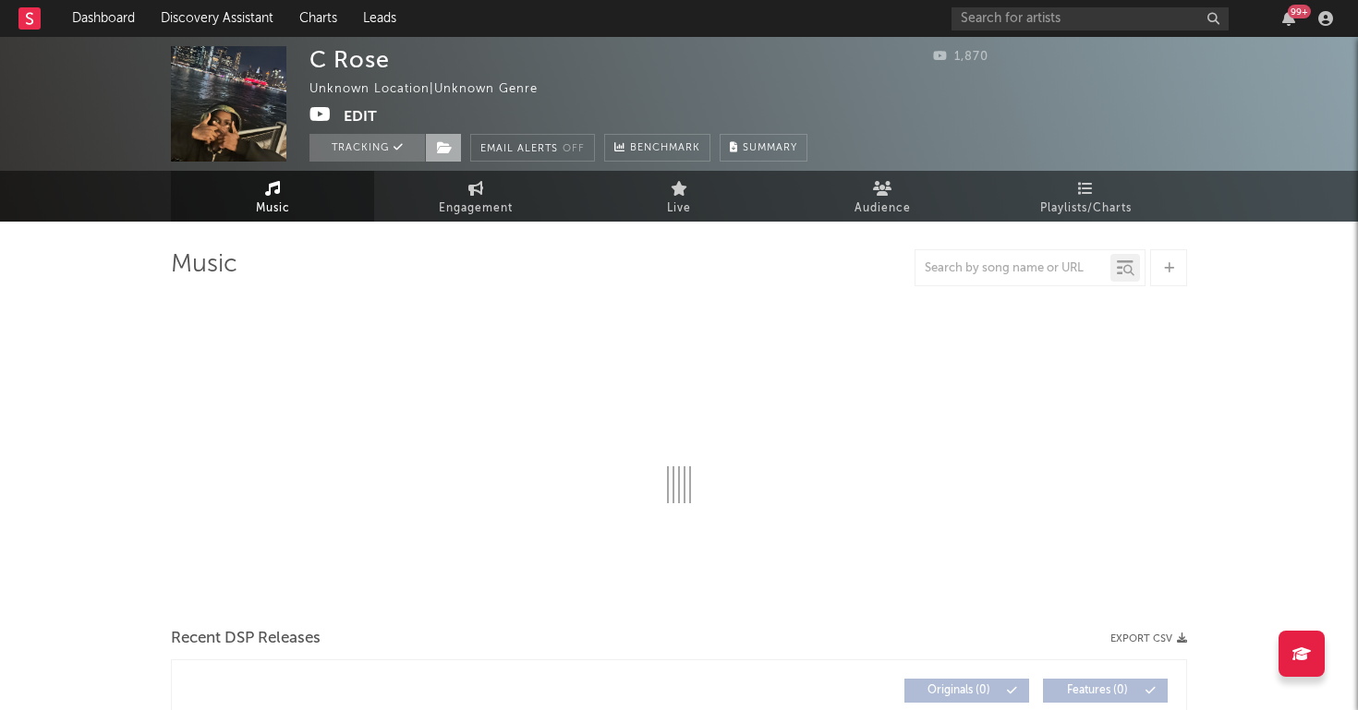
click at [454, 141] on span at bounding box center [443, 148] width 37 height 28
select select "1w"
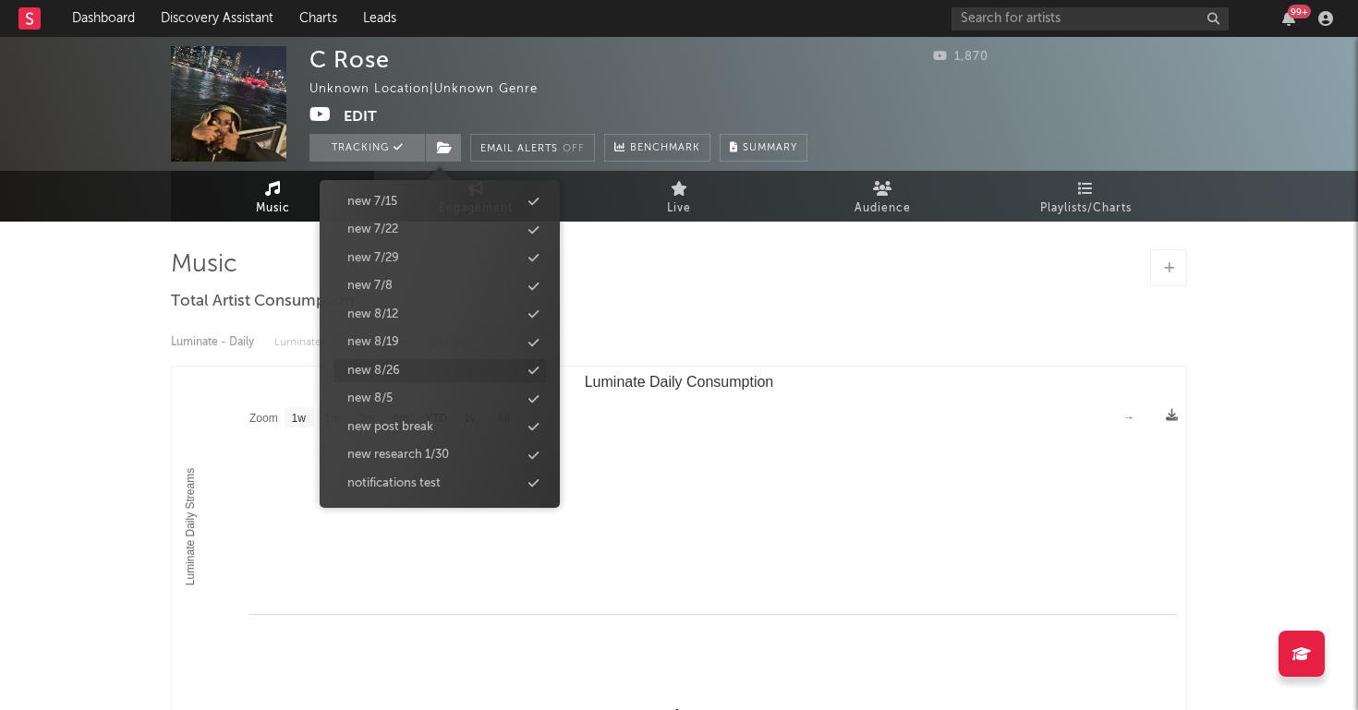
scroll to position [1777, 0]
click at [421, 364] on div "new 8/26" at bounding box center [439, 376] width 212 height 24
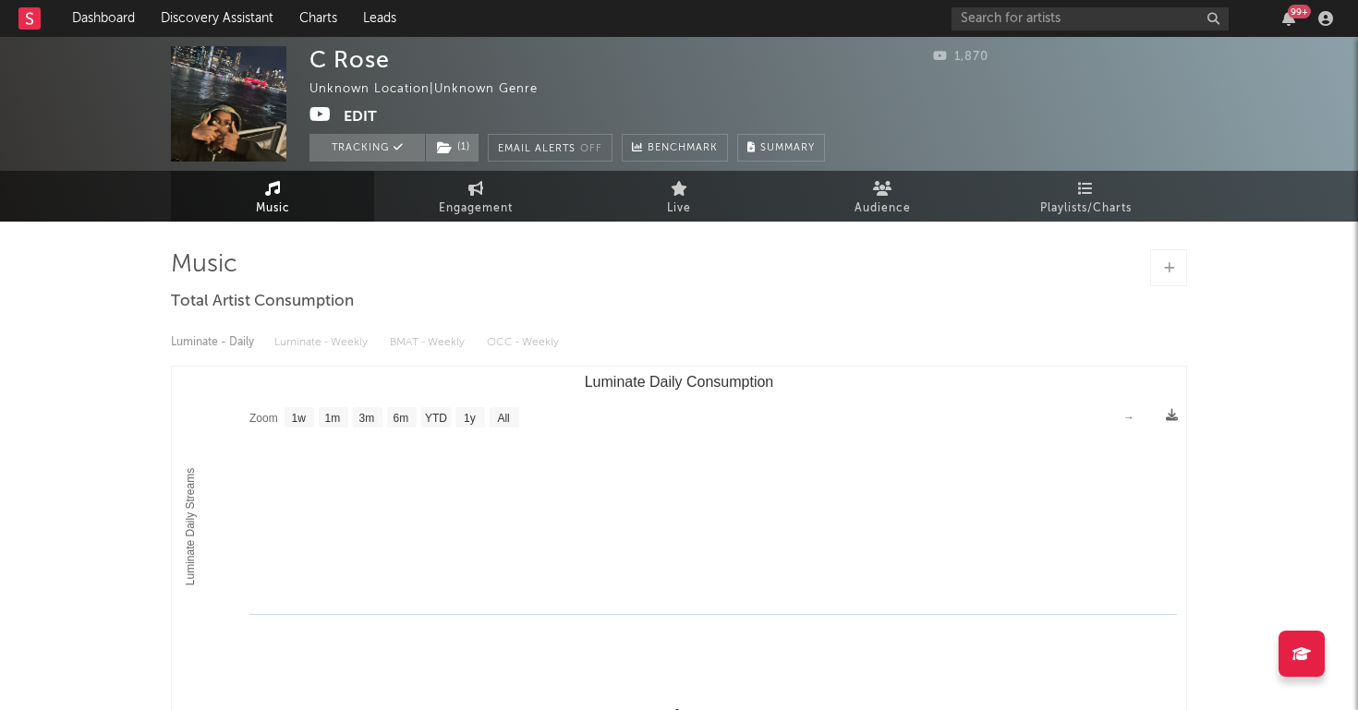
click at [1032, 248] on div "Music Total Artist Consumption Luminate - Daily Luminate - Weekly BMAT - Weekly…" at bounding box center [679, 535] width 1016 height 627
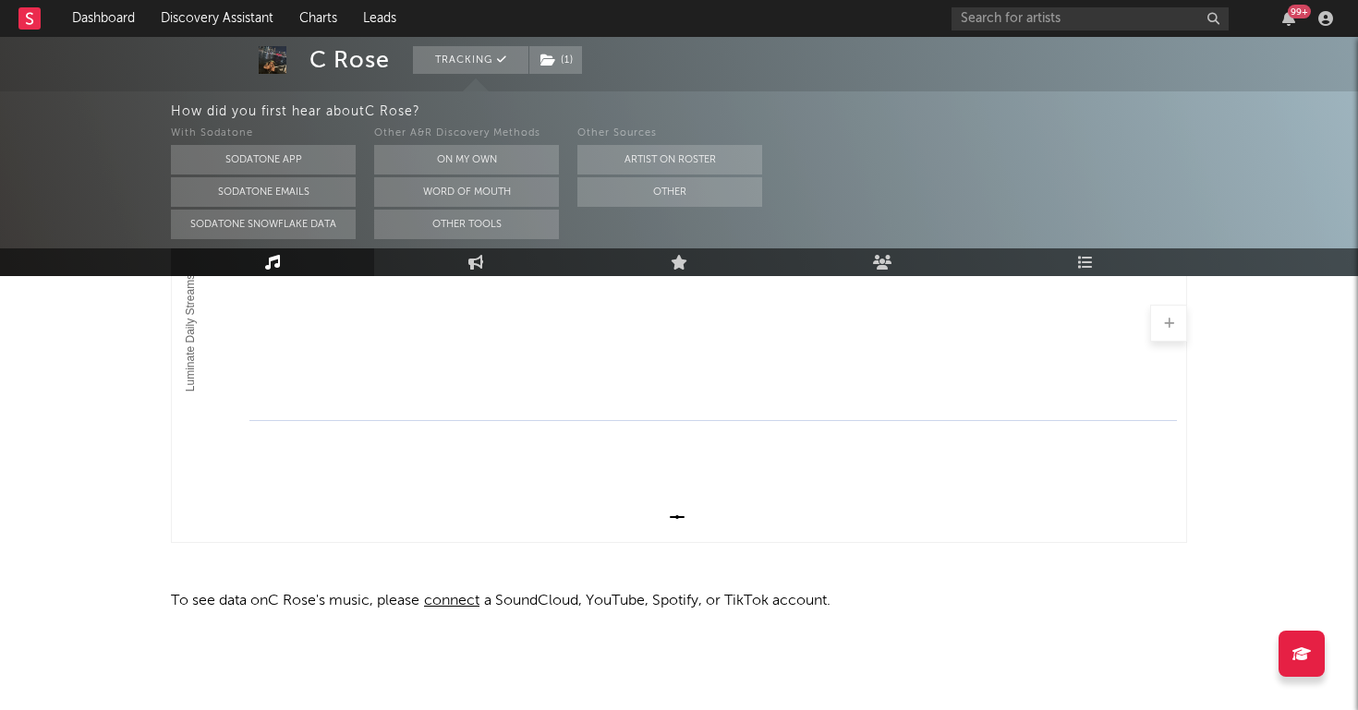
scroll to position [360, 0]
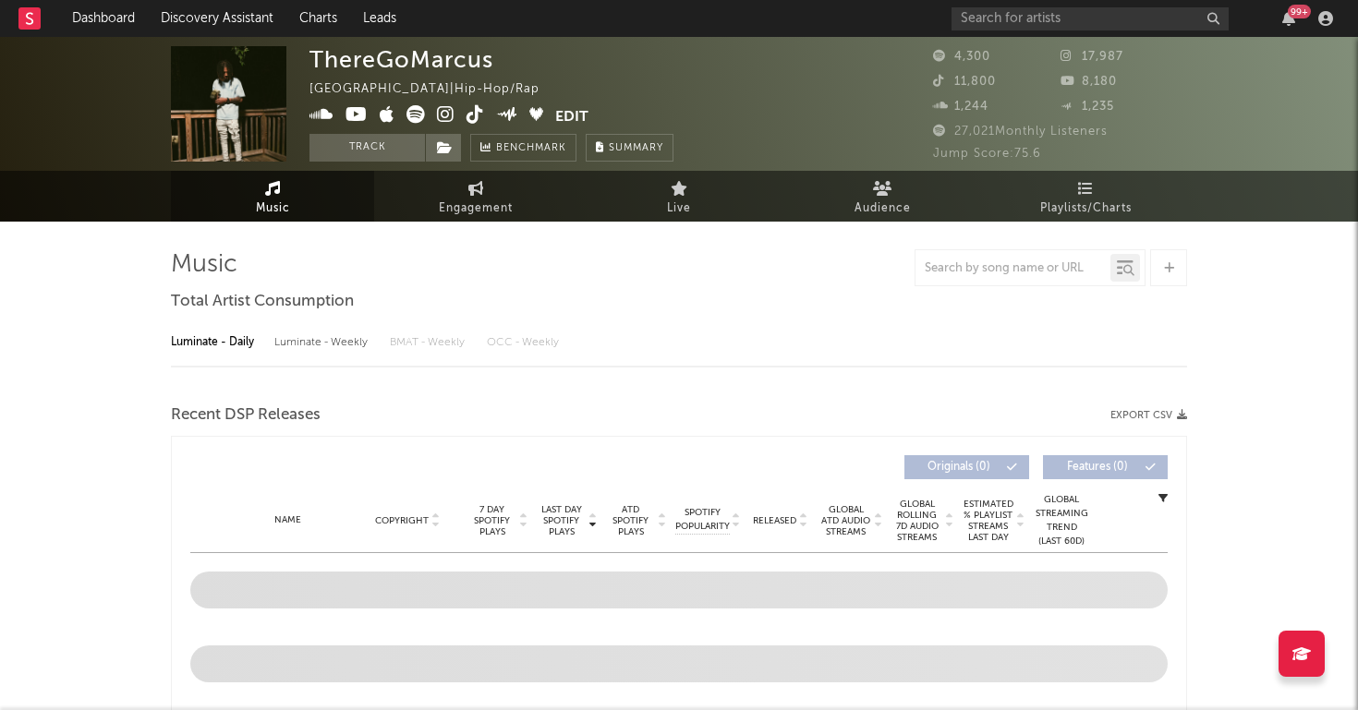
select select "6m"
